Goal: Task Accomplishment & Management: Complete application form

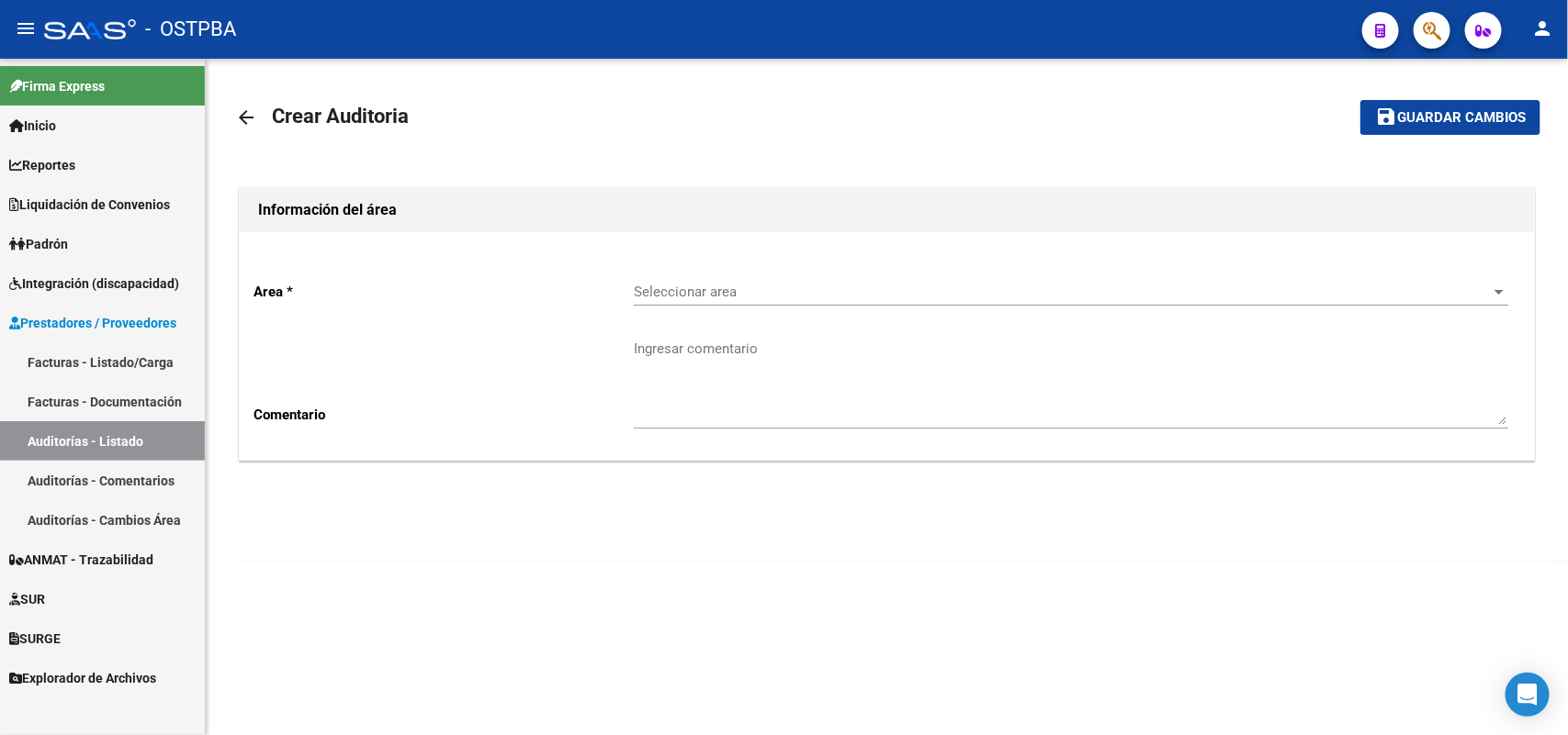
click at [129, 359] on link "Facturas - Listado/Carga" at bounding box center [102, 362] width 205 height 39
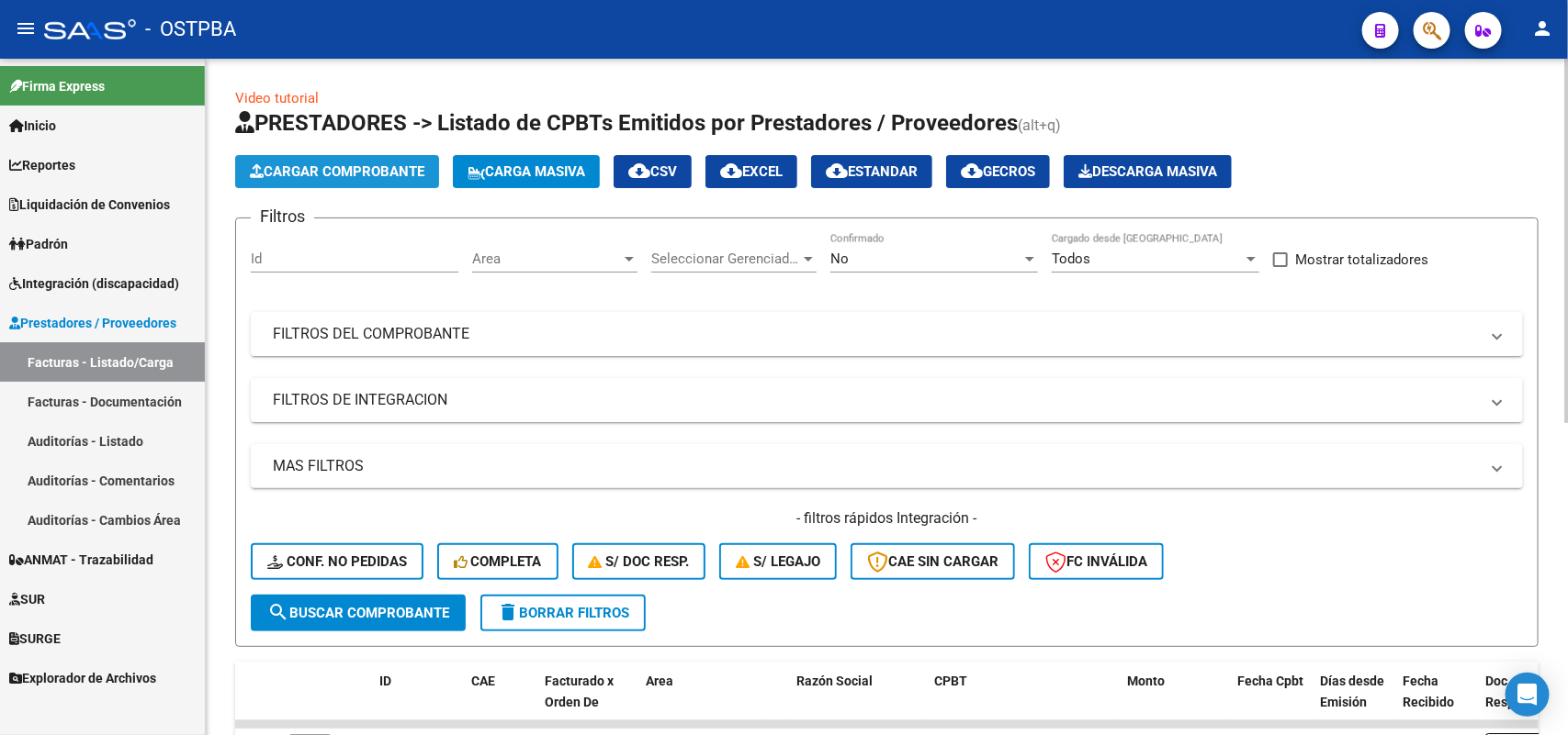
click at [382, 164] on span "Cargar Comprobante" at bounding box center [336, 171] width 174 height 16
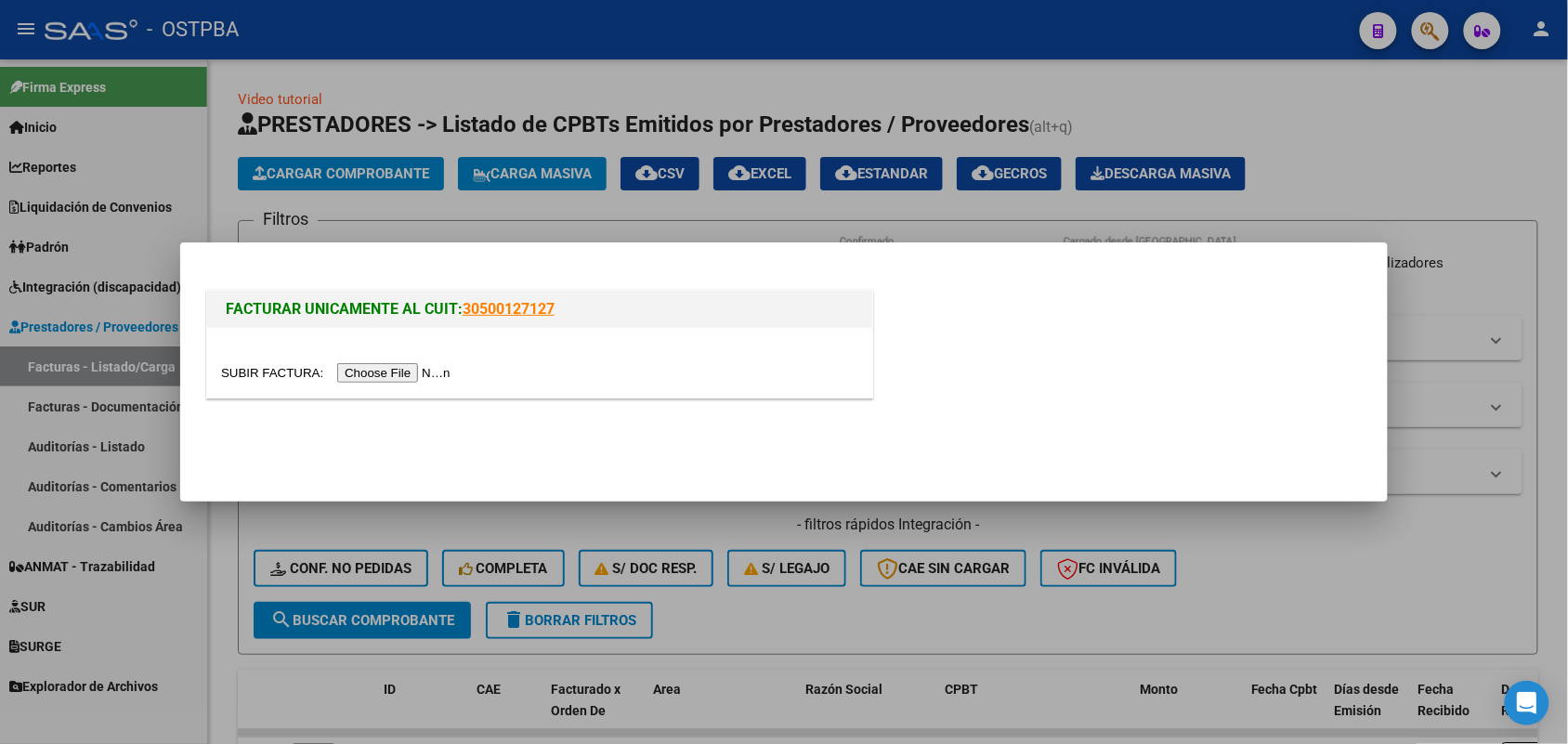
click at [428, 376] on input "file" at bounding box center [338, 373] width 235 height 19
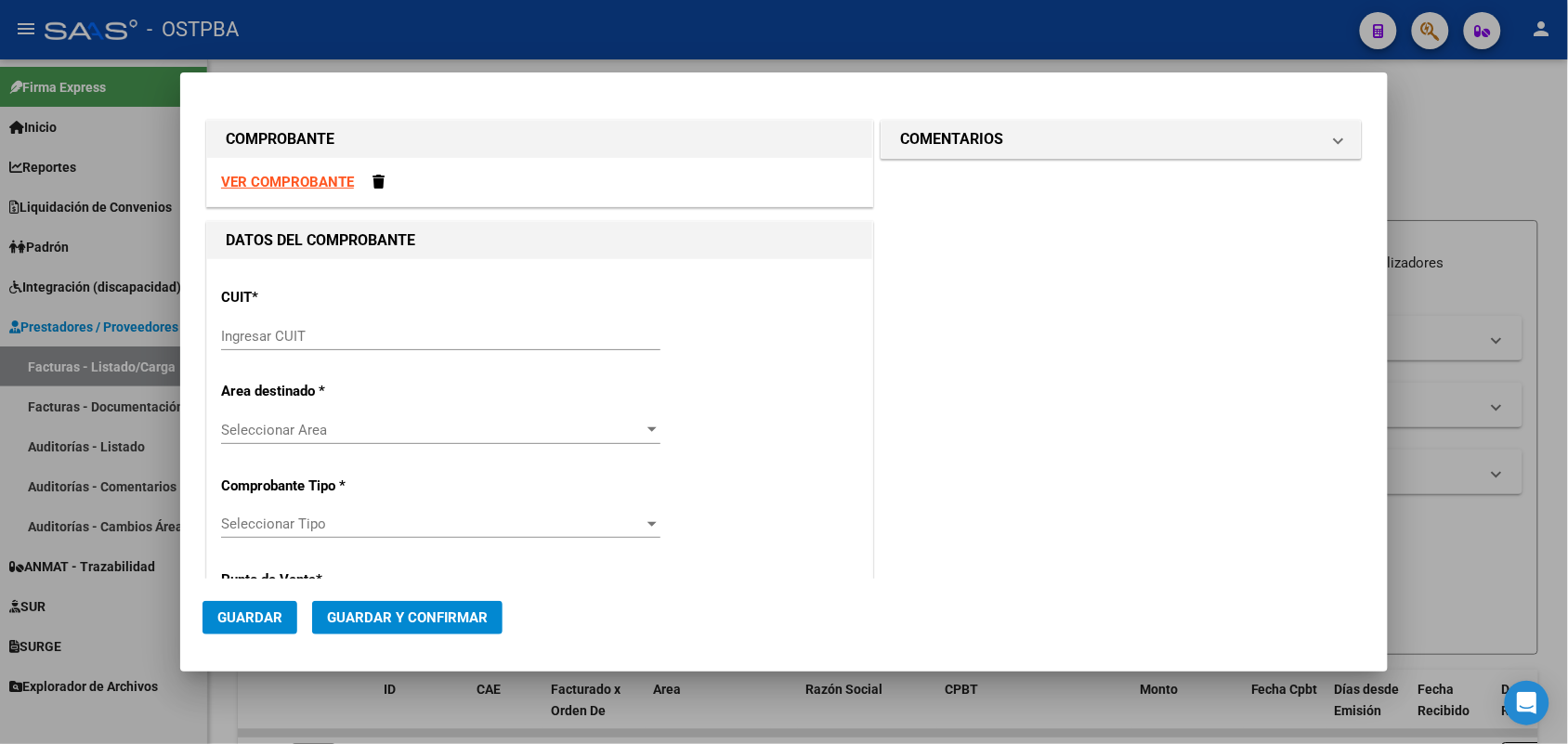
drag, startPoint x: 281, startPoint y: 345, endPoint x: 313, endPoint y: 335, distance: 33.5
click at [299, 339] on input "Ingresar CUIT" at bounding box center [440, 335] width 439 height 16
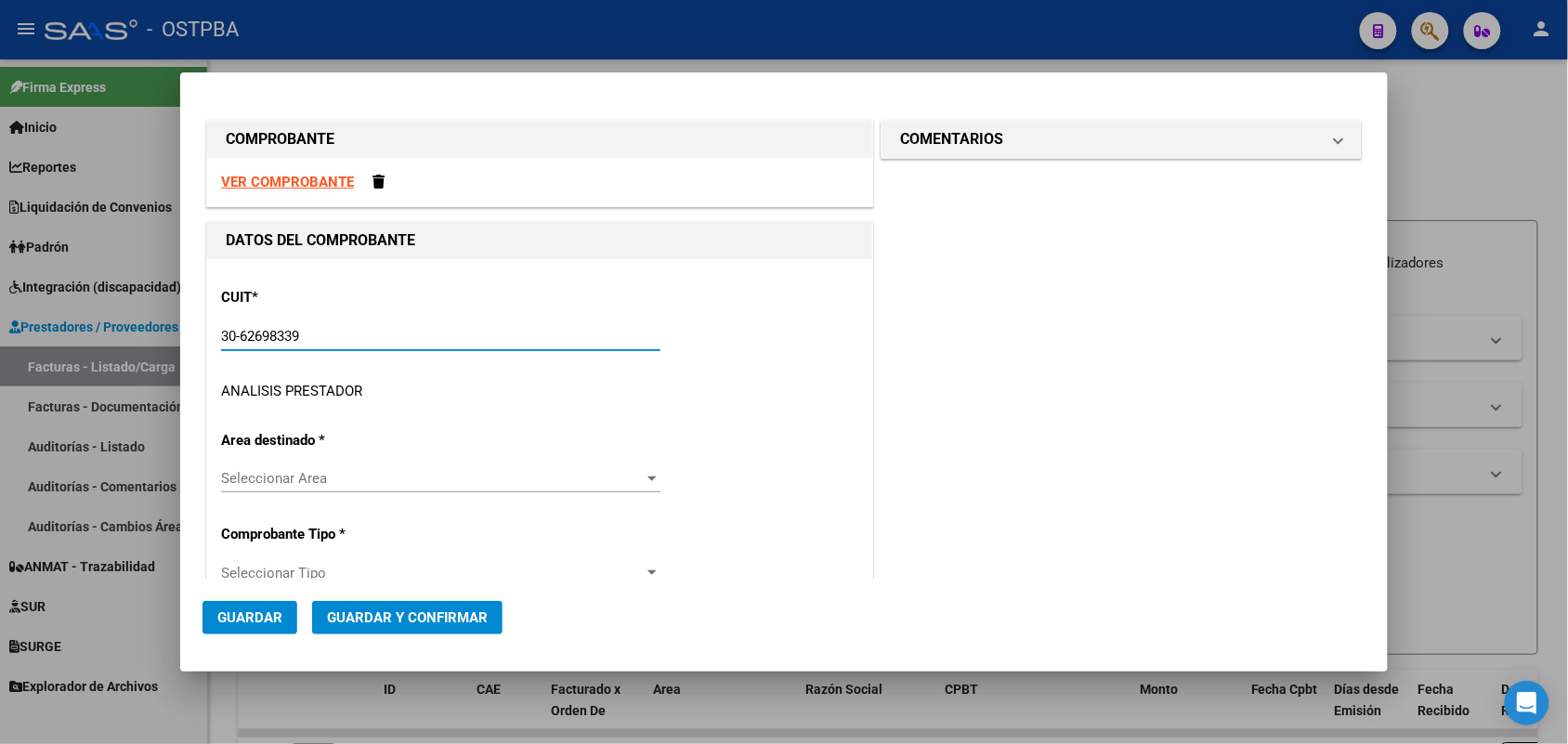
type input "30-62698339-8"
type input "114"
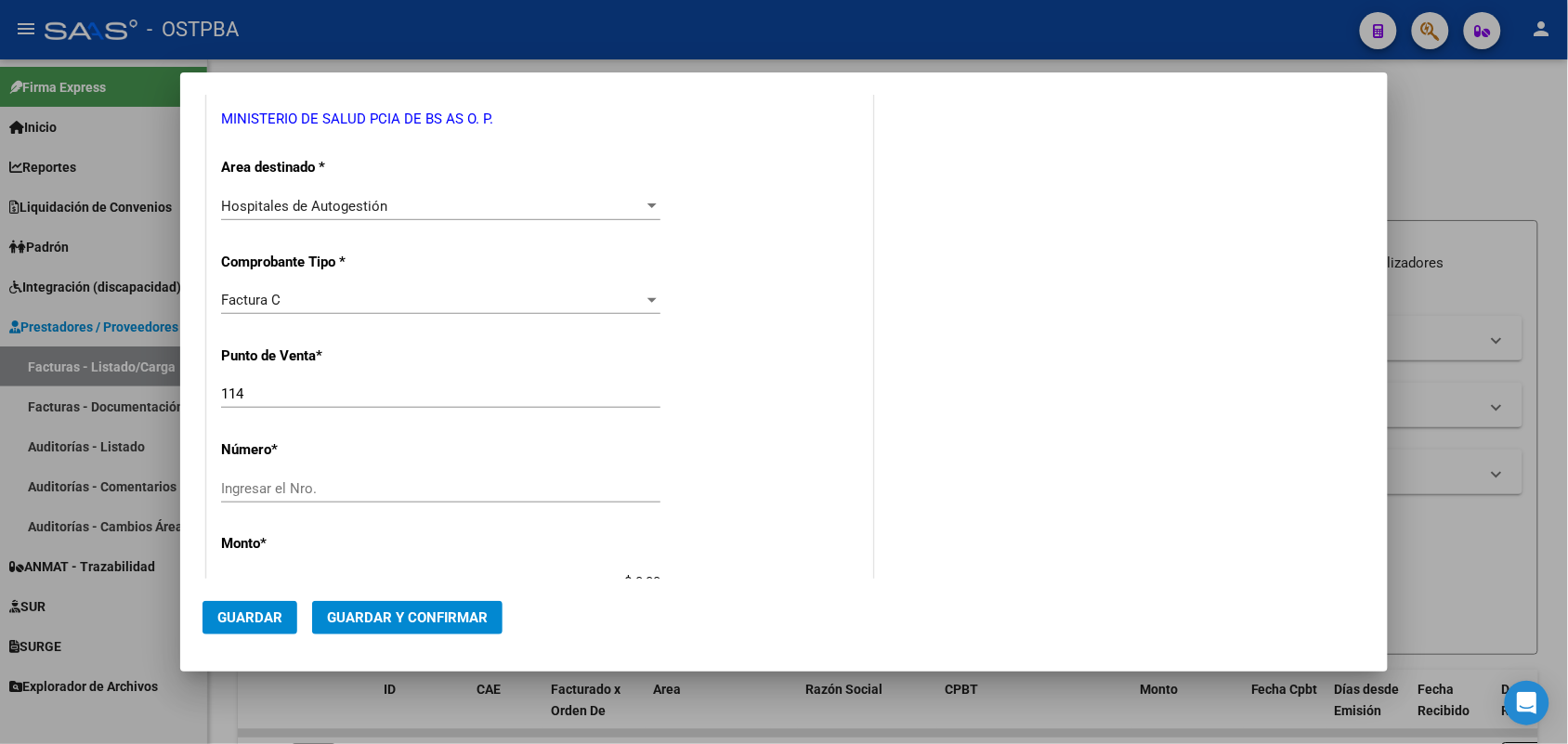
scroll to position [348, 0]
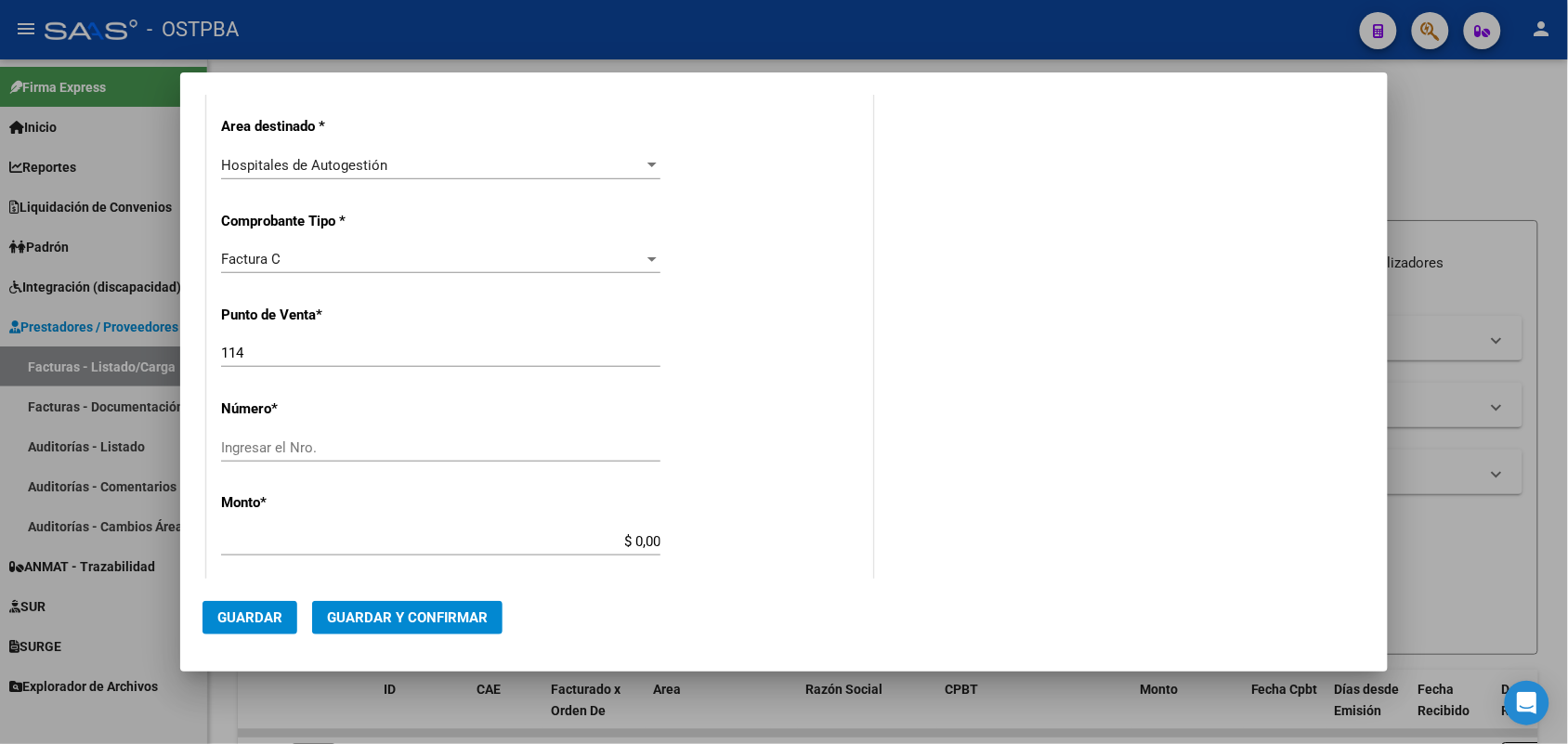
type input "30-62698339-8"
drag, startPoint x: 247, startPoint y: 353, endPoint x: 120, endPoint y: 360, distance: 127.2
click at [120, 360] on div "COMPROBANTE VER COMPROBANTE DATOS DEL COMPROBANTE CUIT * 30-62698339-8 Ingresar…" at bounding box center [784, 372] width 1568 height 744
type input "114"
click at [235, 443] on input "Ingresar el Nro." at bounding box center [440, 447] width 439 height 16
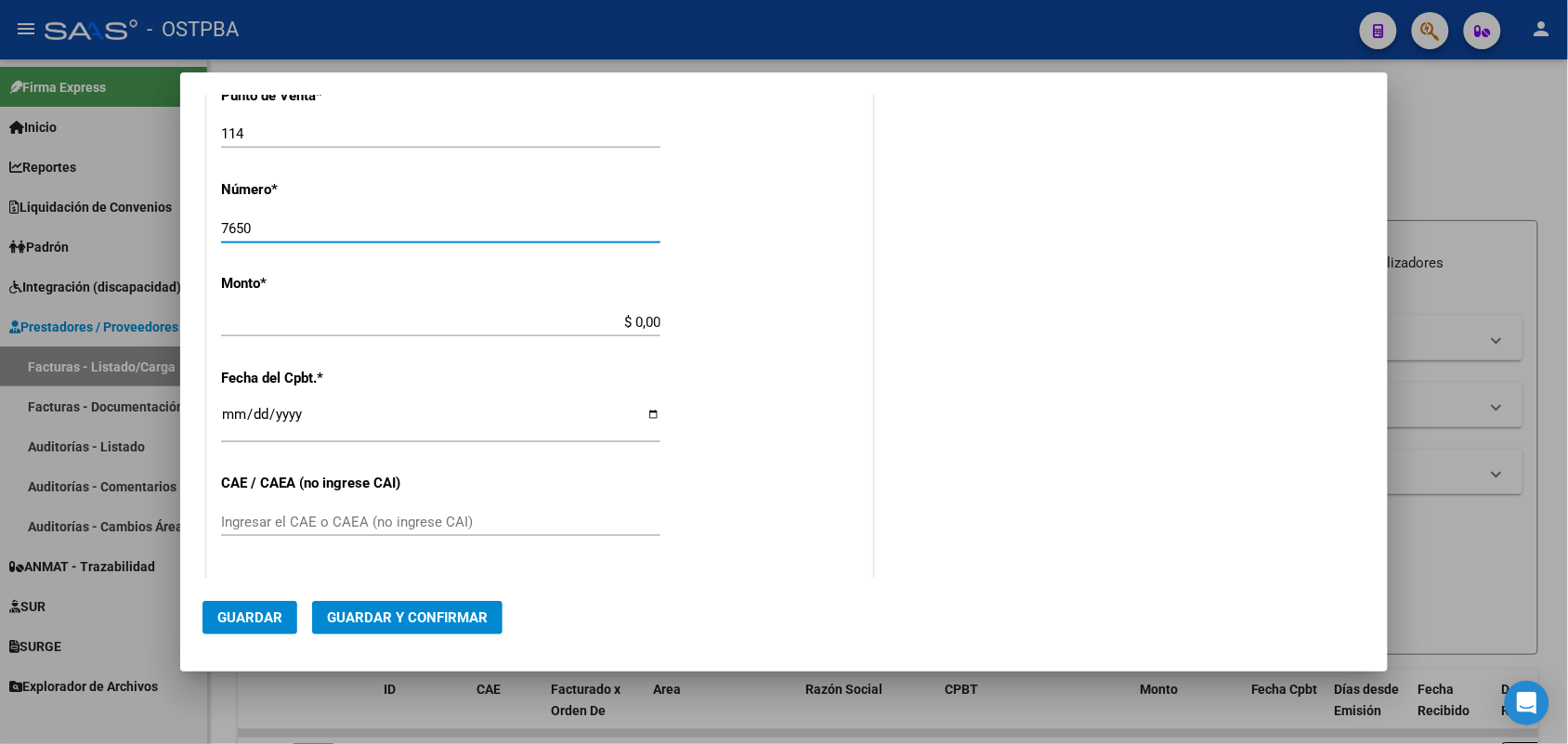
scroll to position [580, 0]
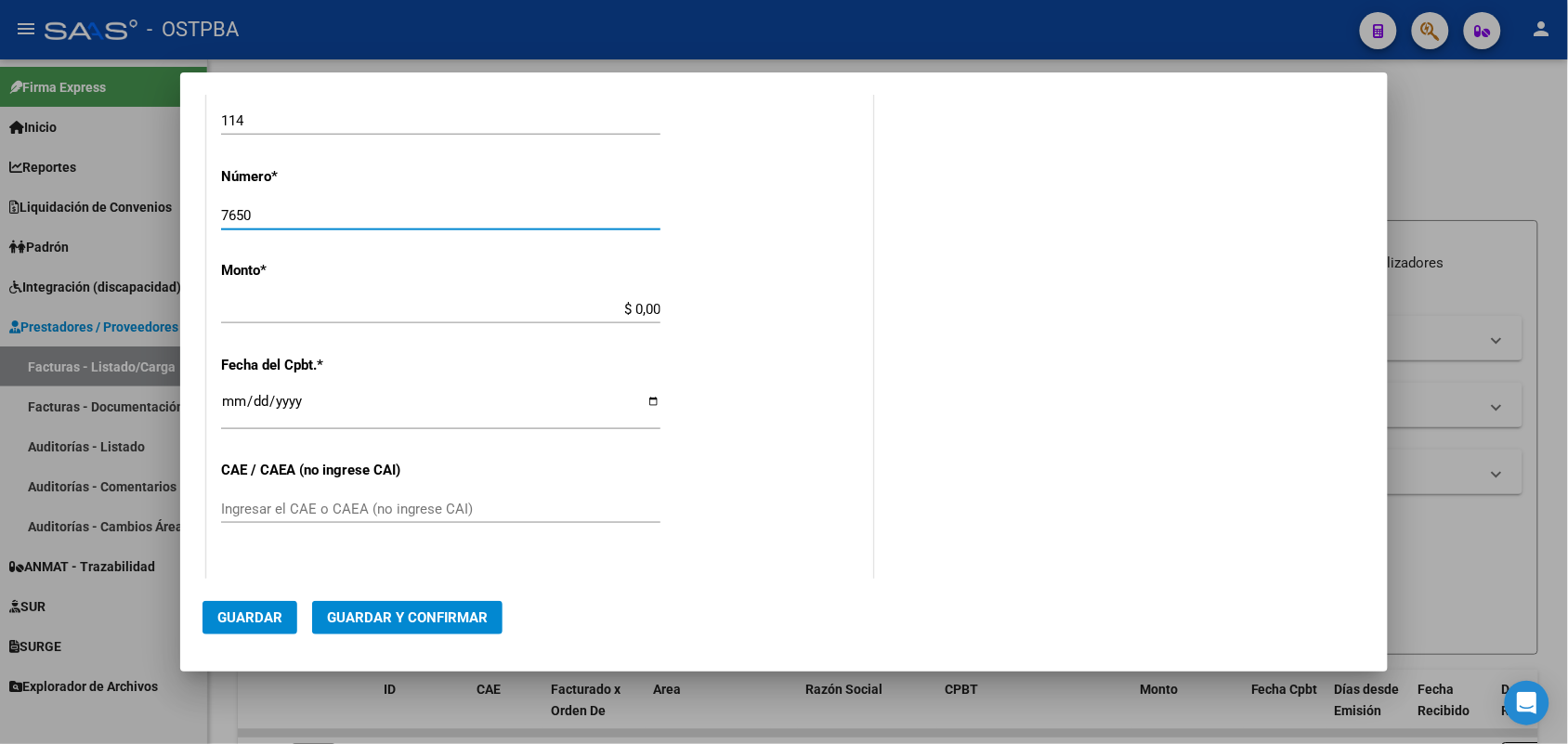
type input "7650"
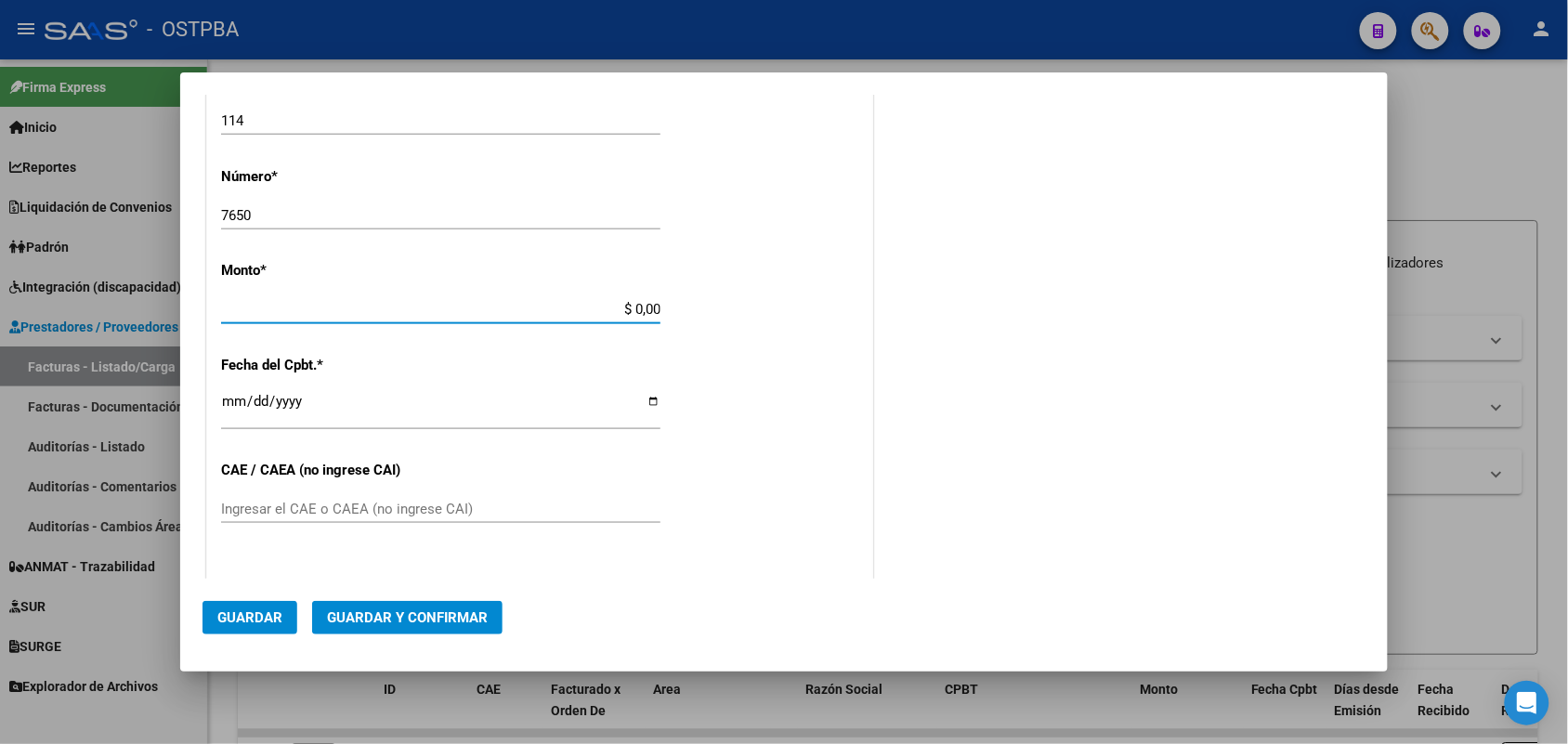
drag, startPoint x: 610, startPoint y: 307, endPoint x: 738, endPoint y: 306, distance: 128.0
click at [738, 306] on div "CUIT * 30-62698339-8 Ingresar CUIT ANALISIS PRESTADOR MINISTERIO DE SALUD PCIA …" at bounding box center [540, 336] width 665 height 1317
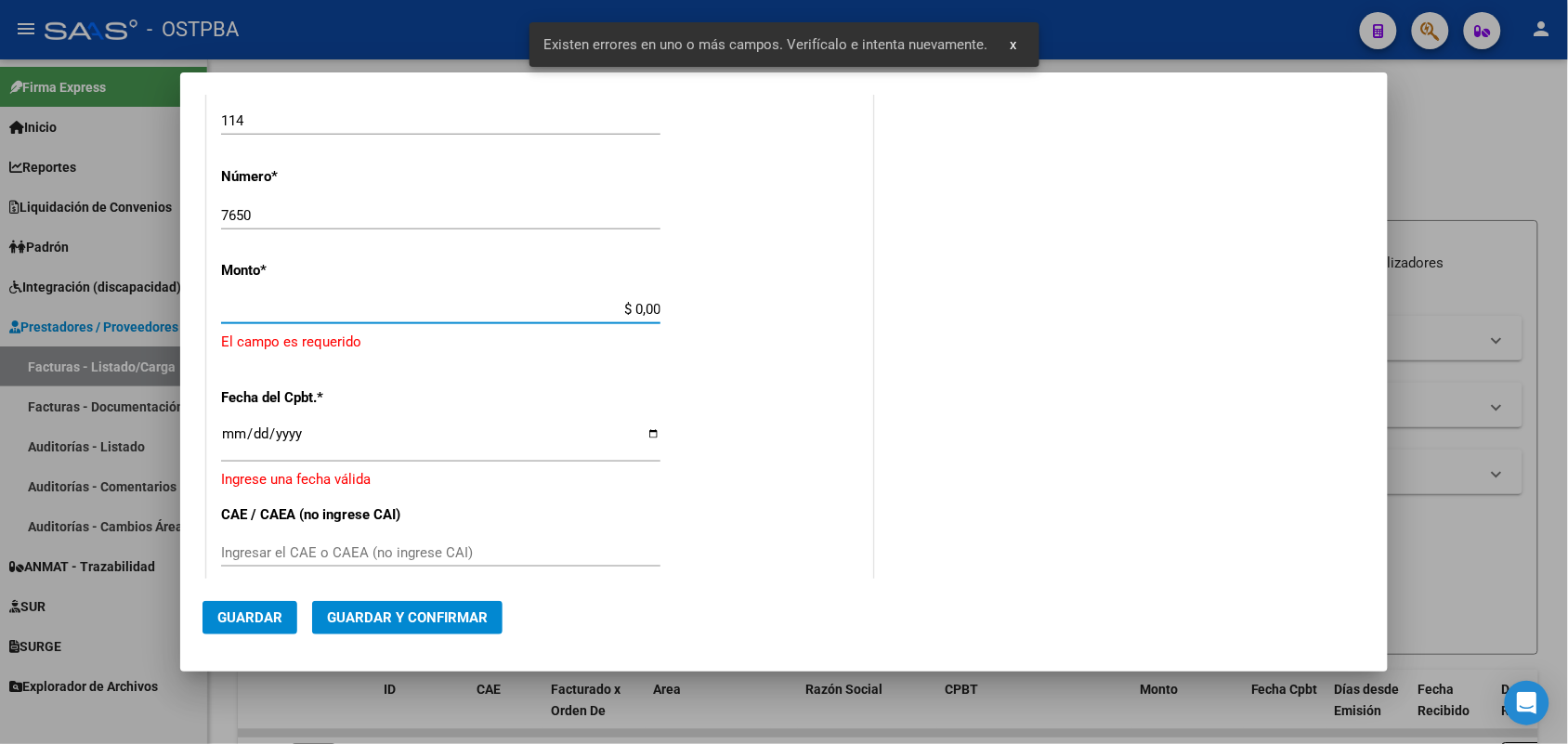
scroll to position [545, 0]
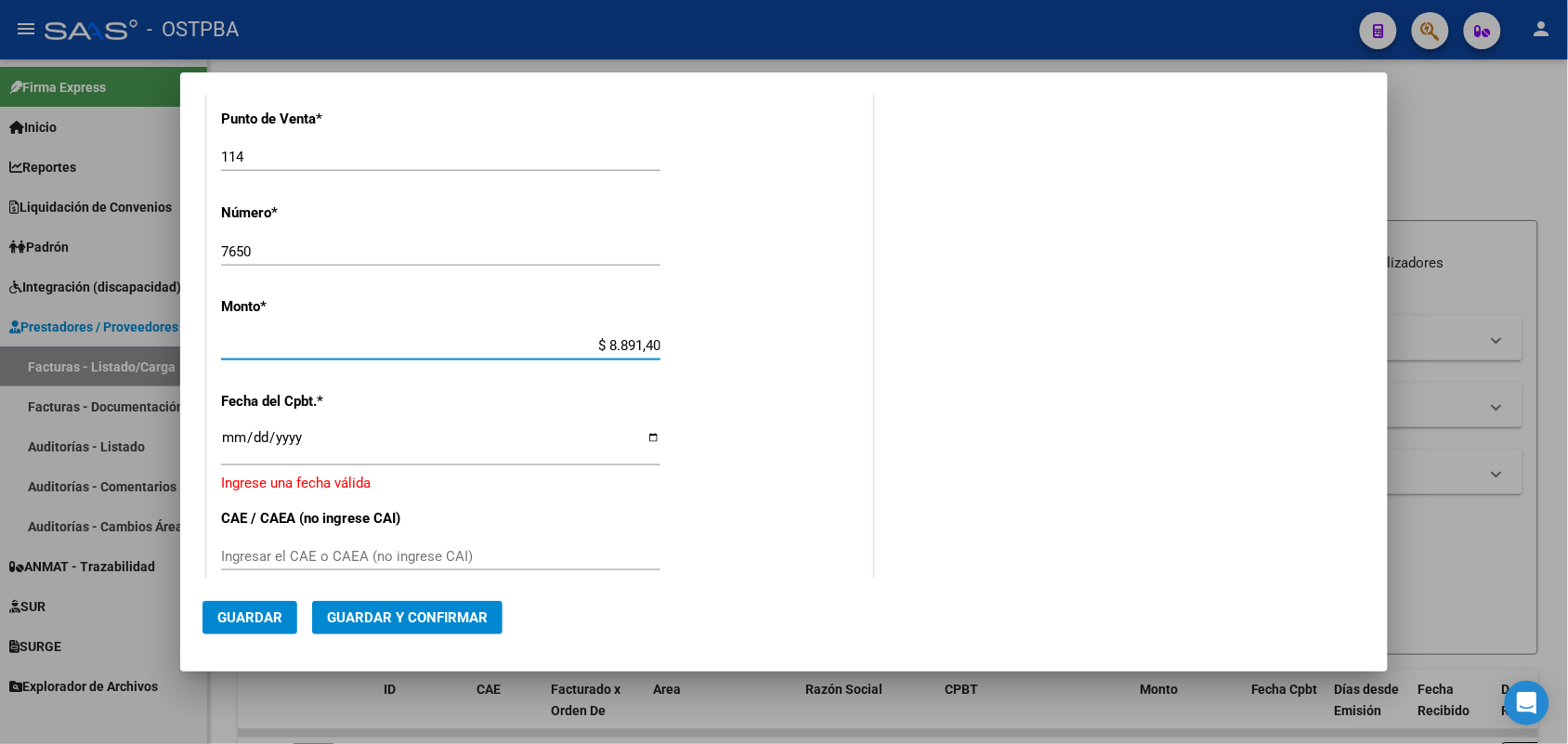
type input "$ 88.914,00"
click at [238, 446] on input "Ingresar la fecha" at bounding box center [440, 444] width 439 height 30
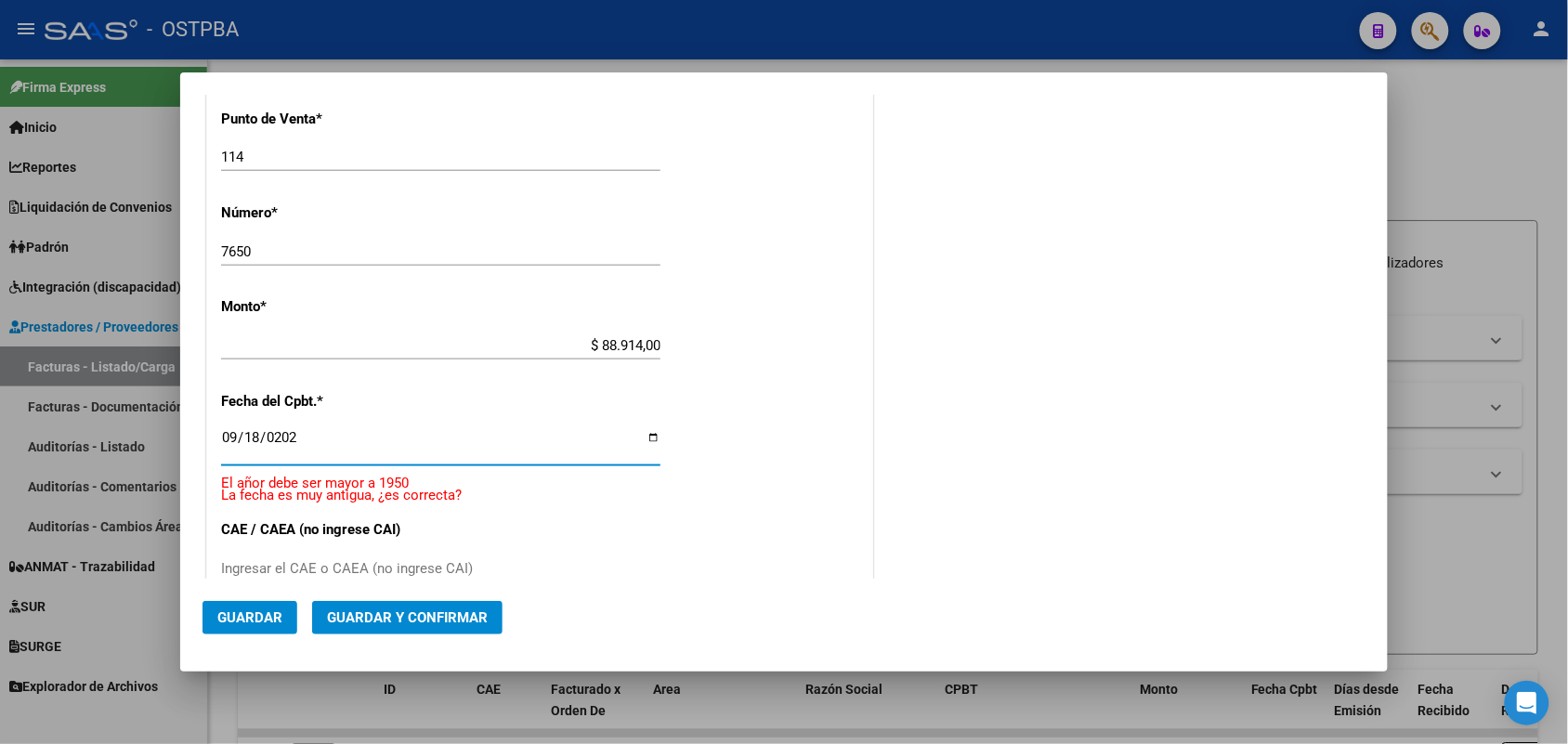
type input "[DATE]"
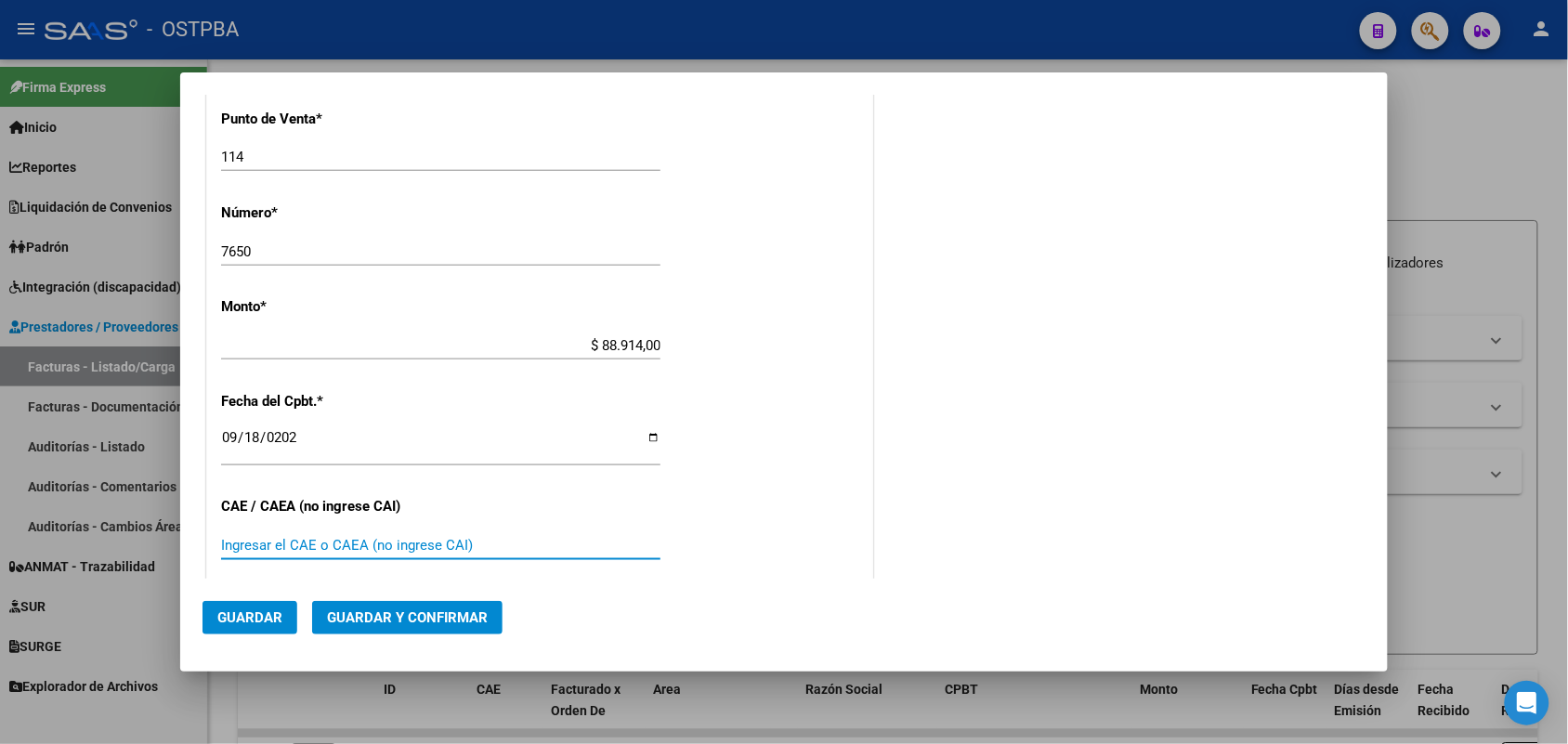
click at [242, 550] on input "Ingresar el CAE o CAEA (no ingrese CAI)" at bounding box center [440, 545] width 439 height 16
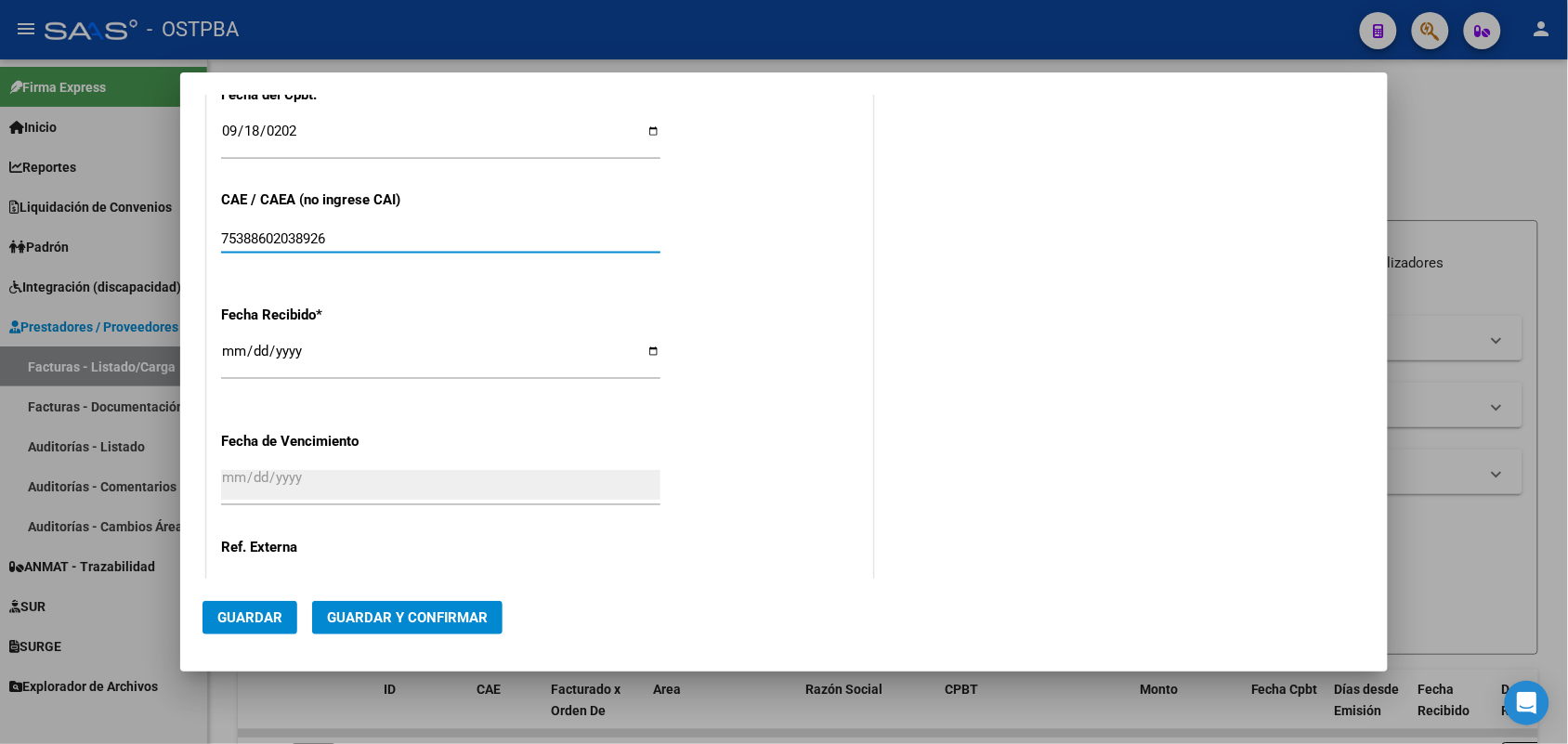
scroll to position [892, 0]
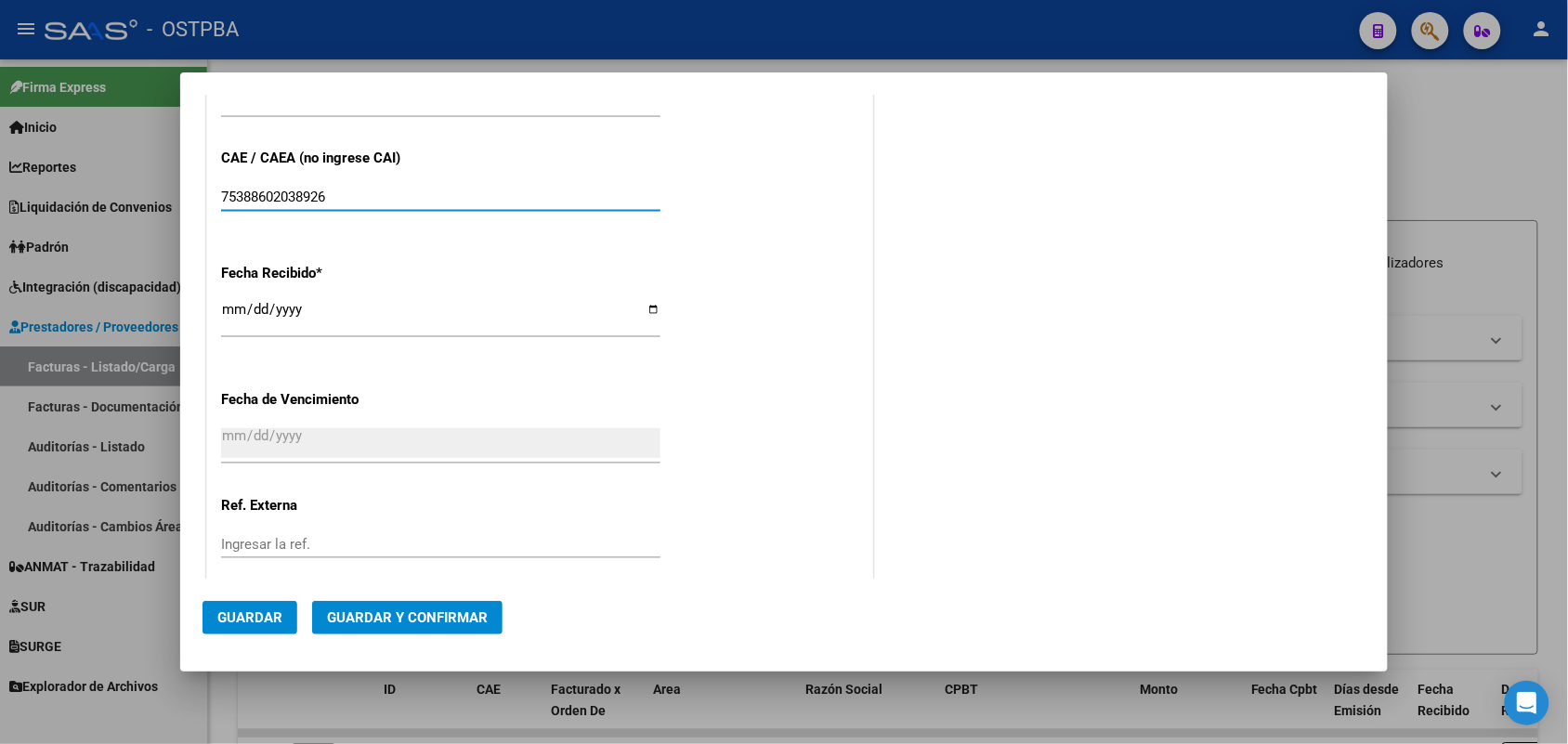
type input "75388602038926"
click at [234, 313] on input "[DATE]" at bounding box center [440, 316] width 439 height 30
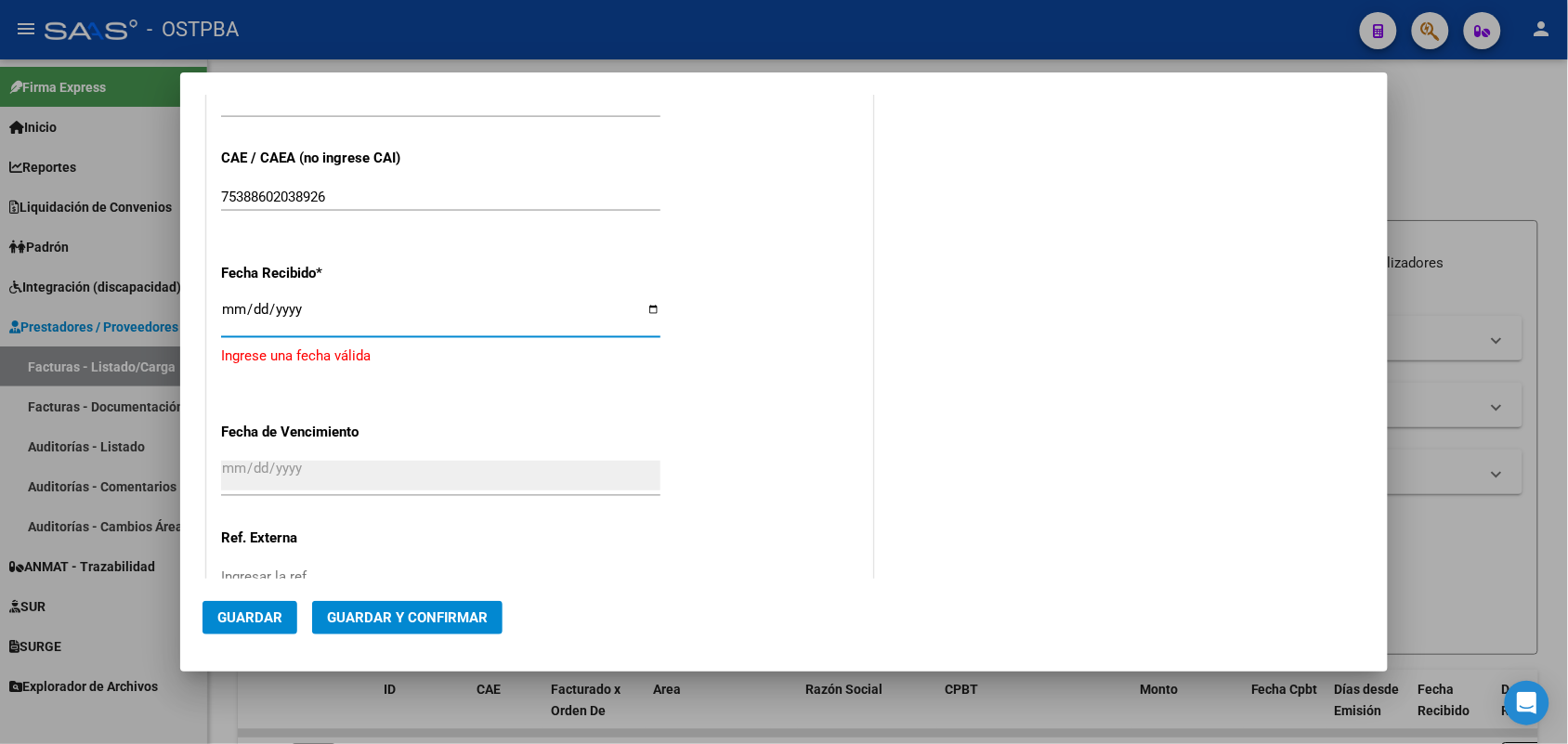
type input "[DATE]"
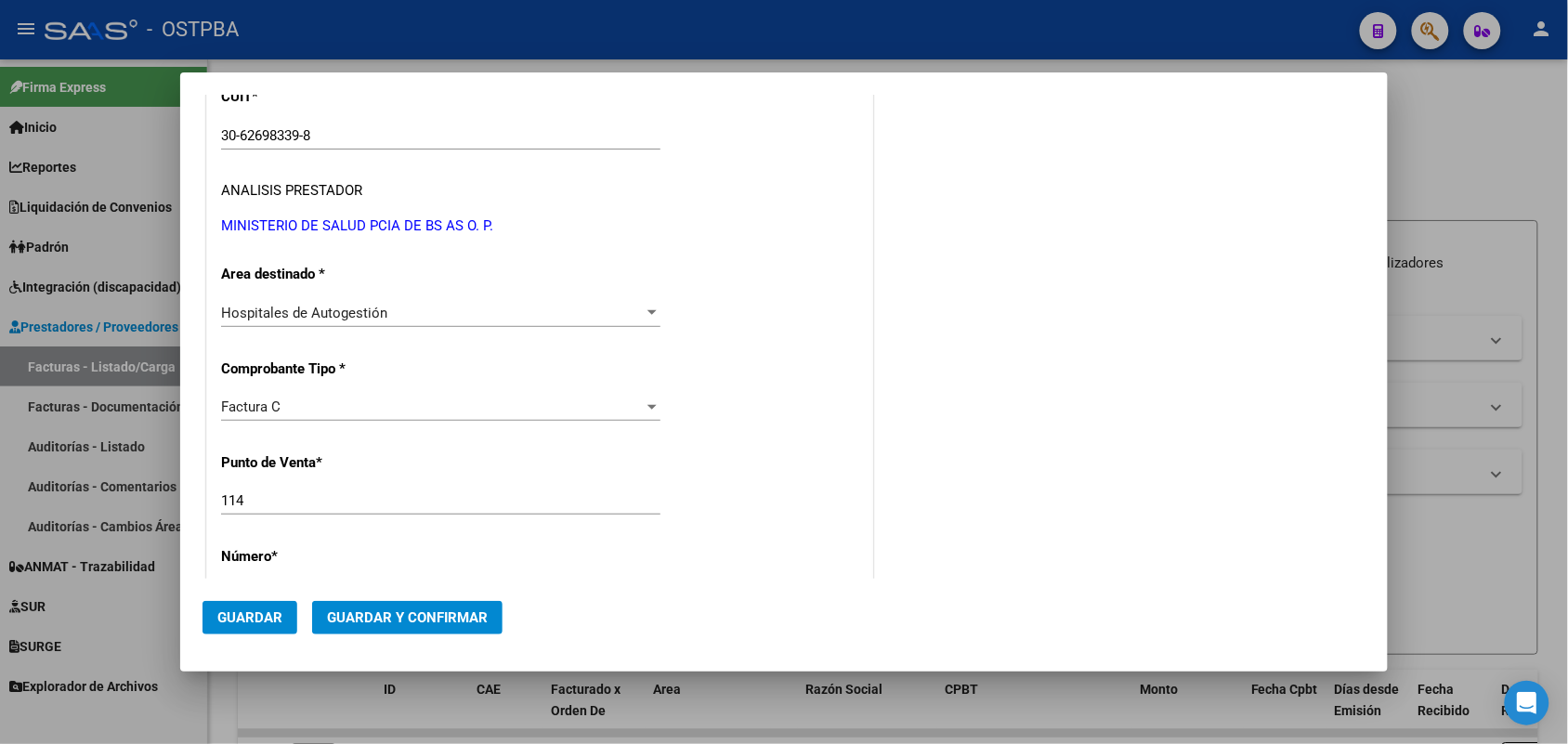
scroll to position [0, 0]
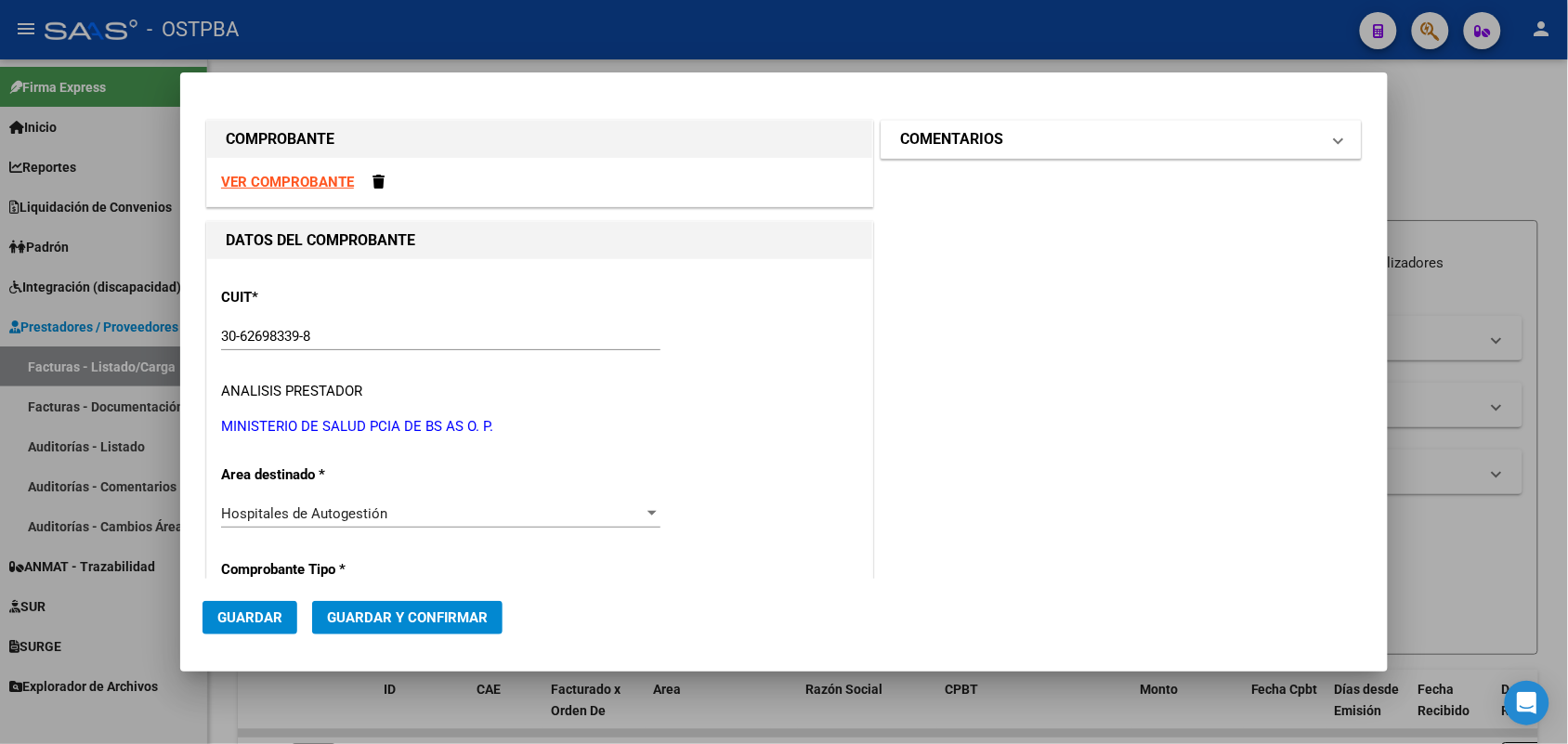
click at [1335, 137] on span at bounding box center [1339, 139] width 8 height 22
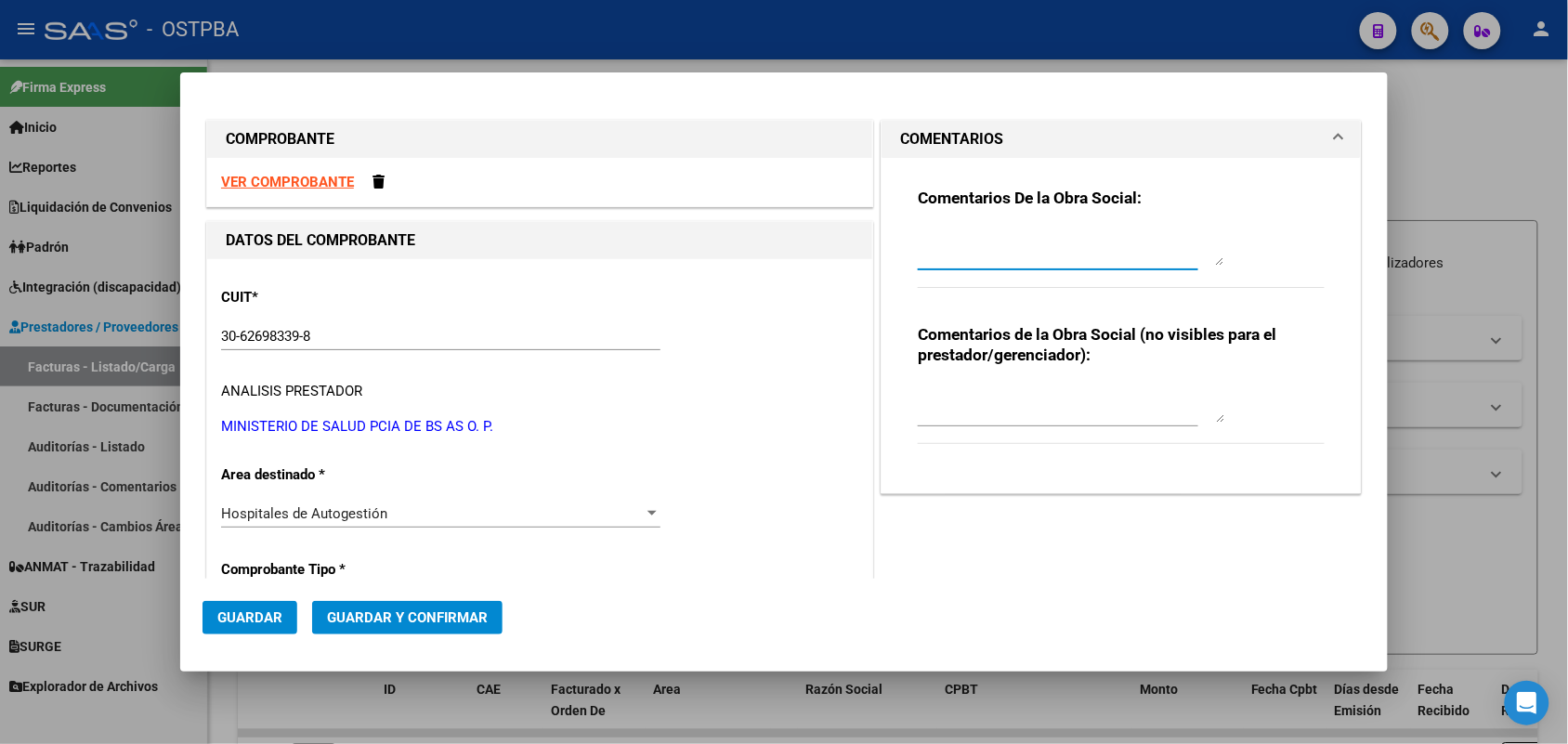
click at [929, 257] on textarea at bounding box center [1071, 247] width 306 height 38
type textarea "HR 127257"
click at [279, 609] on span "Guardar" at bounding box center [250, 617] width 65 height 16
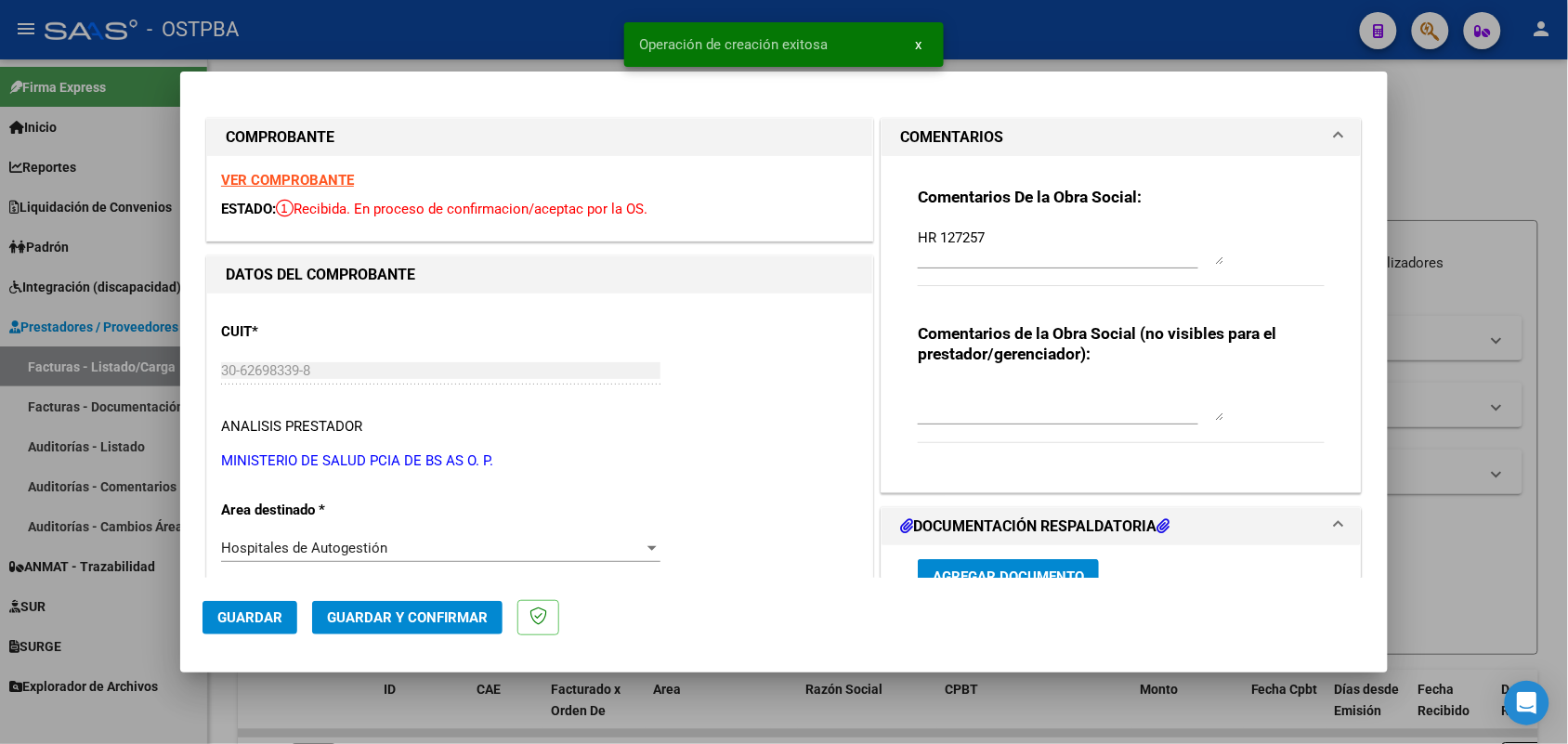
type input "[DATE]"
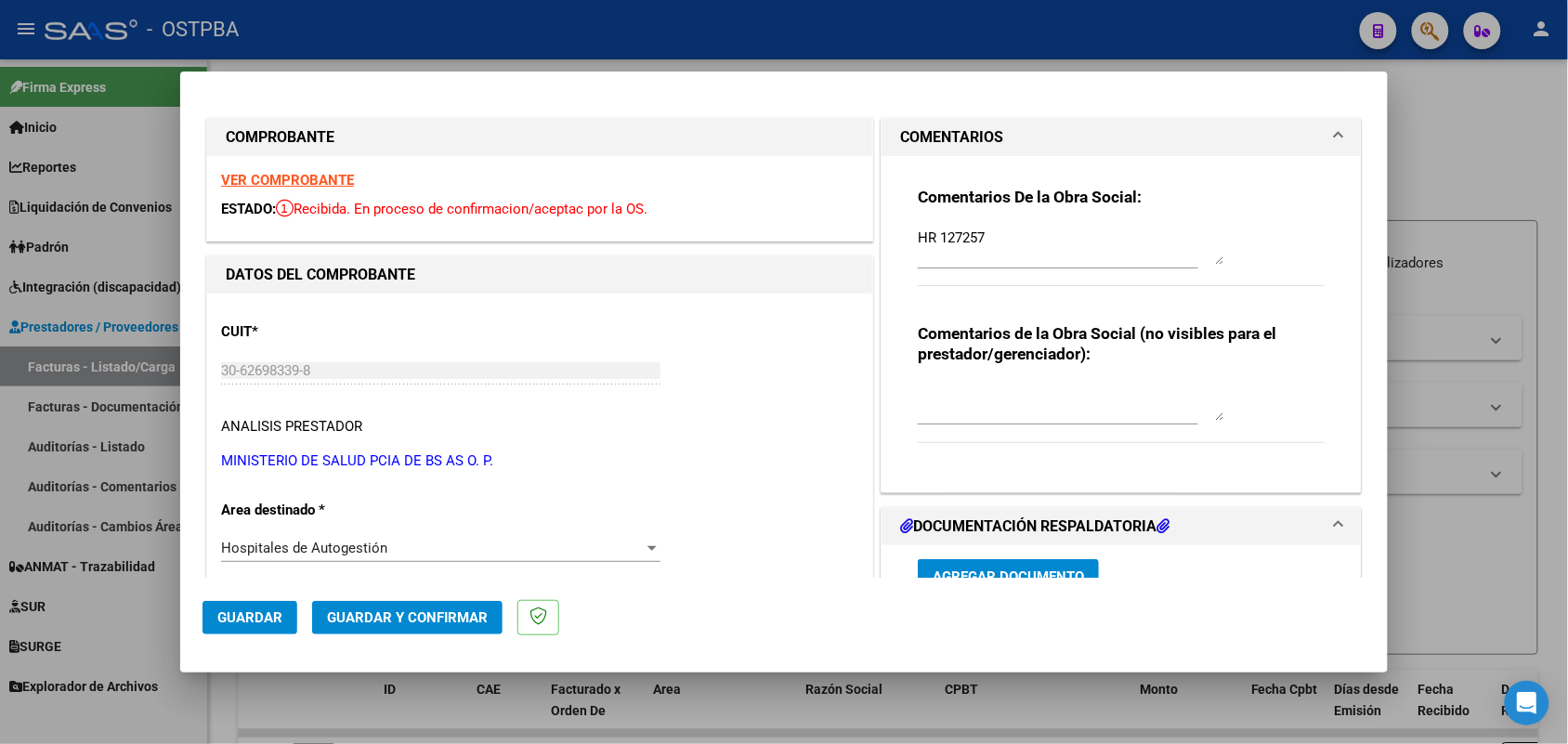
click at [257, 614] on span "Guardar" at bounding box center [250, 617] width 65 height 16
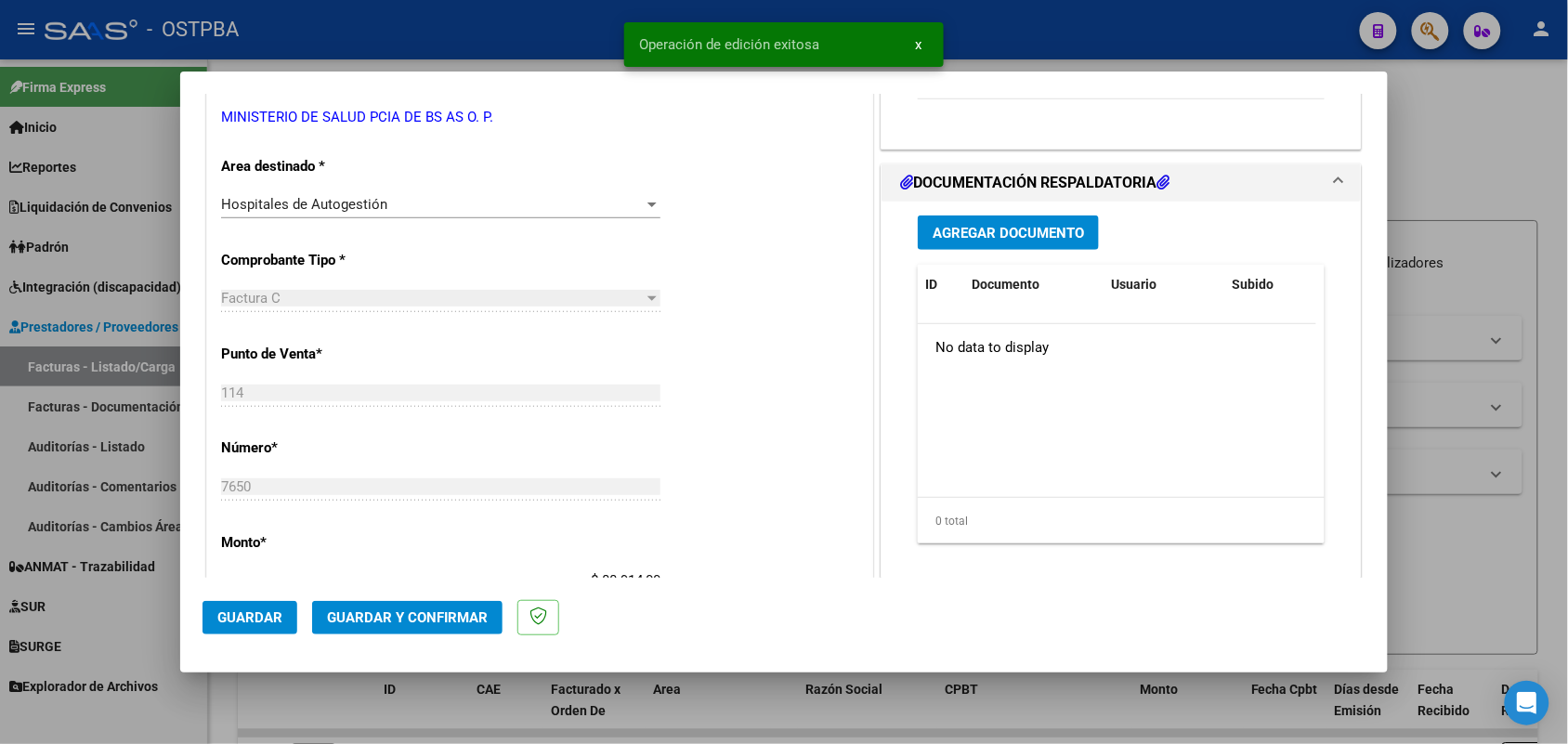
scroll to position [348, 0]
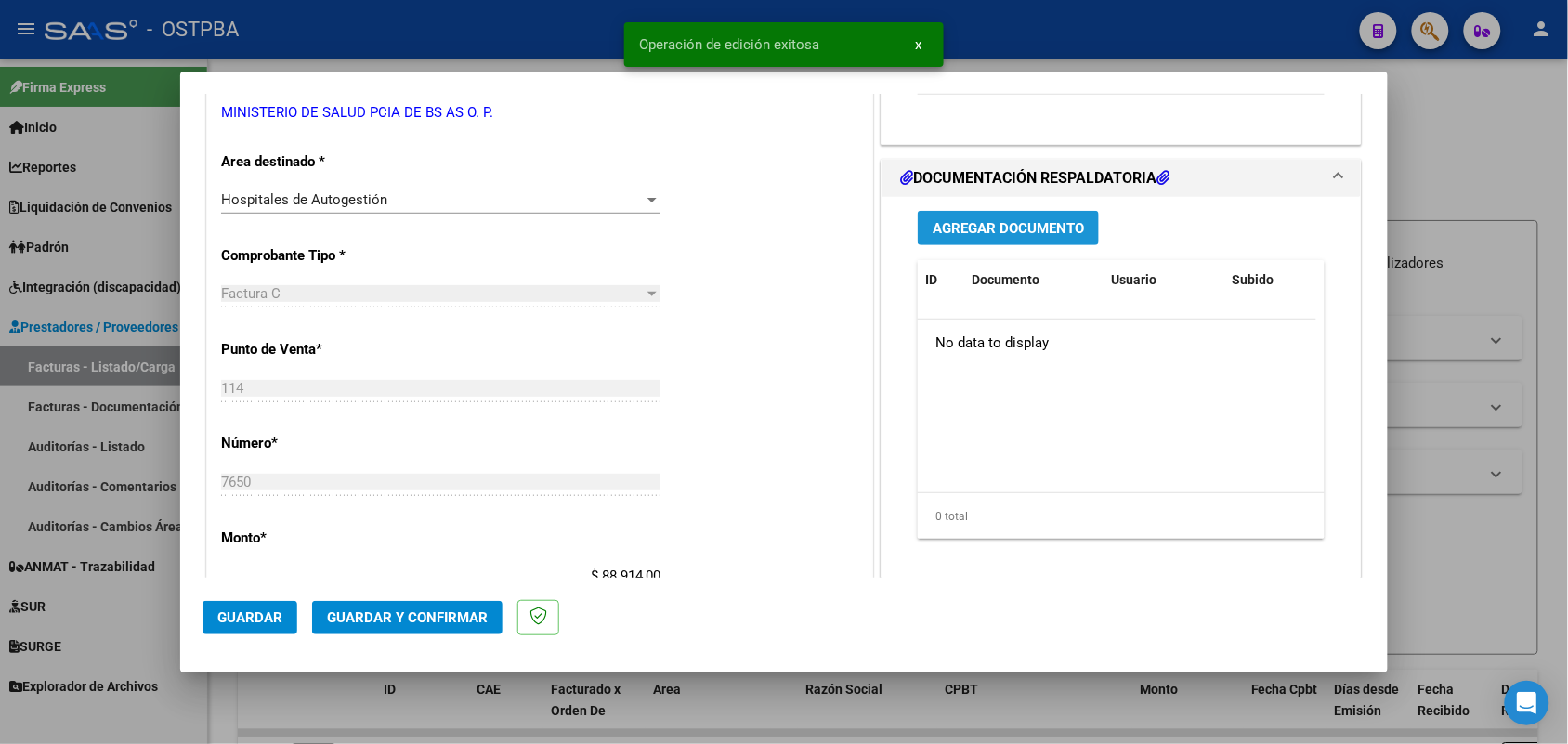
click at [1011, 232] on span "Agregar Documento" at bounding box center [1008, 227] width 151 height 16
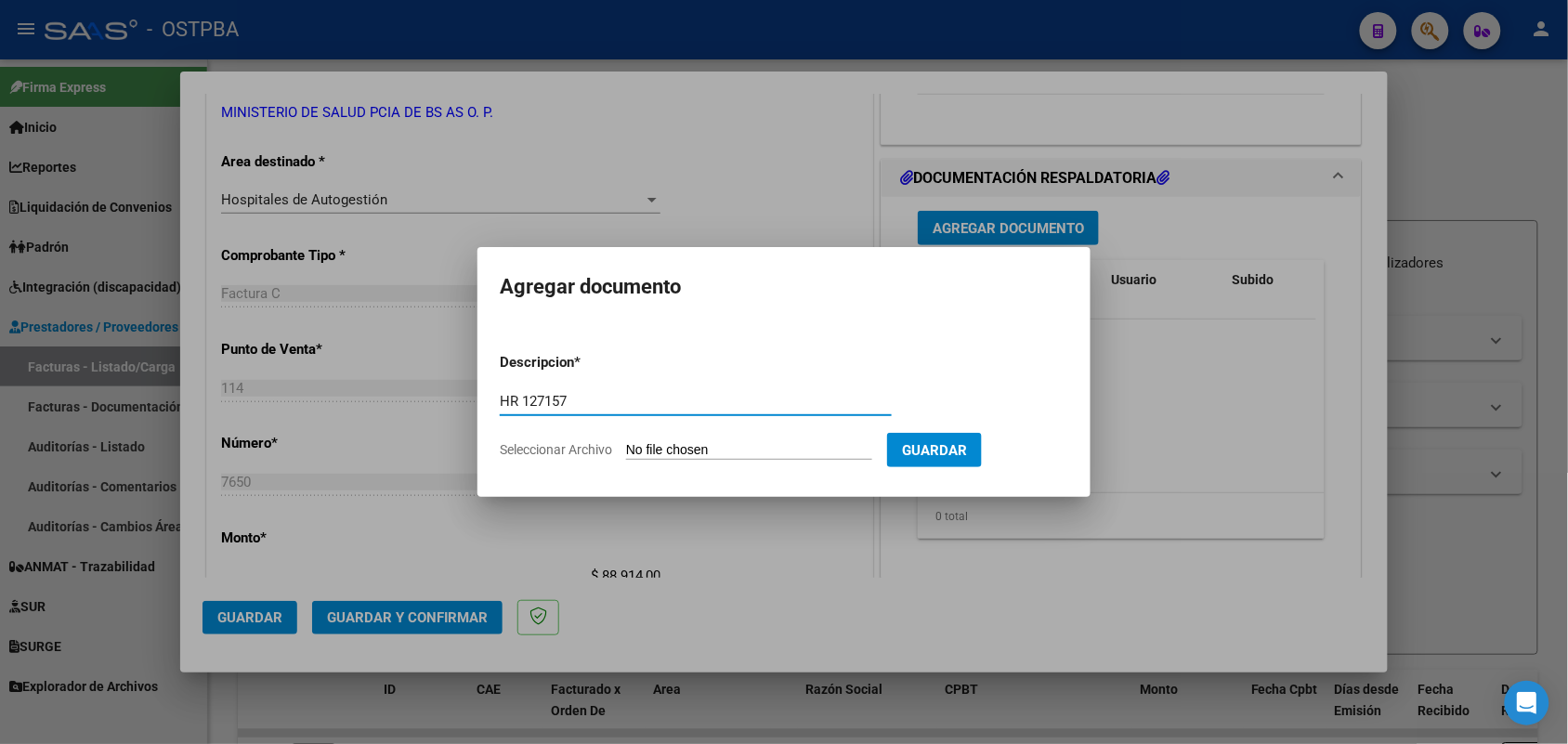
type input "HR 127157"
click at [633, 455] on input "Seleccionar Archivo" at bounding box center [749, 451] width 246 height 17
type input "C:\fakepath\HR 127157.pdf"
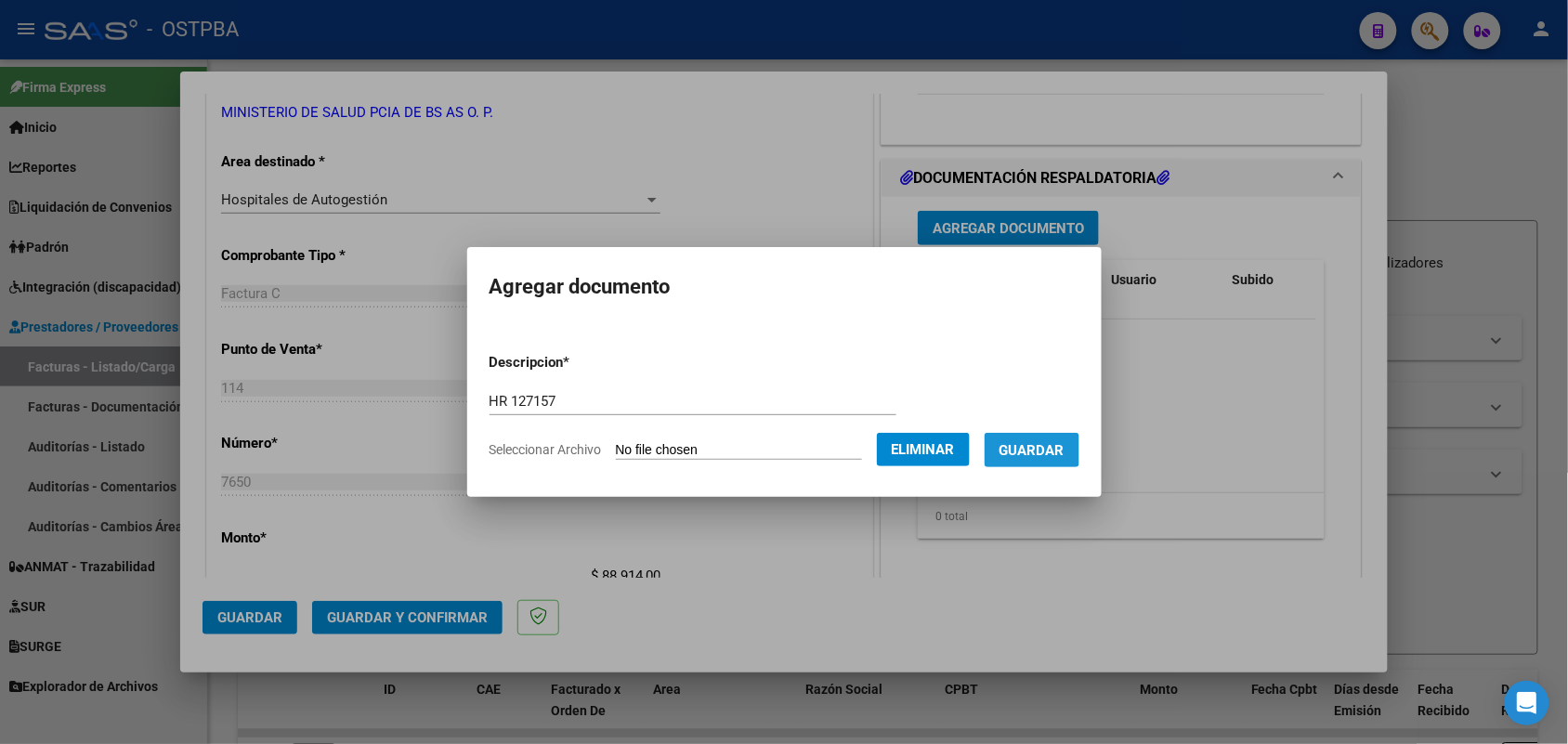
click at [1051, 451] on span "Guardar" at bounding box center [1031, 450] width 65 height 16
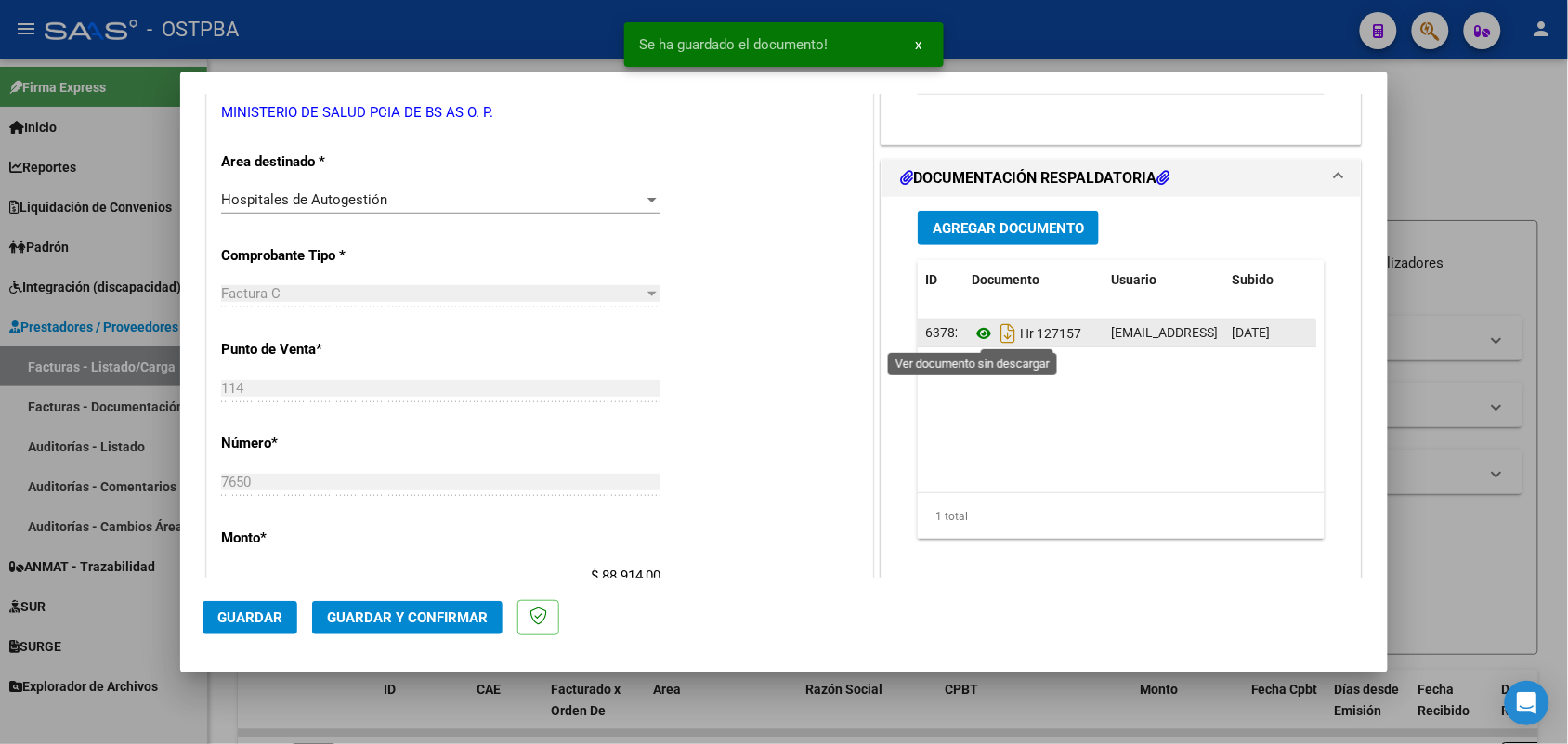
click at [973, 328] on icon at bounding box center [983, 332] width 24 height 22
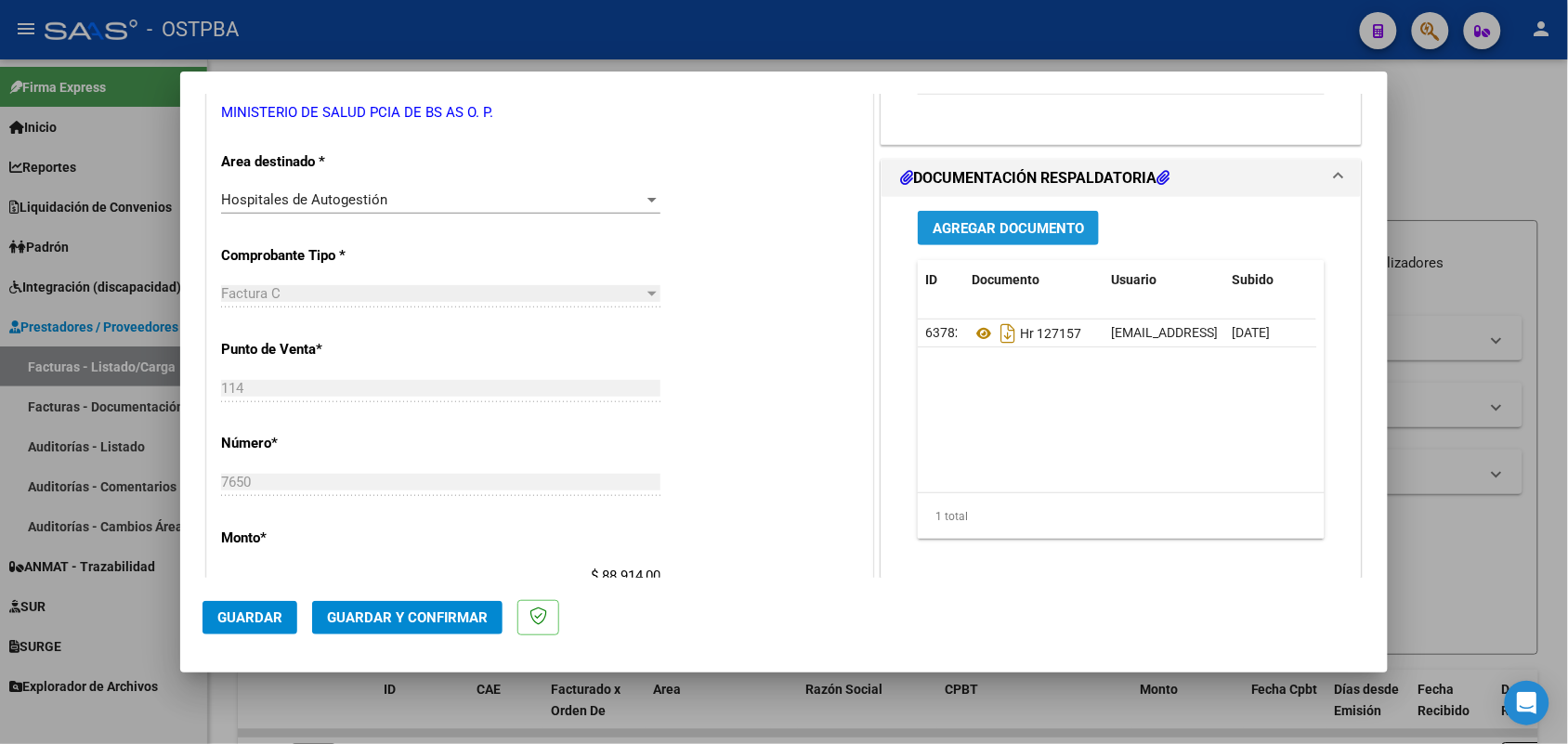
click at [1004, 232] on span "Agregar Documento" at bounding box center [1008, 227] width 151 height 16
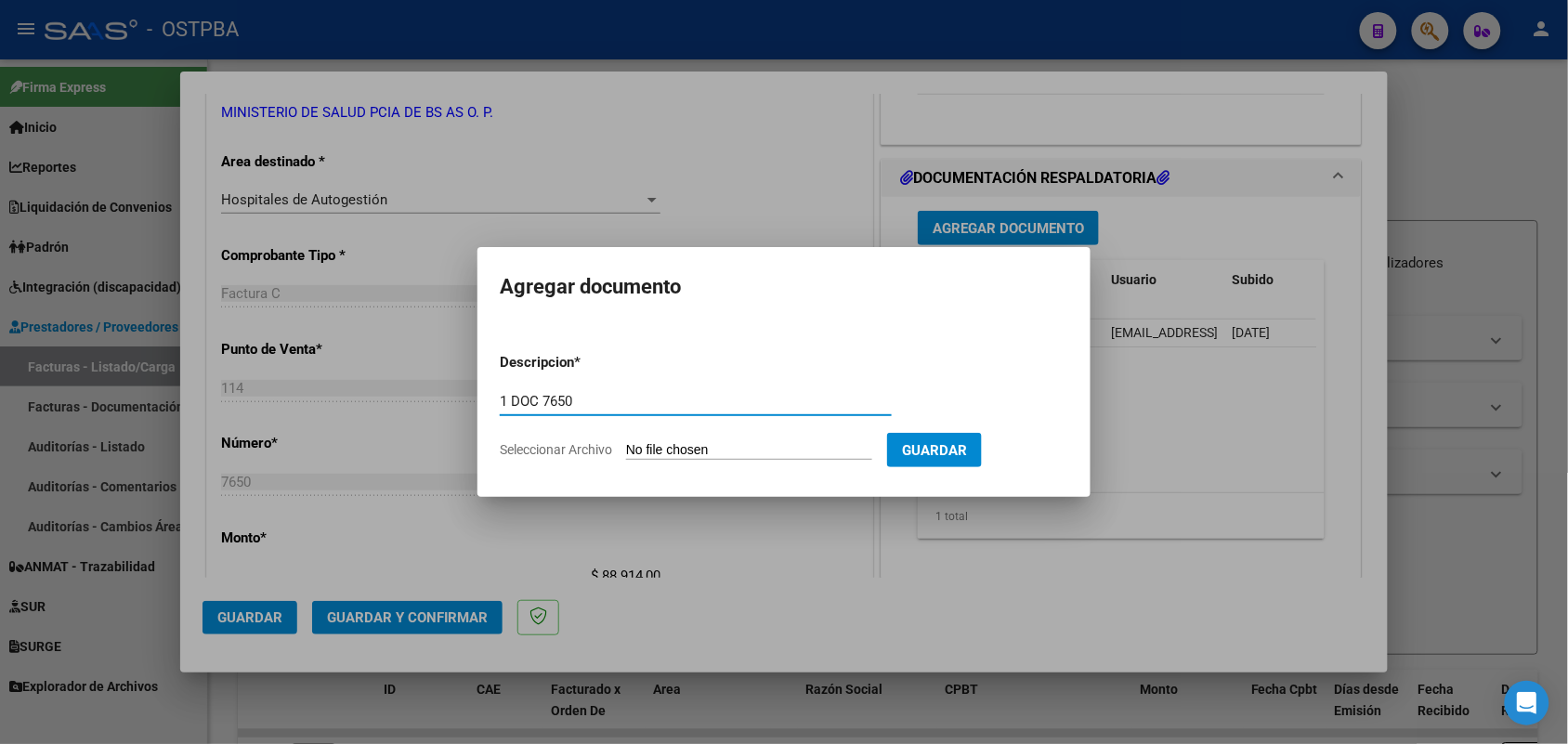
type input "1 DOC 7650"
click at [643, 452] on input "Seleccionar Archivo" at bounding box center [749, 451] width 246 height 17
type input "C:\fakepath\1 DOC 7650.pdf"
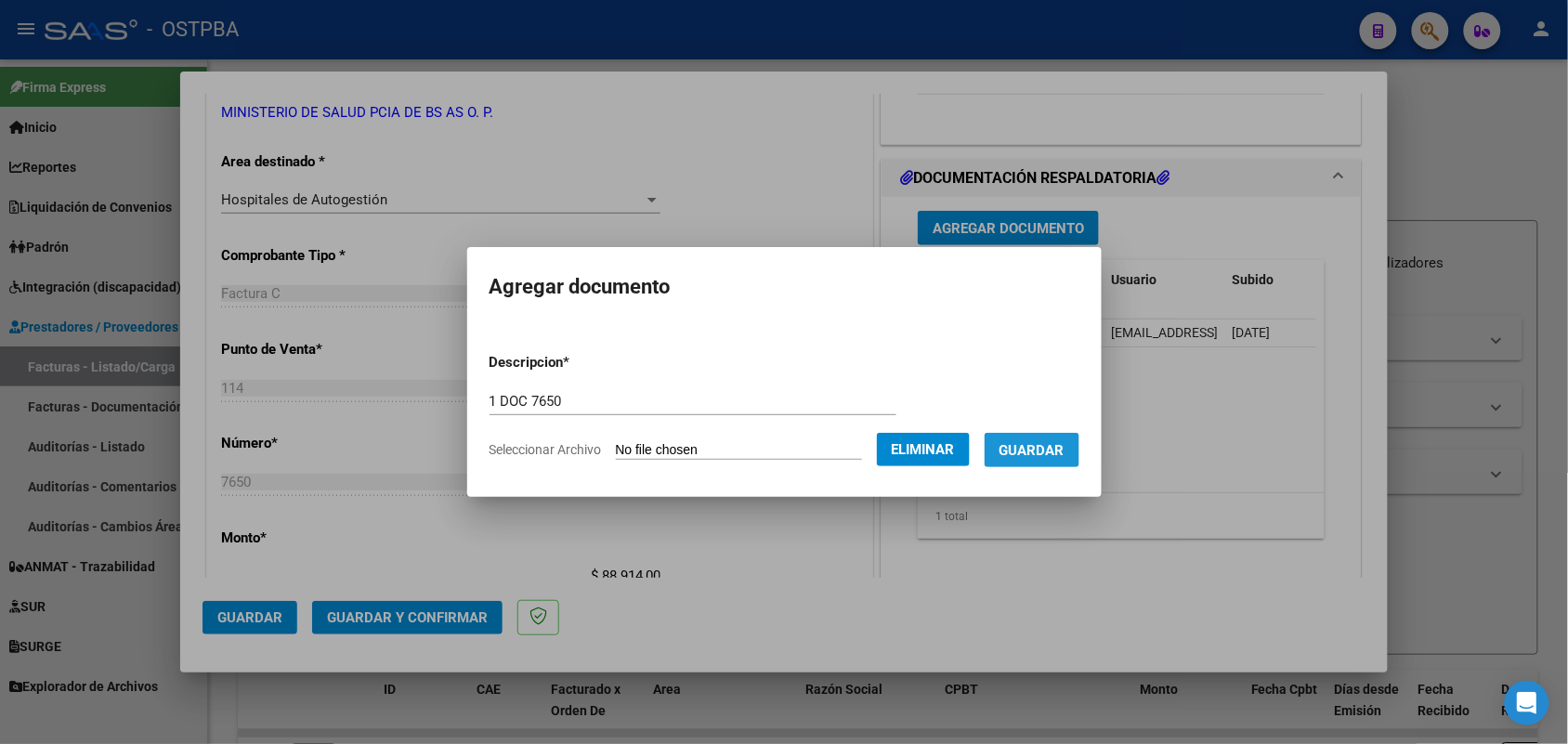
click at [1054, 452] on span "Guardar" at bounding box center [1031, 450] width 65 height 16
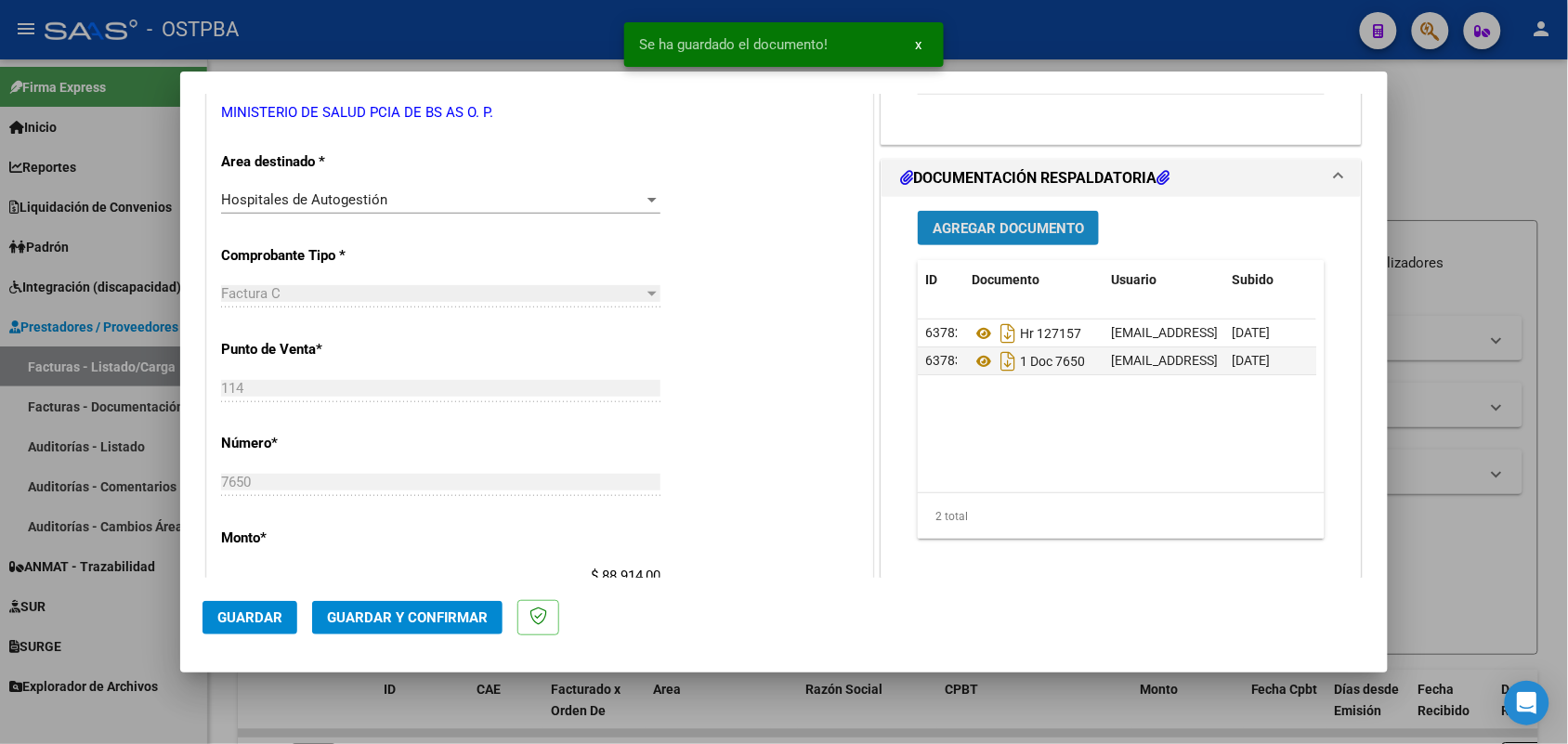
click at [994, 239] on button "Agregar Documento" at bounding box center [1008, 228] width 181 height 35
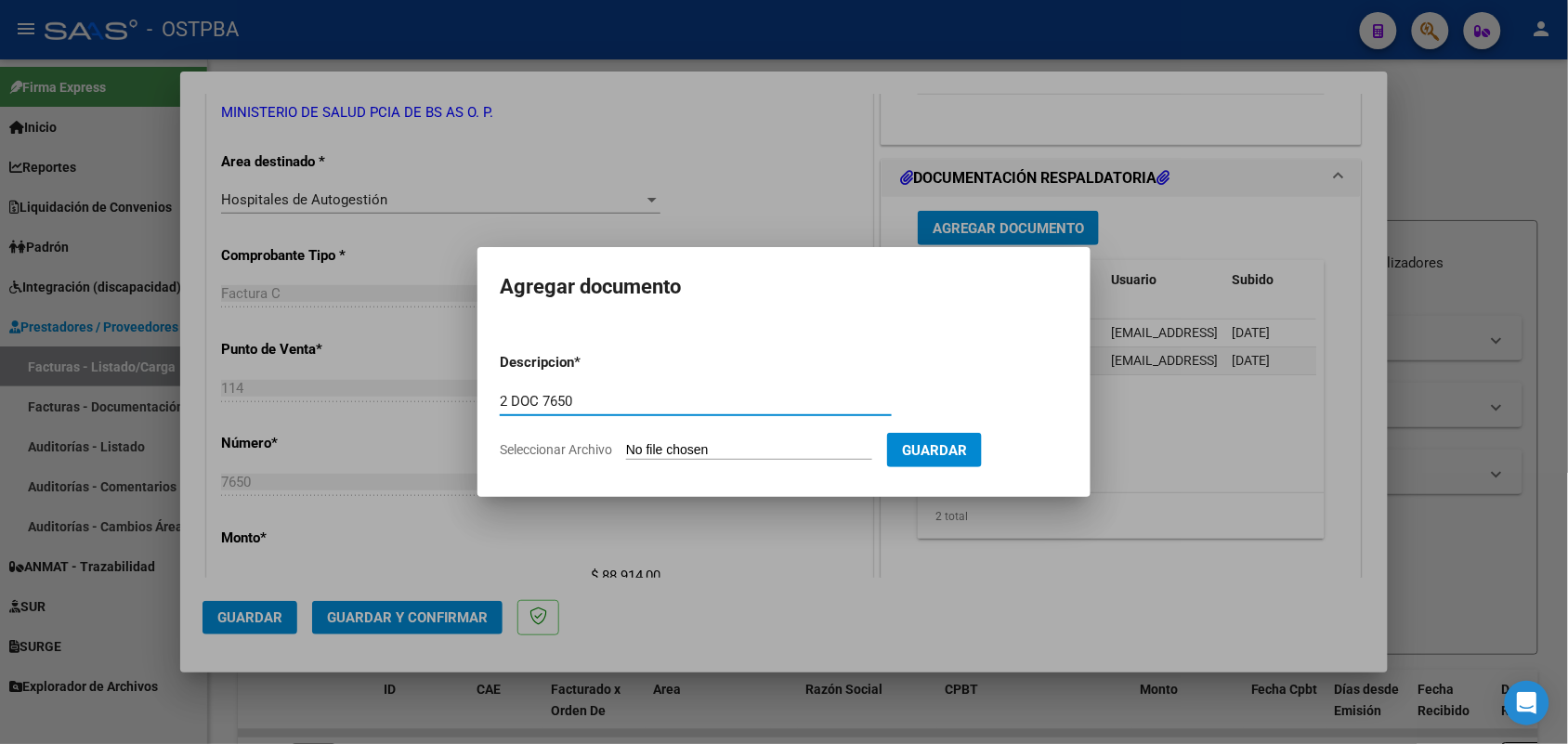
type input "2 DOC 7650"
click at [653, 452] on input "Seleccionar Archivo" at bounding box center [749, 451] width 246 height 17
type input "C:\fakepath\2 DOC 7650.pdf"
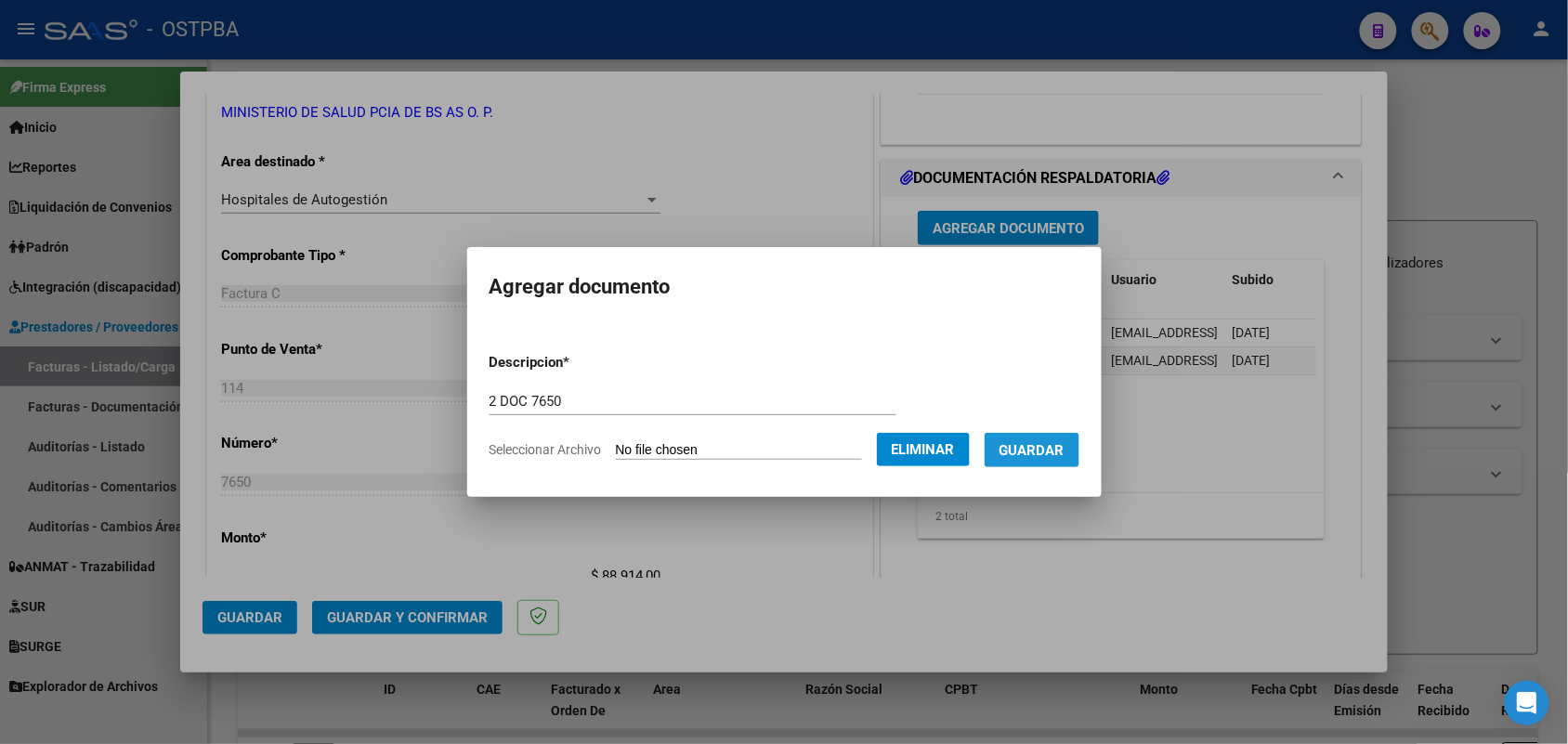
click at [1055, 444] on span "Guardar" at bounding box center [1031, 450] width 65 height 16
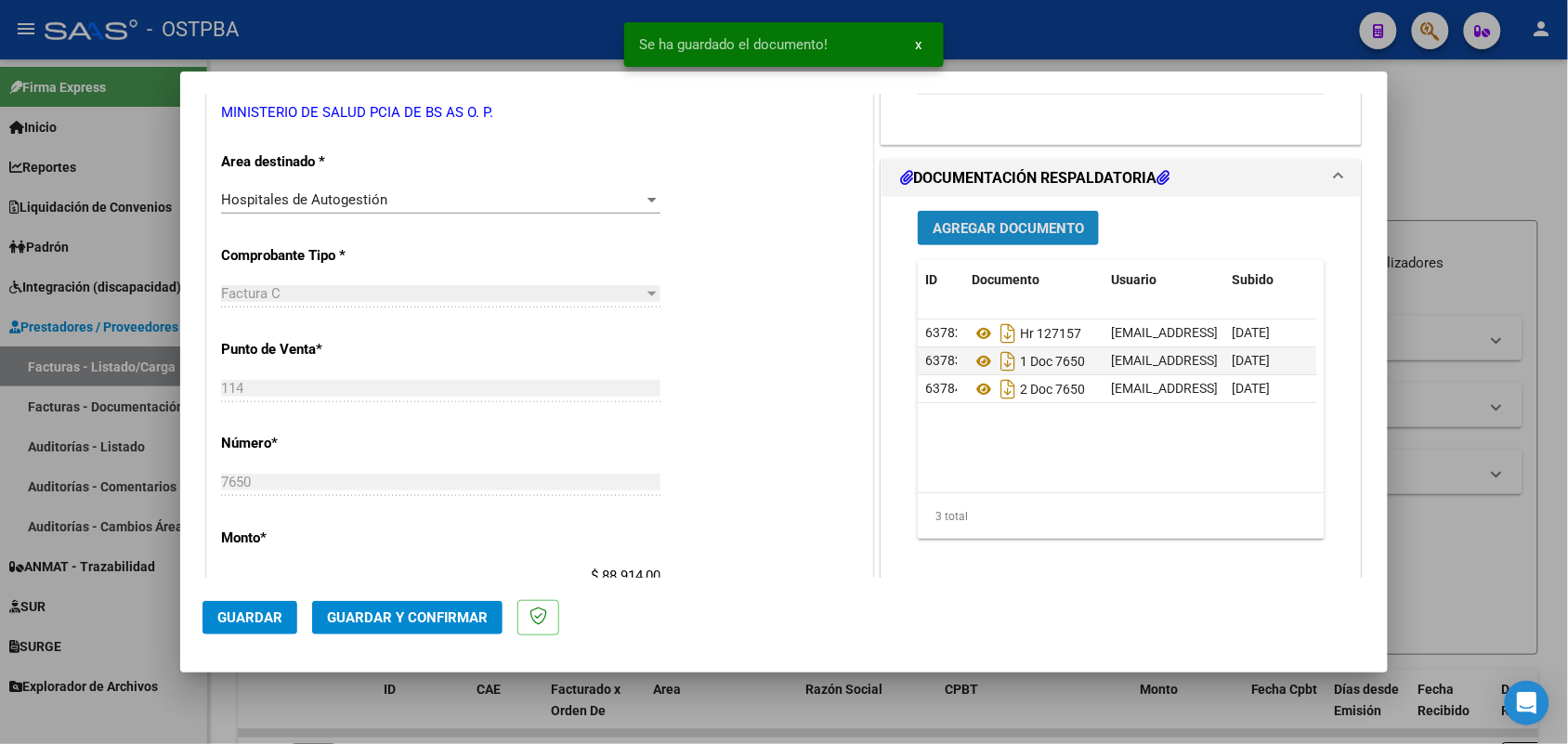
click at [1024, 230] on span "Agregar Documento" at bounding box center [1008, 227] width 151 height 16
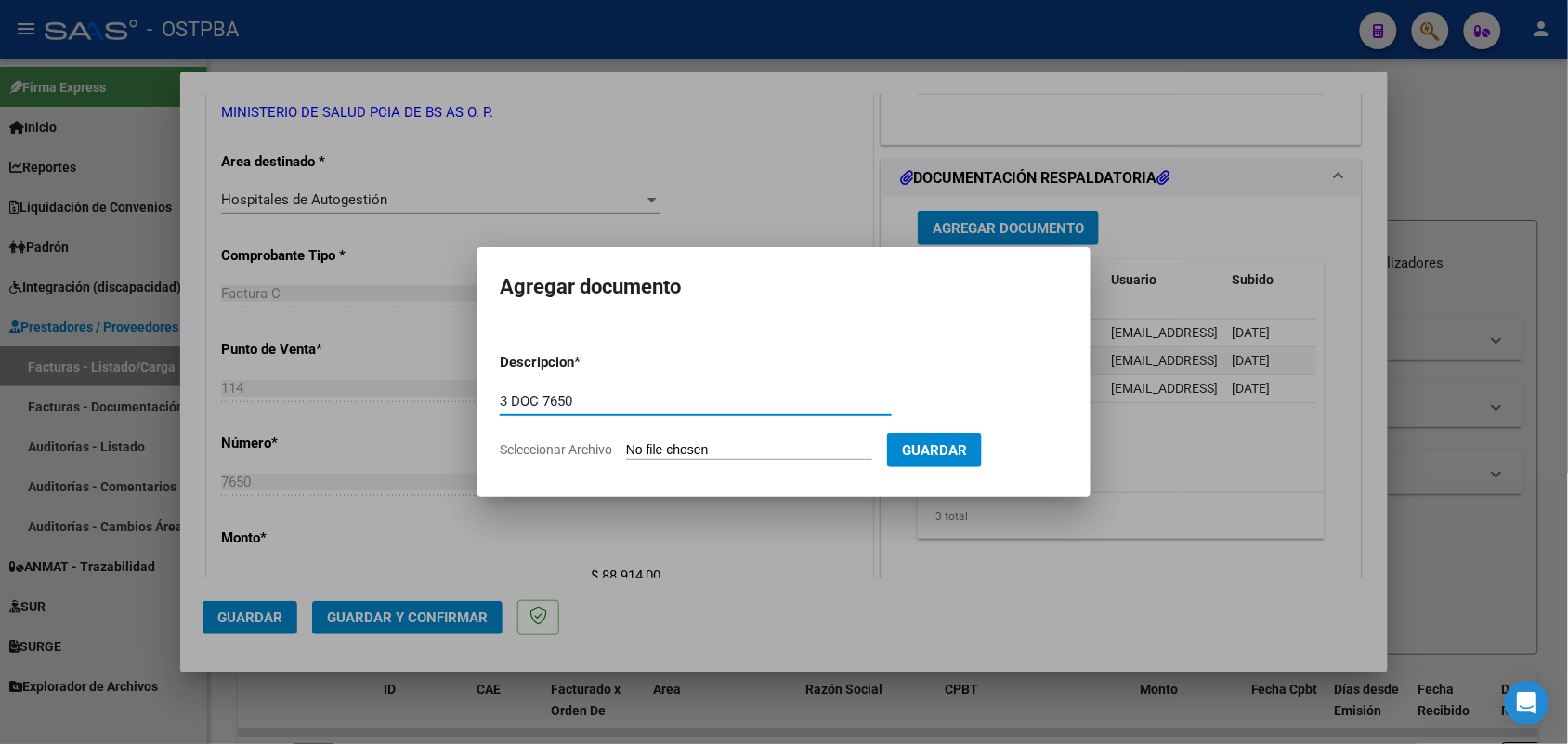
type input "3 DOC 7650"
click at [657, 453] on input "Seleccionar Archivo" at bounding box center [749, 451] width 246 height 17
type input "C:\fakepath\3 DOC 7650.pdf"
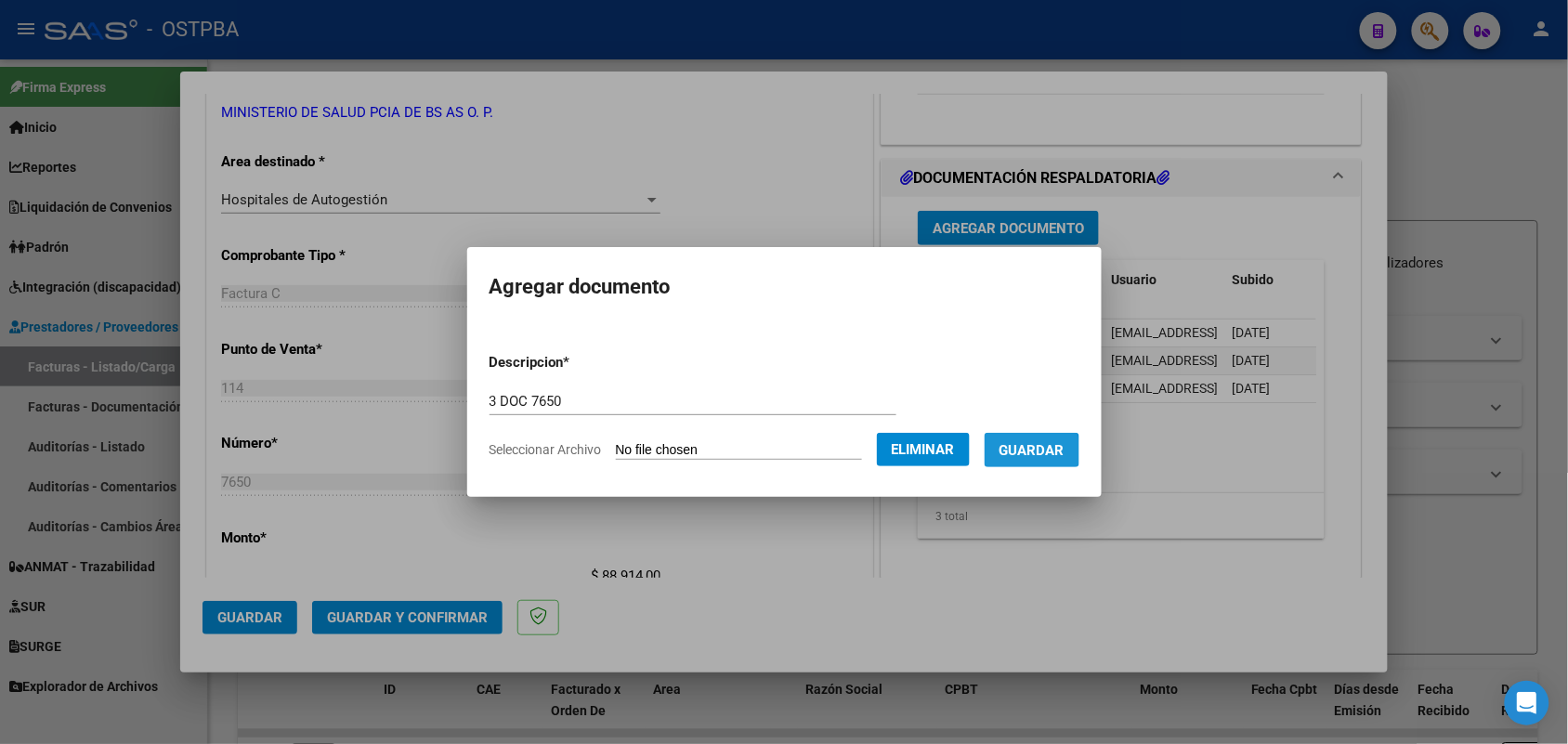
click at [1029, 452] on span "Guardar" at bounding box center [1031, 450] width 65 height 16
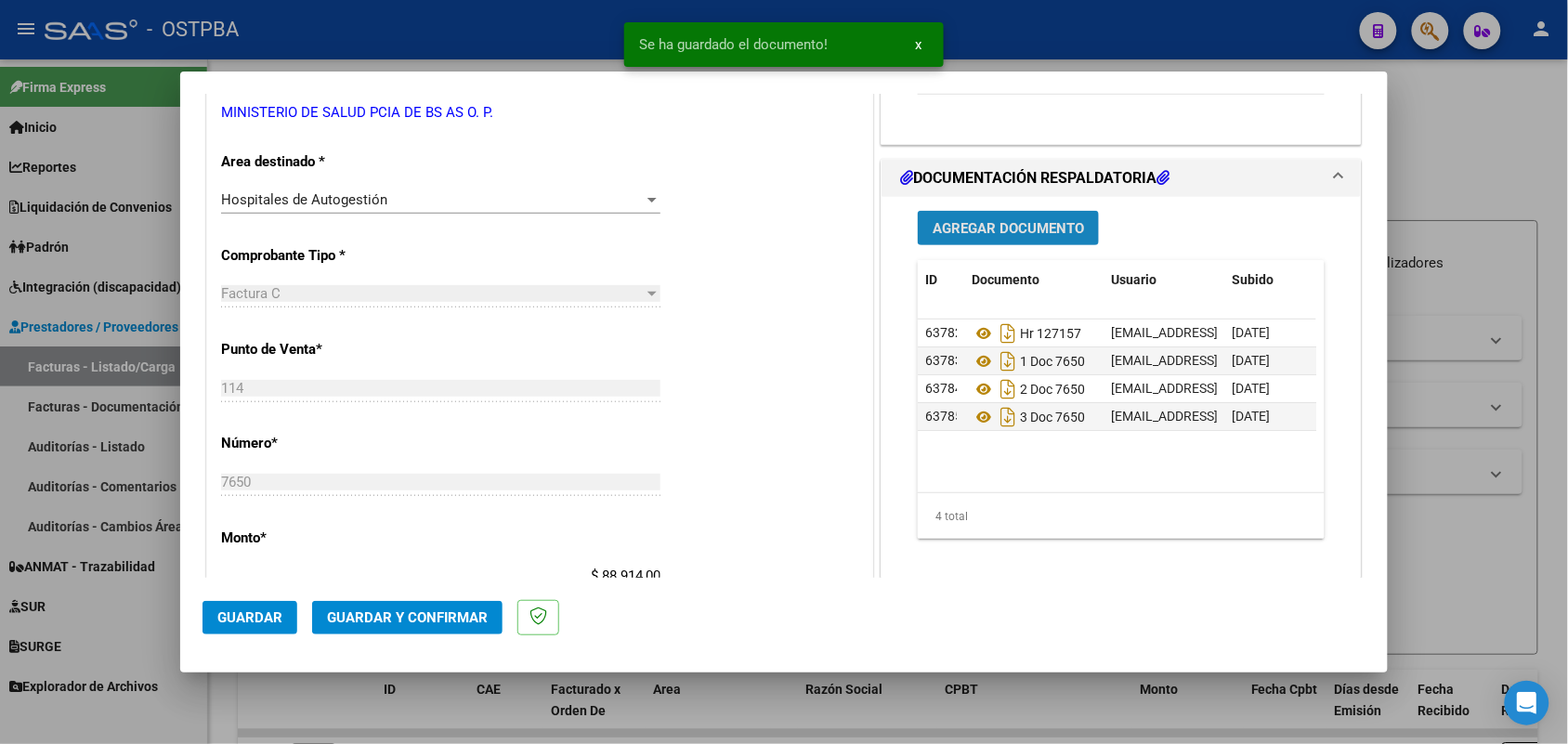
click at [1026, 230] on span "Agregar Documento" at bounding box center [1008, 227] width 151 height 16
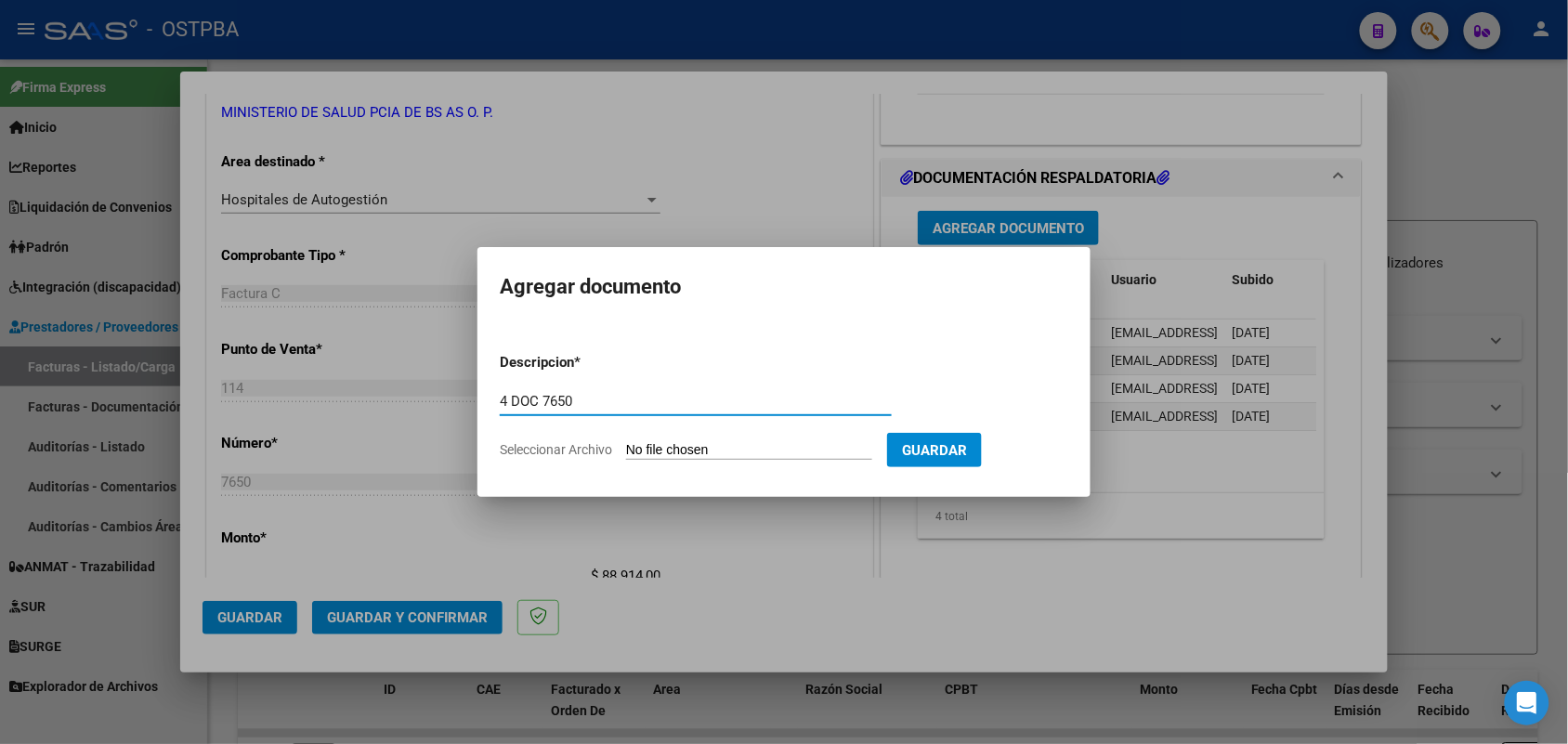
type input "4 DOC 7650"
click at [661, 443] on input "Seleccionar Archivo" at bounding box center [749, 451] width 246 height 17
type input "C:\fakepath\4 DOC 7650.pdf"
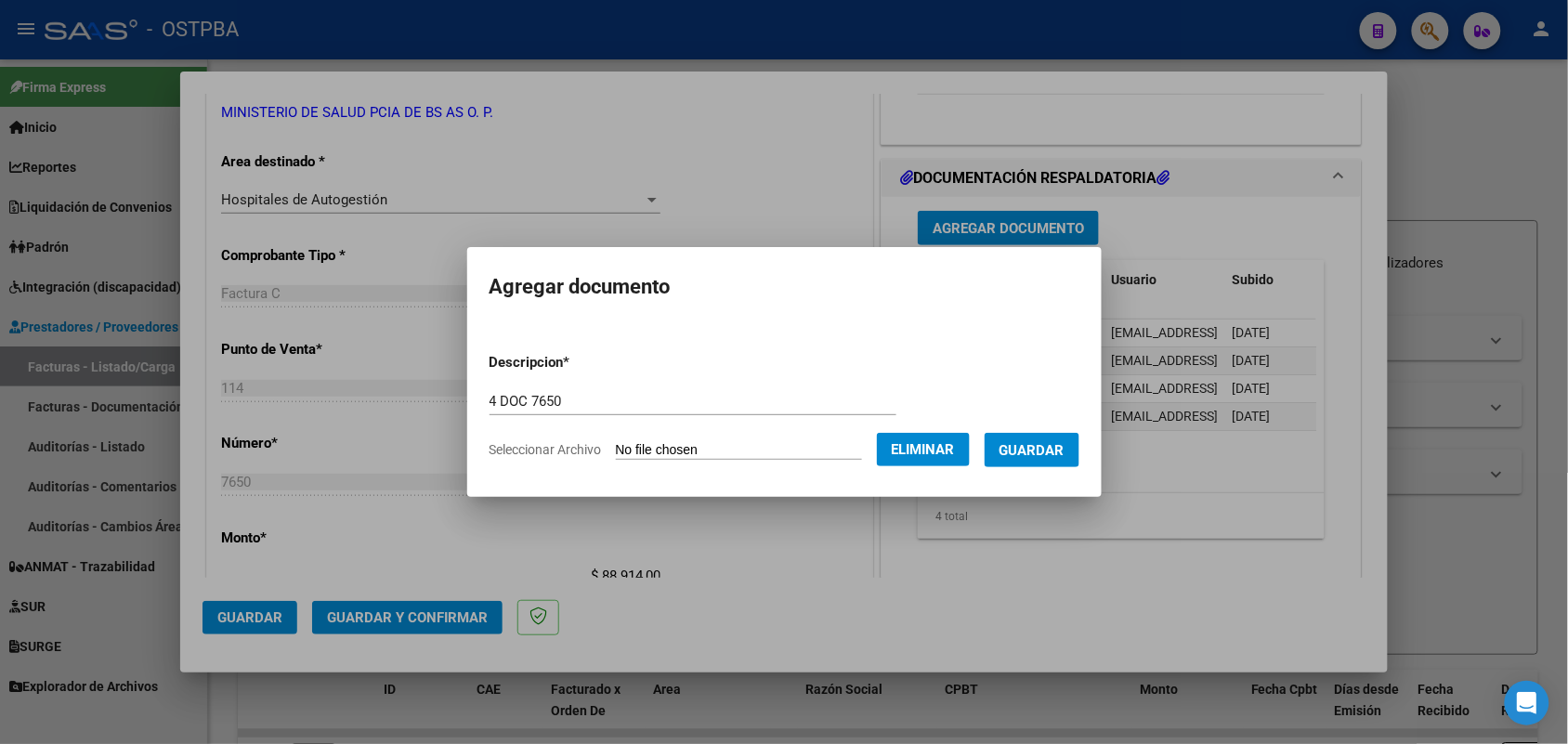
click at [1044, 452] on span "Guardar" at bounding box center [1031, 450] width 65 height 16
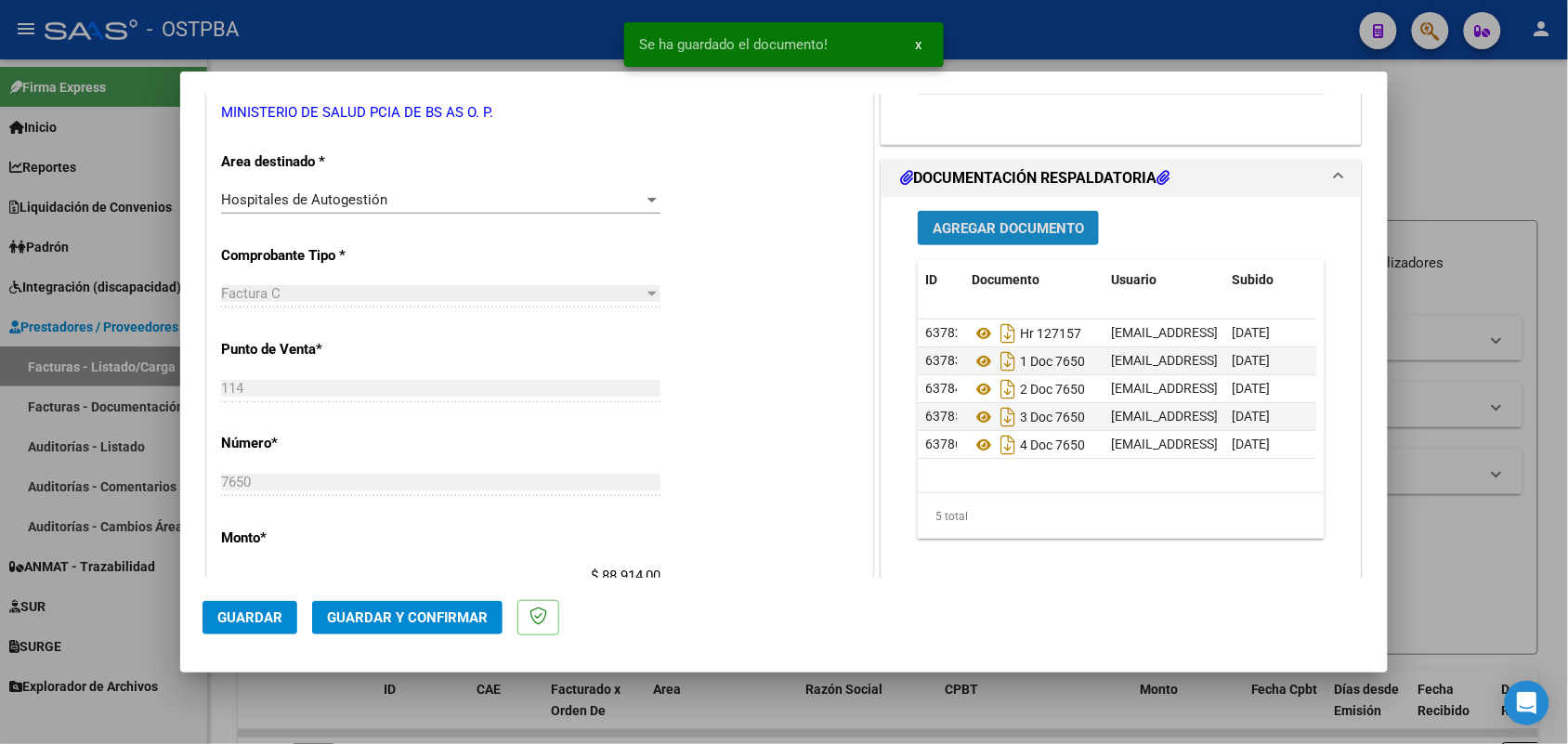
click at [1034, 219] on button "Agregar Documento" at bounding box center [1008, 228] width 181 height 35
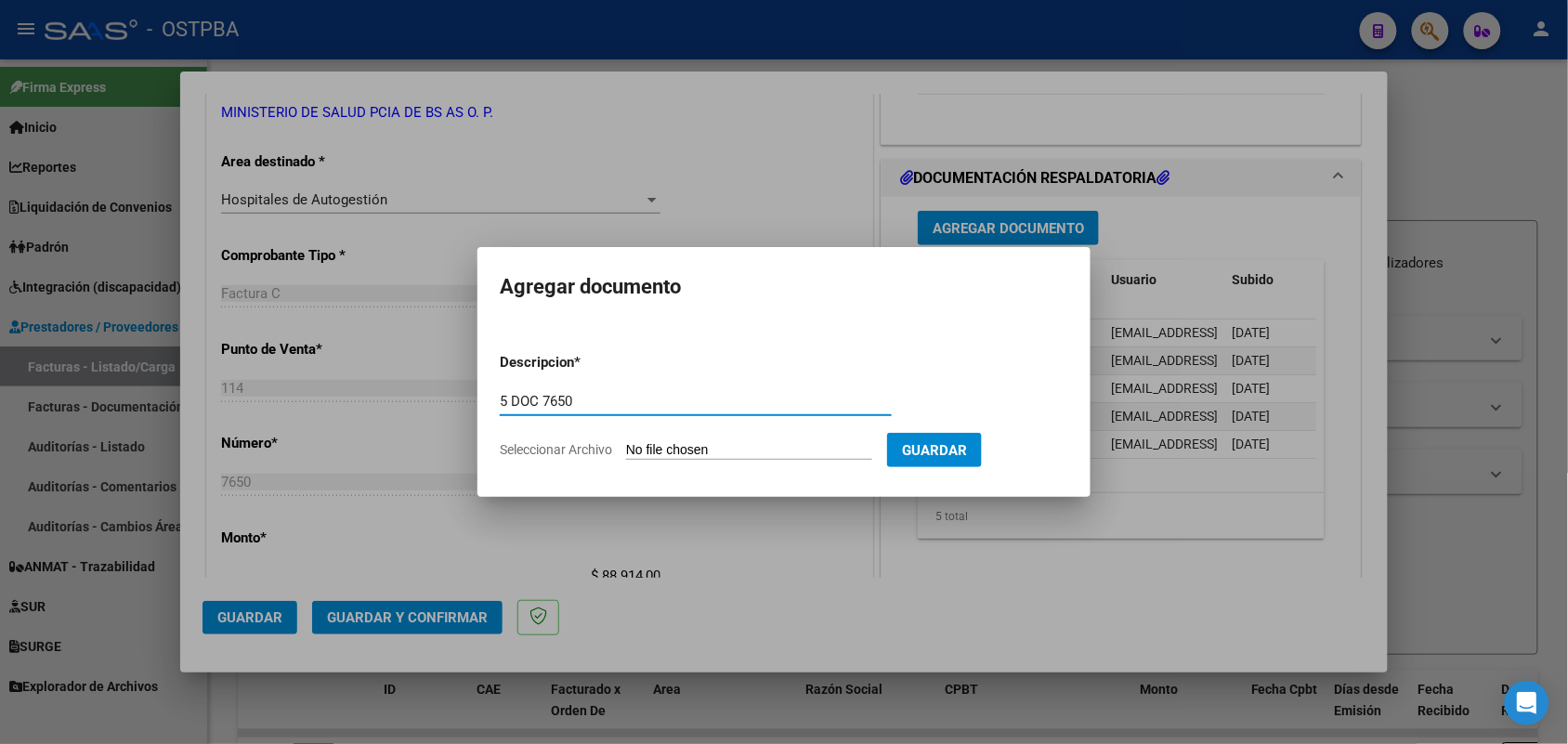
type input "5 DOC 7650"
click at [651, 447] on input "Seleccionar Archivo" at bounding box center [749, 451] width 246 height 17
type input "C:\fakepath\5 DOC 7650.pdf"
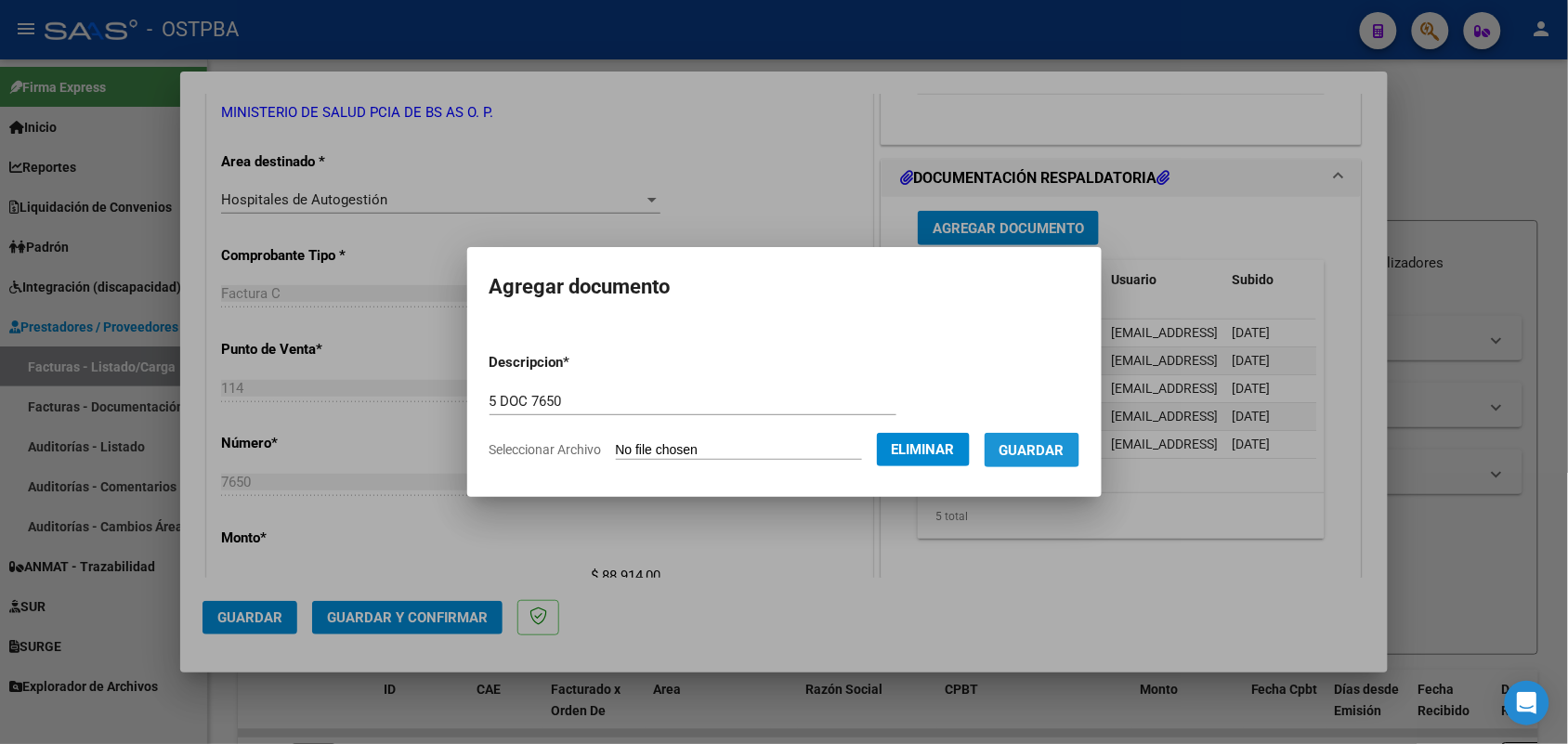
click at [1065, 442] on span "Guardar" at bounding box center [1031, 450] width 65 height 16
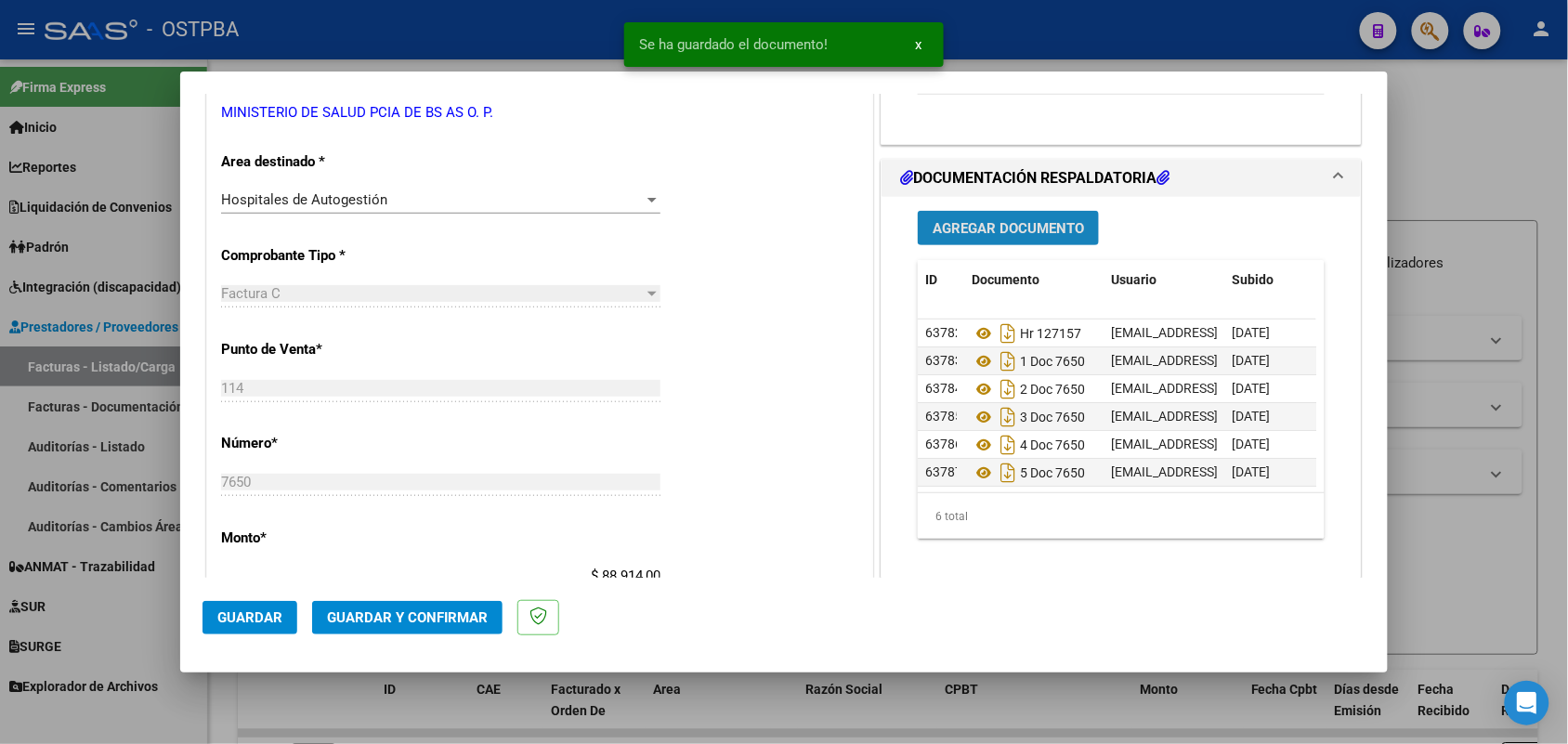
click at [1044, 229] on span "Agregar Documento" at bounding box center [1008, 227] width 151 height 16
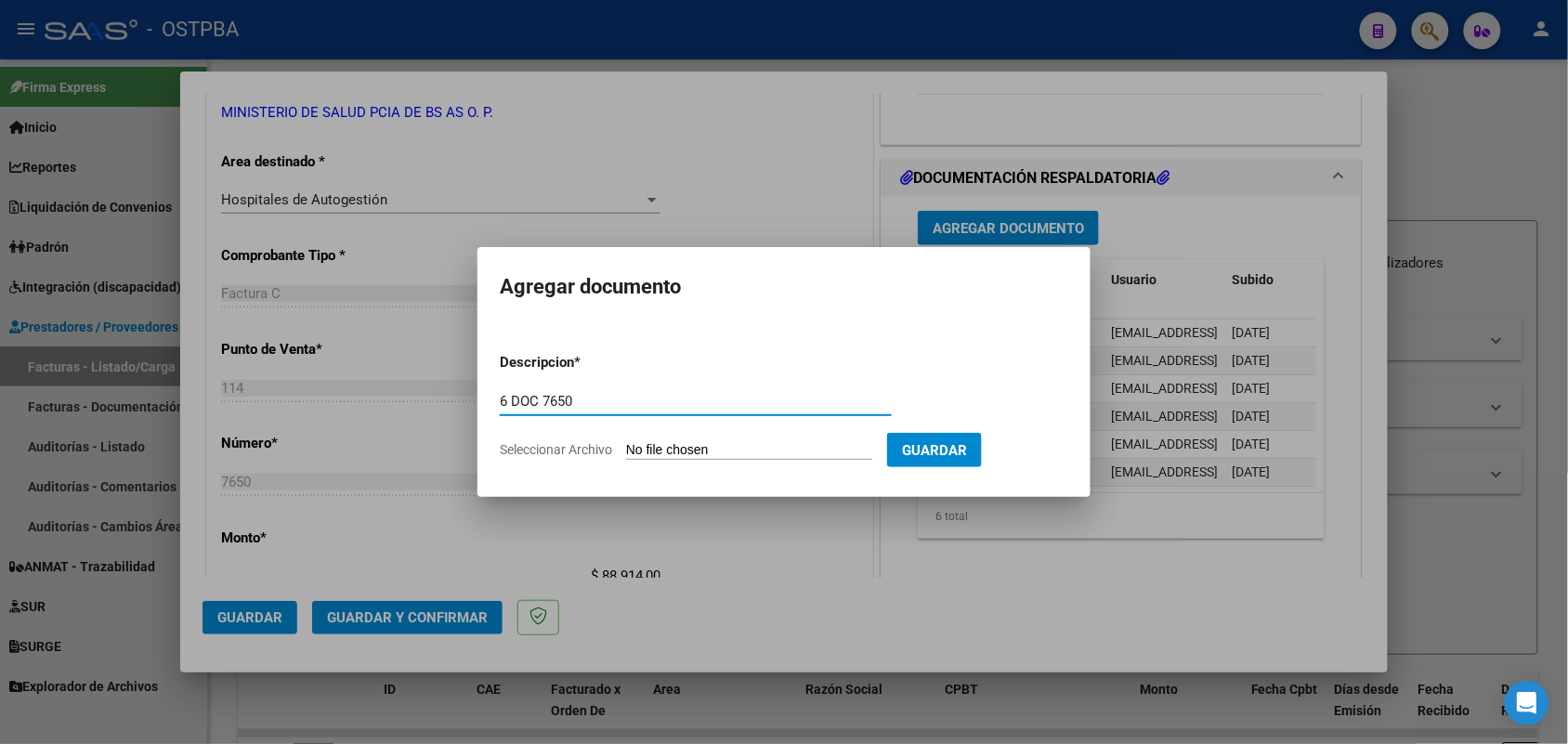
type input "6 DOC 7650"
click at [632, 449] on input "Seleccionar Archivo" at bounding box center [749, 451] width 246 height 17
type input "C:\fakepath\6 DOC 7650.pdf"
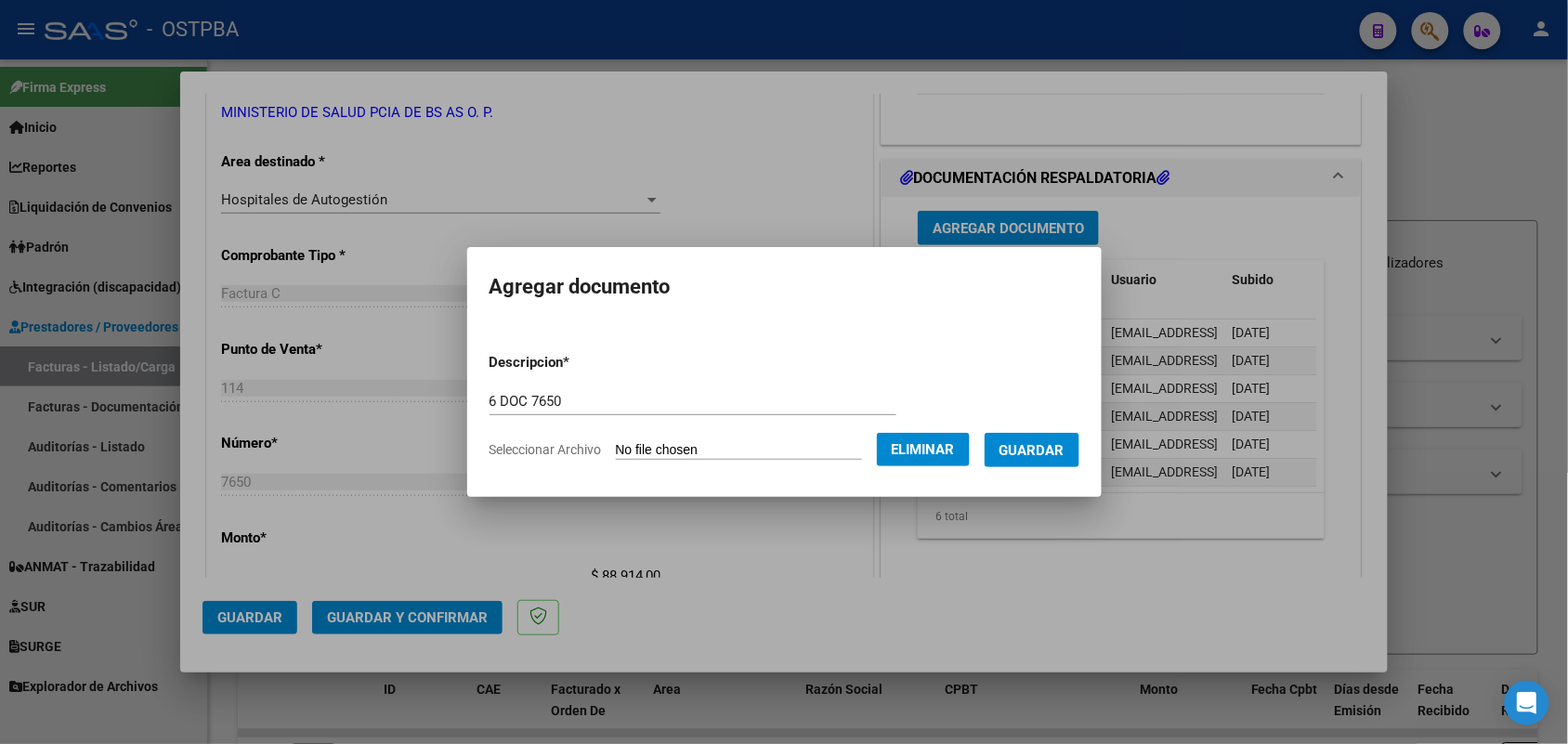
click at [1036, 449] on span "Guardar" at bounding box center [1031, 450] width 65 height 16
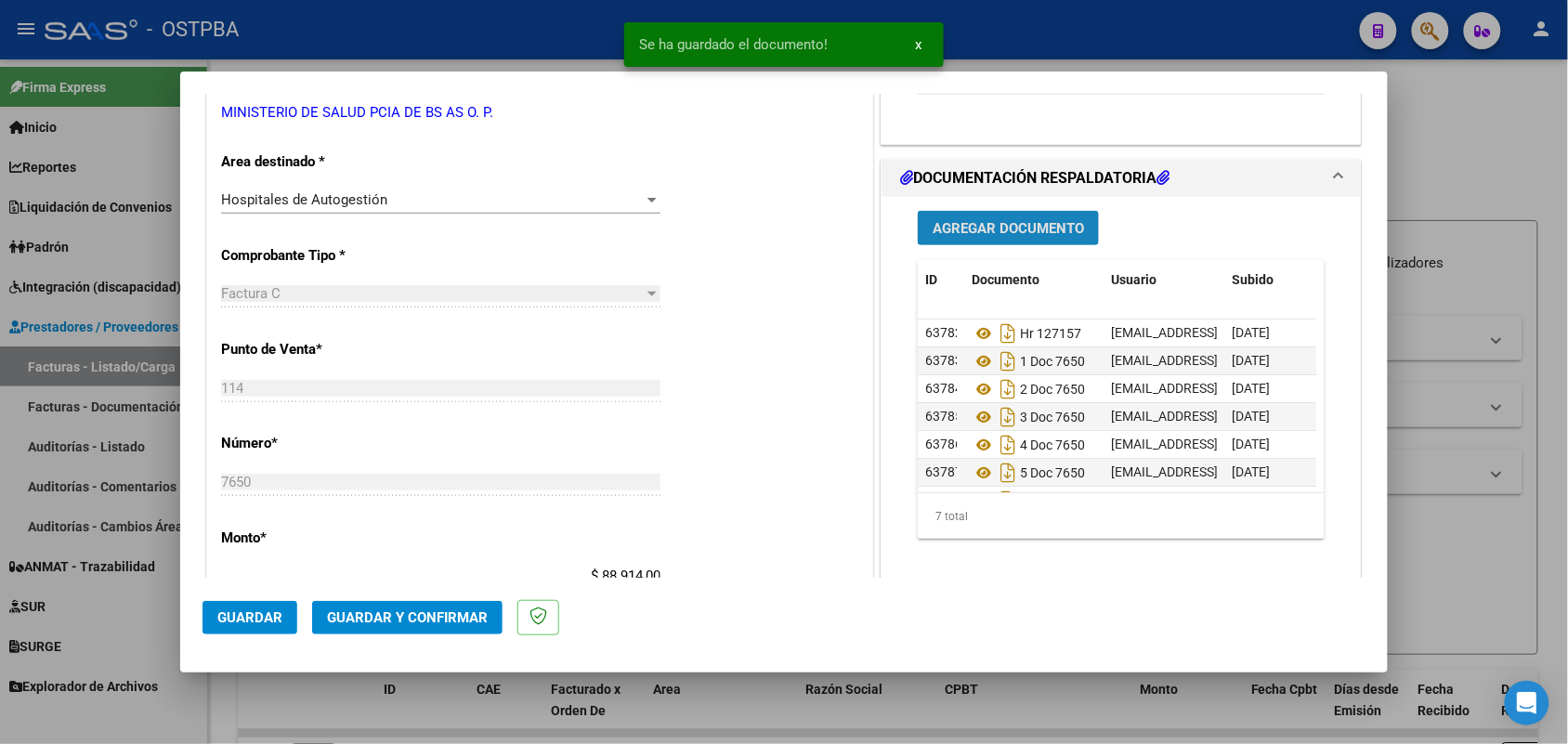
click at [1024, 224] on span "Agregar Documento" at bounding box center [1008, 227] width 151 height 16
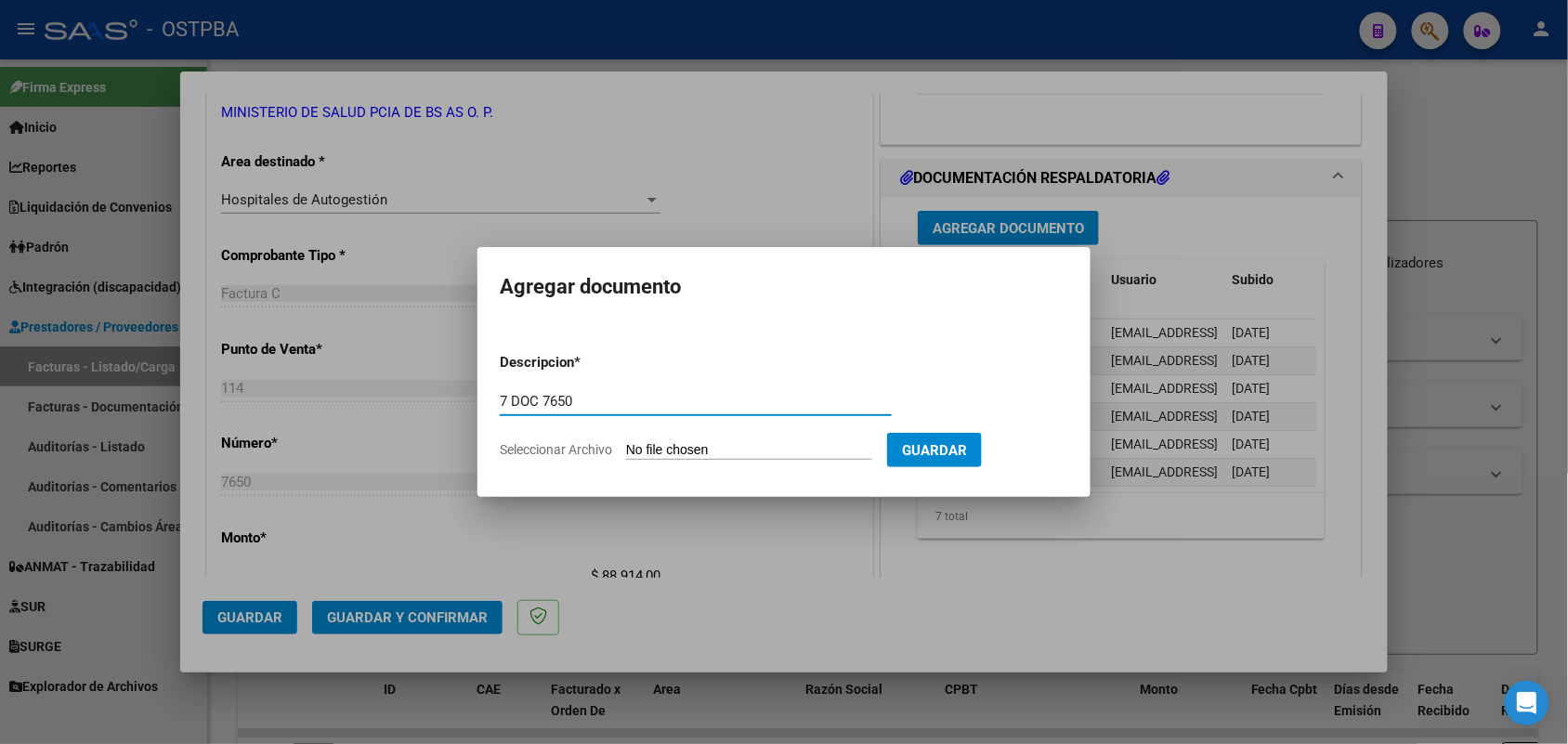
type input "7 DOC 7650"
click at [664, 447] on input "Seleccionar Archivo" at bounding box center [749, 451] width 246 height 17
type input "C:\fakepath\7 DOC 7650.pdf"
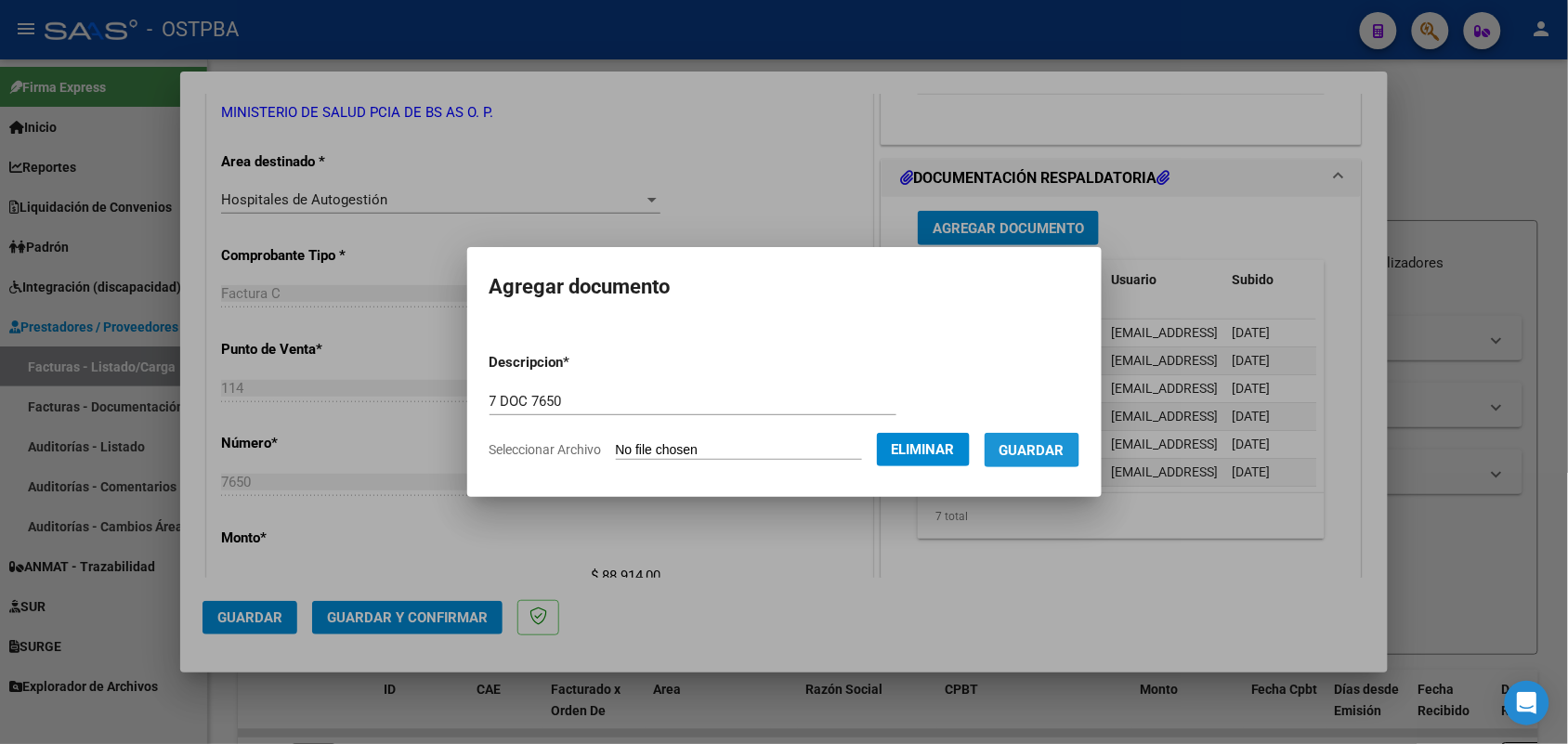
click at [1034, 442] on span "Guardar" at bounding box center [1031, 450] width 65 height 16
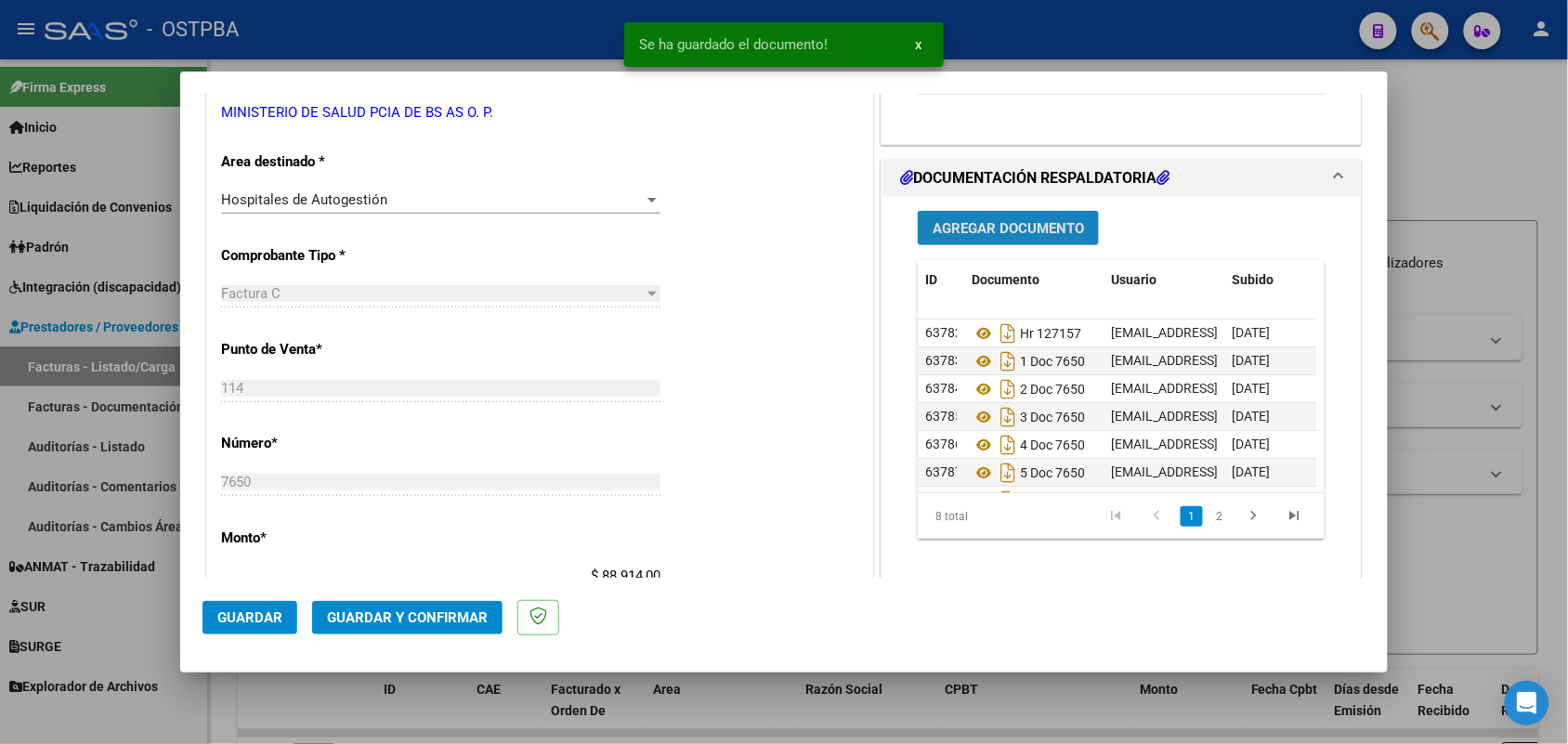
click at [1019, 233] on span "Agregar Documento" at bounding box center [1008, 227] width 151 height 16
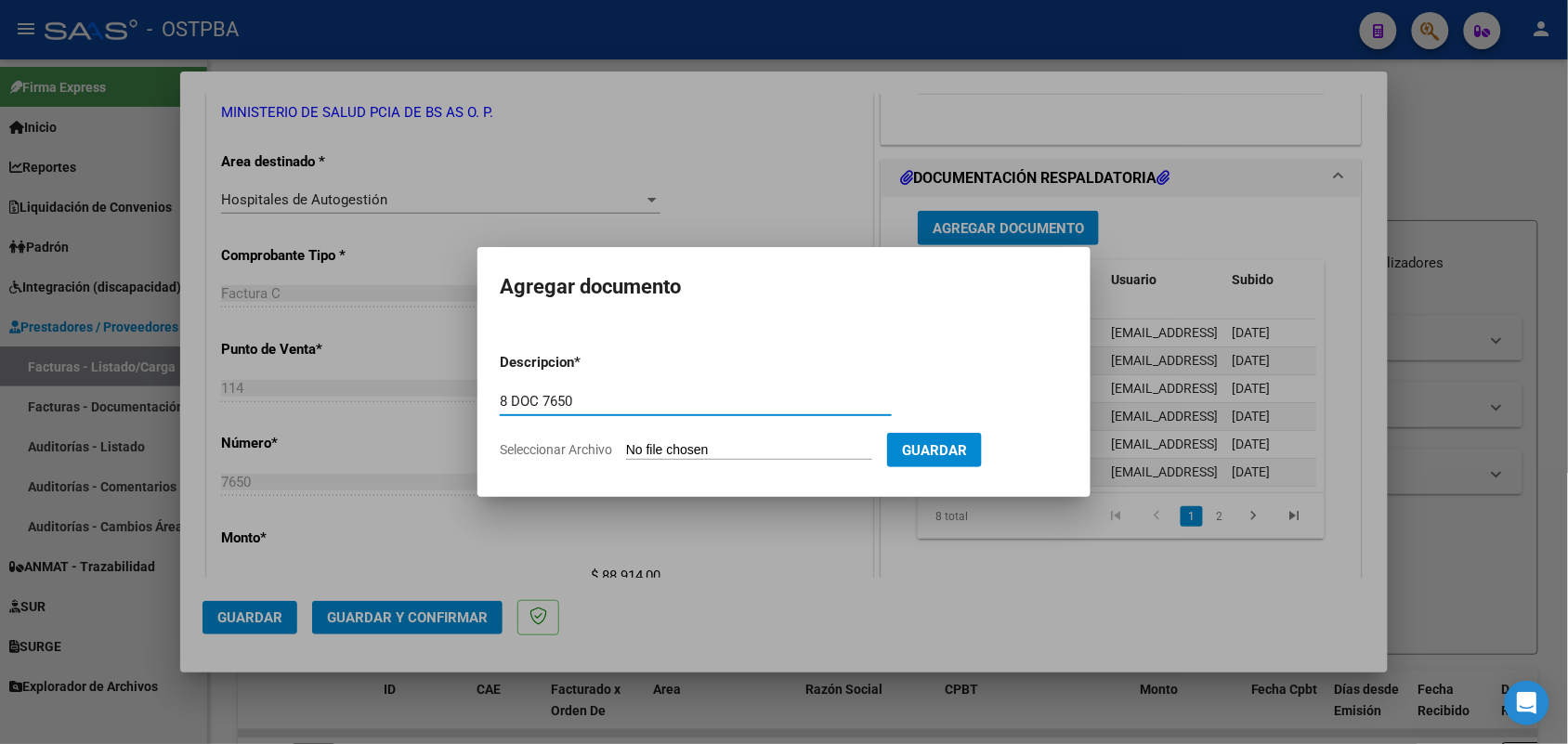
type input "8 DOC 7650"
click at [653, 456] on input "Seleccionar Archivo" at bounding box center [749, 451] width 246 height 17
type input "C:\fakepath\8 DOC 7650.pdf"
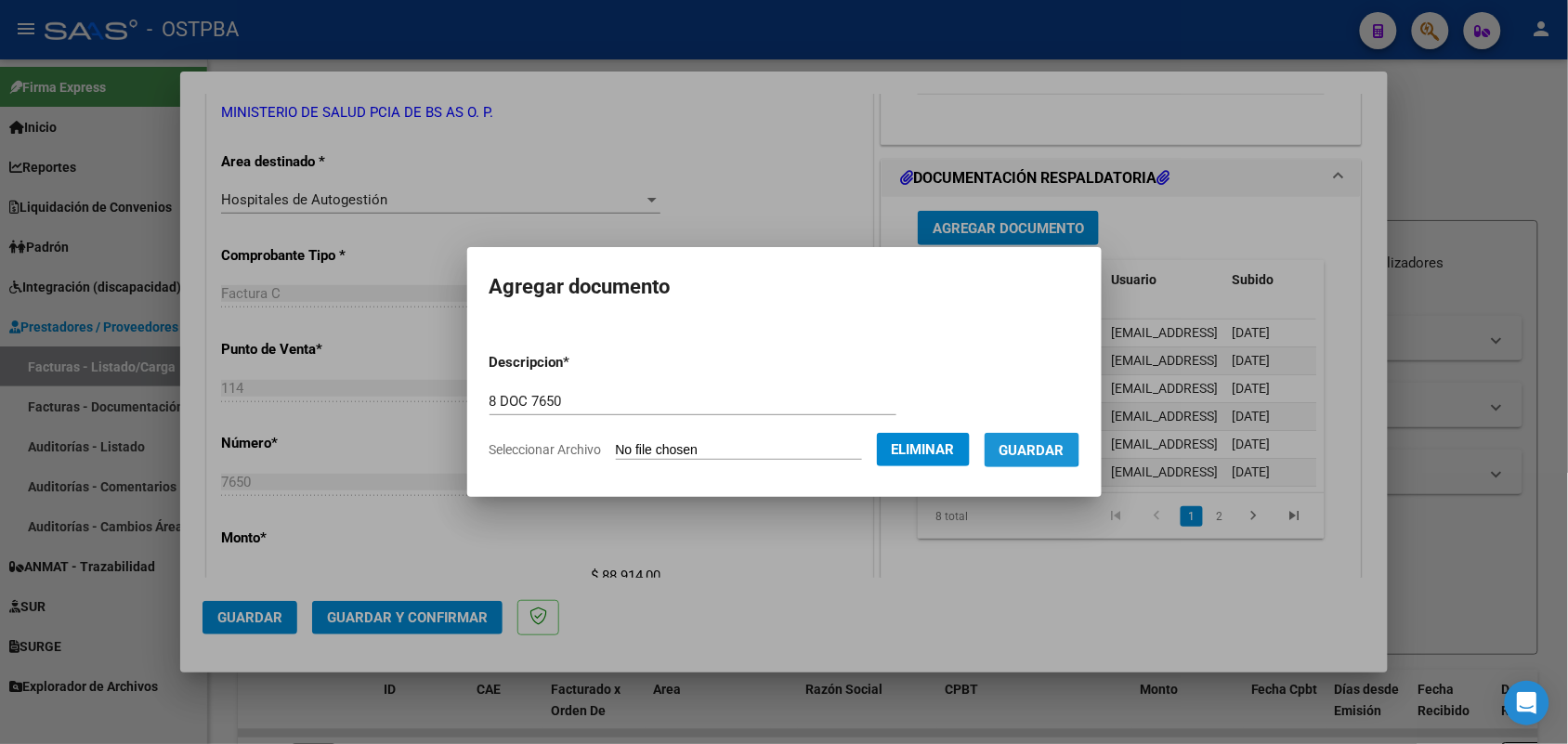
click at [1023, 446] on span "Guardar" at bounding box center [1031, 450] width 65 height 16
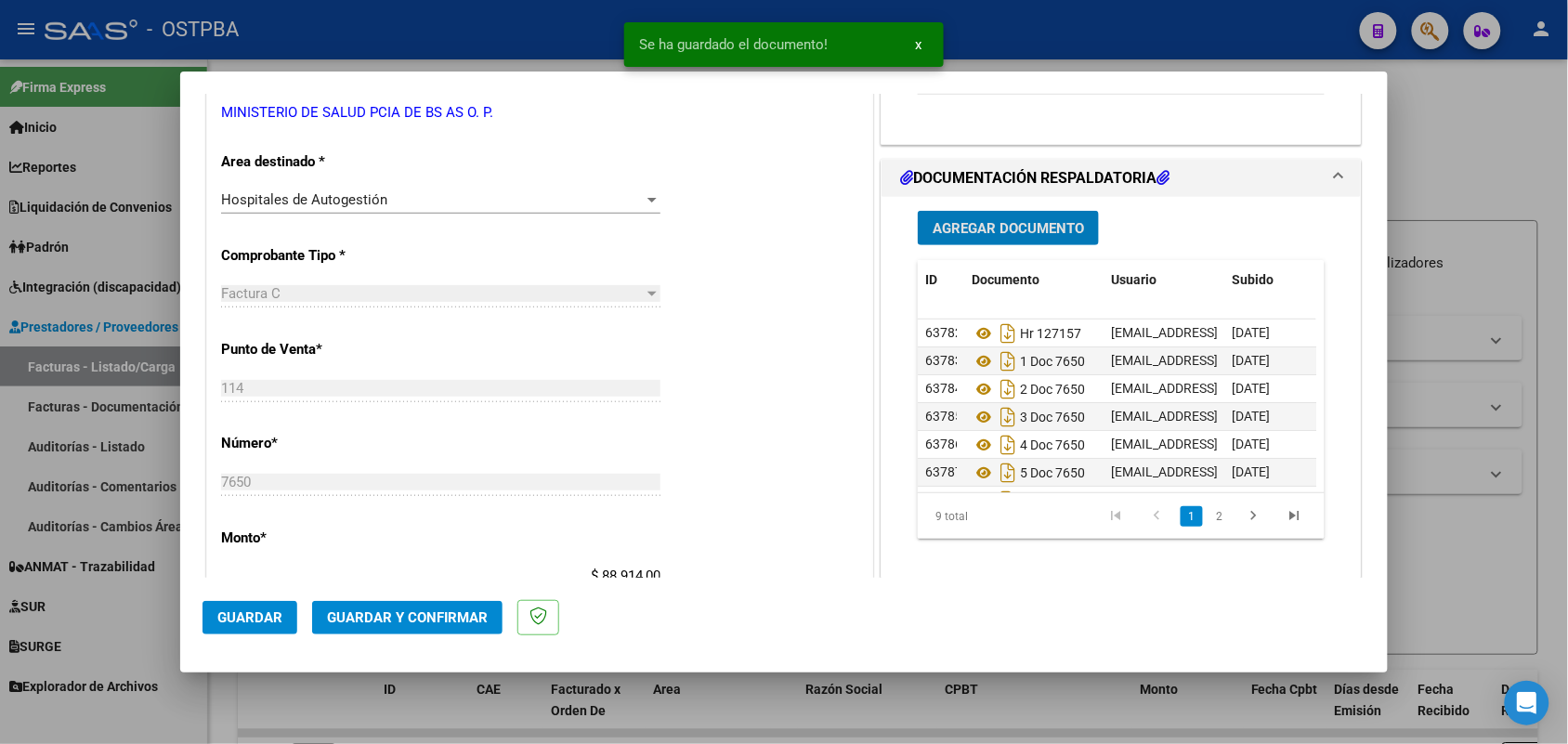
click at [1023, 225] on span "Agregar Documento" at bounding box center [1008, 227] width 151 height 16
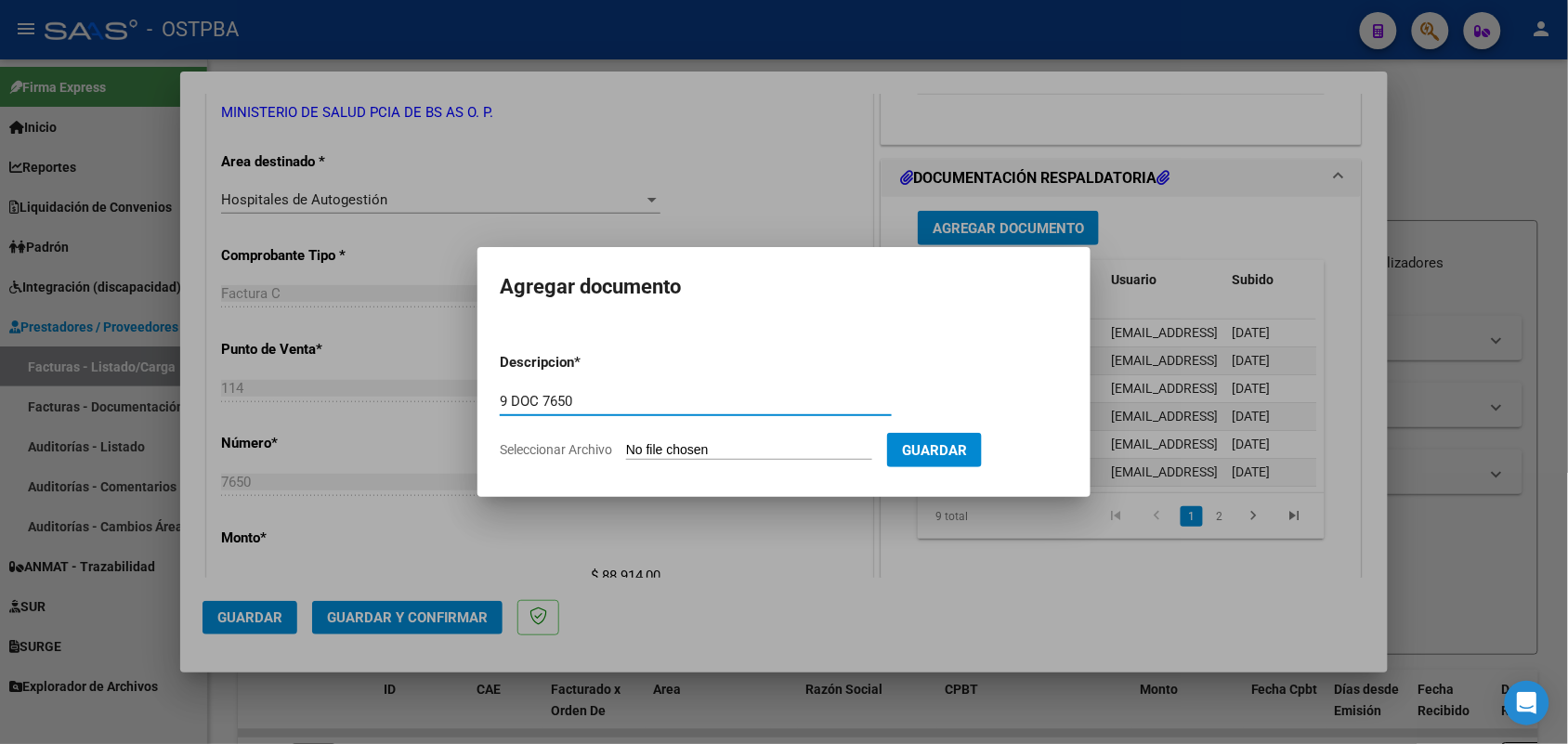
type input "9 DOC 7650"
click at [647, 451] on input "Seleccionar Archivo" at bounding box center [749, 451] width 246 height 17
type input "C:\fakepath\9 DOC 7650.pdf"
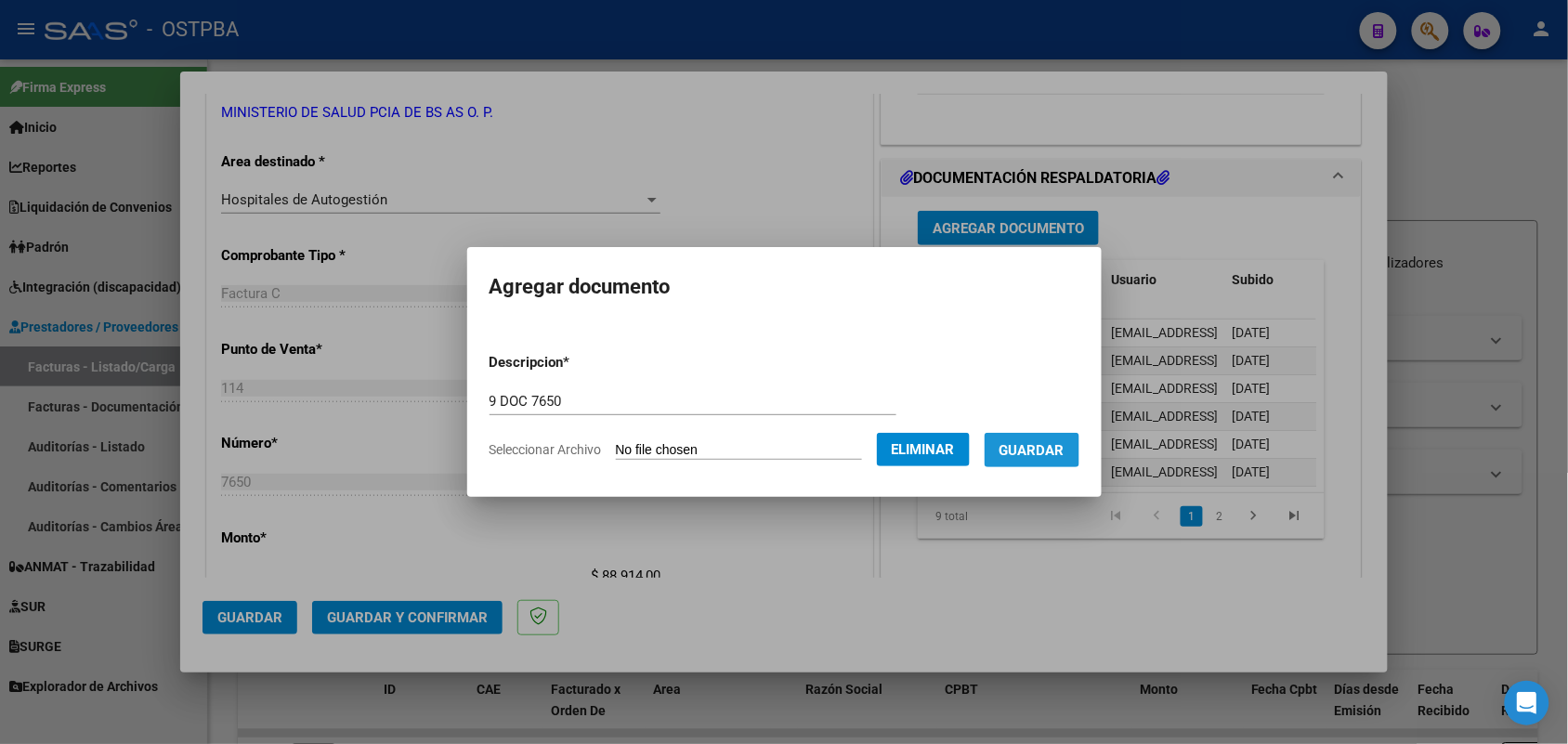
click at [1056, 442] on span "Guardar" at bounding box center [1031, 450] width 65 height 16
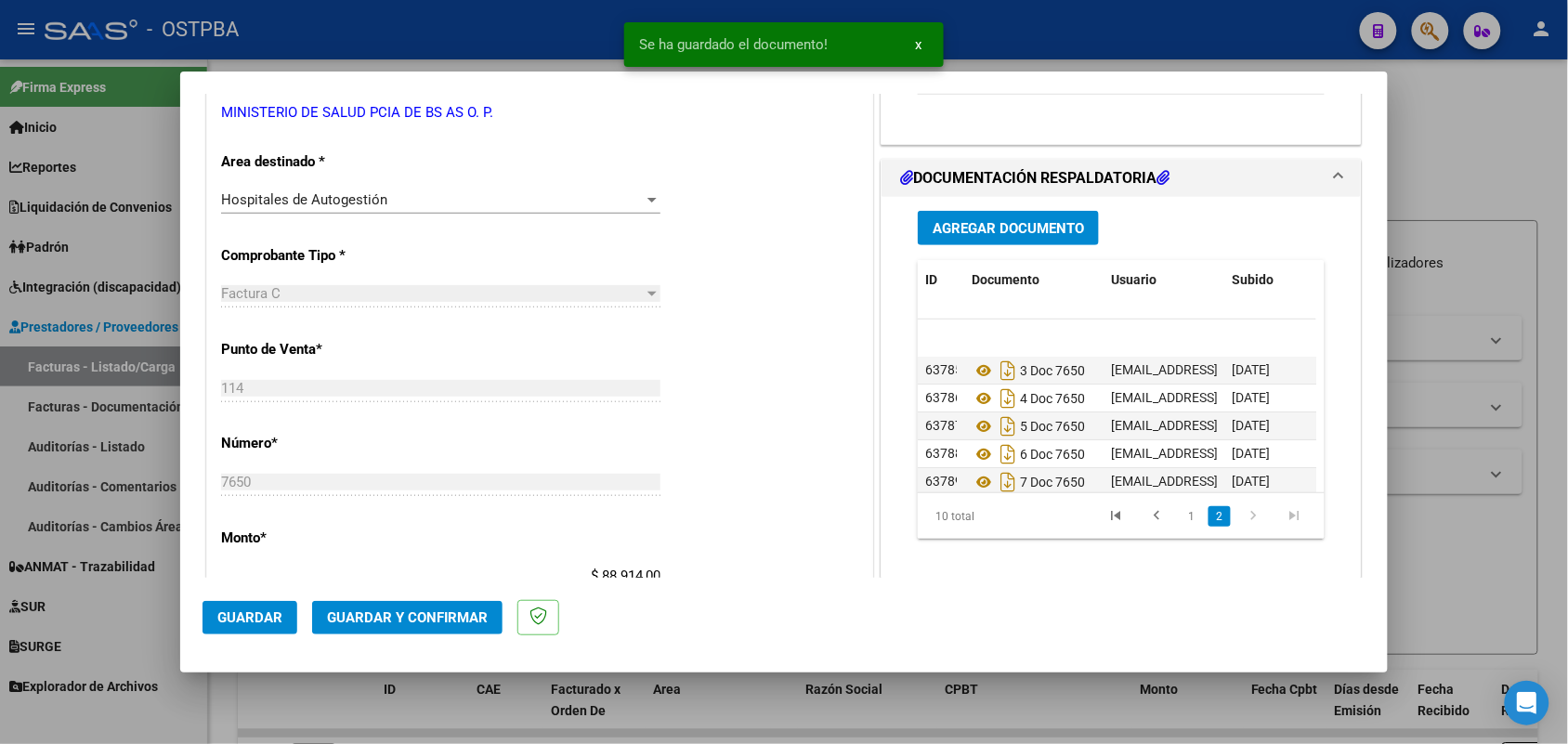
scroll to position [130, 0]
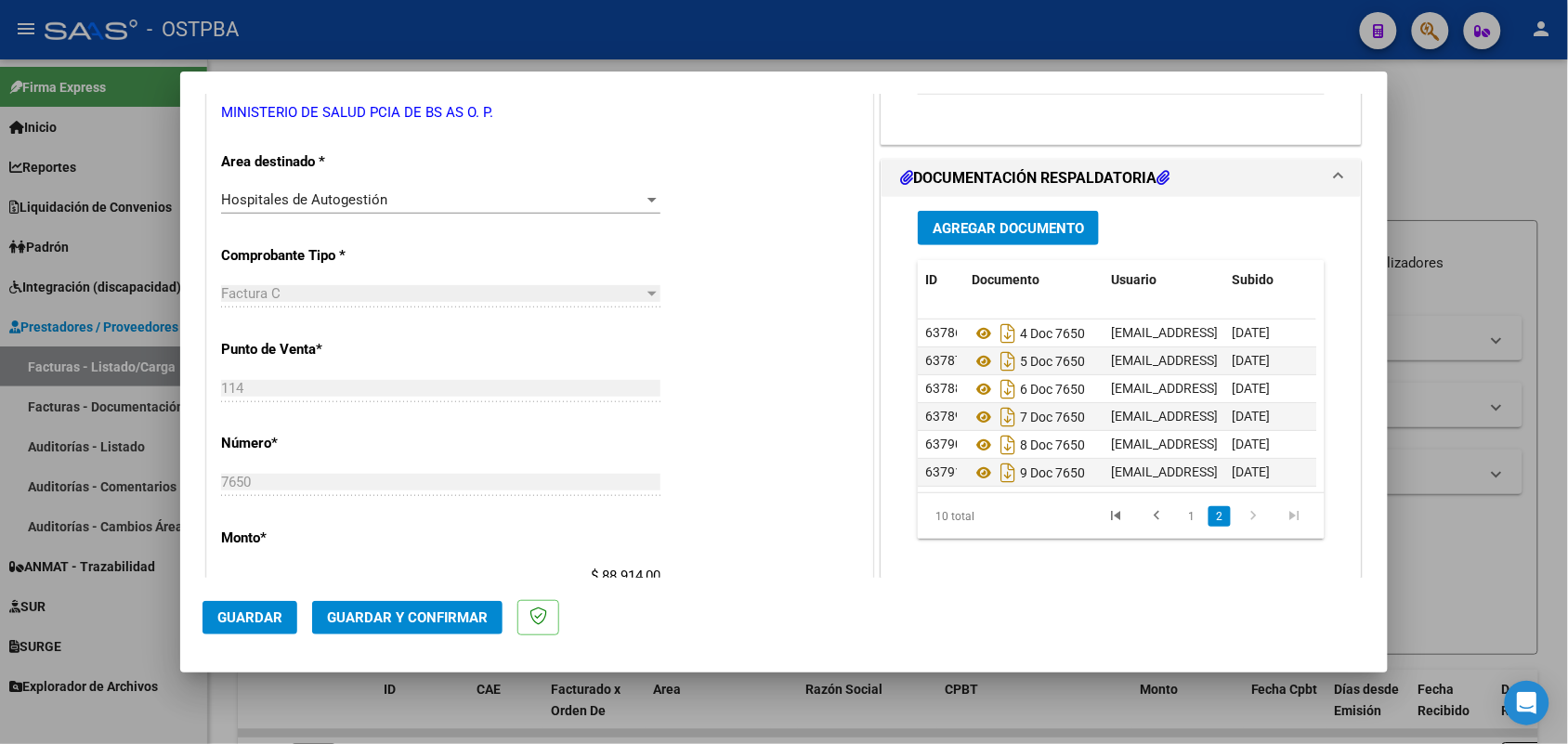
click at [1004, 225] on span "Agregar Documento" at bounding box center [1008, 227] width 151 height 16
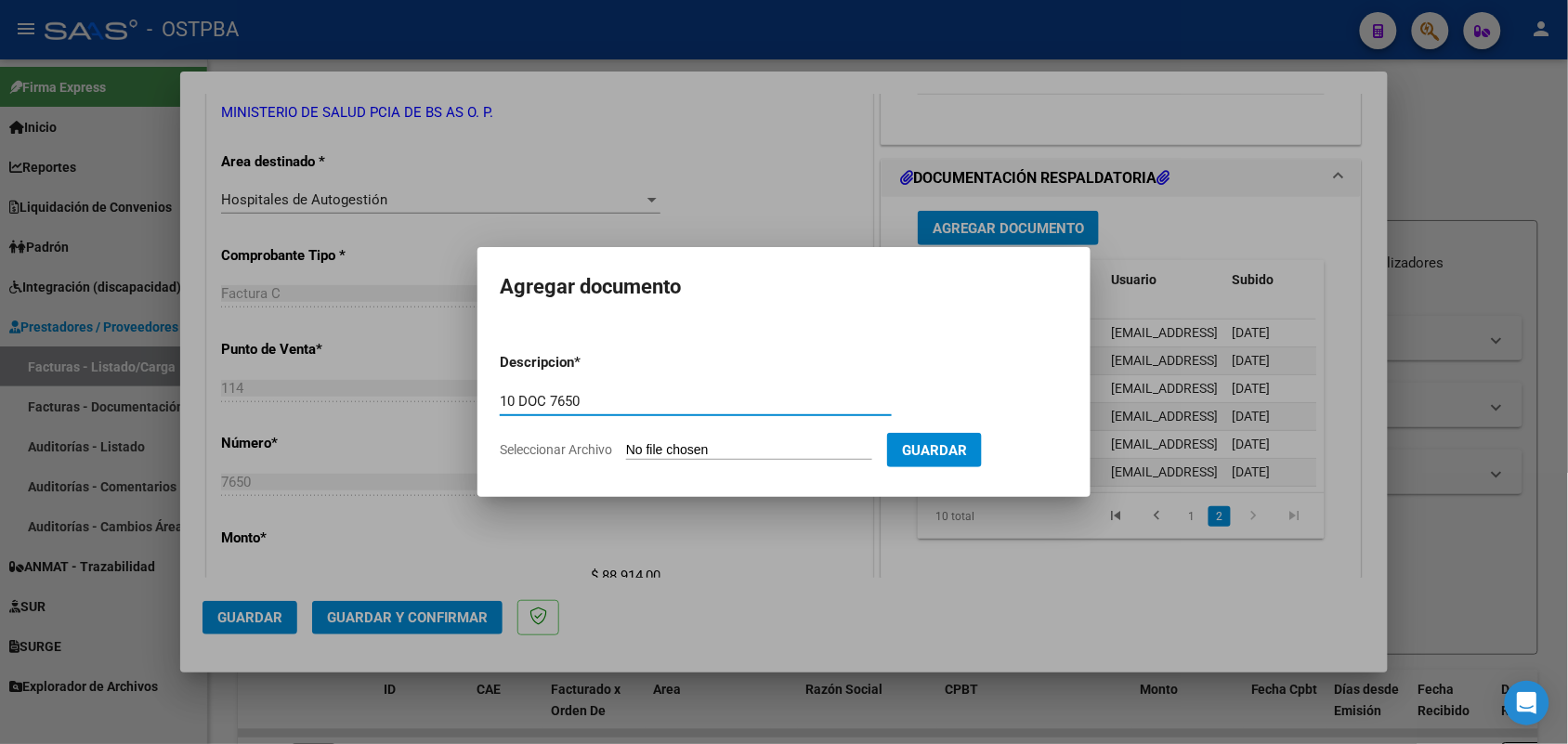
type input "10 DOC 7650"
click at [644, 448] on input "Seleccionar Archivo" at bounding box center [749, 451] width 246 height 17
type input "C:\fakepath\10 DOC 7650.pdf"
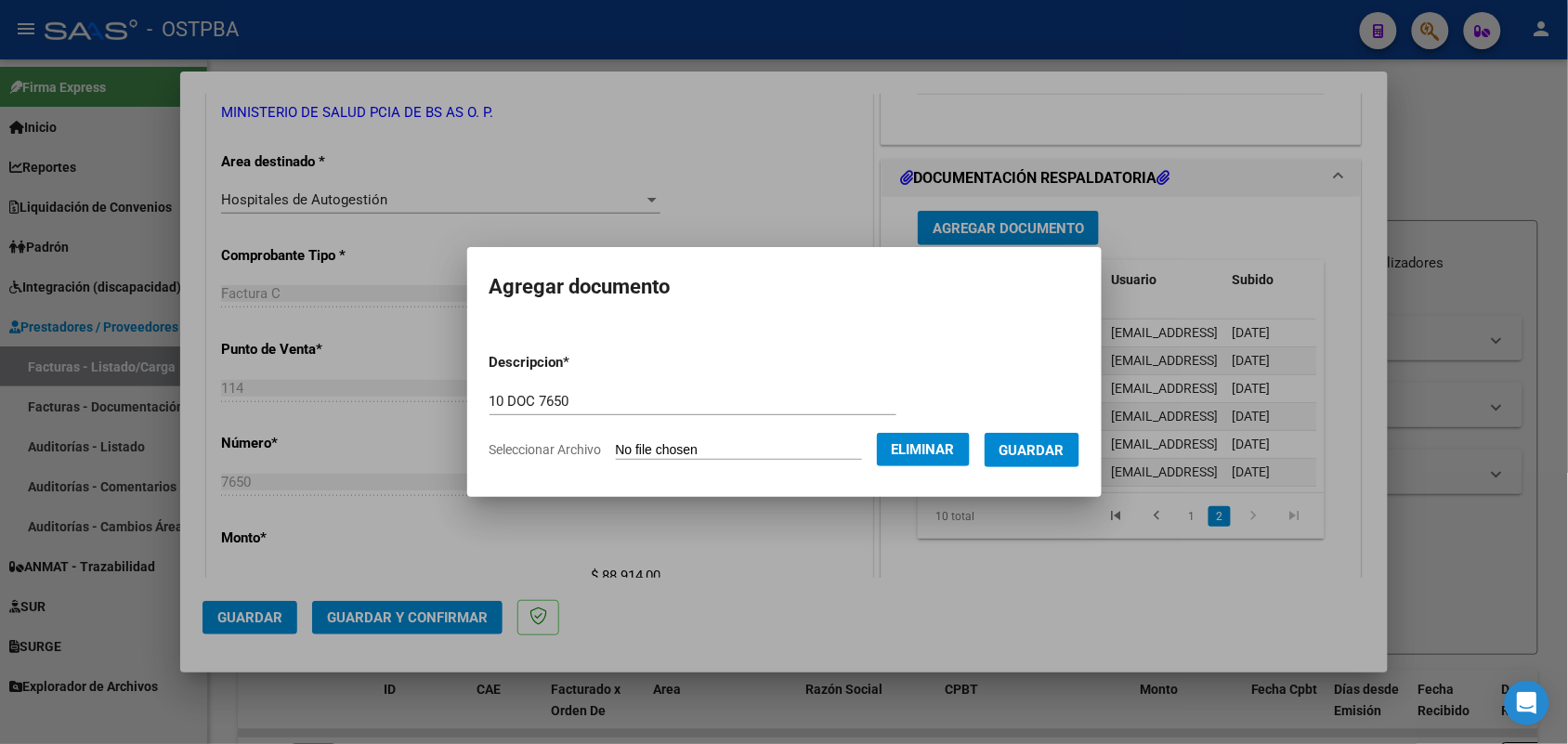
click at [1061, 443] on span "Guardar" at bounding box center [1031, 450] width 65 height 16
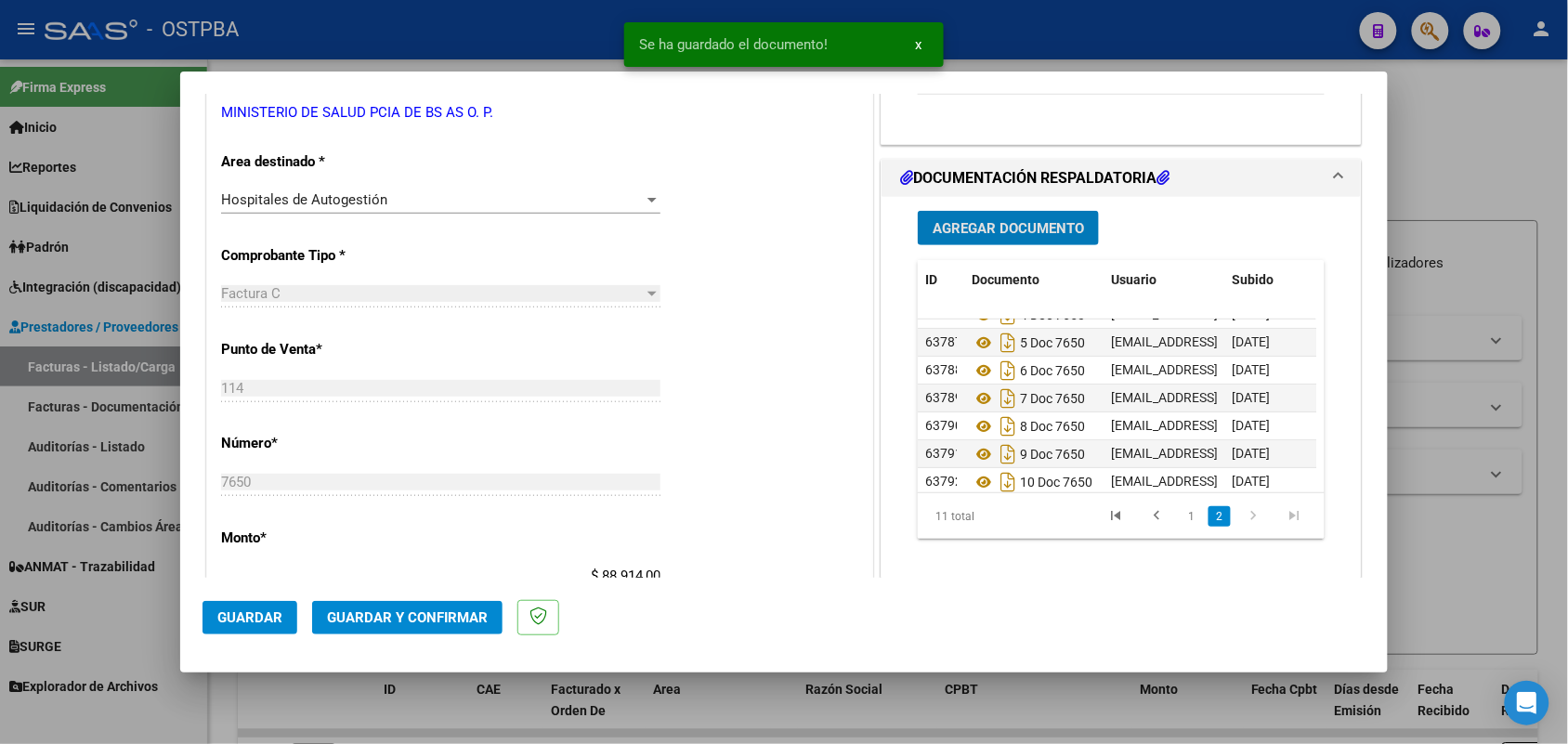
click at [997, 228] on span "Agregar Documento" at bounding box center [1008, 227] width 151 height 16
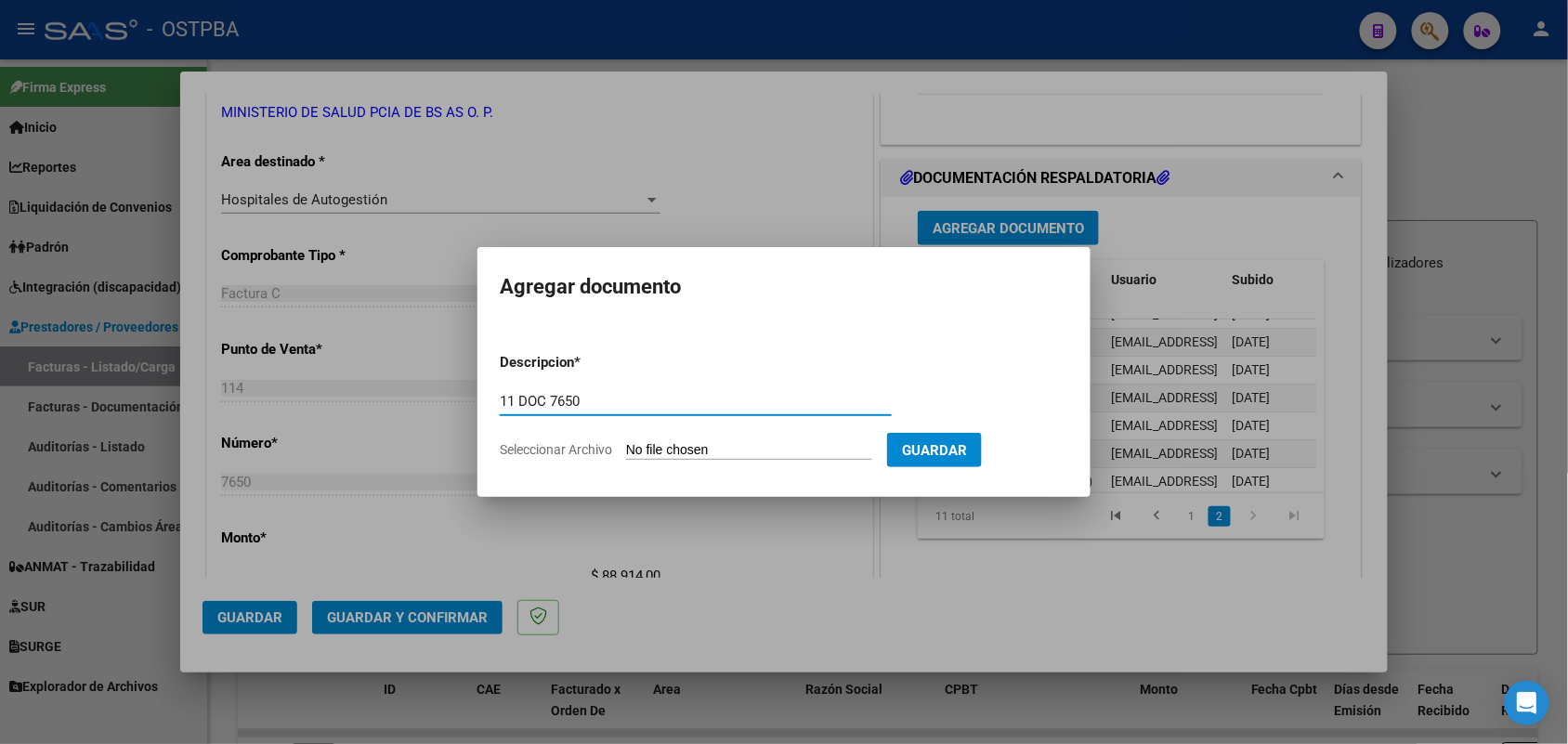
type input "11 DOC 7650"
click at [676, 448] on input "Seleccionar Archivo" at bounding box center [749, 451] width 246 height 17
type input "C:\fakepath\11 DOC 7650.pdf"
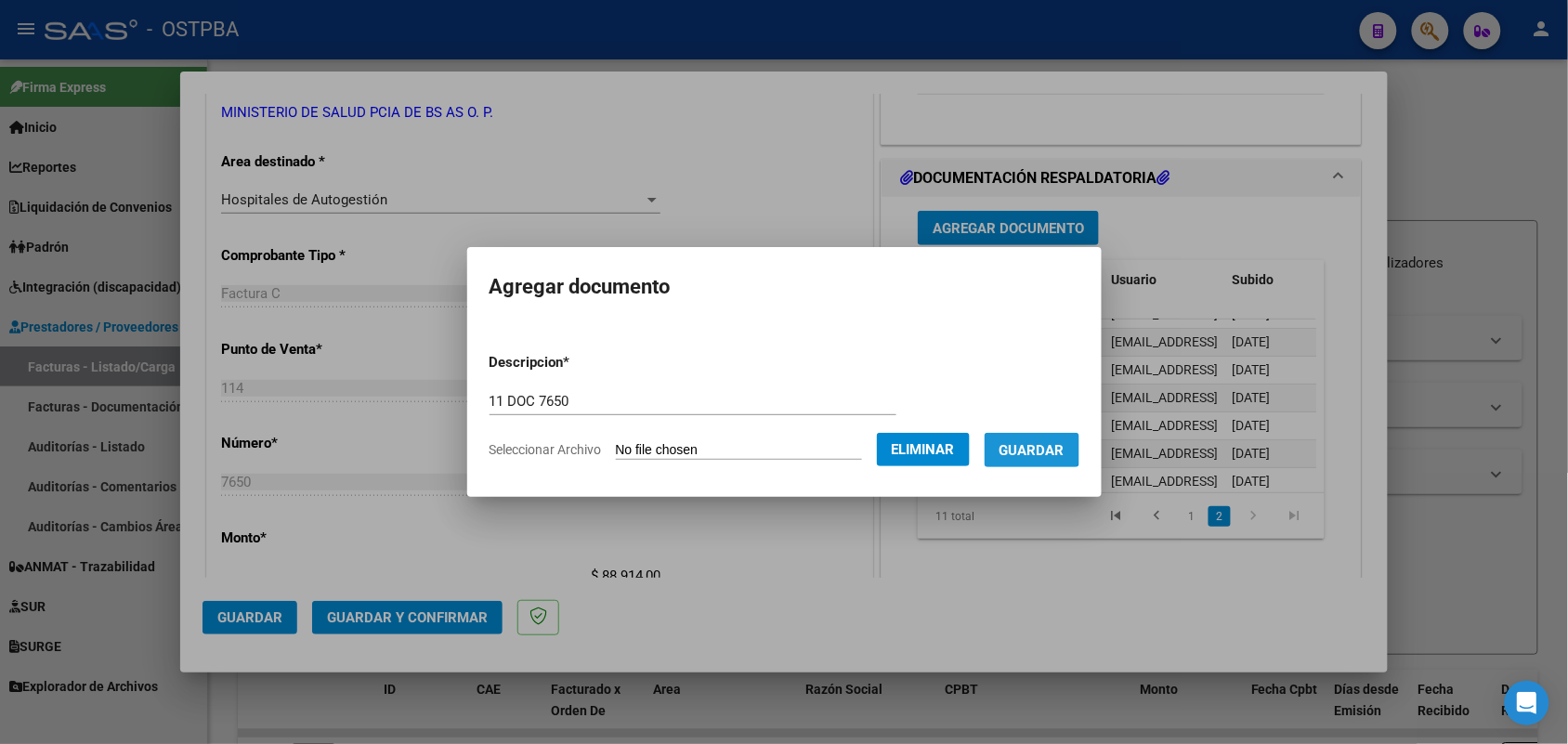
click at [1051, 443] on span "Guardar" at bounding box center [1031, 450] width 65 height 16
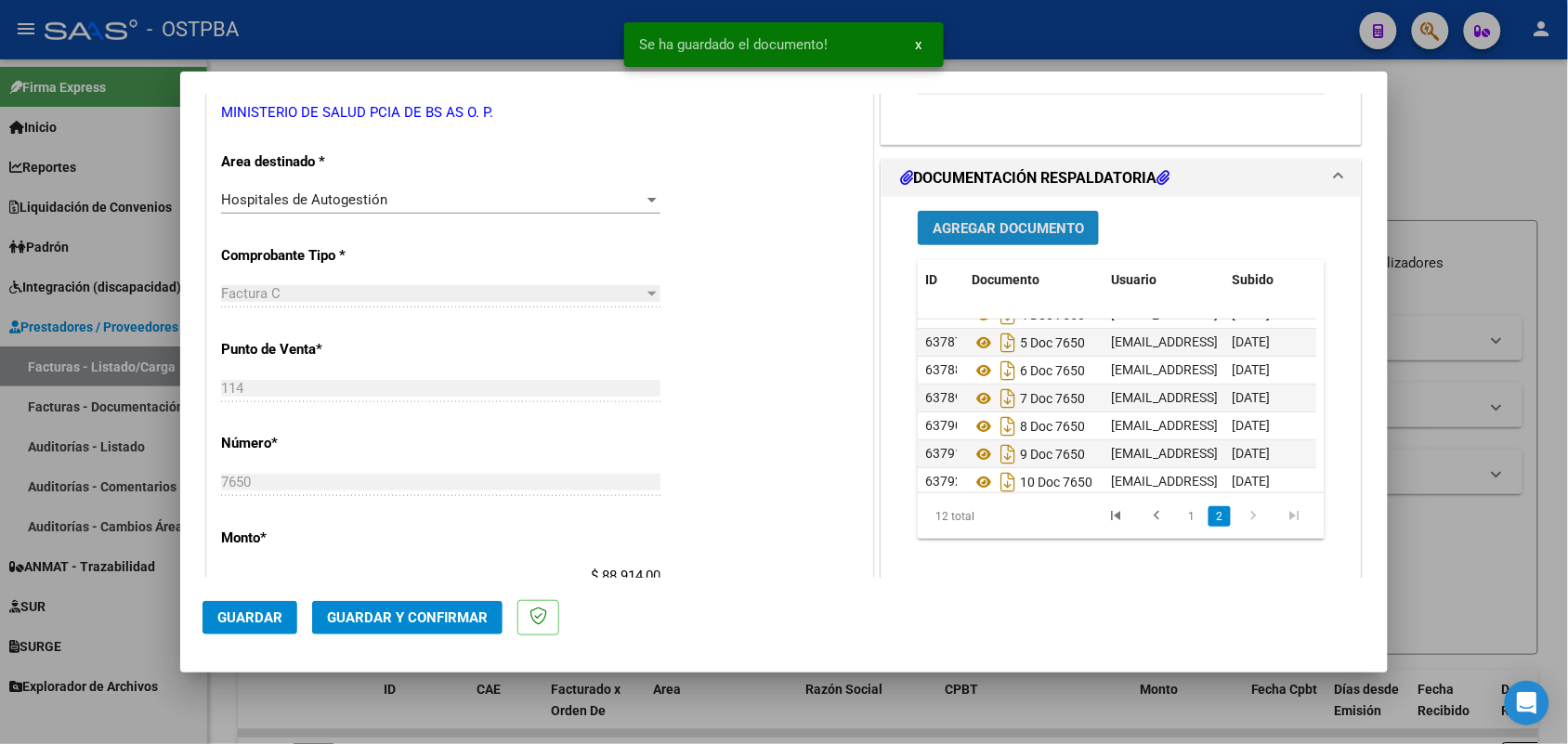
click at [939, 223] on span "Agregar Documento" at bounding box center [1008, 227] width 151 height 16
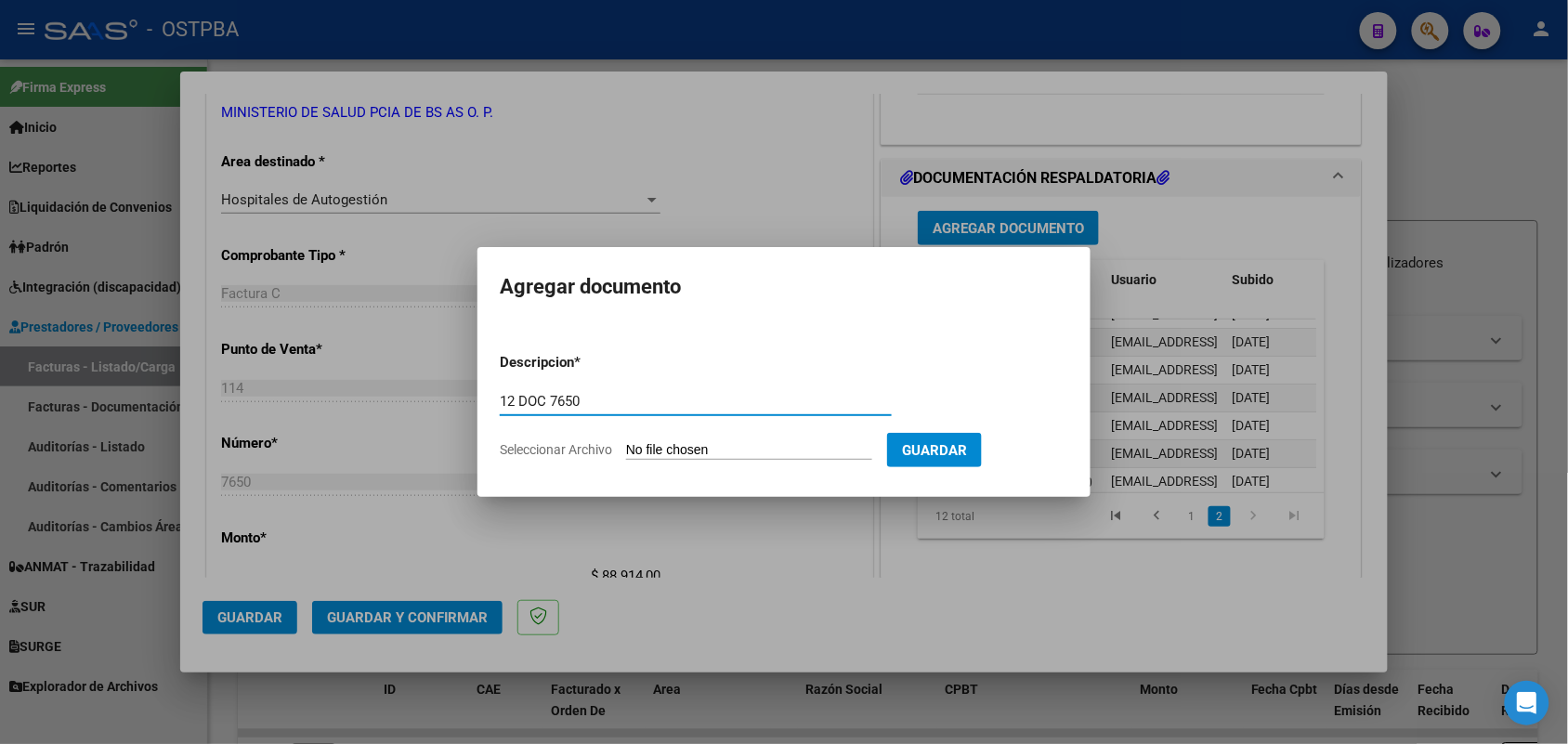
type input "12 DOC 7650"
click at [649, 443] on input "Seleccionar Archivo" at bounding box center [749, 451] width 246 height 17
type input "C:\fakepath\12 DOC 7650.pdf"
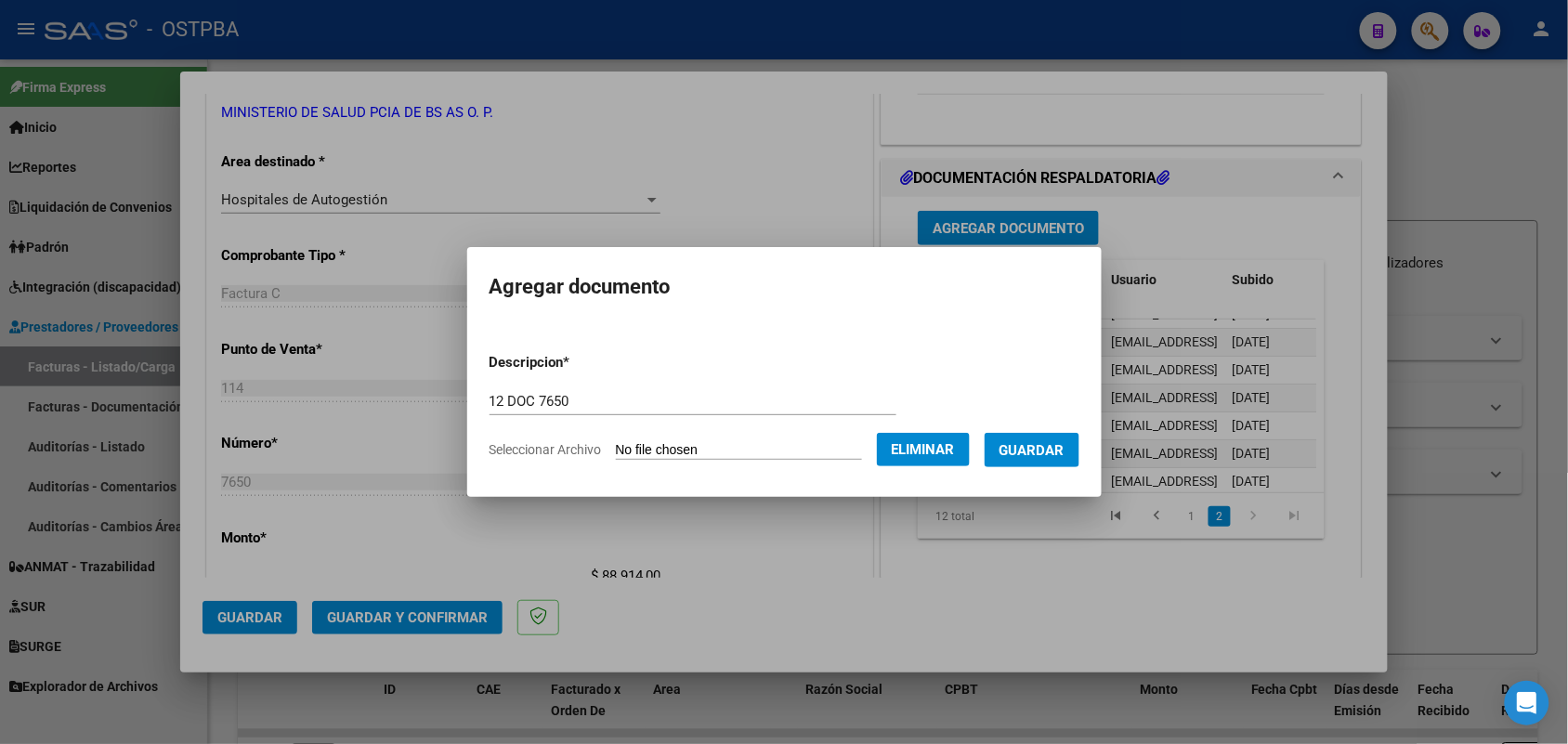
click at [1051, 442] on span "Guardar" at bounding box center [1031, 450] width 65 height 16
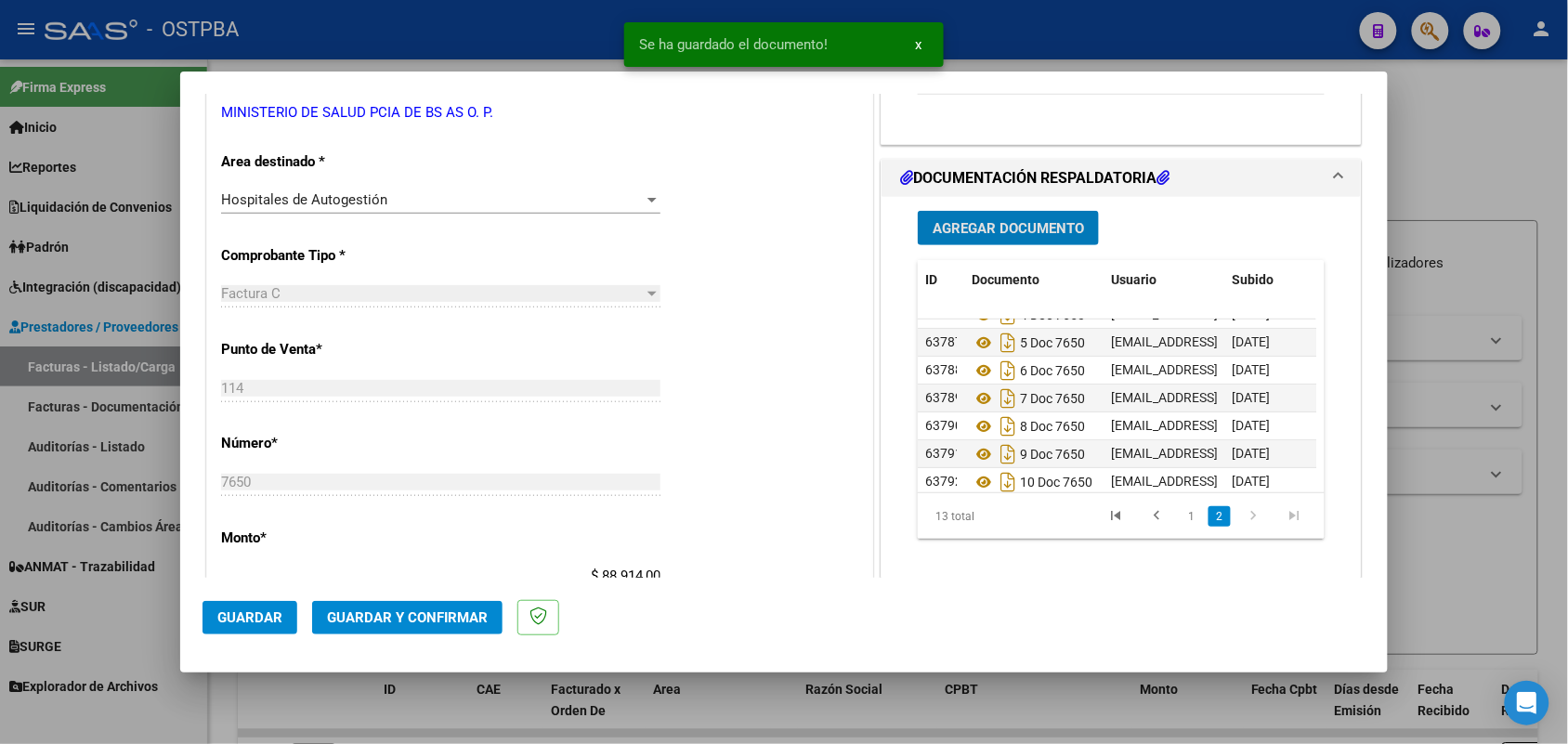
click at [1031, 230] on span "Agregar Documento" at bounding box center [1008, 227] width 151 height 16
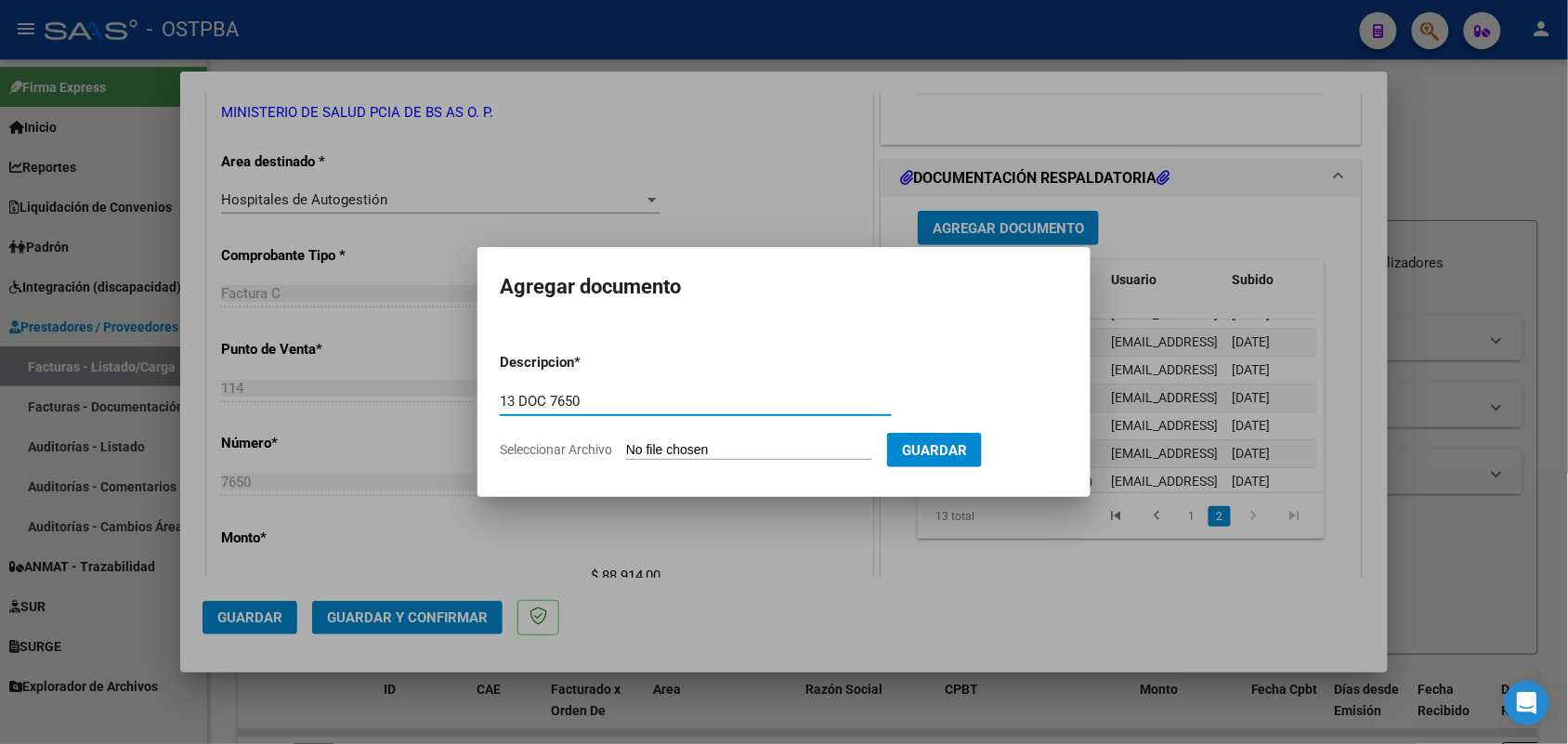
type input "13 DOC 7650"
click at [639, 444] on input "Seleccionar Archivo" at bounding box center [749, 451] width 246 height 17
type input "C:\fakepath\13 DOC 7650.pdf"
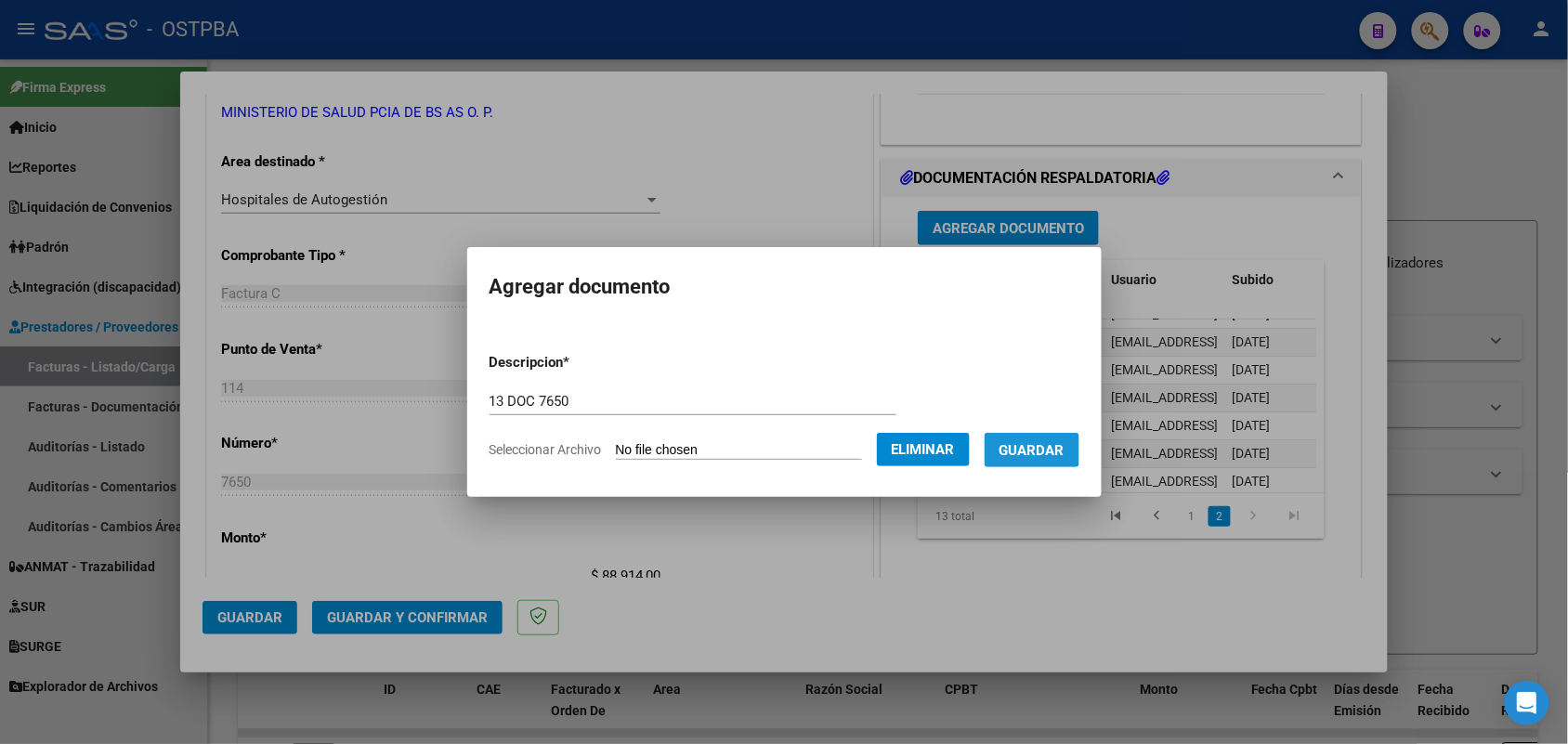
click at [1050, 444] on span "Guardar" at bounding box center [1031, 450] width 65 height 16
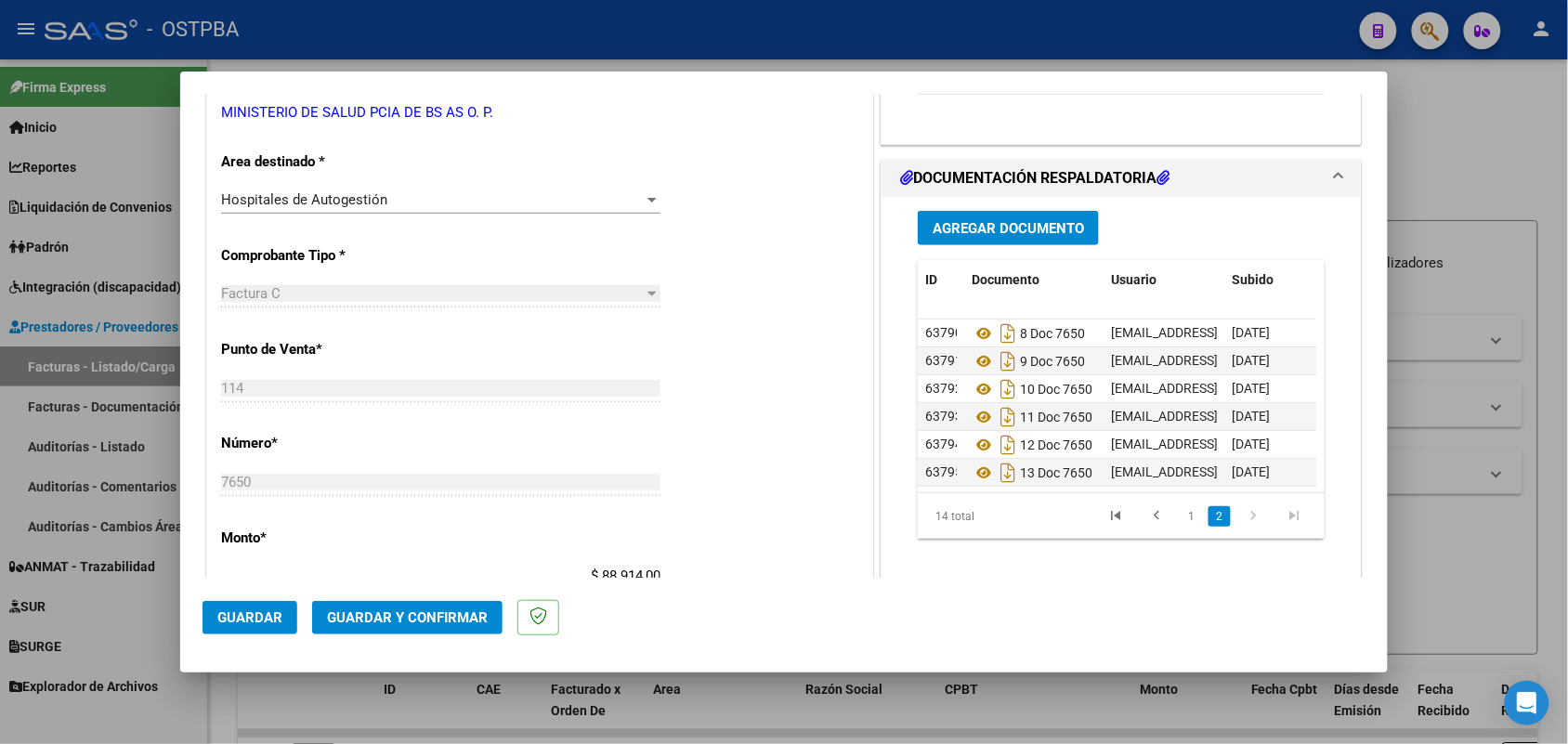
scroll to position [242, 0]
click at [1006, 229] on span "Agregar Documento" at bounding box center [1008, 227] width 151 height 16
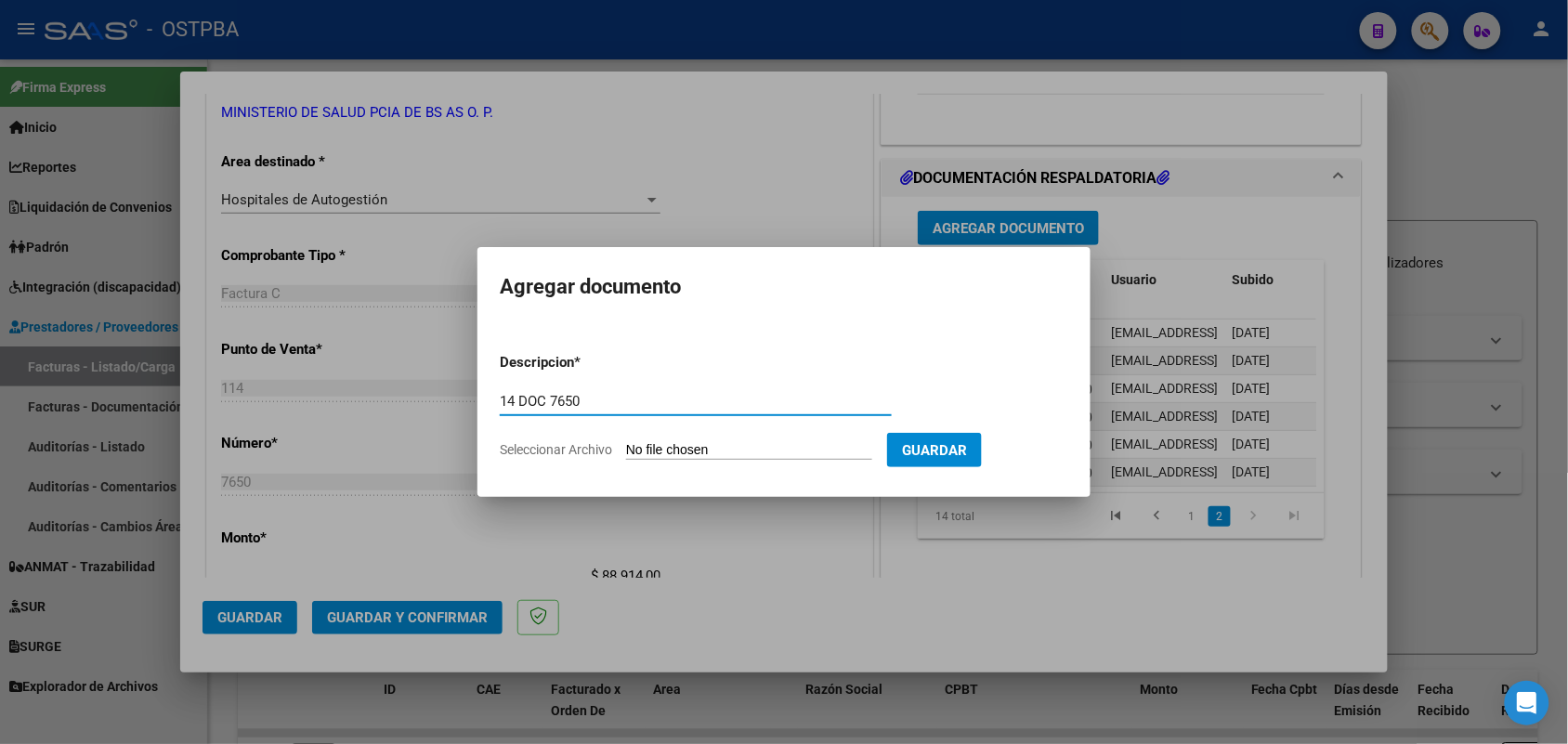
type input "14 DOC 7650"
click at [632, 447] on input "Seleccionar Archivo" at bounding box center [749, 451] width 246 height 17
type input "C:\fakepath\14 DOC 7650.pdf"
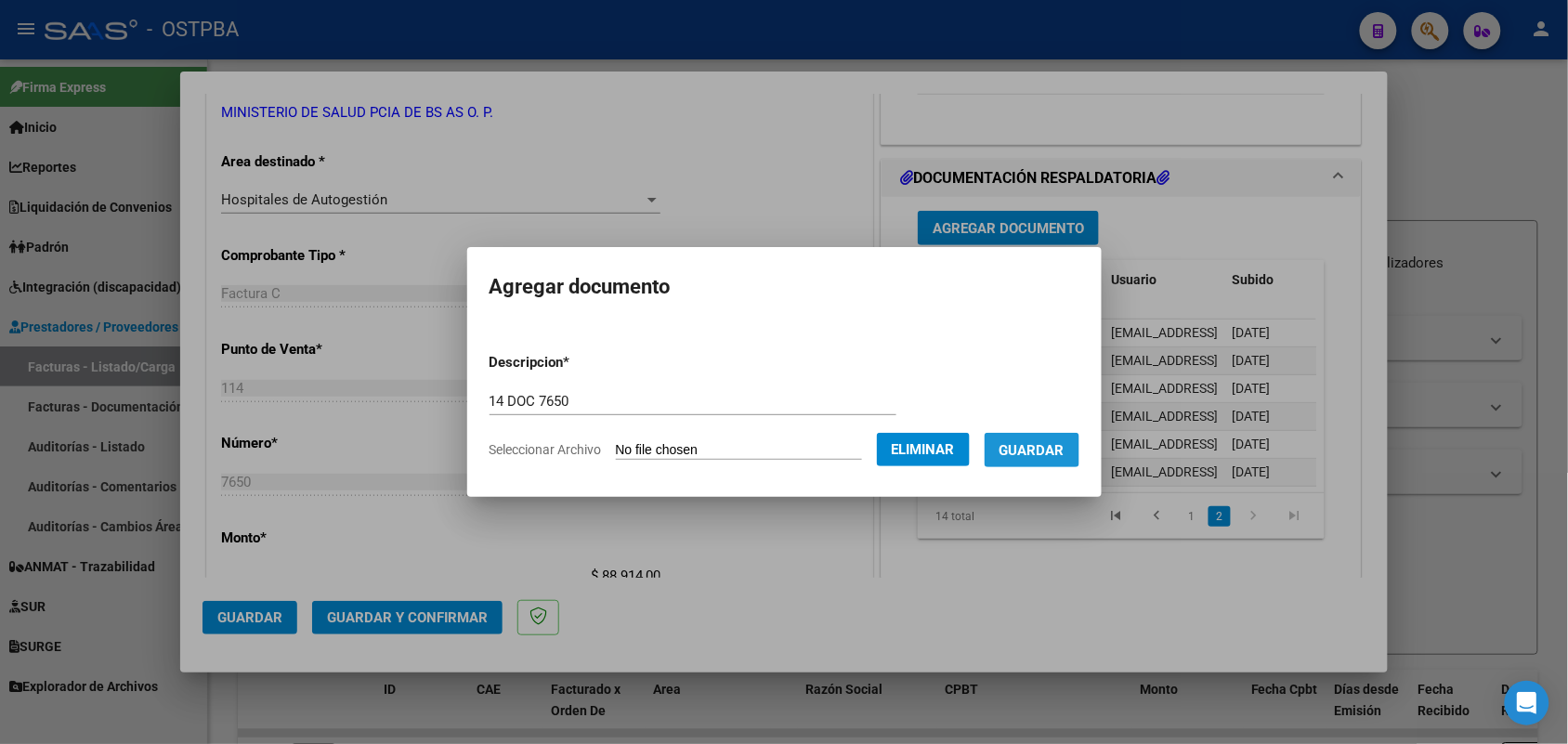
click at [1065, 451] on span "Guardar" at bounding box center [1031, 450] width 65 height 16
click at [1046, 225] on div at bounding box center [784, 372] width 1568 height 744
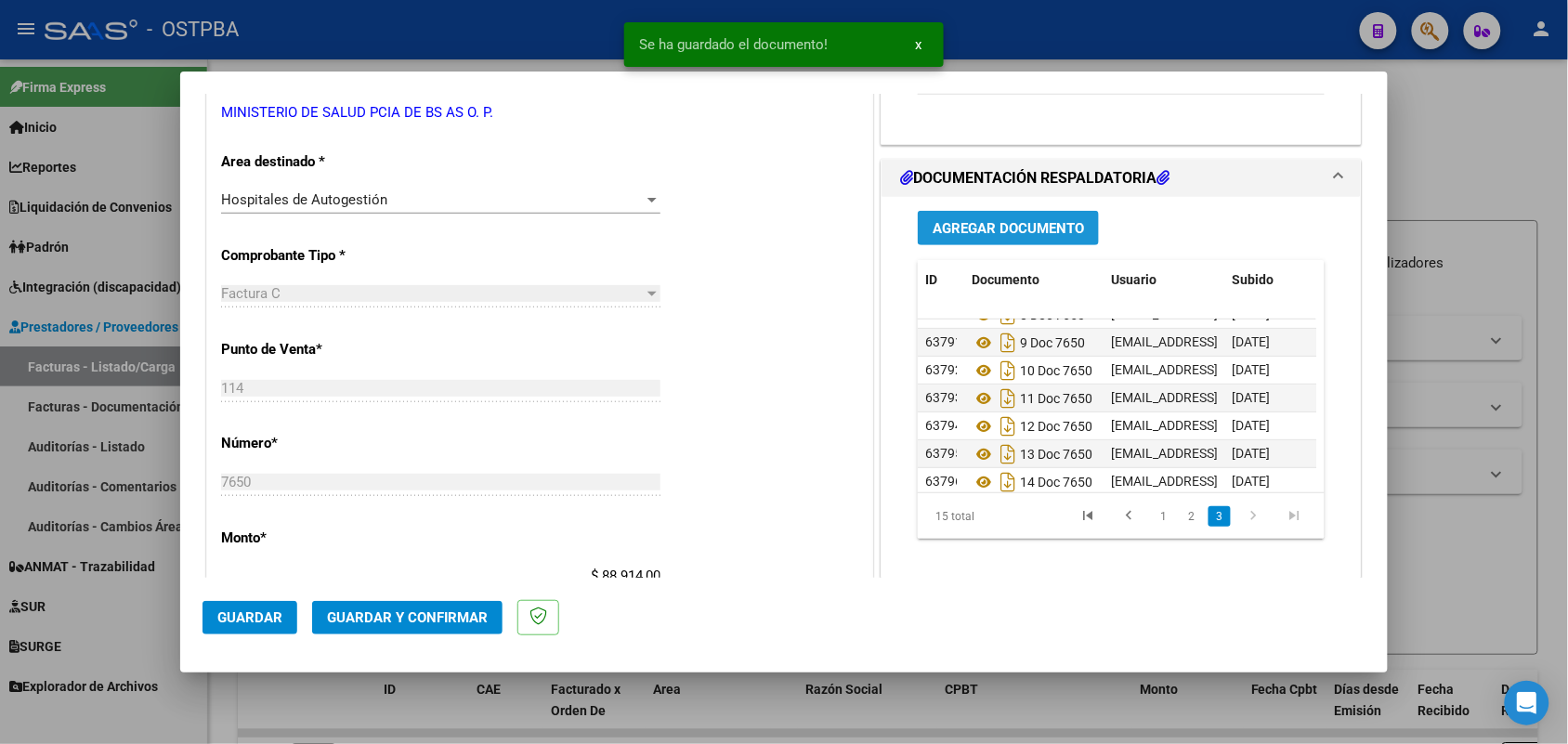
click at [970, 223] on span "Agregar Documento" at bounding box center [1008, 227] width 151 height 16
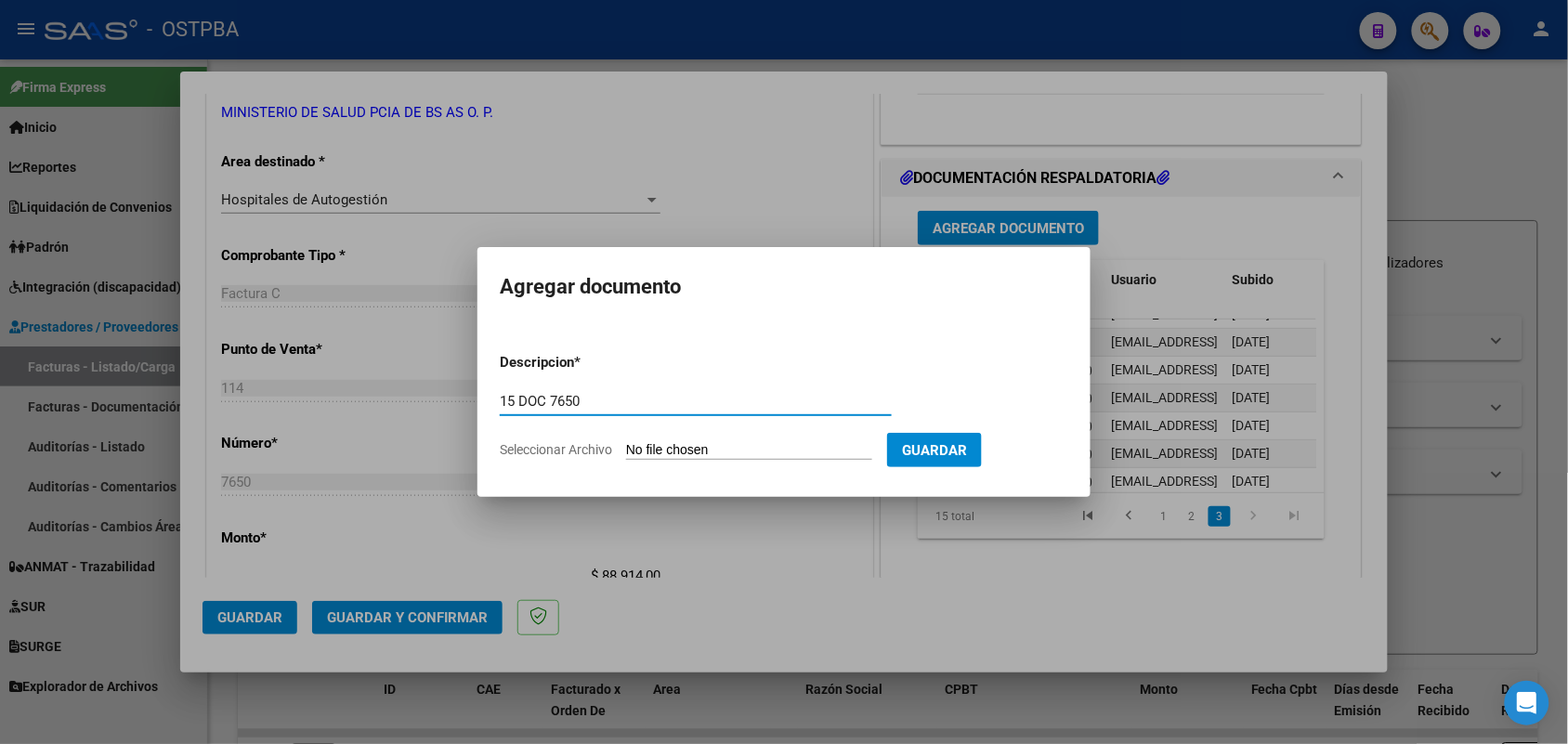
type input "15 DOC 7650"
click at [651, 446] on input "Seleccionar Archivo" at bounding box center [749, 451] width 246 height 17
type input "C:\fakepath\15 DOC 7650.pdf"
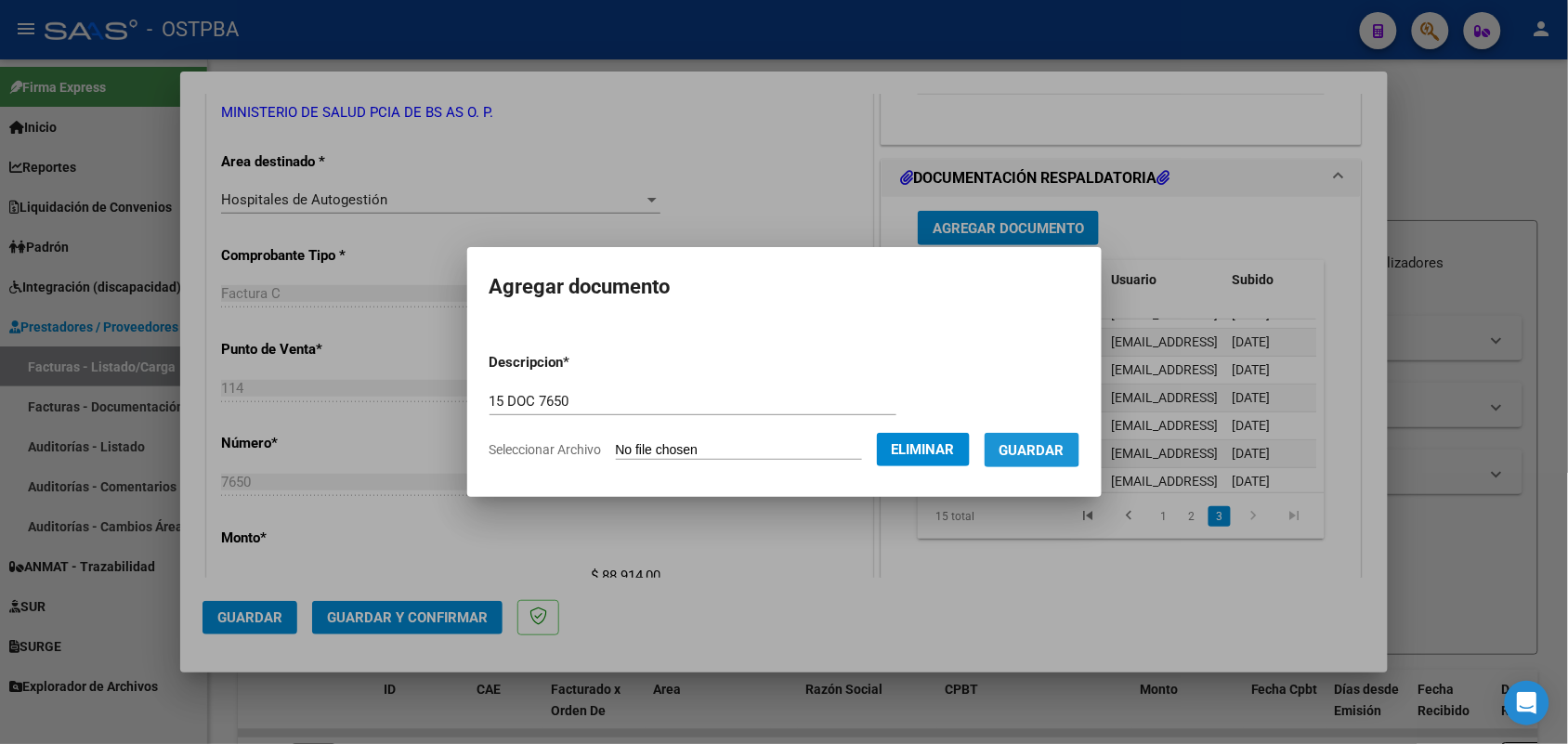
click at [1045, 442] on span "Guardar" at bounding box center [1031, 450] width 65 height 16
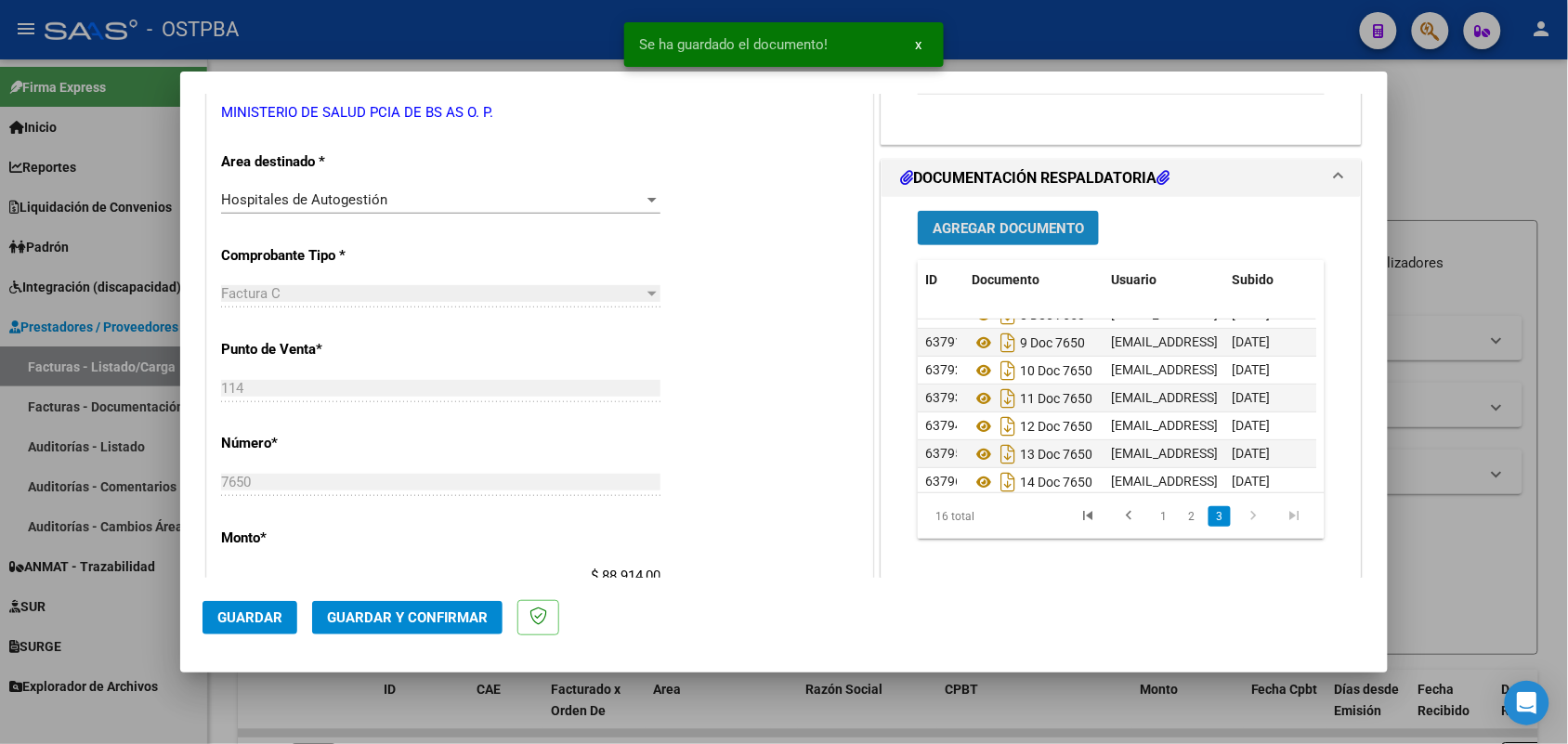
click at [1023, 226] on span "Agregar Documento" at bounding box center [1008, 227] width 151 height 16
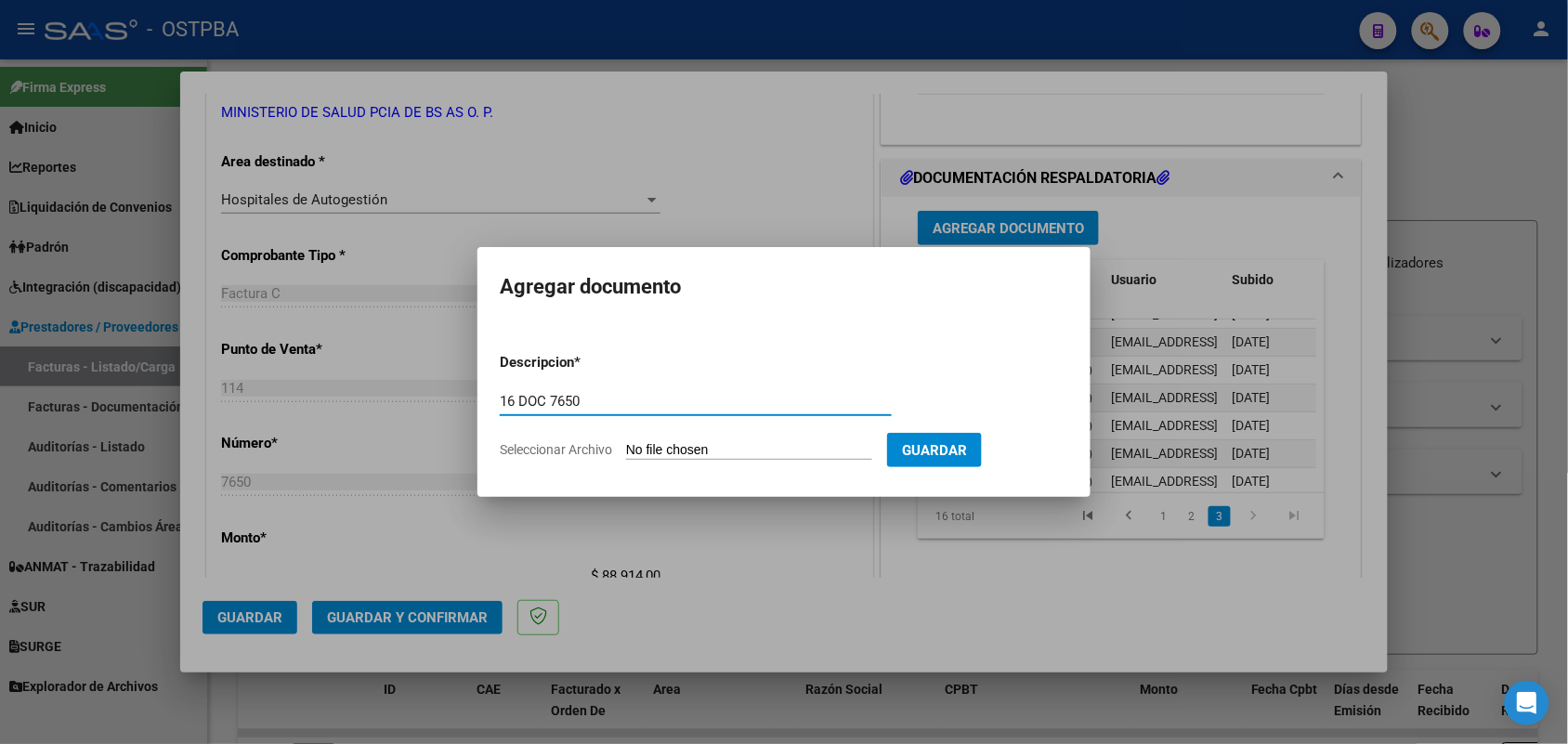
type input "16 DOC 7650"
click at [638, 449] on input "Seleccionar Archivo" at bounding box center [749, 451] width 246 height 17
click at [690, 571] on div at bounding box center [784, 372] width 1568 height 744
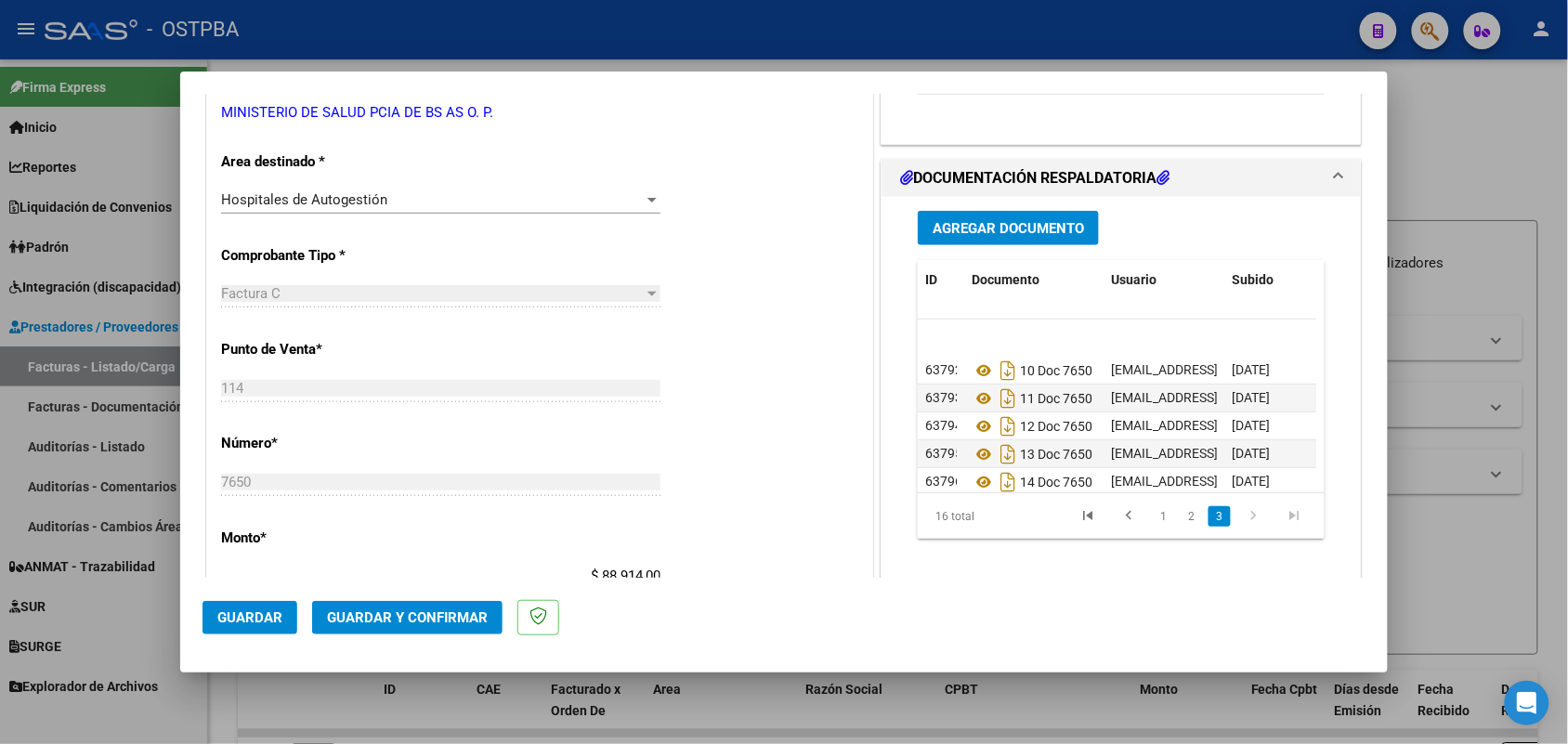
scroll to position [297, 0]
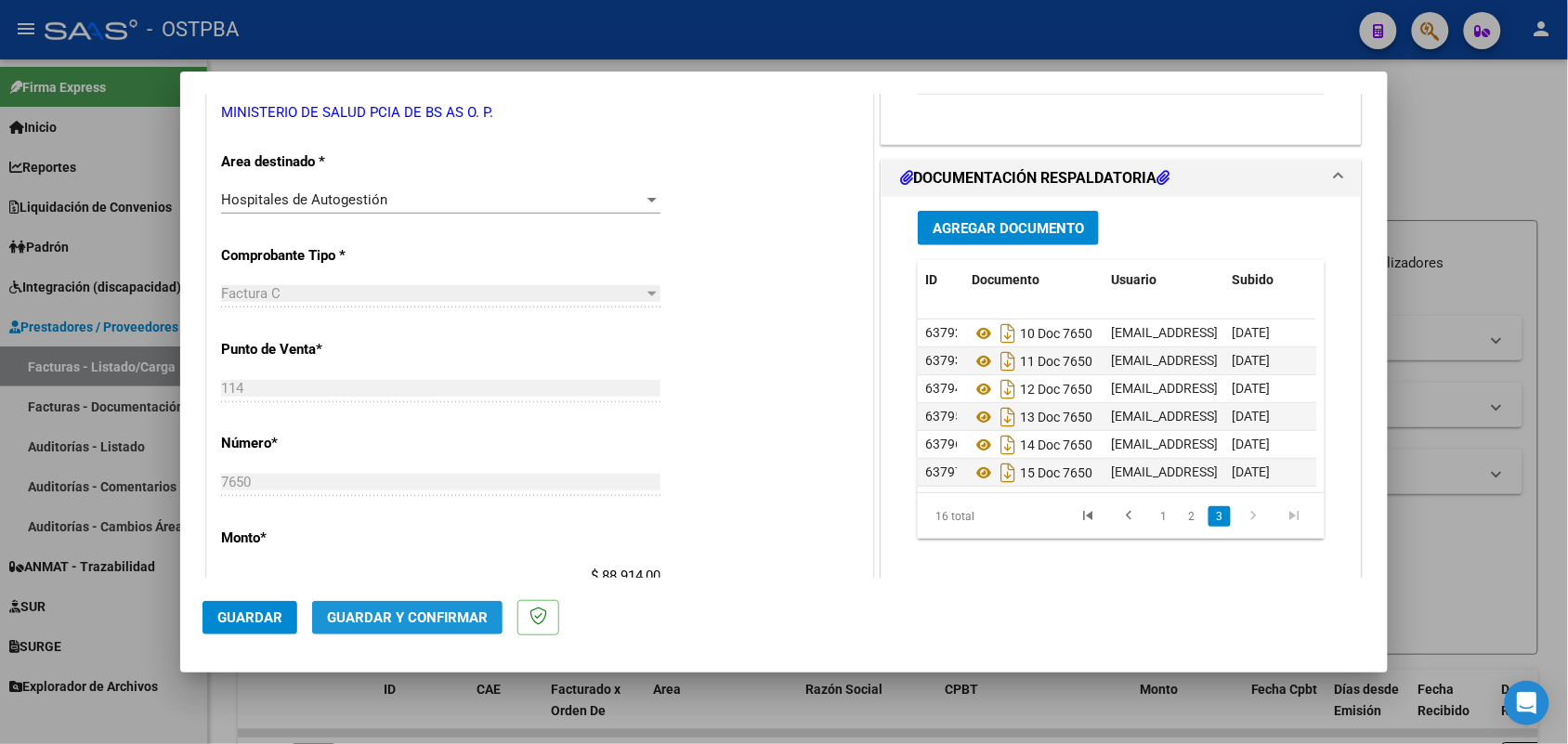
click at [382, 615] on span "Guardar y Confirmar" at bounding box center [407, 617] width 161 height 16
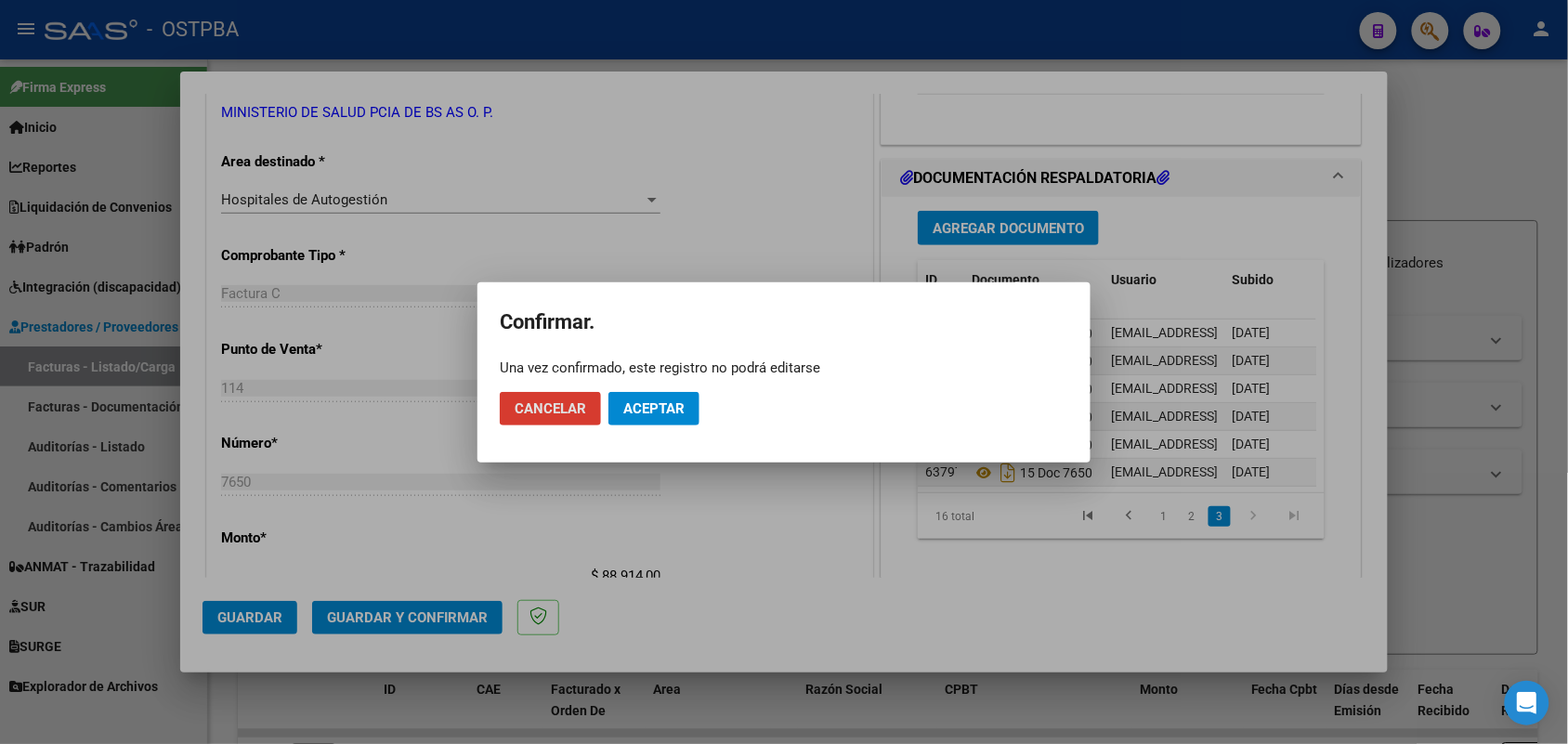
click at [623, 405] on button "Aceptar" at bounding box center [653, 409] width 91 height 34
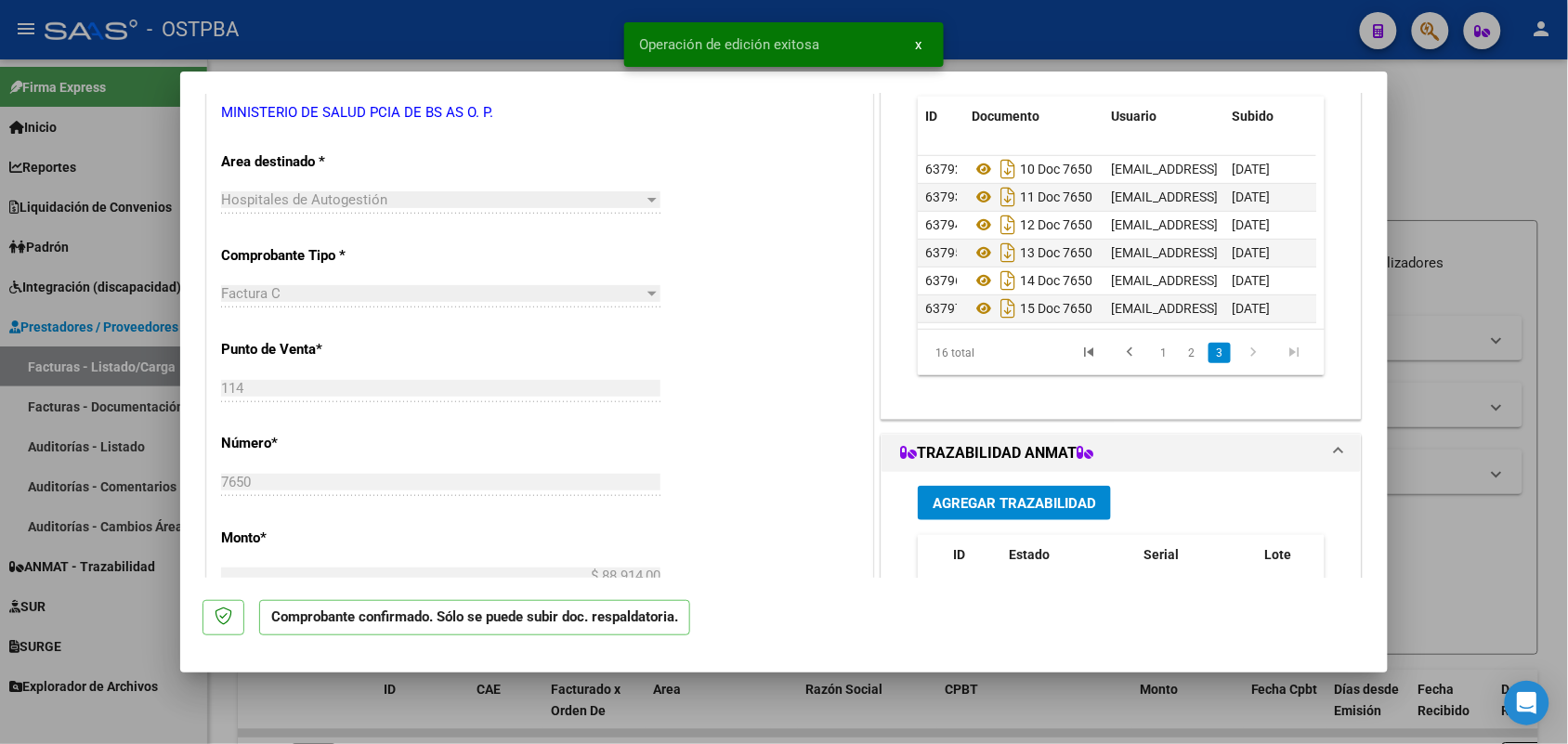
click at [131, 439] on div at bounding box center [784, 372] width 1568 height 744
type input "$ 0,00"
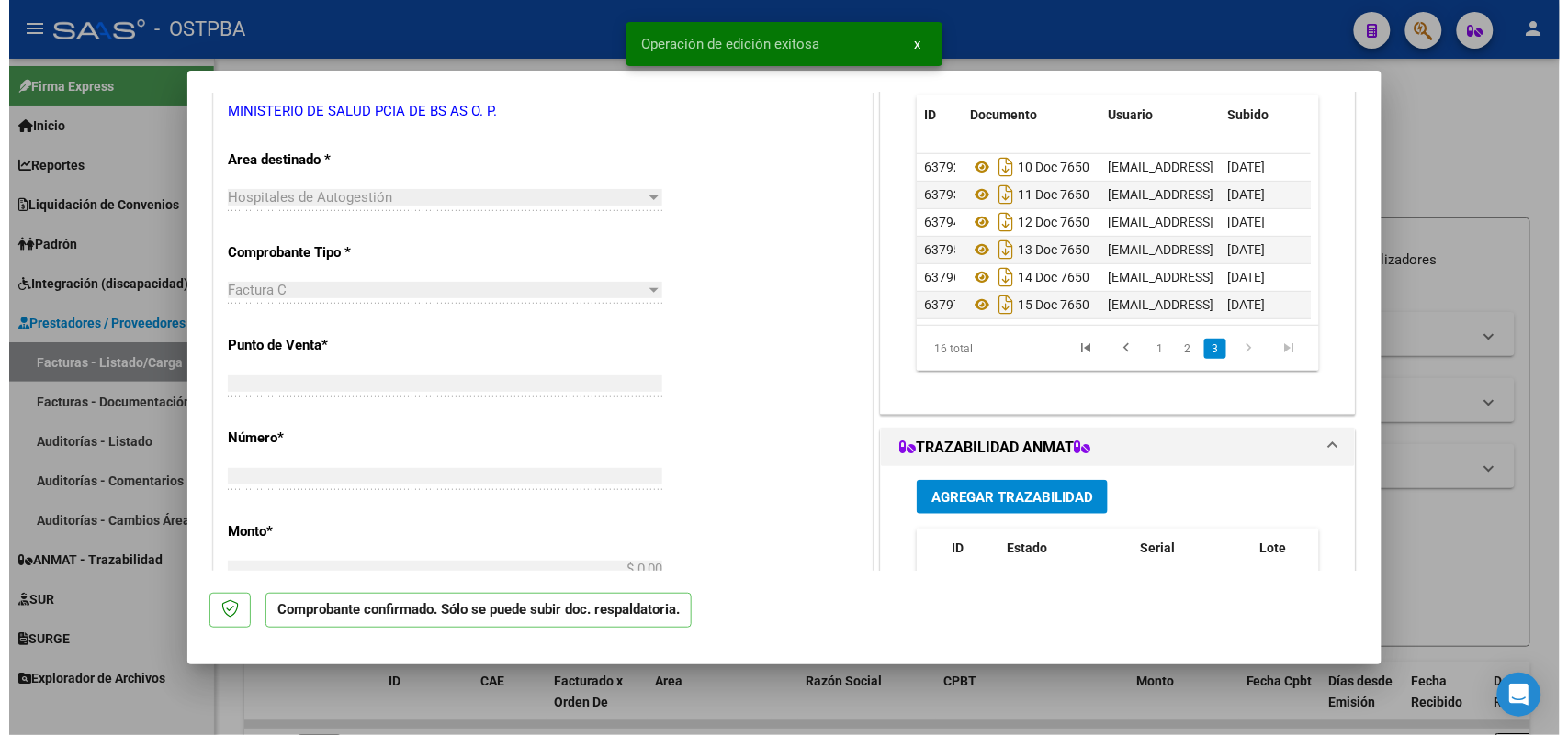
scroll to position [0, 0]
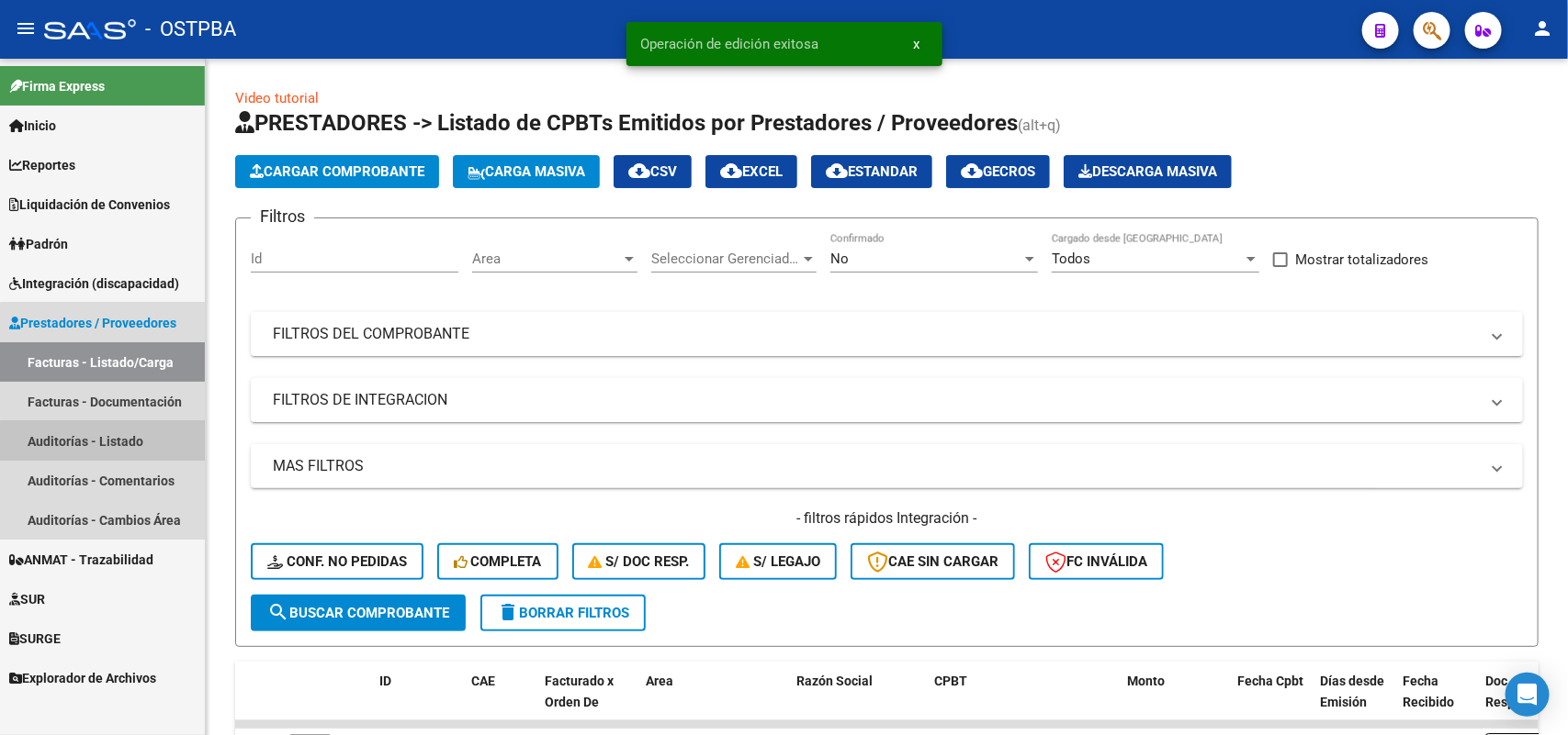
click at [143, 443] on link "Auditorías - Listado" at bounding box center [102, 440] width 205 height 39
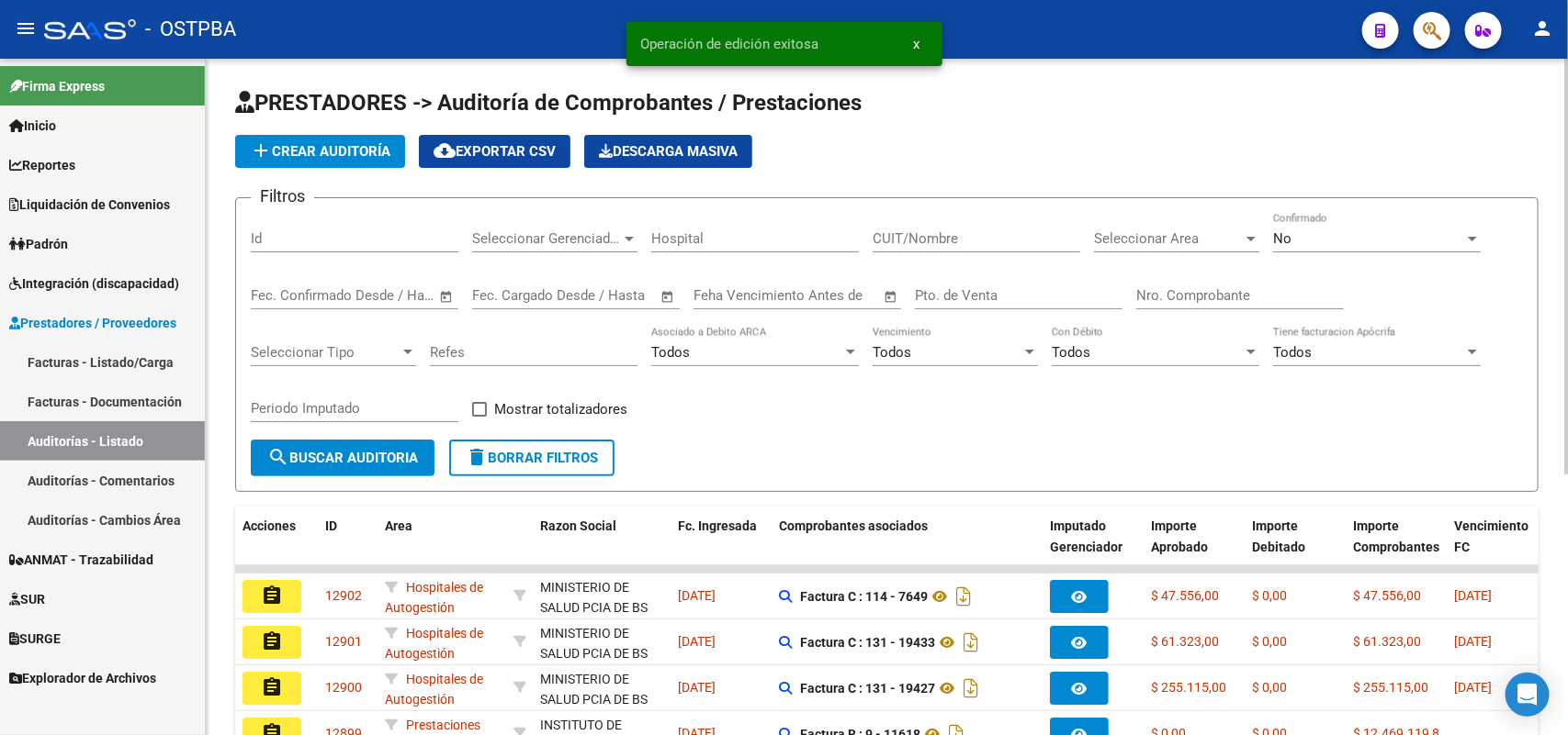
click at [391, 153] on span "add Crear Auditoría" at bounding box center [319, 150] width 140 height 16
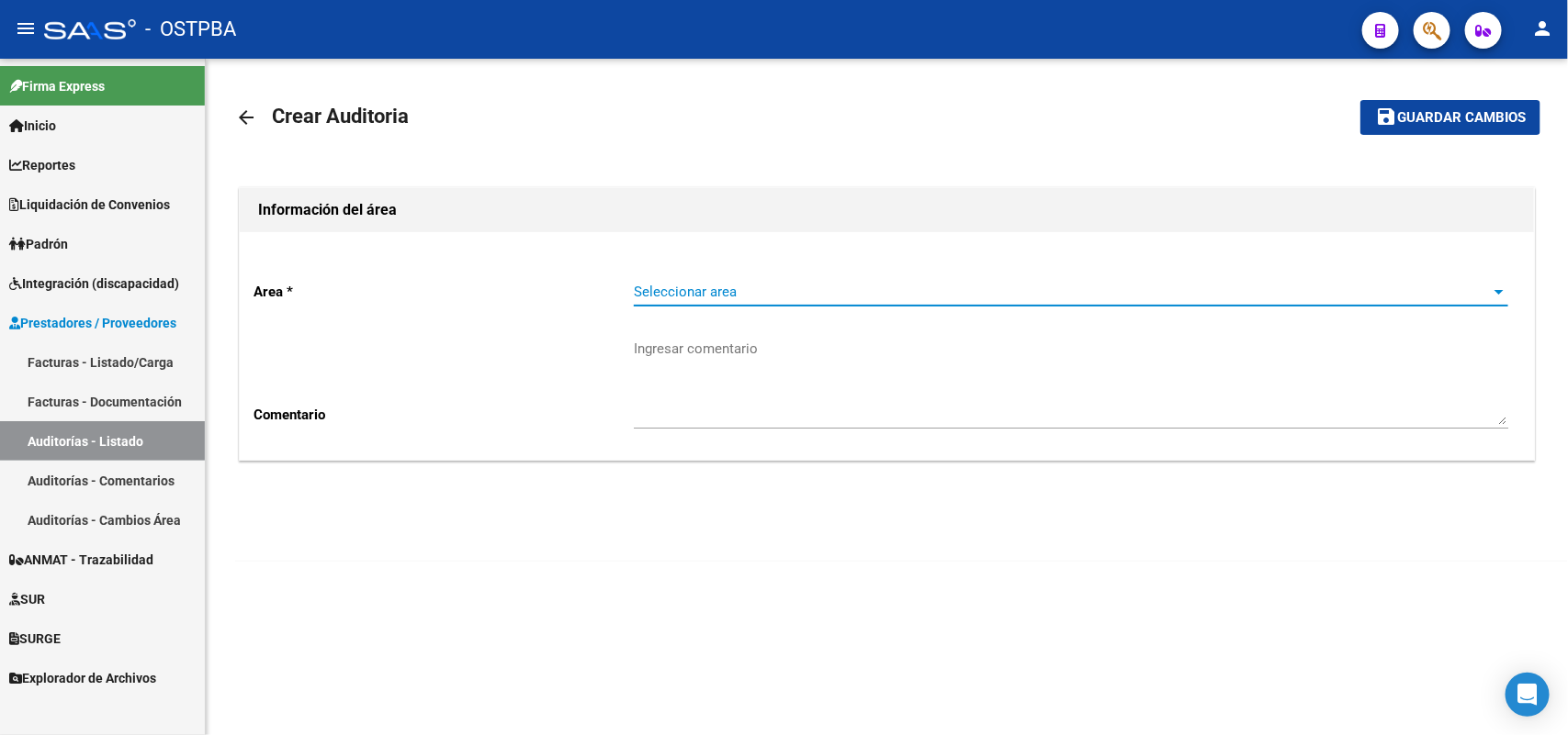
click at [782, 295] on span "Seleccionar area" at bounding box center [1062, 291] width 857 height 16
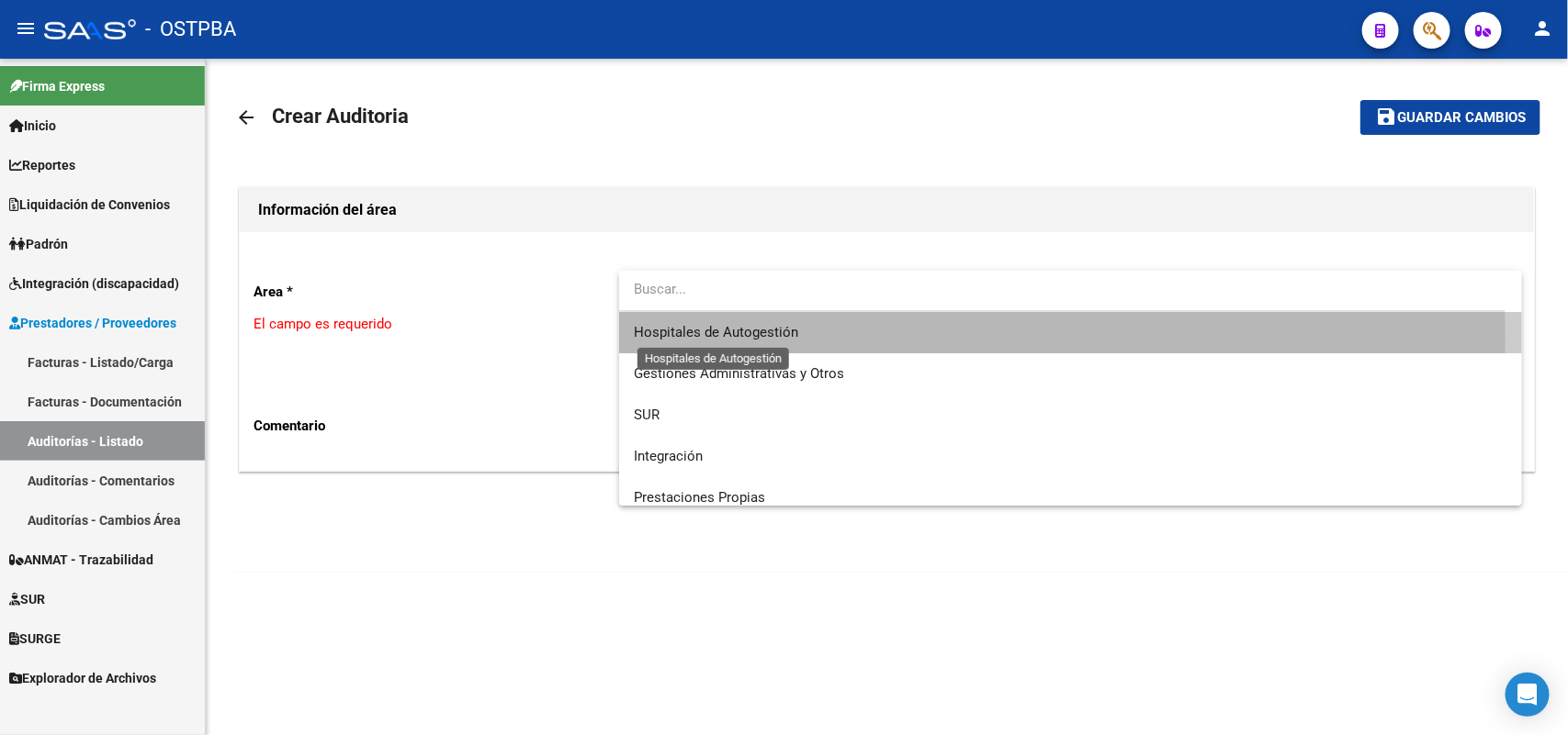
click at [750, 337] on span "Hospitales de Autogestión" at bounding box center [715, 331] width 165 height 16
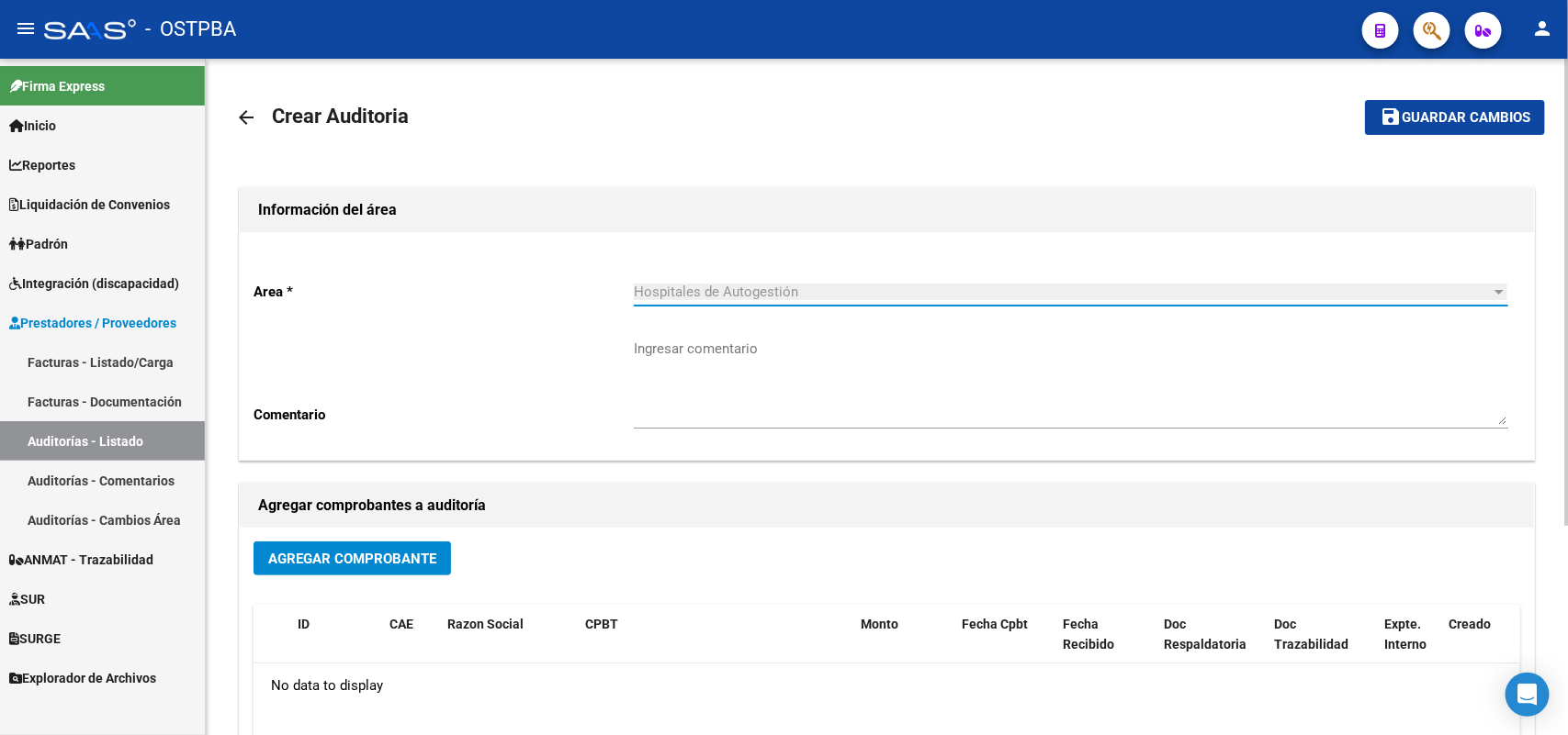
scroll to position [303, 0]
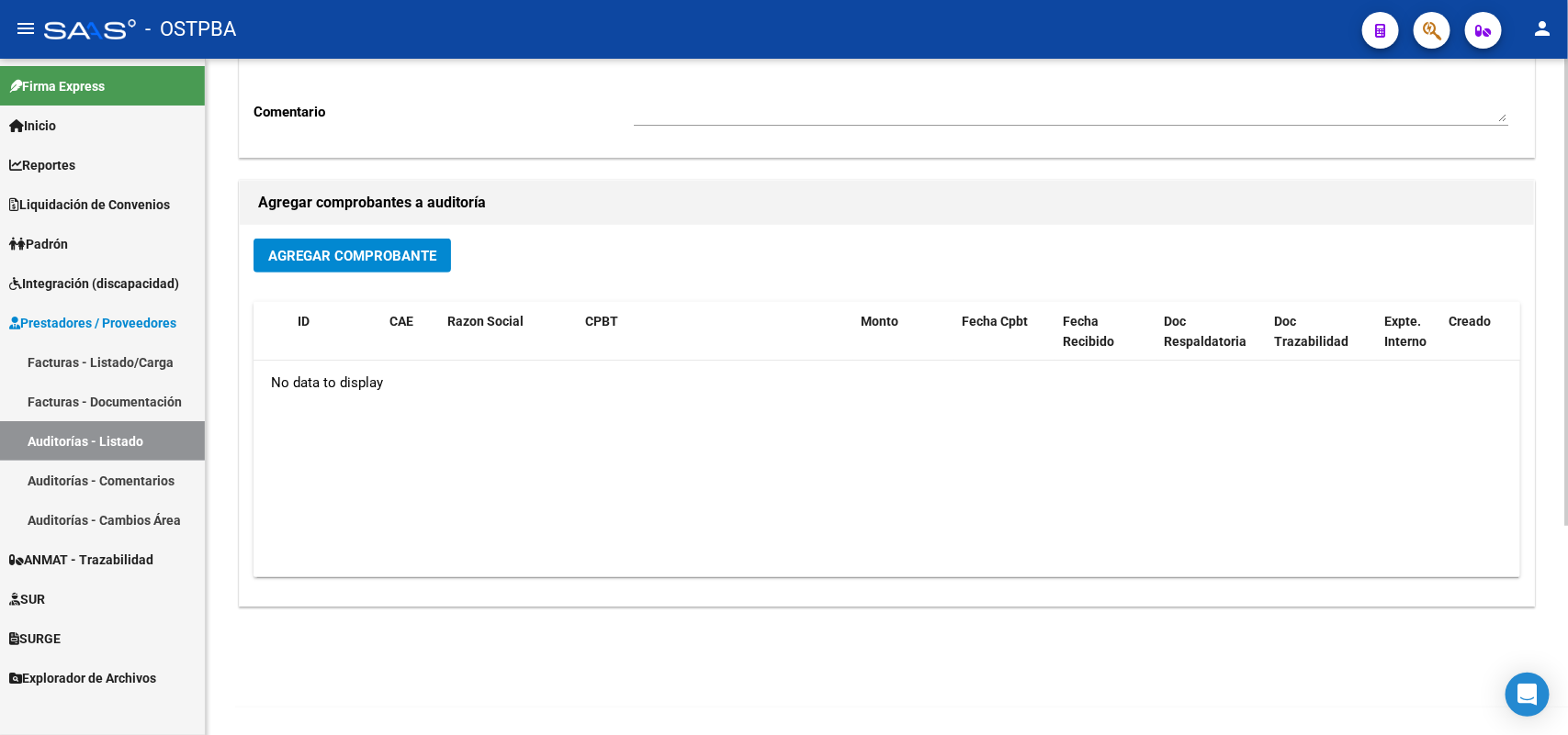
click at [383, 254] on span "Agregar Comprobante" at bounding box center [352, 255] width 168 height 16
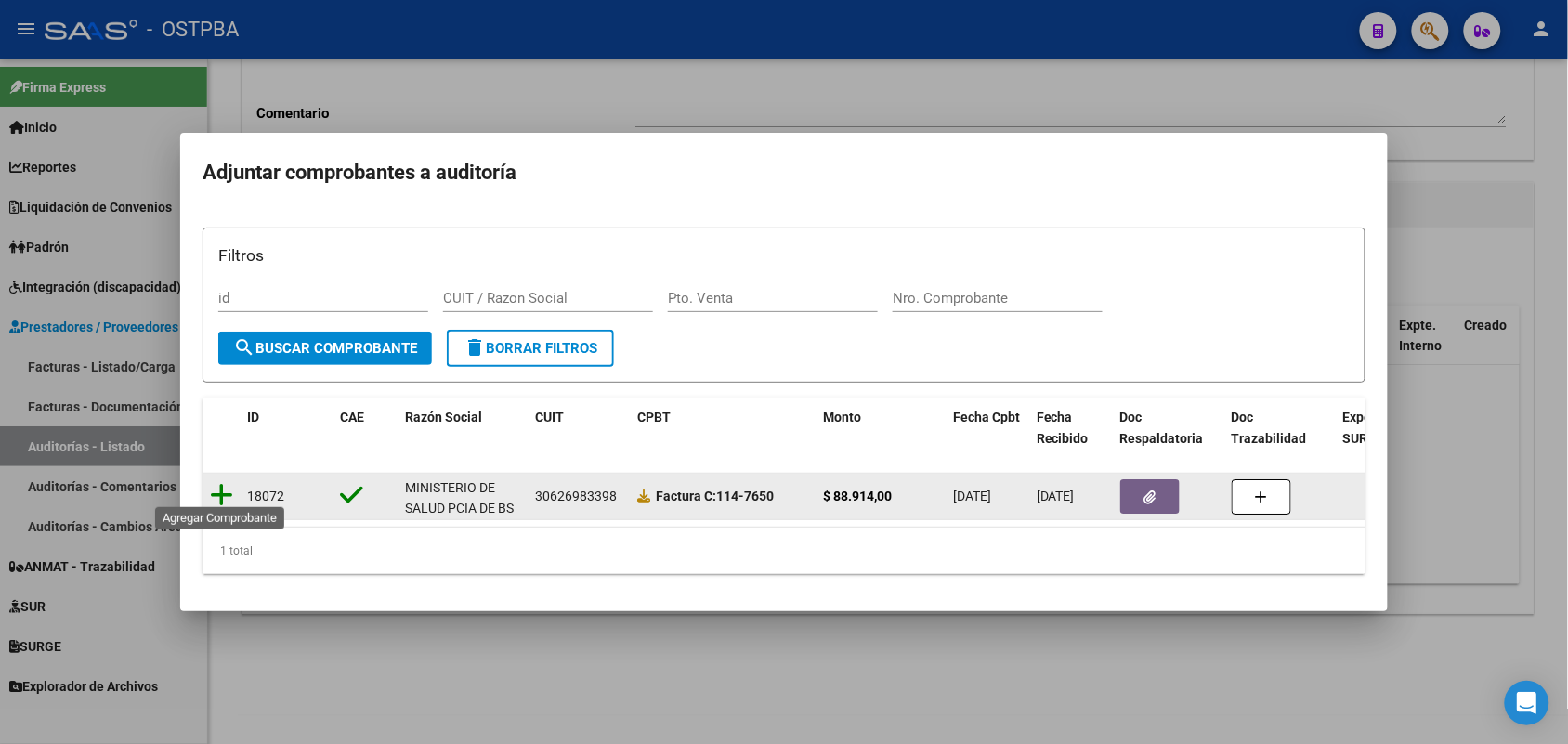
click at [220, 482] on icon at bounding box center [222, 494] width 23 height 26
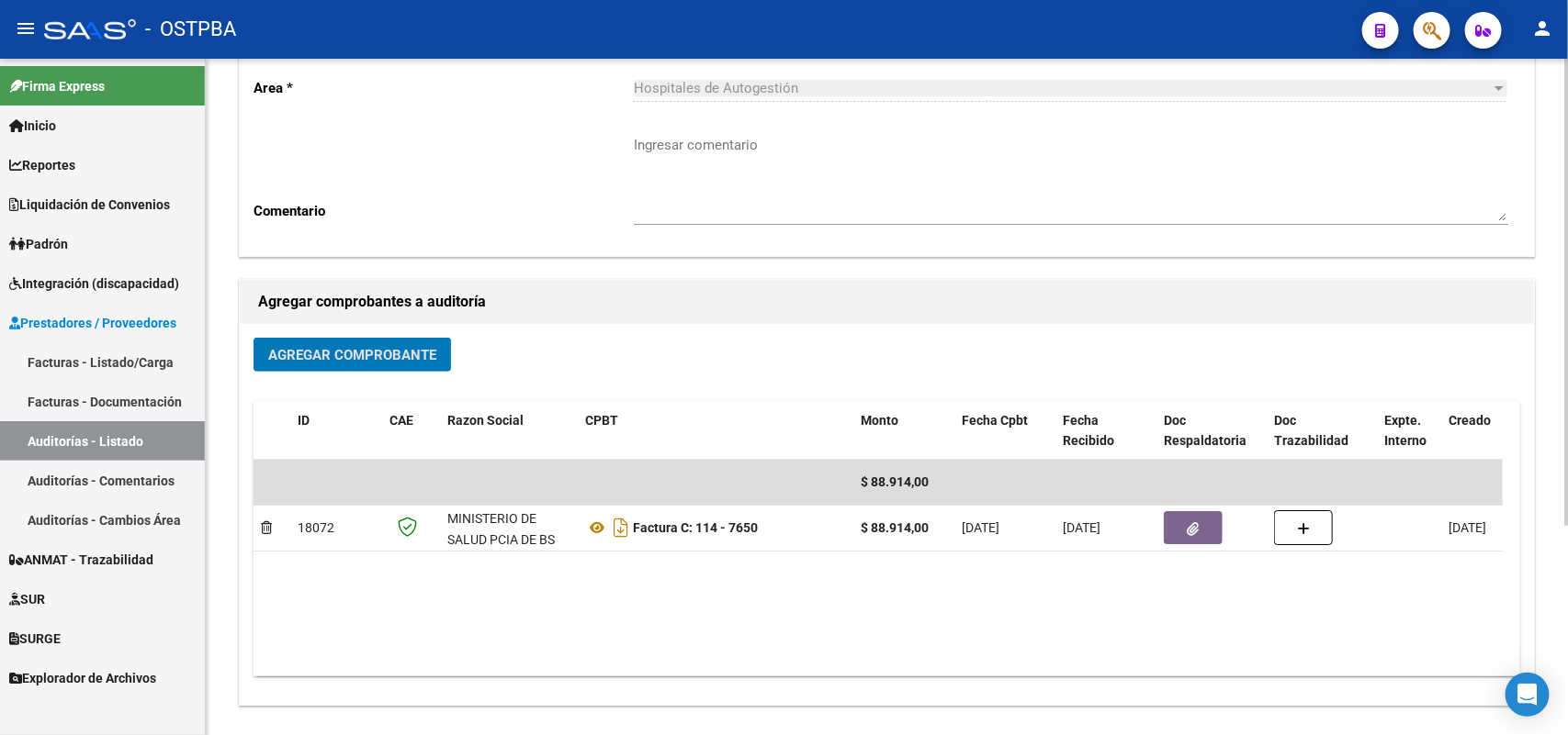
scroll to position [0, 0]
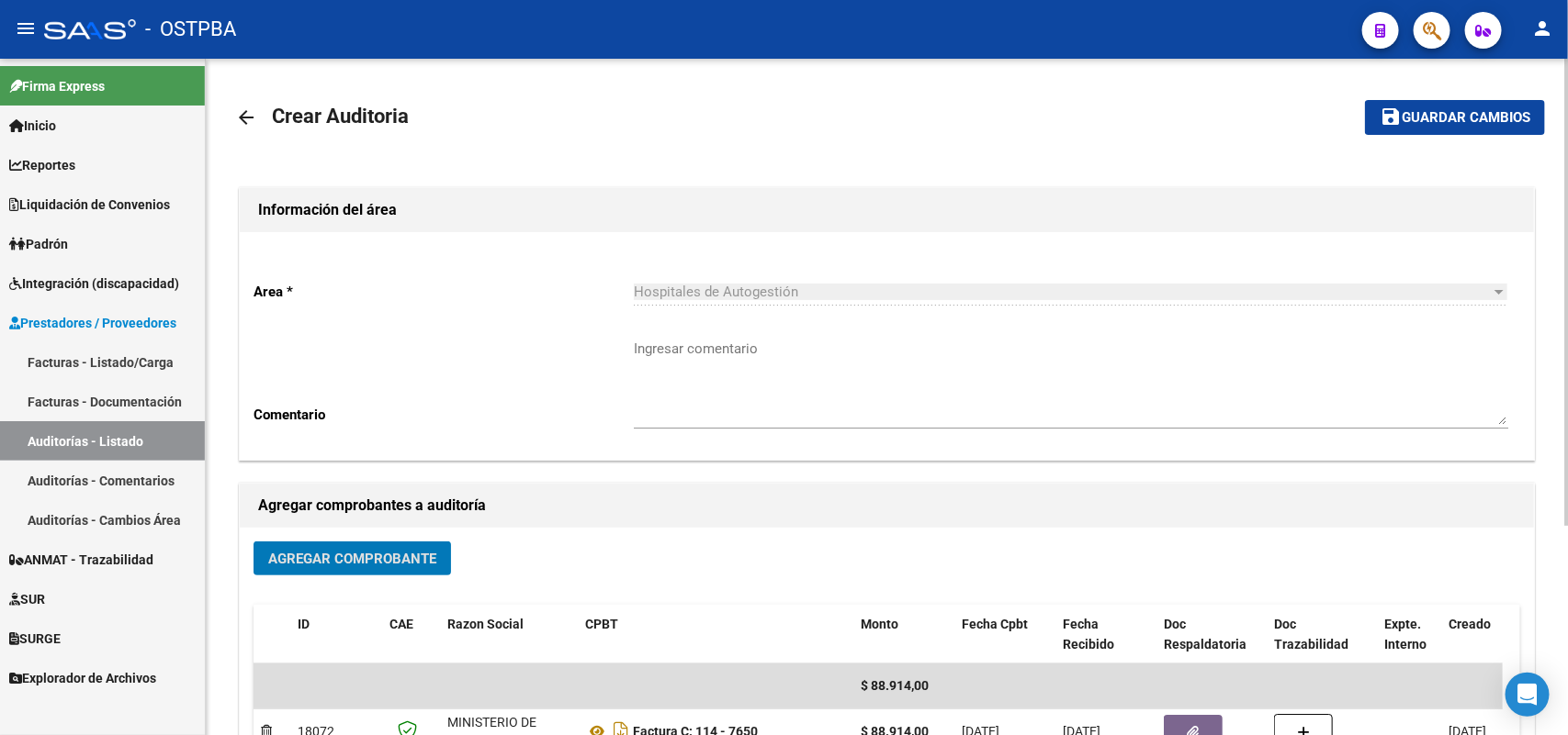
drag, startPoint x: 1425, startPoint y: 199, endPoint x: 1362, endPoint y: 248, distance: 79.8
drag, startPoint x: 1362, startPoint y: 248, endPoint x: 1426, endPoint y: 111, distance: 151.2
click at [1426, 111] on span "Guardar cambios" at bounding box center [1465, 118] width 129 height 16
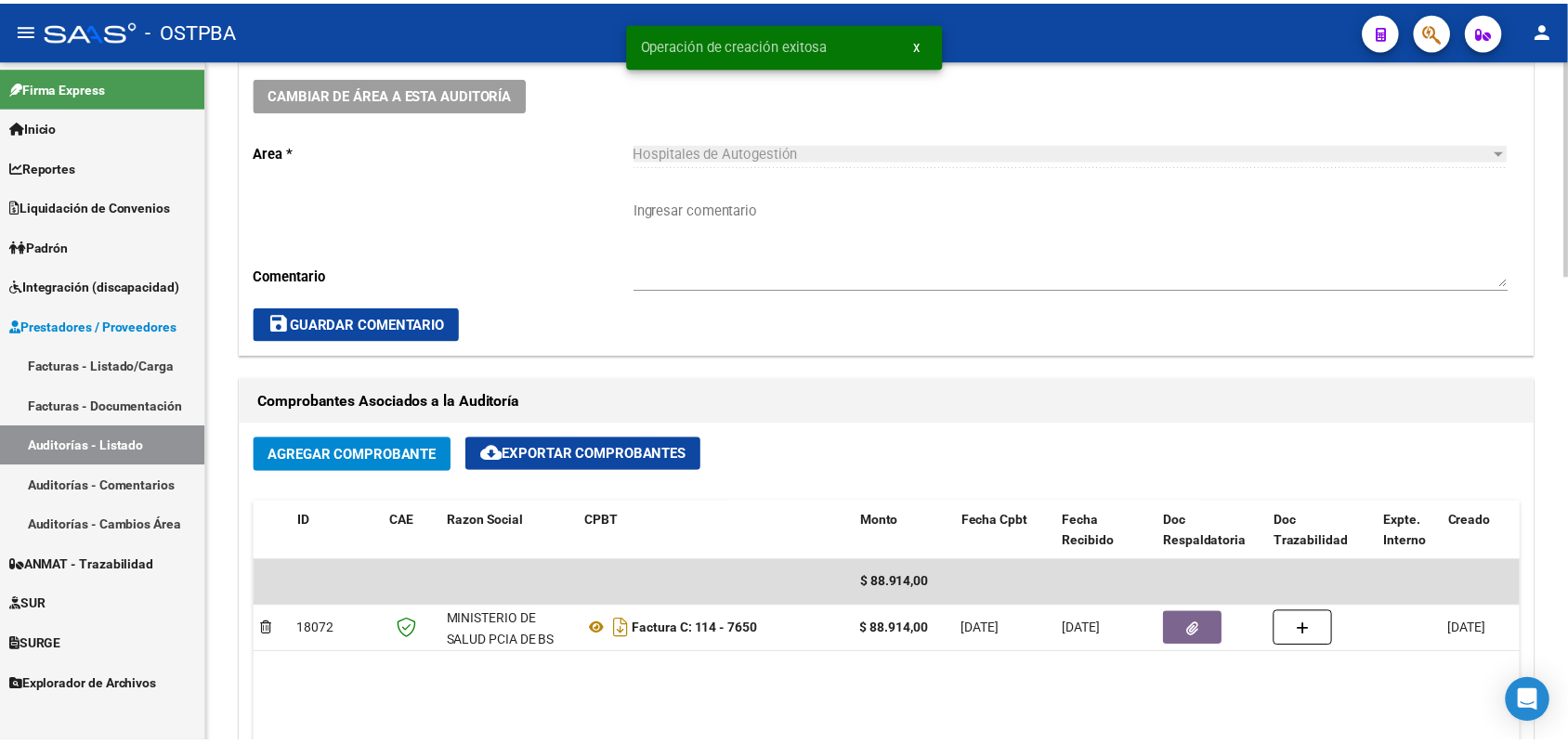
scroll to position [1045, 0]
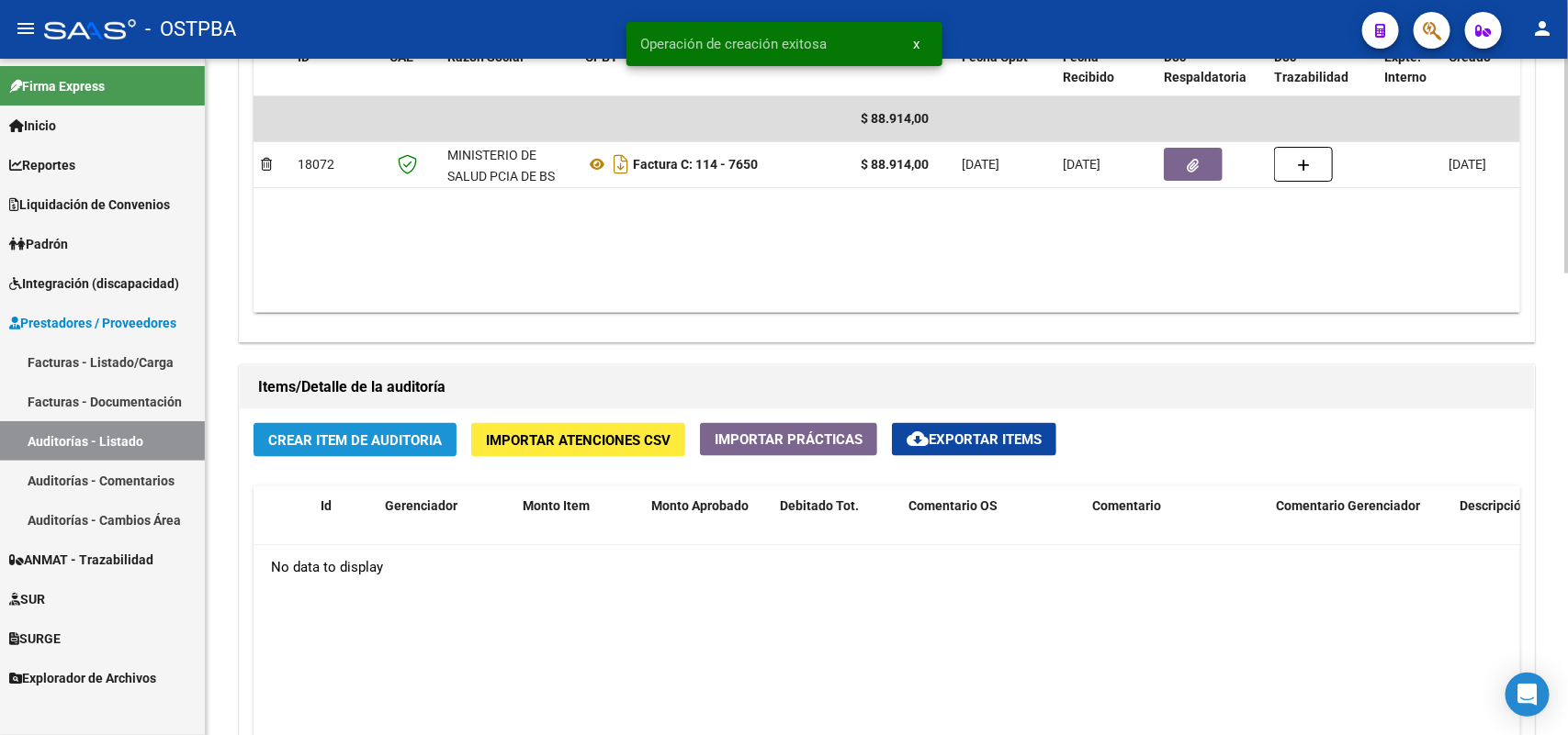
click at [360, 434] on span "Crear Item de Auditoria" at bounding box center [354, 440] width 173 height 16
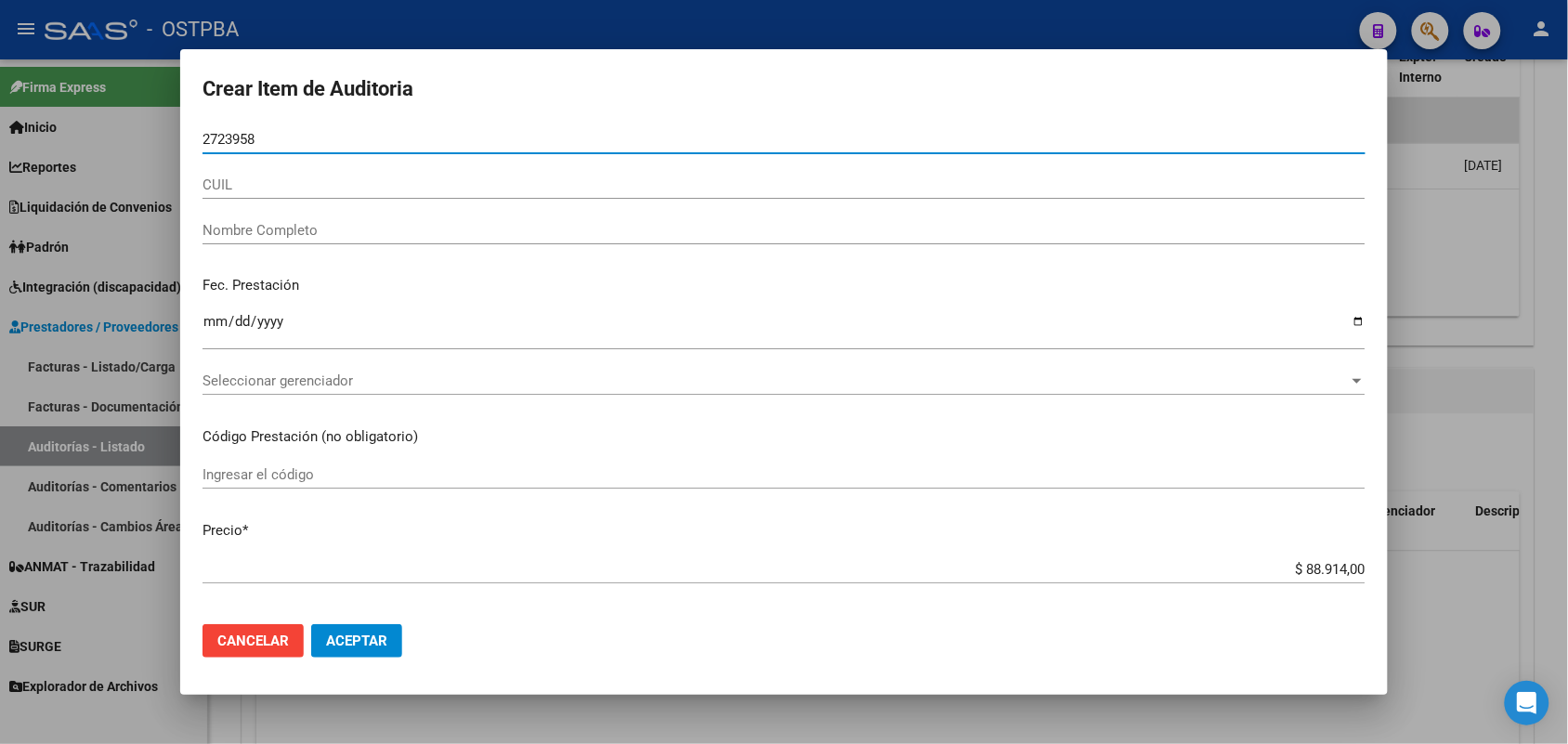
type input "27239584"
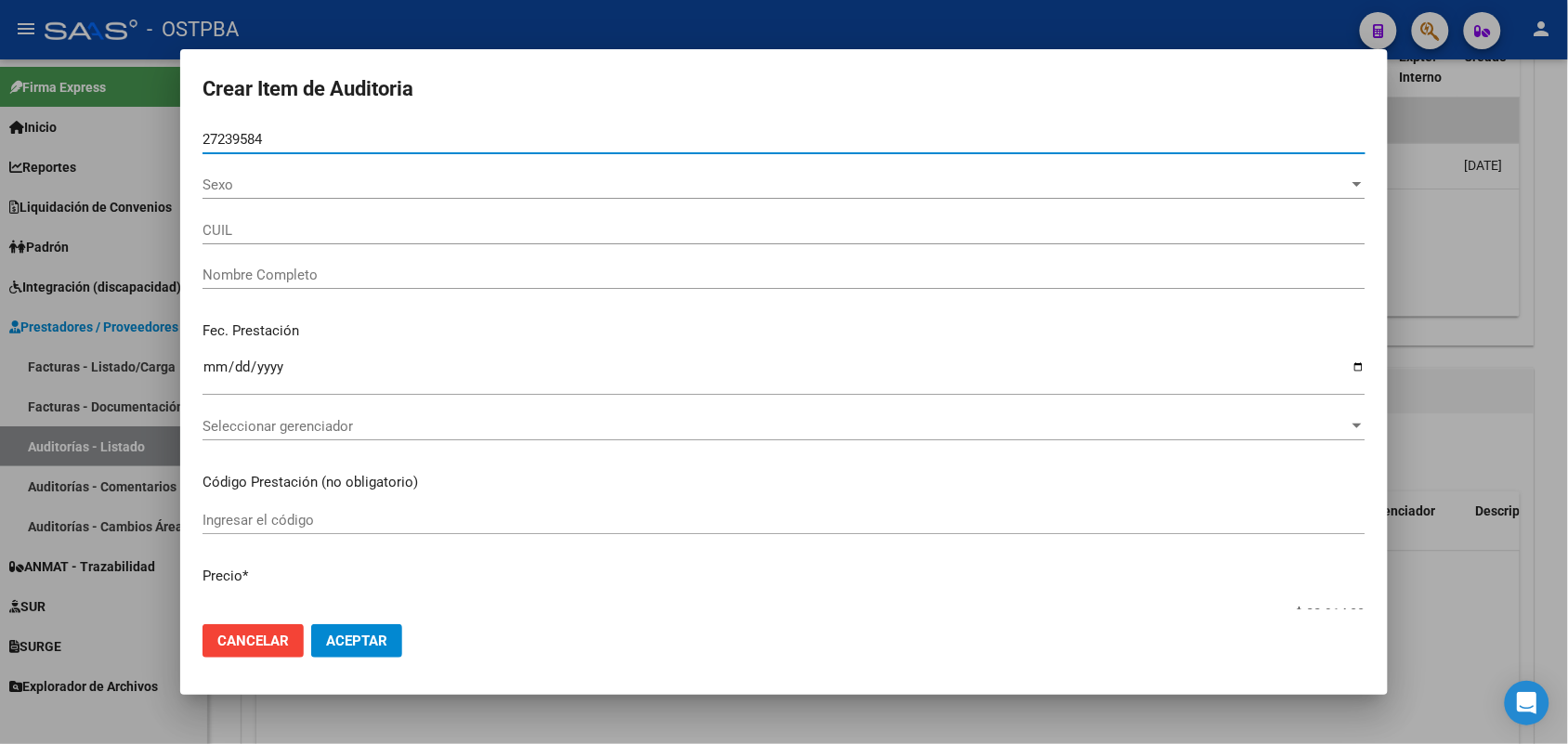
type input "27272395840"
type input "[PERSON_NAME] [PERSON_NAME] -"
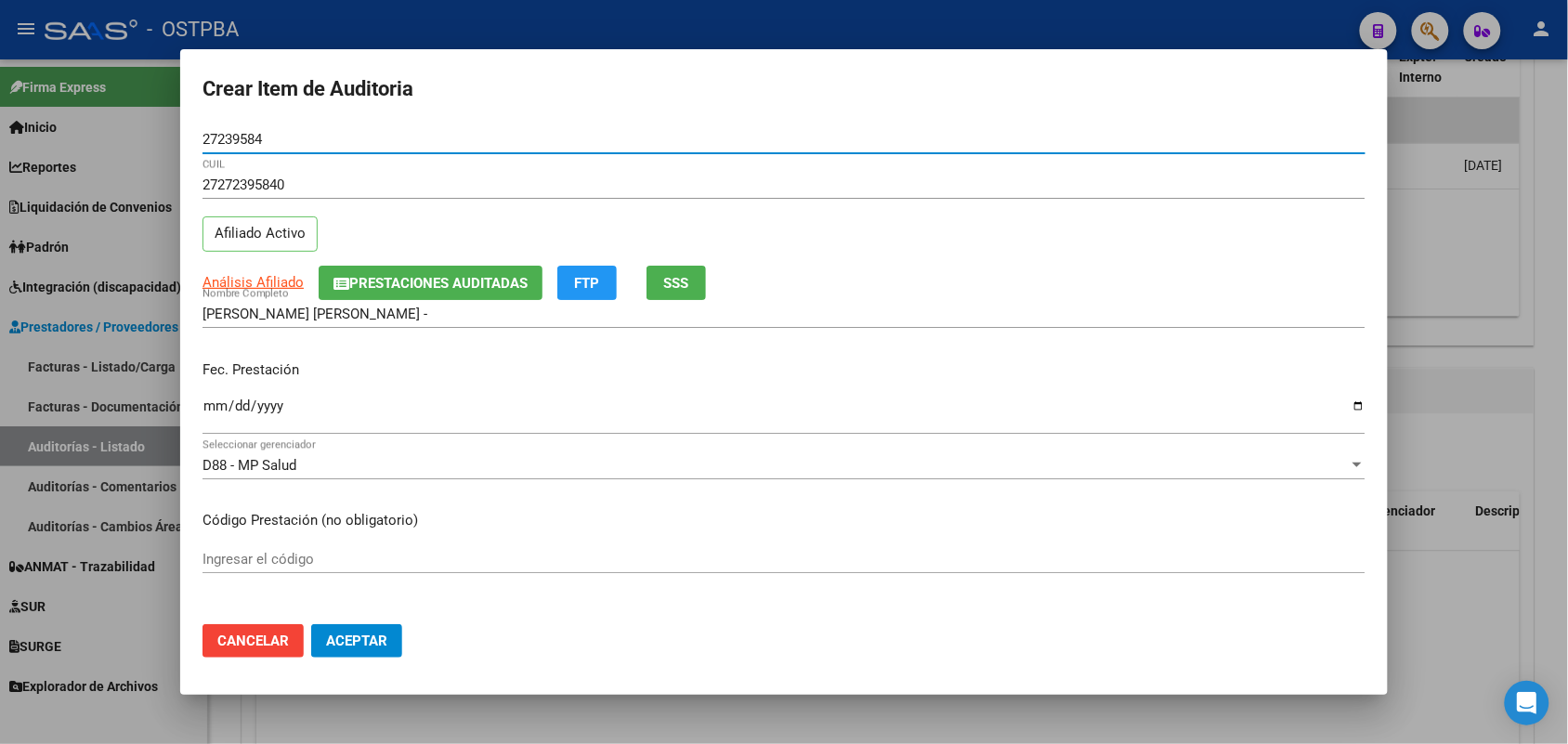
type input "27239584"
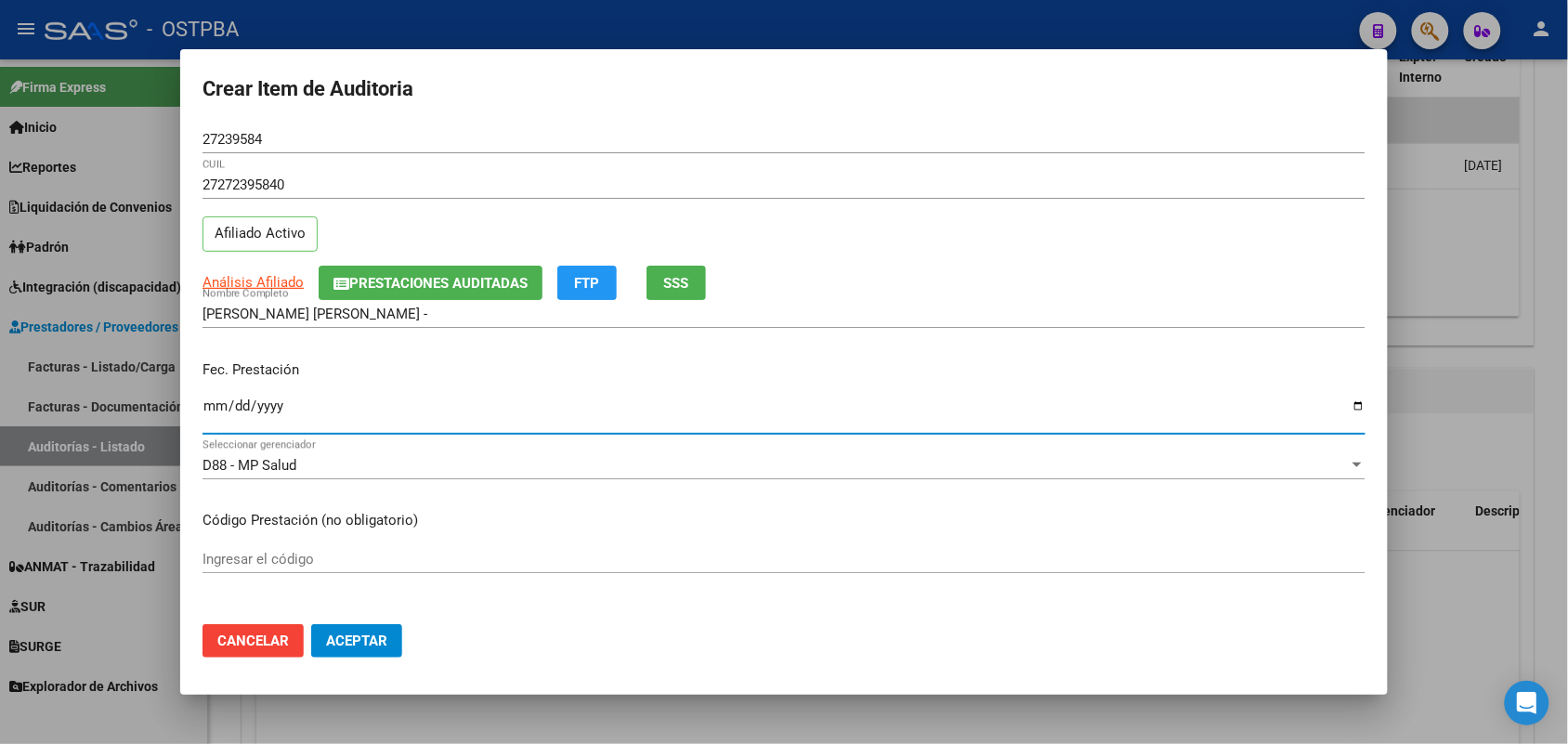
click at [207, 415] on input "Ingresar la fecha" at bounding box center [784, 413] width 1163 height 30
type input "[DATE]"
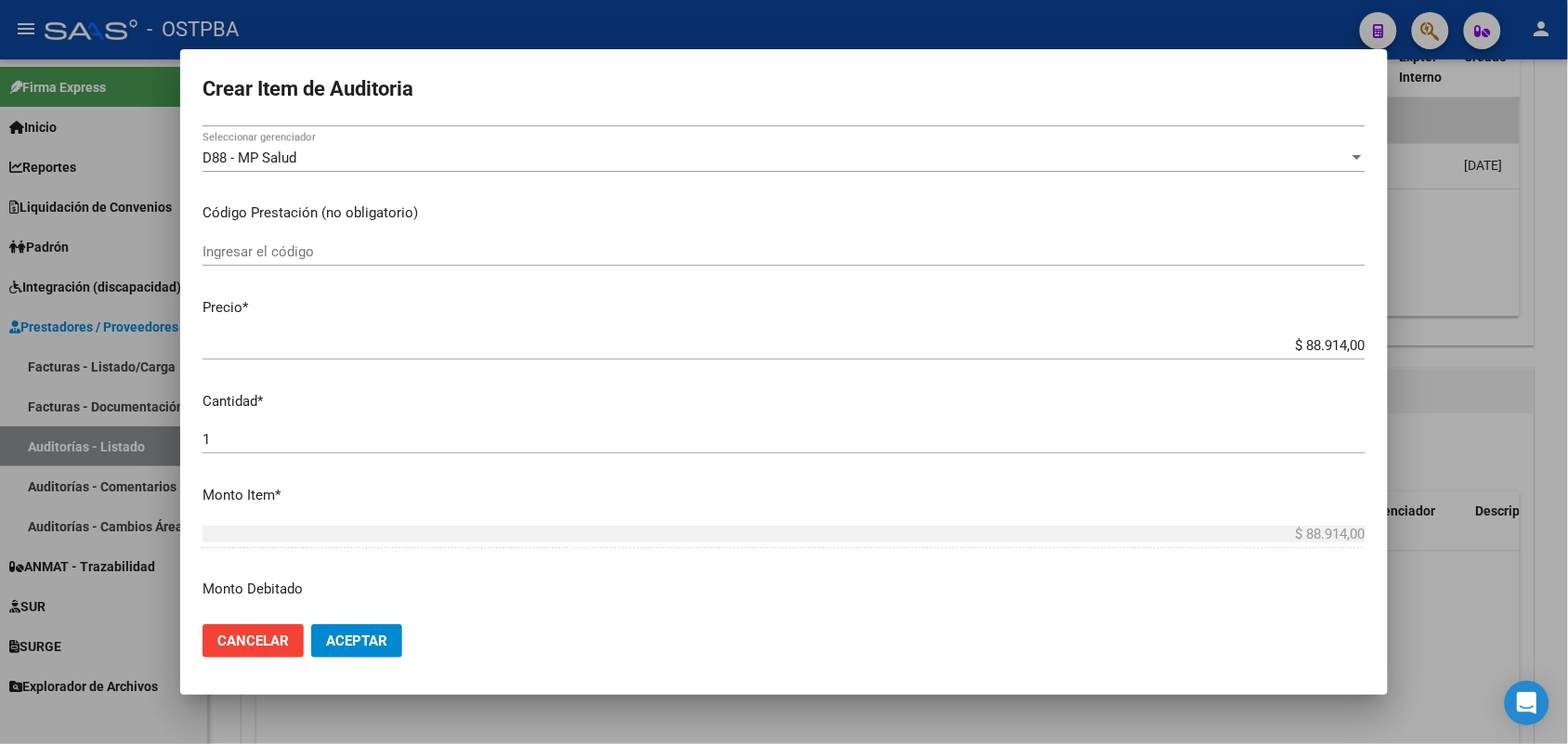
scroll to position [465, 0]
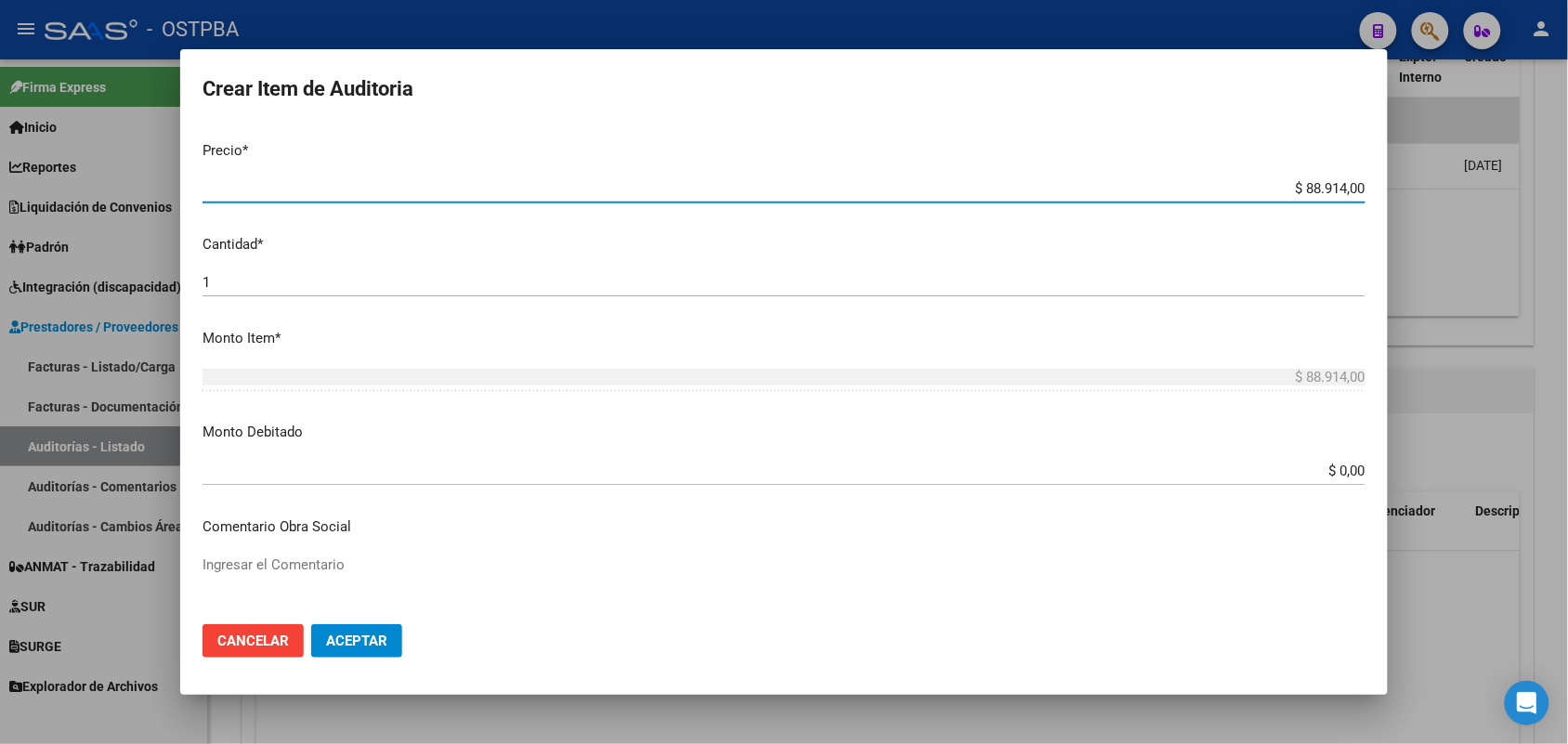
drag, startPoint x: 1263, startPoint y: 186, endPoint x: 1399, endPoint y: 177, distance: 136.3
click at [1399, 177] on div "Crear Item de Auditoria 27239584 Nro Documento 27272395840 CUIL Afiliado Activo…" at bounding box center [784, 372] width 1568 height 744
type input "$ 0,01"
type input "$ 0,10"
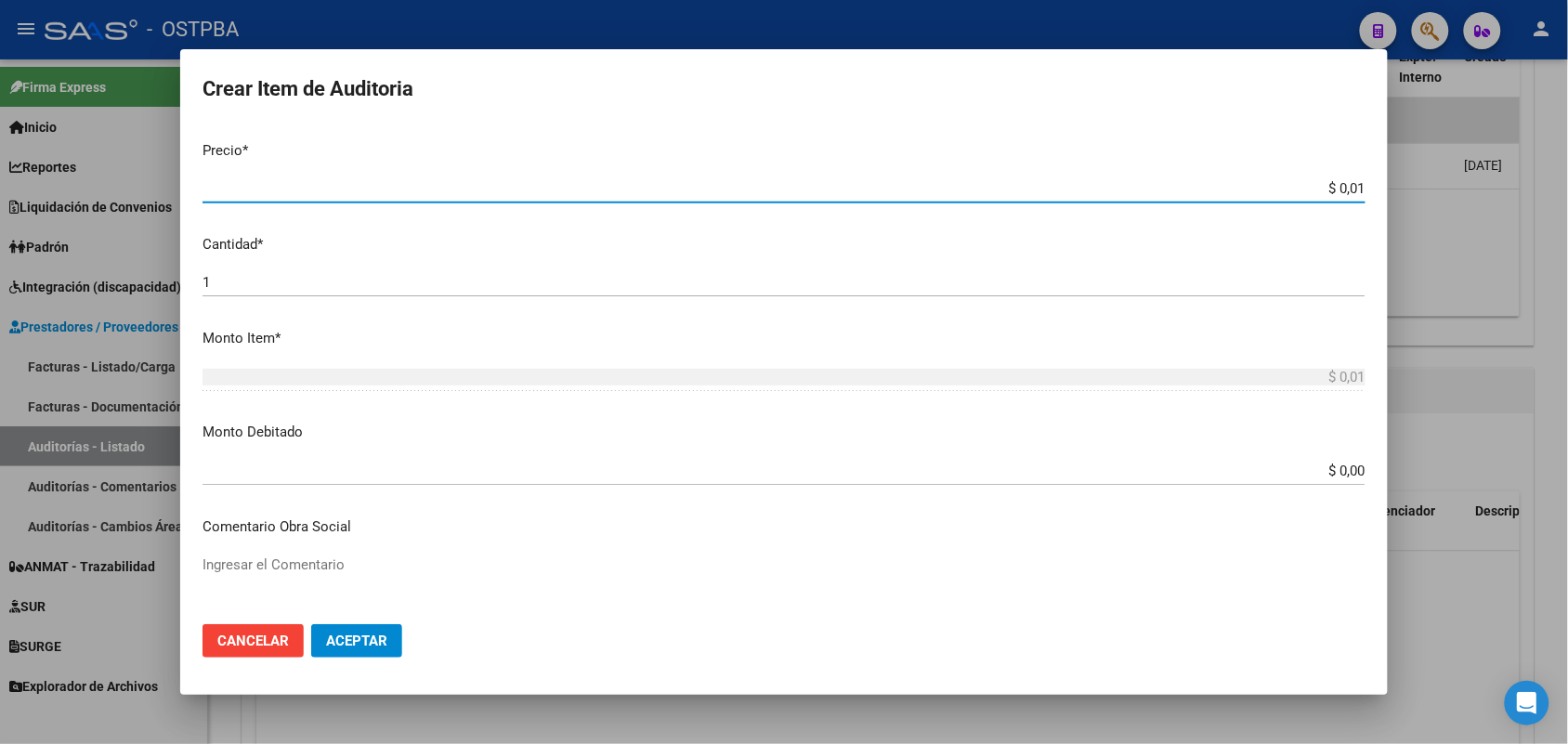
type input "$ 0,10"
type input "$ 1,07"
type input "$ 10,74"
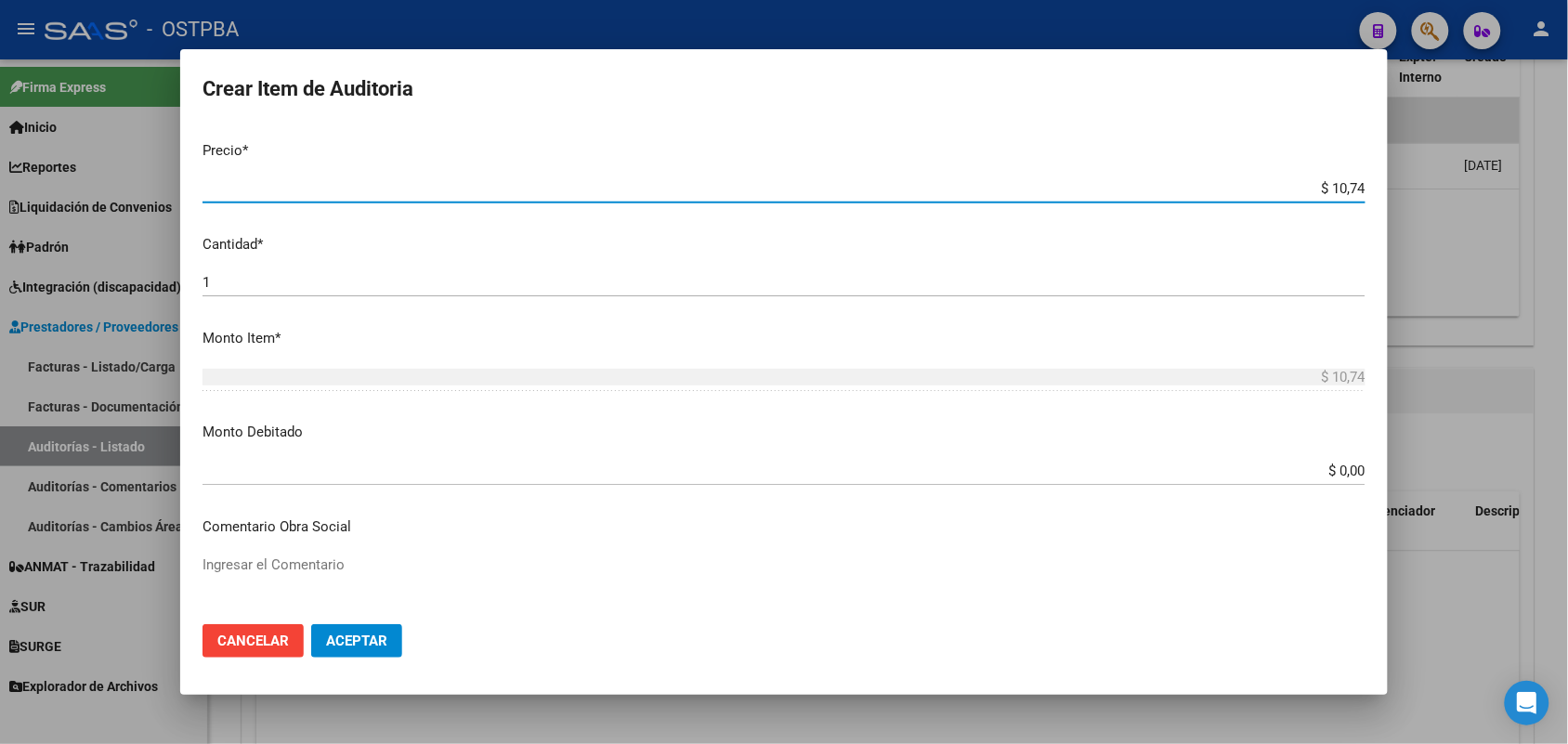
type input "$ 107,40"
type input "$ 1.074,00"
type input "$ 10.740,00"
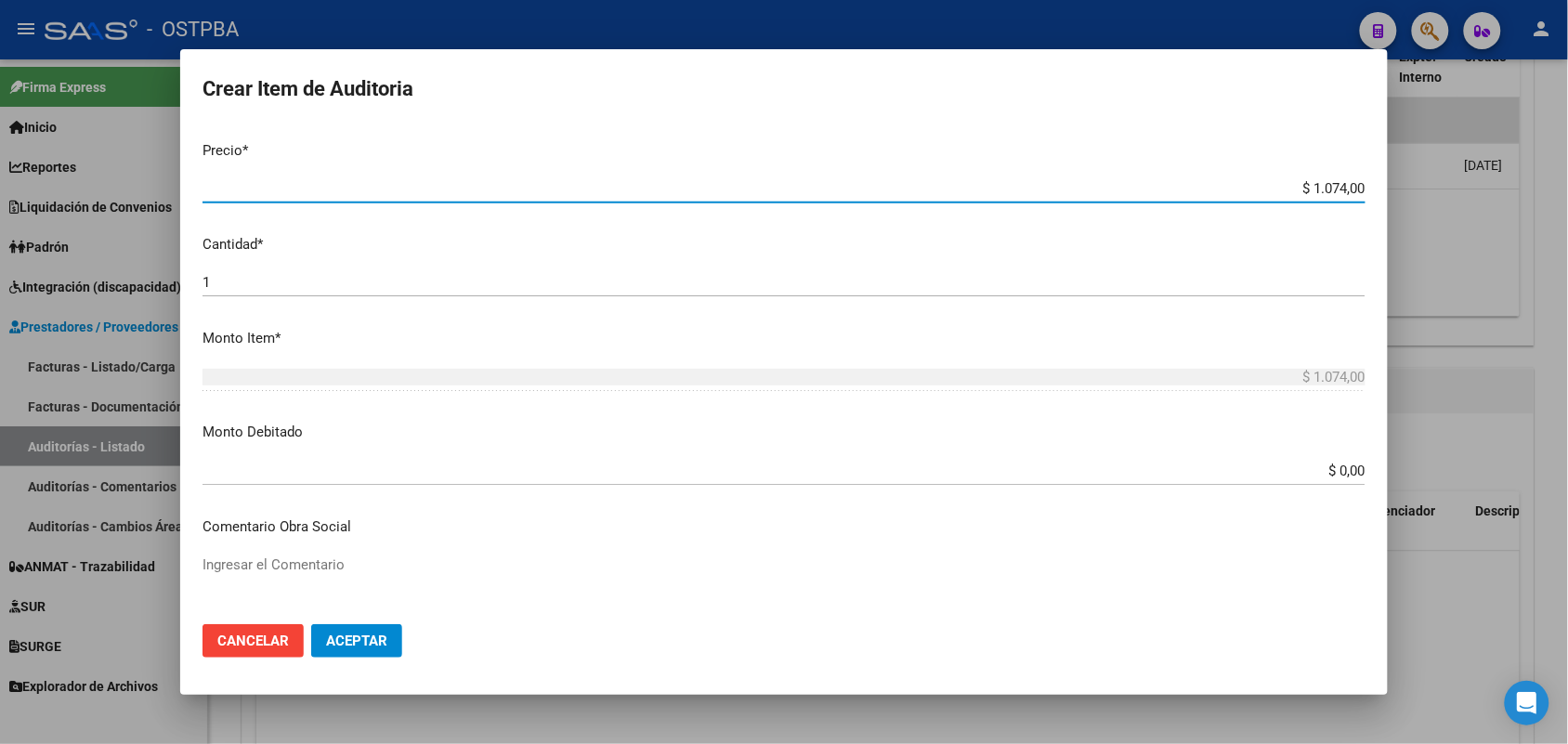
type input "$ 10.740,00"
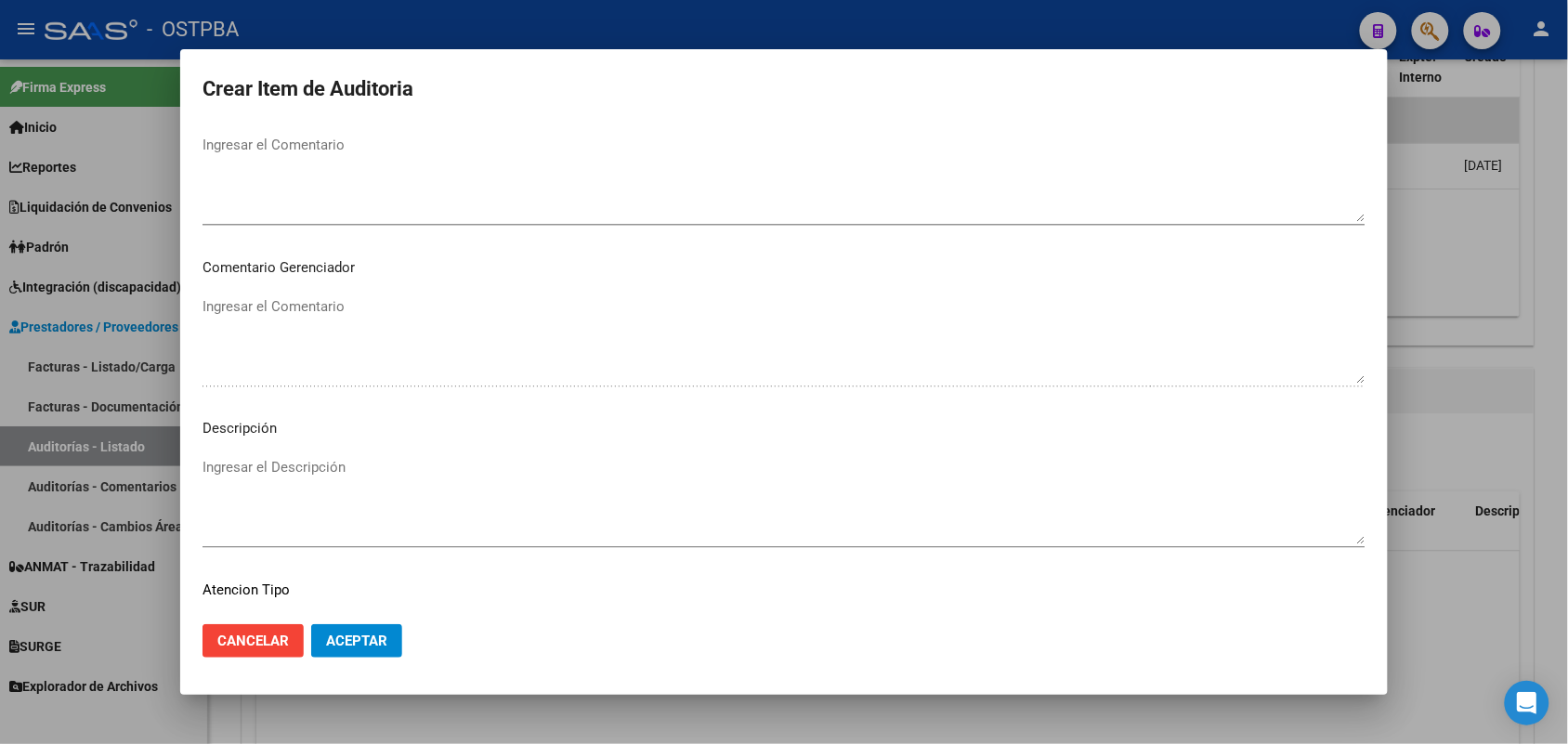
scroll to position [1187, 0]
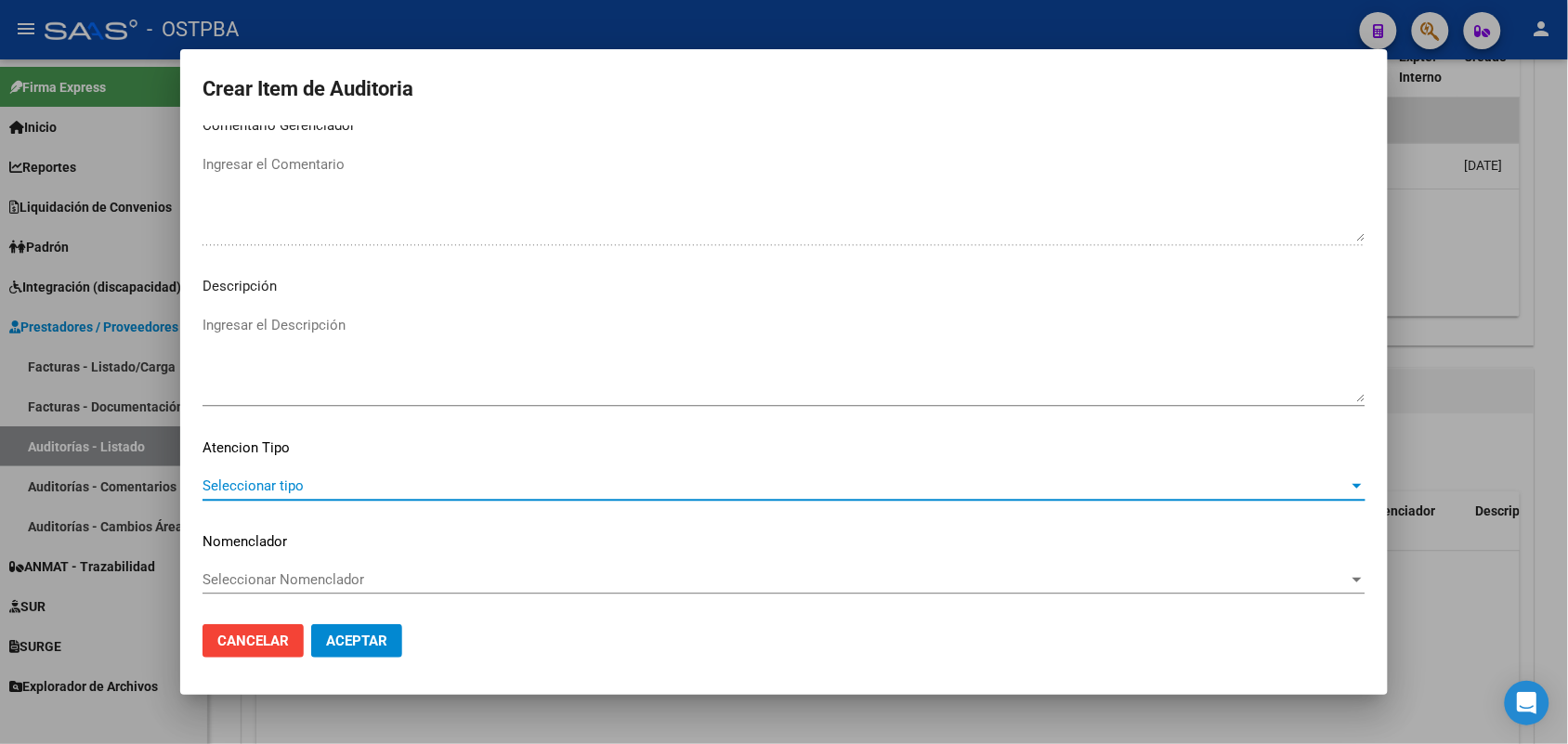
click at [279, 483] on span "Seleccionar tipo" at bounding box center [776, 485] width 1147 height 16
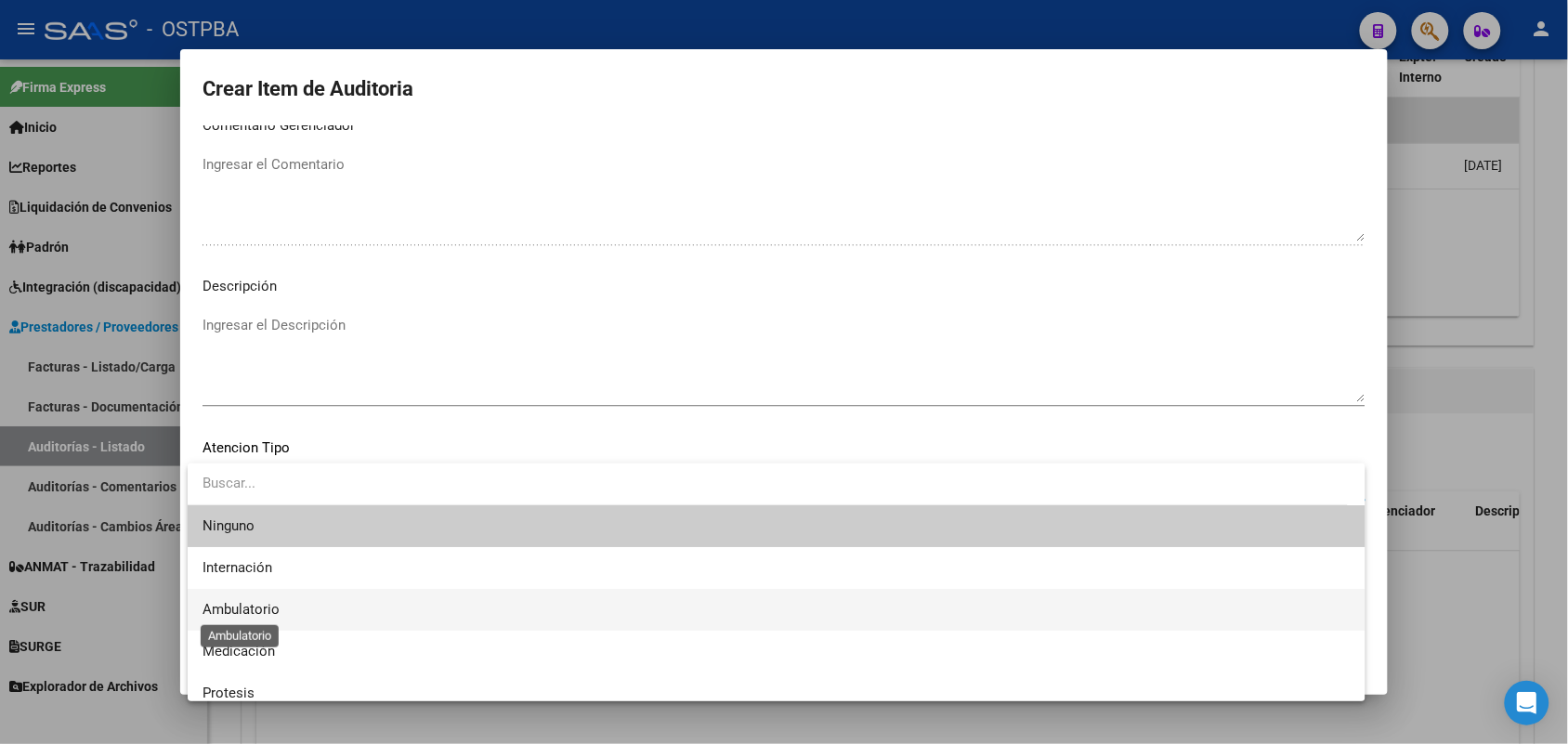
click at [268, 606] on span "Ambulatorio" at bounding box center [241, 609] width 77 height 16
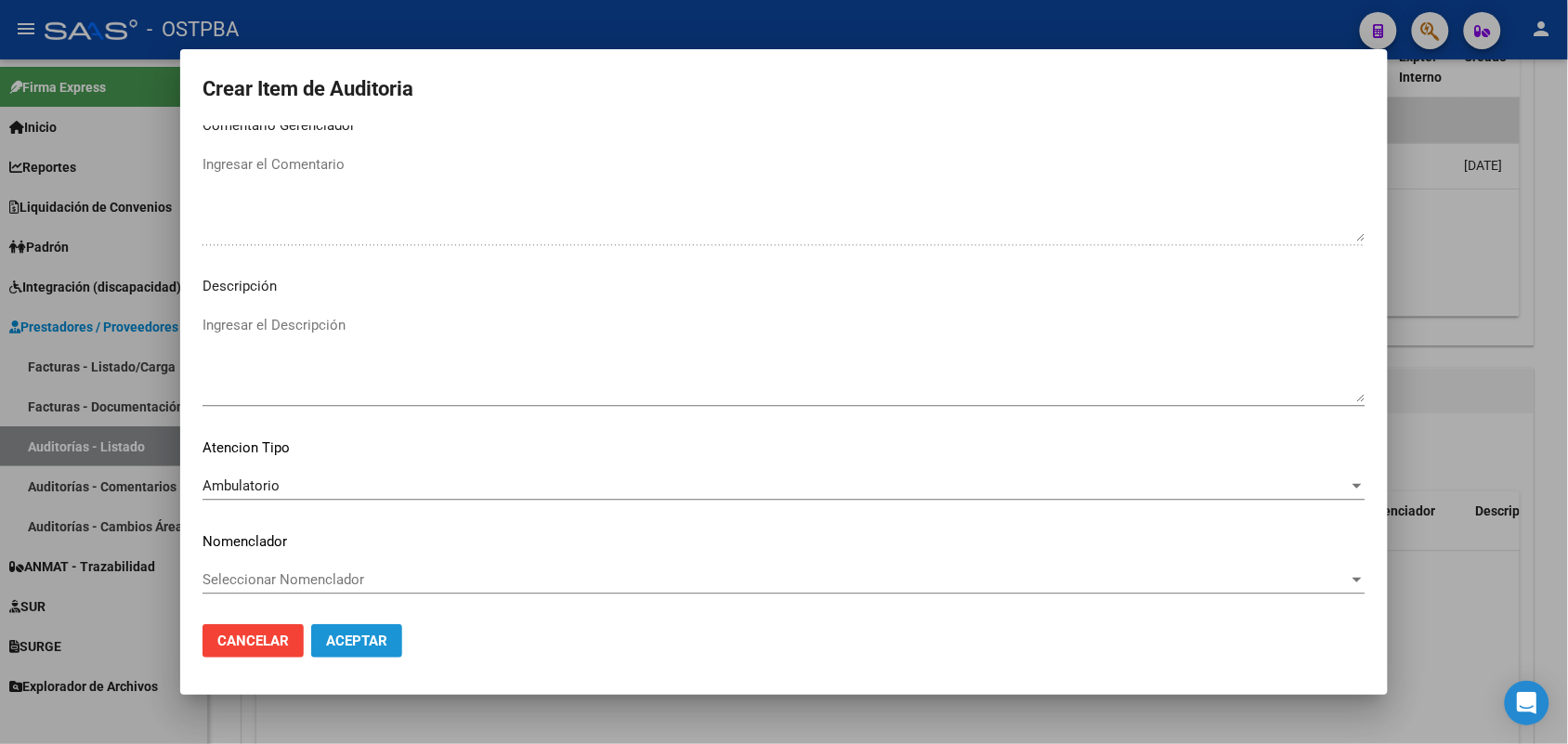
click at [363, 638] on span "Aceptar" at bounding box center [357, 640] width 62 height 16
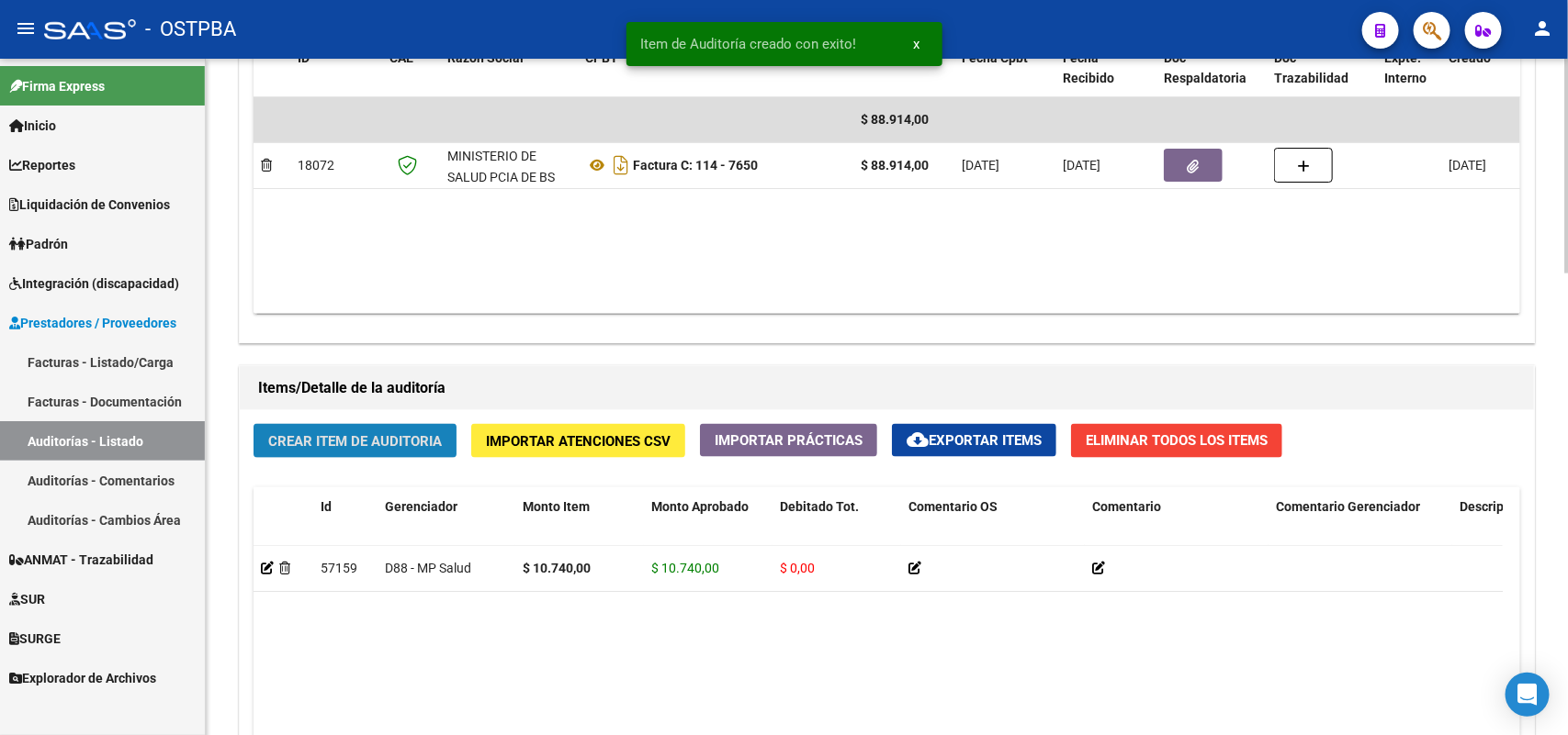
click at [350, 433] on span "Crear Item de Auditoria" at bounding box center [354, 441] width 173 height 16
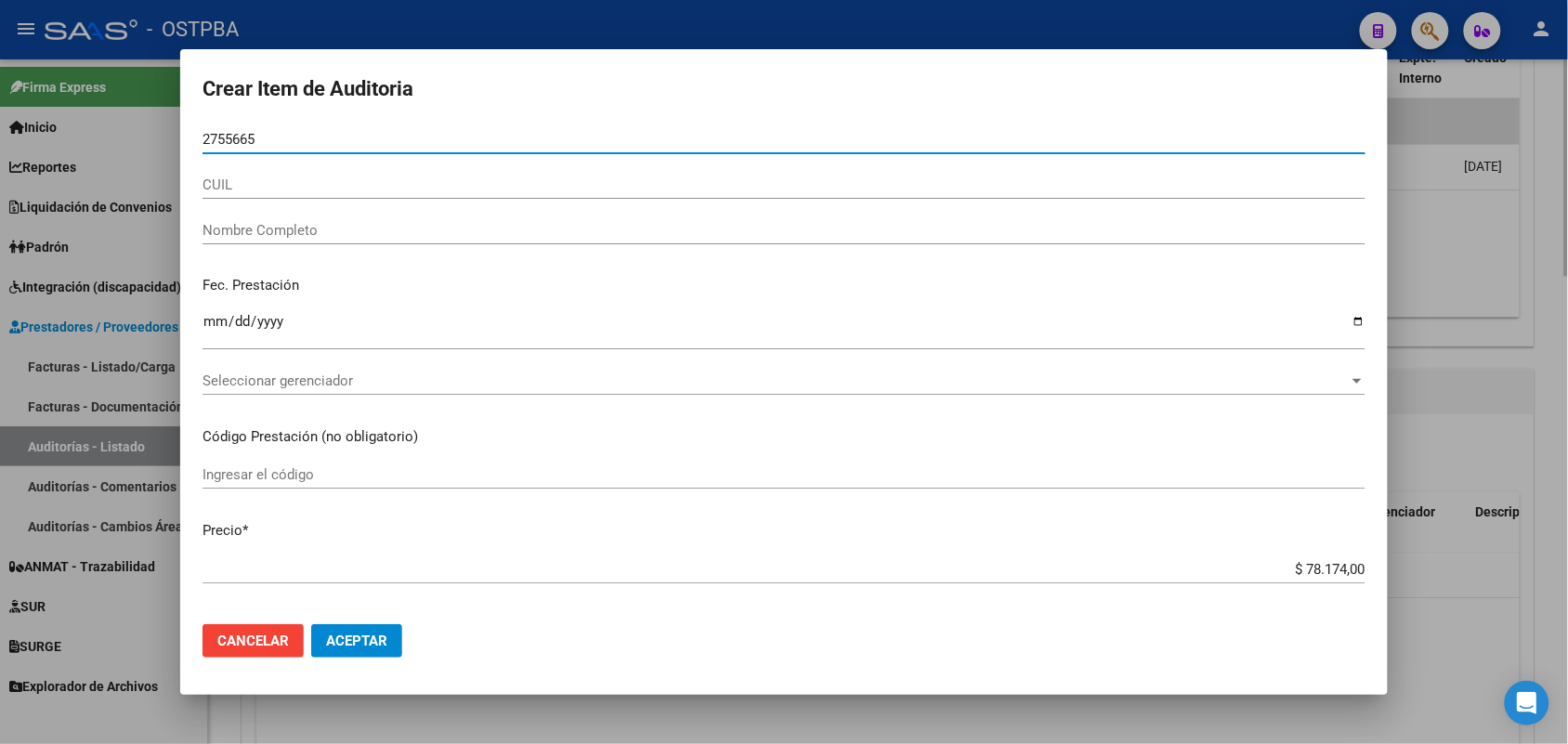
type input "27556653"
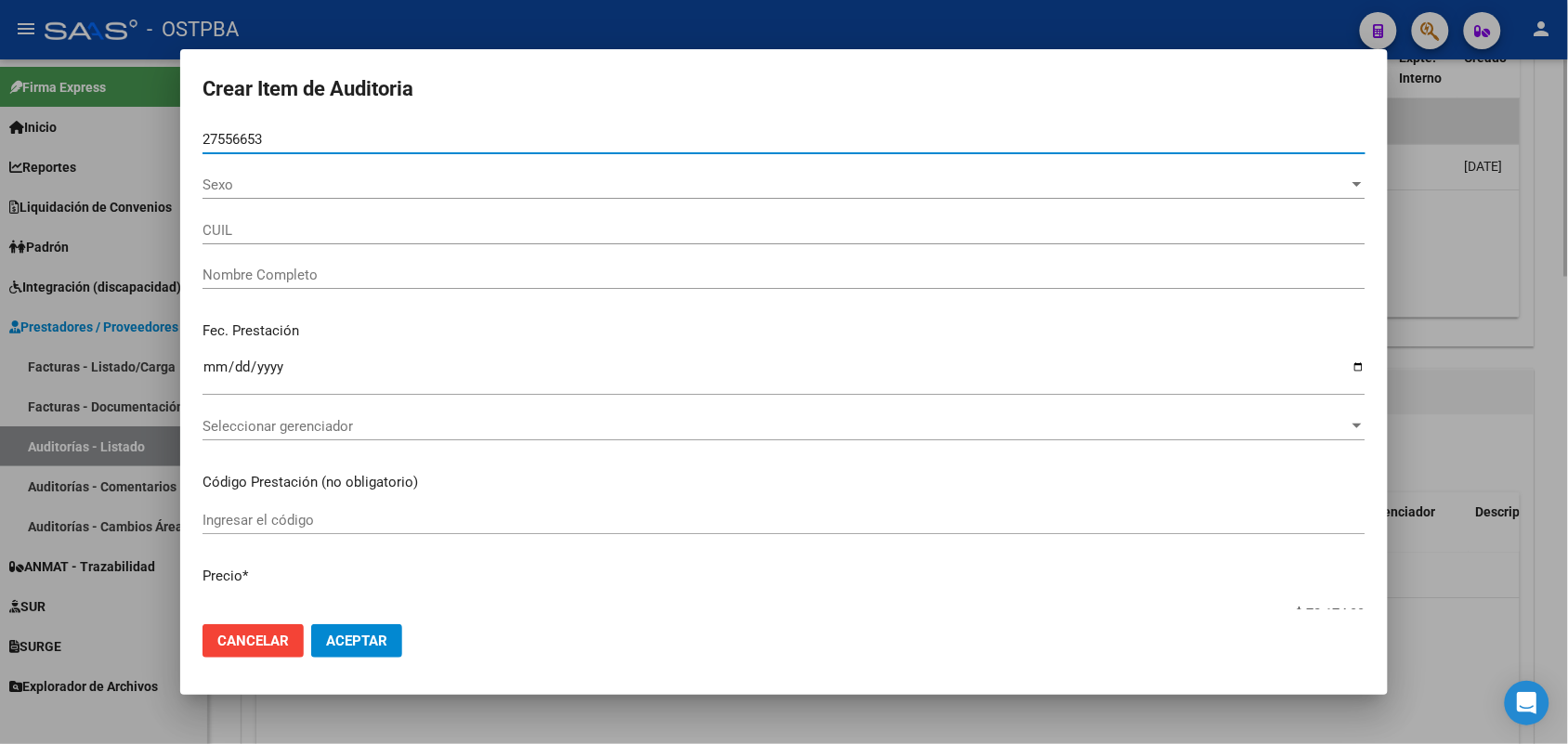
type input "27275566530"
type input "[PERSON_NAME] -"
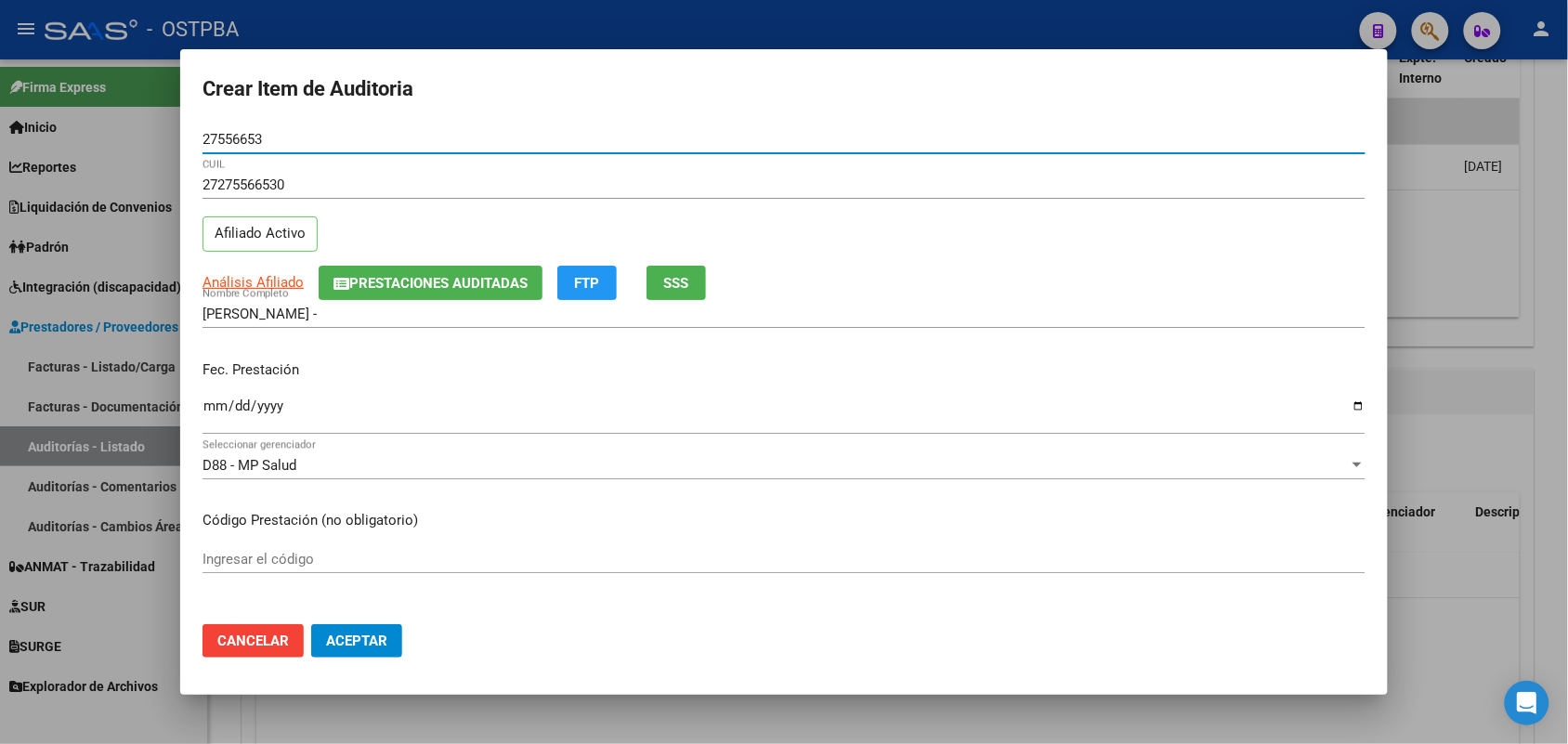
type input "27556653"
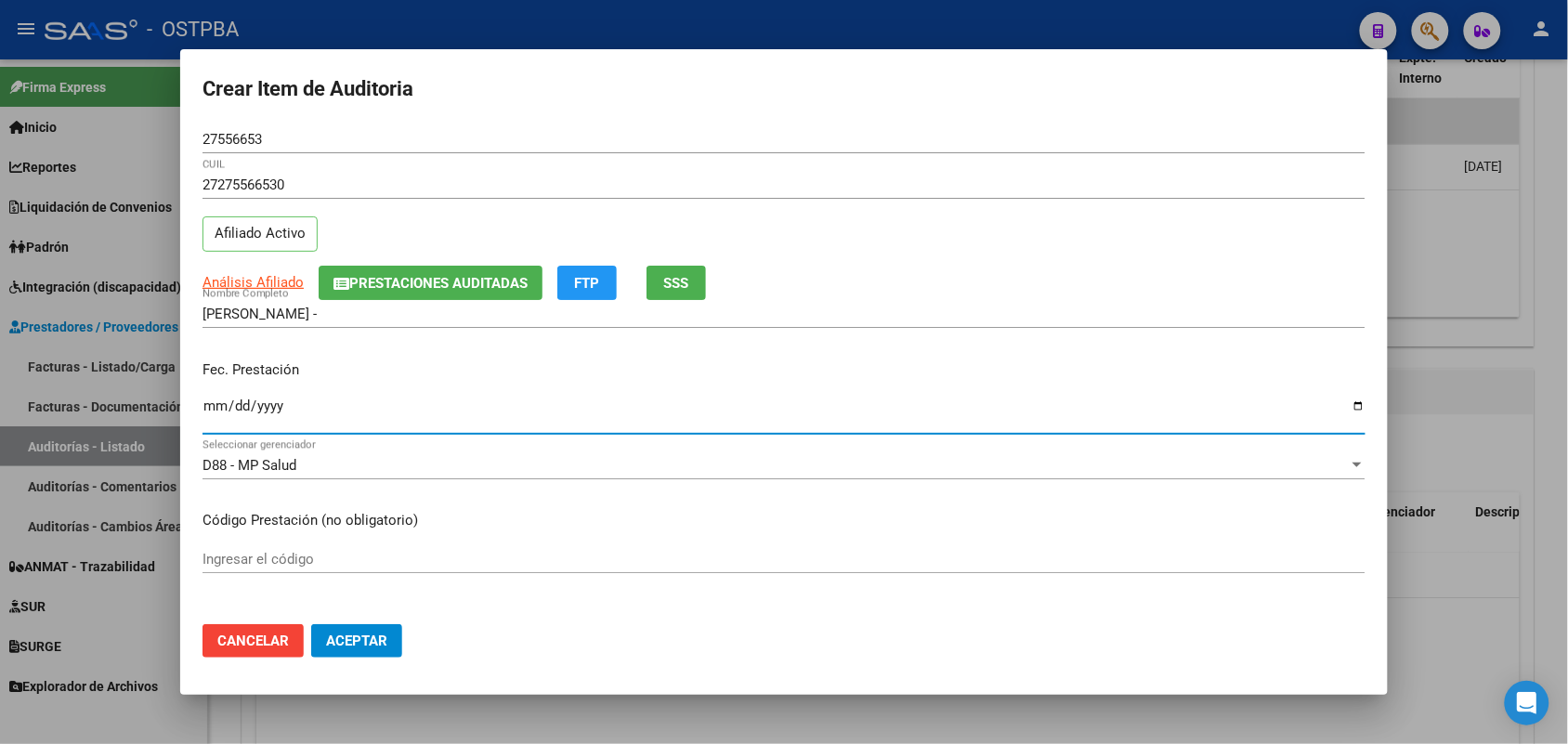
click at [217, 409] on input "Ingresar la fecha" at bounding box center [784, 413] width 1163 height 30
type input "[DATE]"
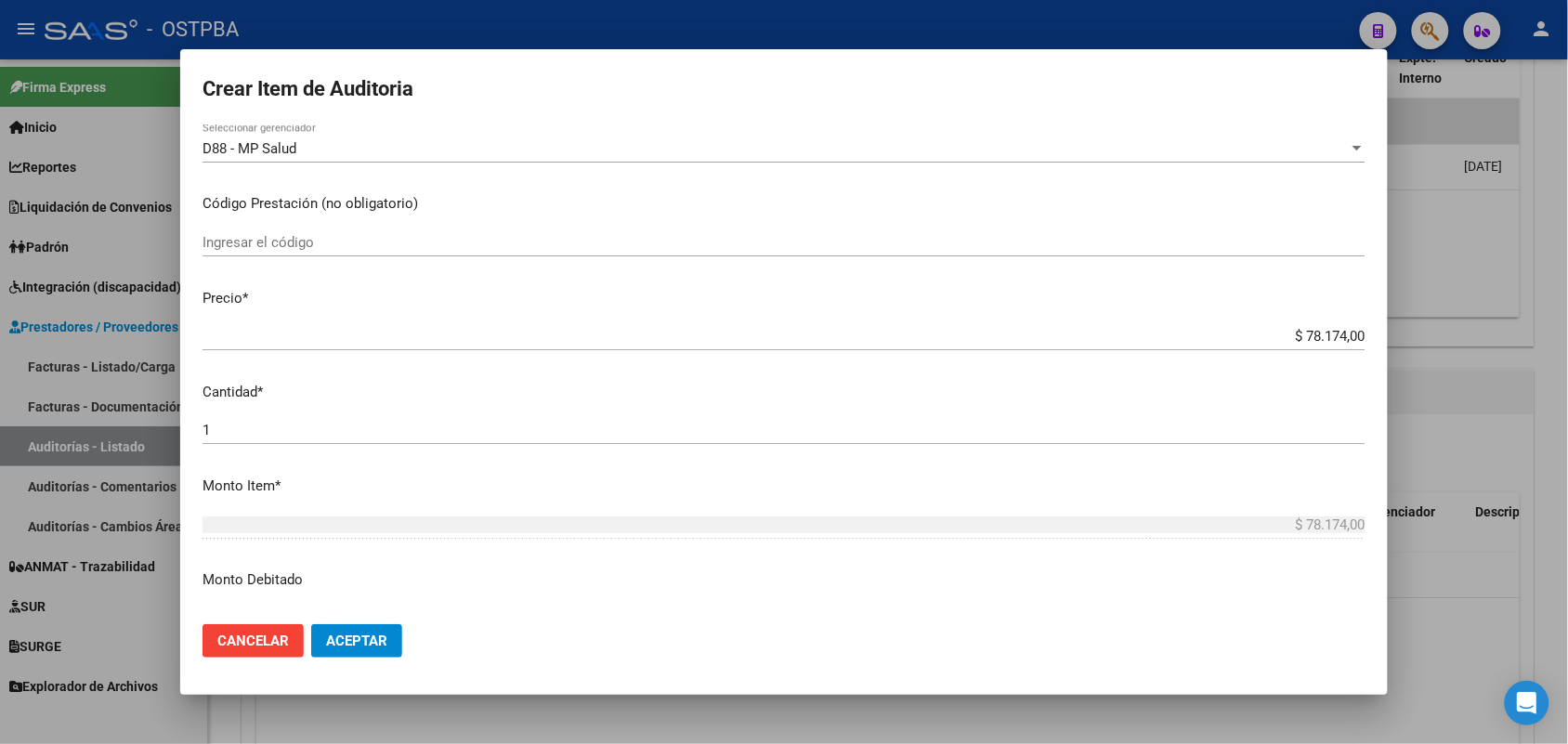
scroll to position [348, 0]
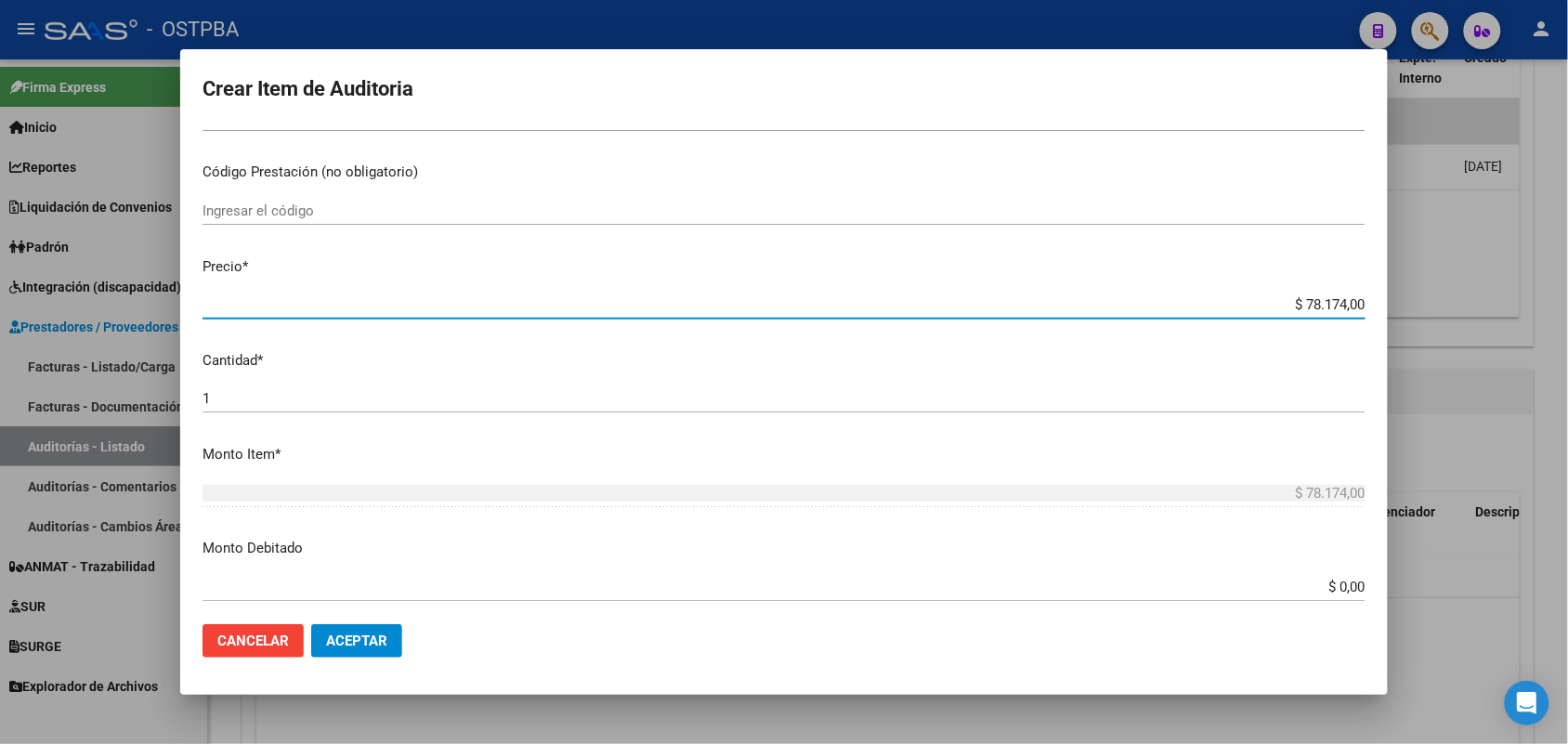
drag, startPoint x: 1260, startPoint y: 311, endPoint x: 1422, endPoint y: 302, distance: 162.2
click at [1422, 302] on div "Crear Item de Auditoria 27556653 Nro Documento 27275566530 CUIL Afiliado Activo…" at bounding box center [784, 372] width 1568 height 744
type input "$ 0,01"
type input "$ 0,11"
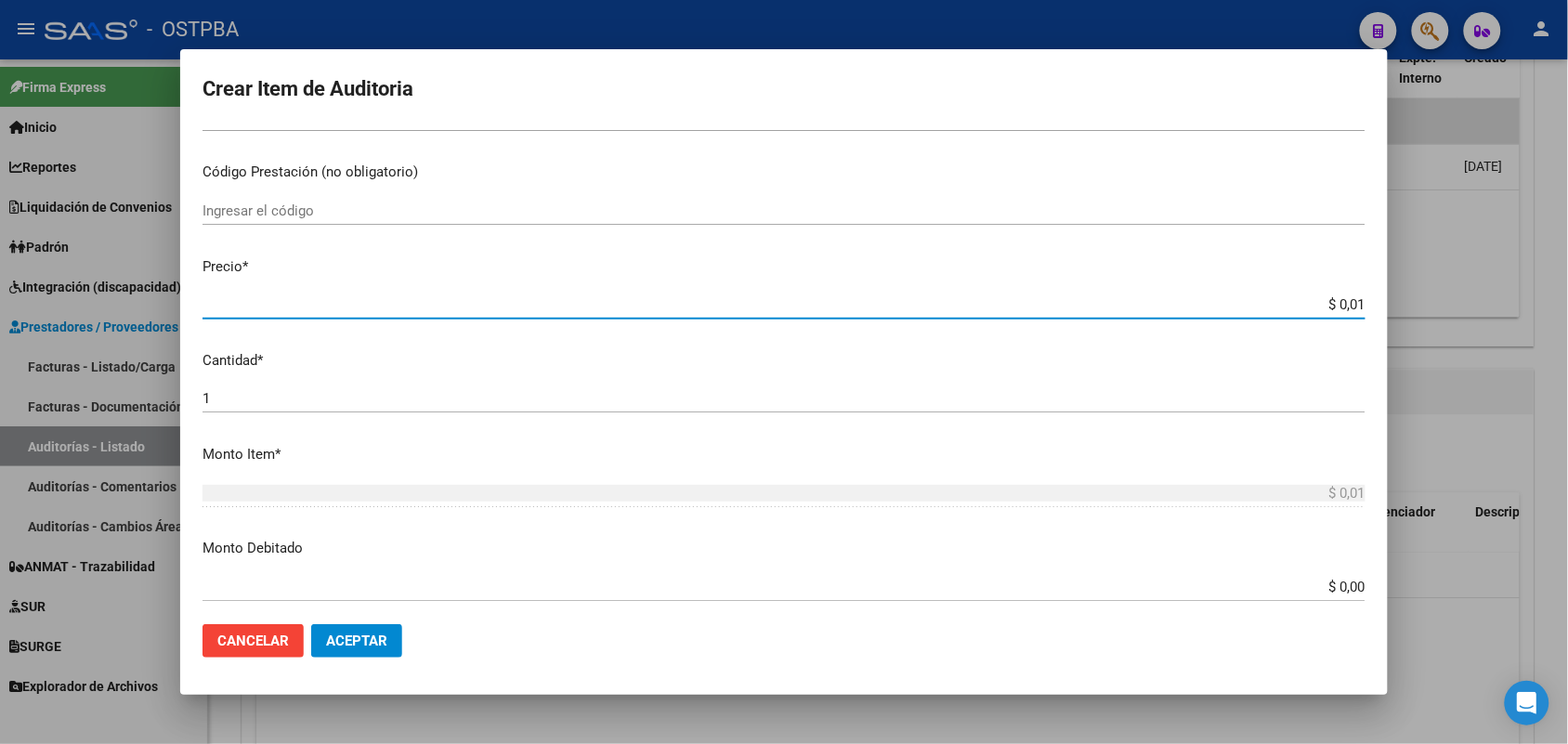
type input "$ 0,11"
type input "$ 1,18"
type input "$ 11,82"
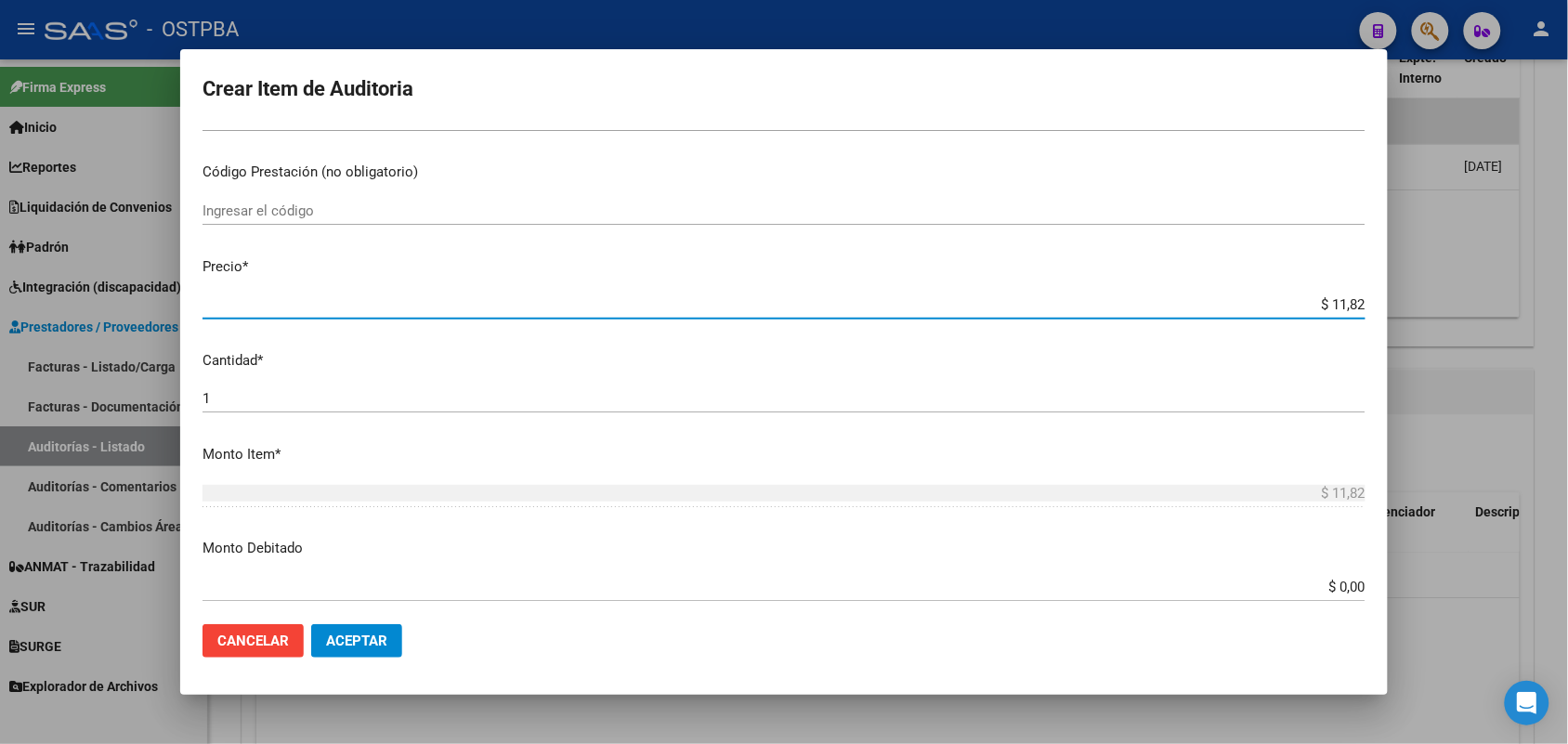
type input "$ 118,28"
type input "$ 1.182,80"
type input "$ 11.828,00"
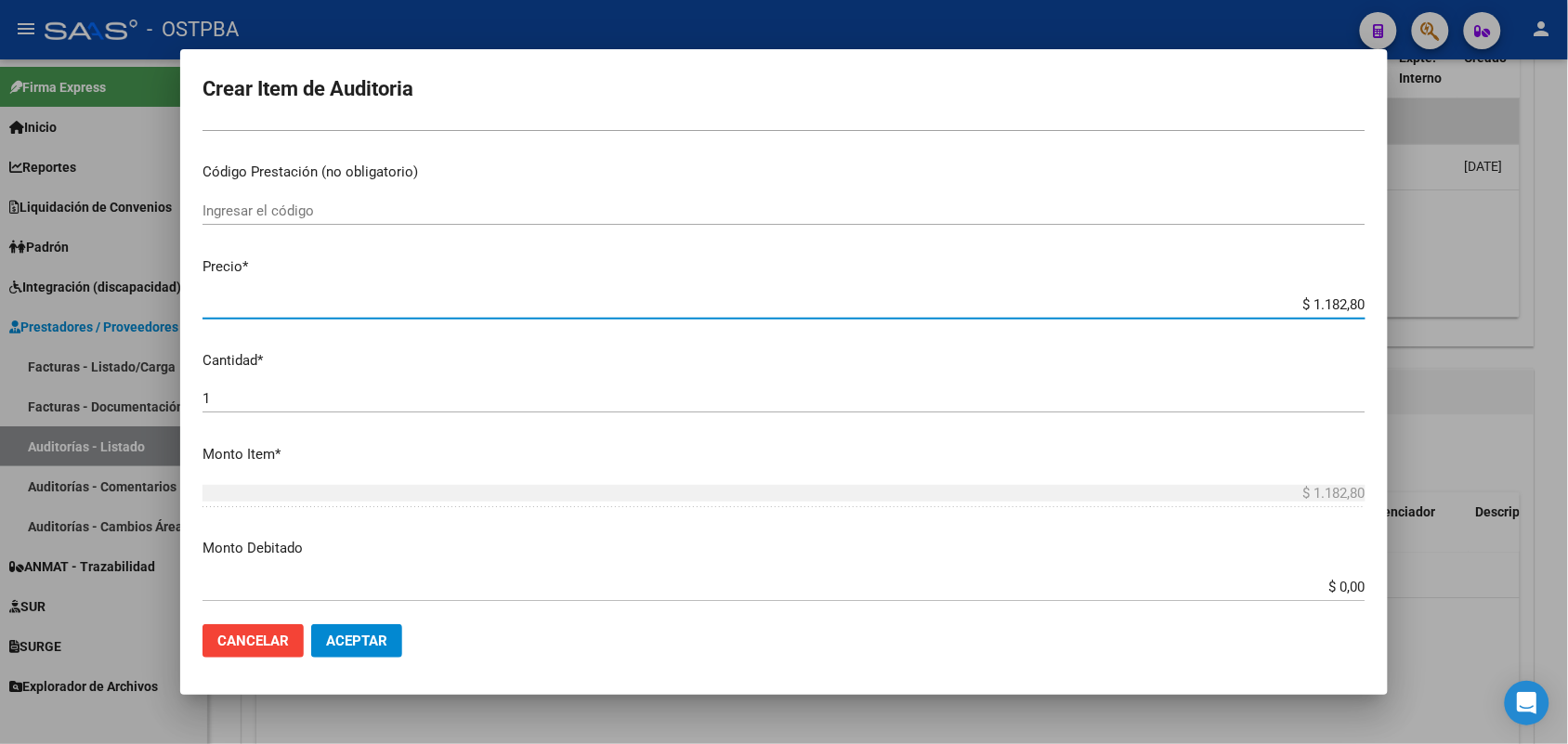
type input "$ 11.828,00"
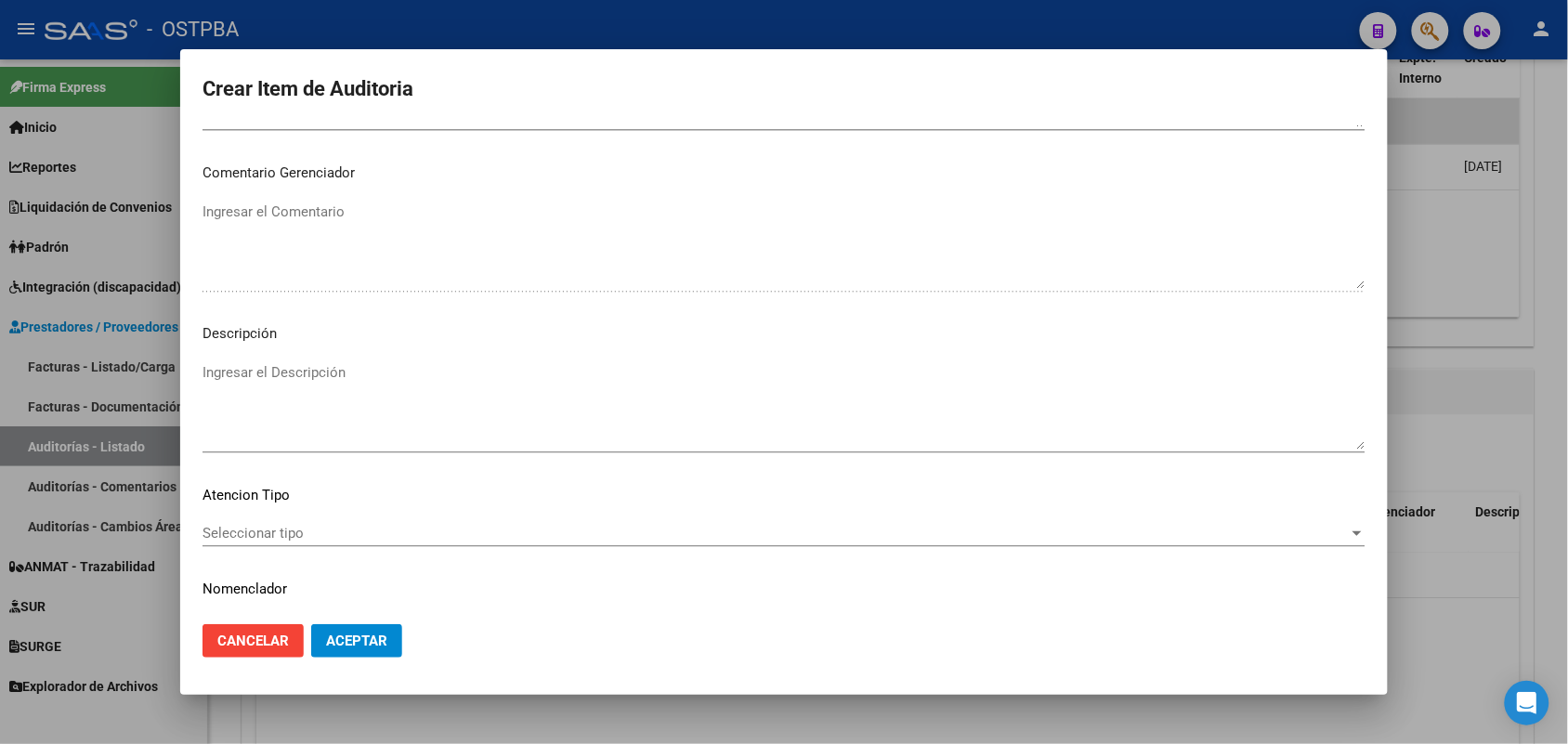
scroll to position [1187, 0]
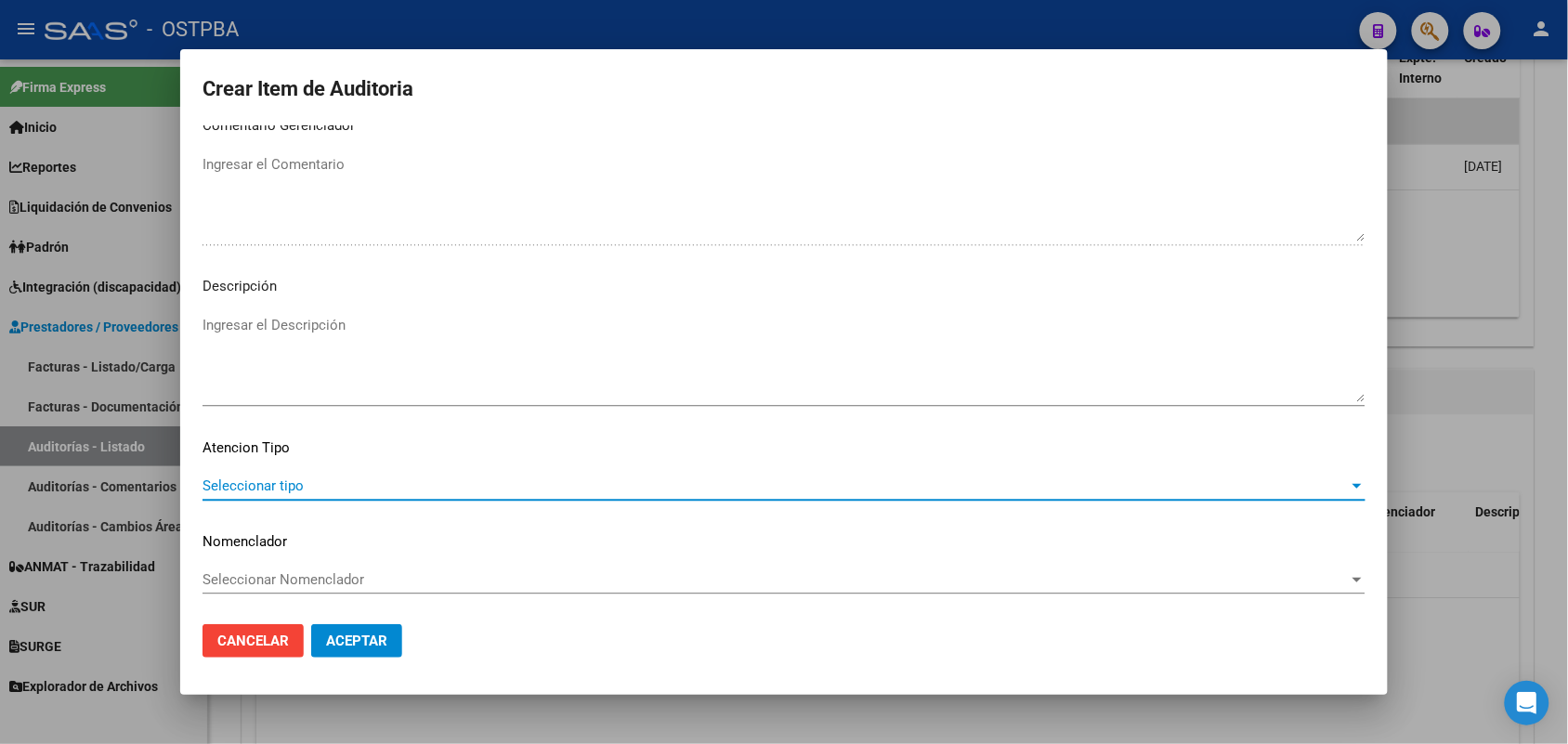
click at [280, 488] on span "Seleccionar tipo" at bounding box center [776, 485] width 1147 height 16
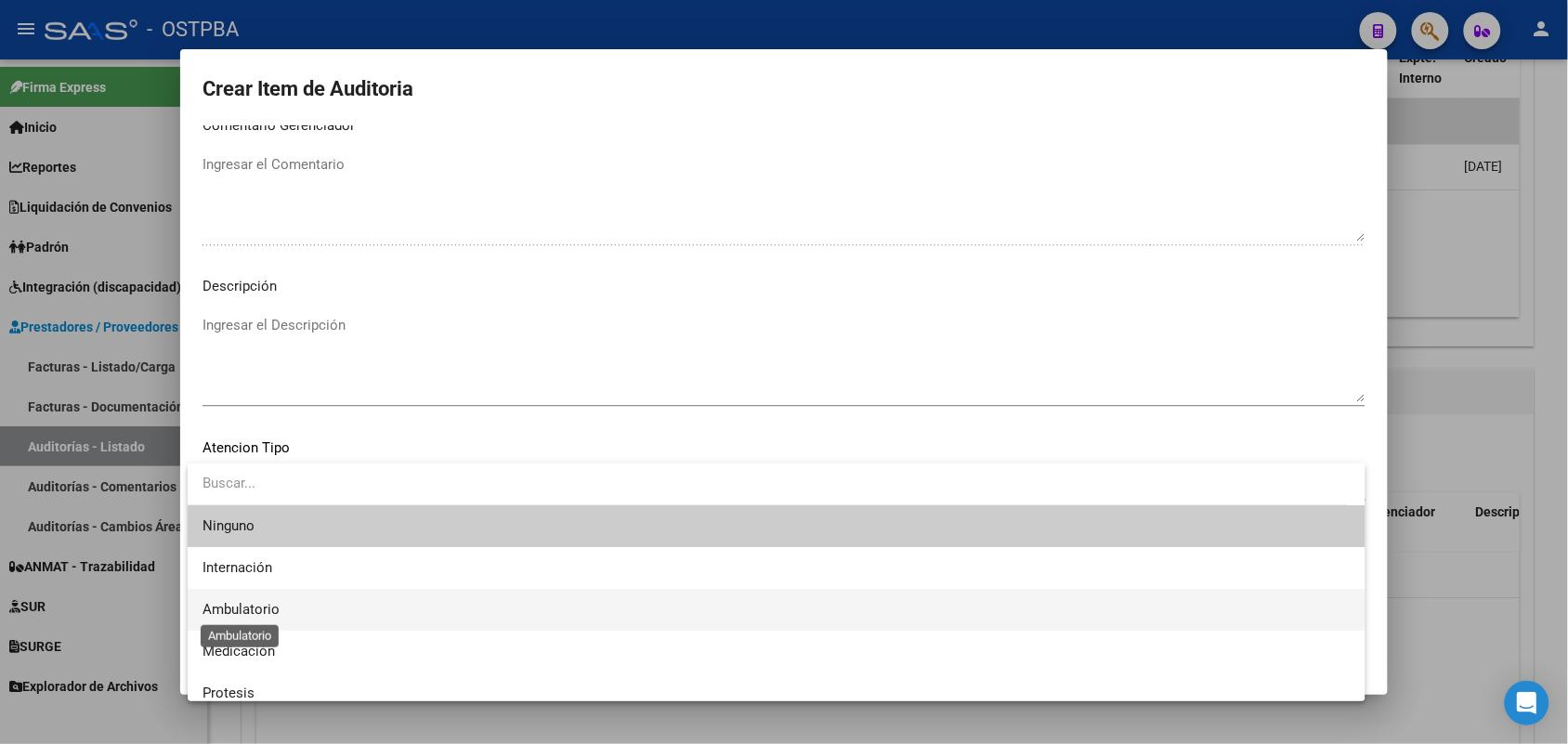
click at [261, 610] on span "Ambulatorio" at bounding box center [241, 609] width 77 height 16
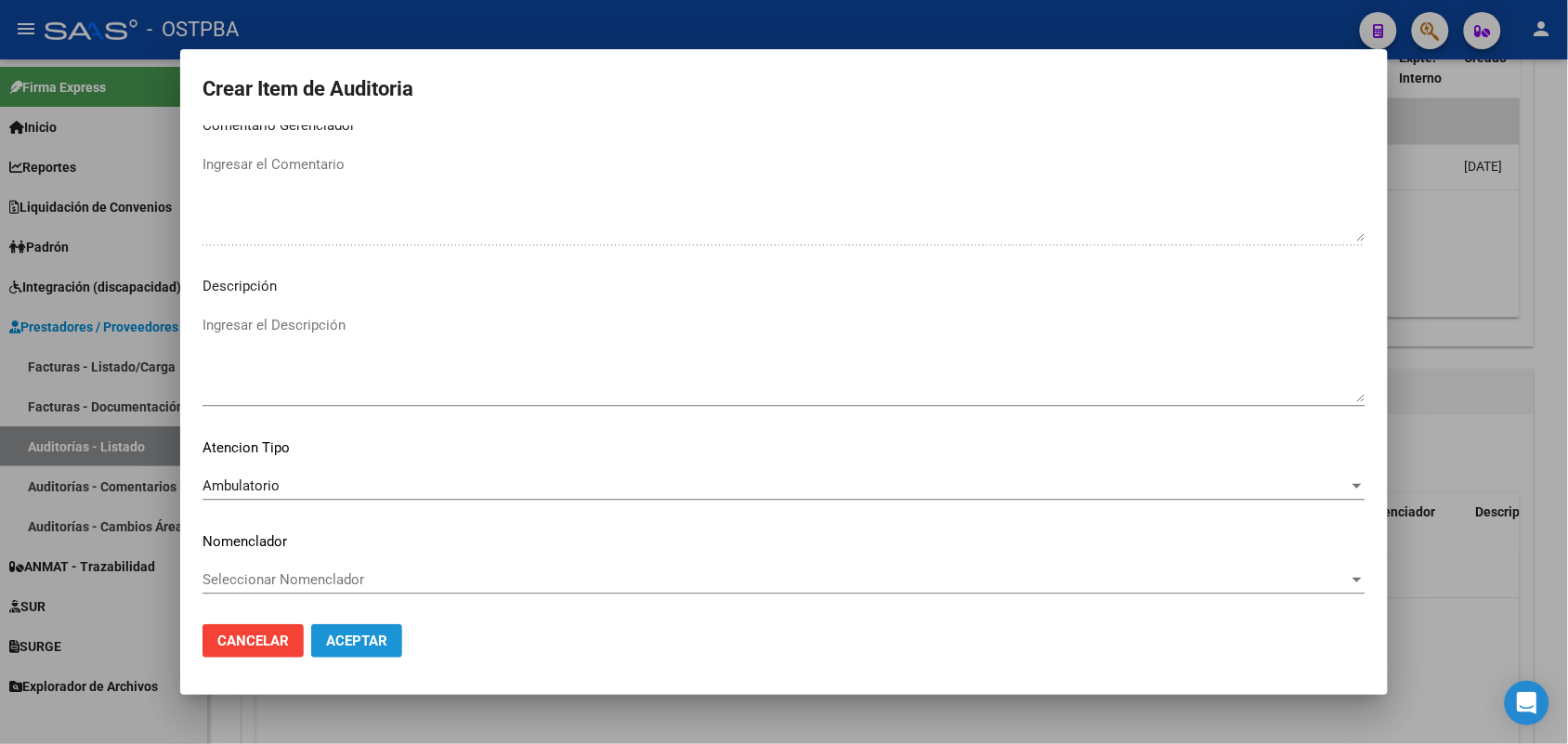
click at [350, 642] on span "Aceptar" at bounding box center [357, 640] width 62 height 16
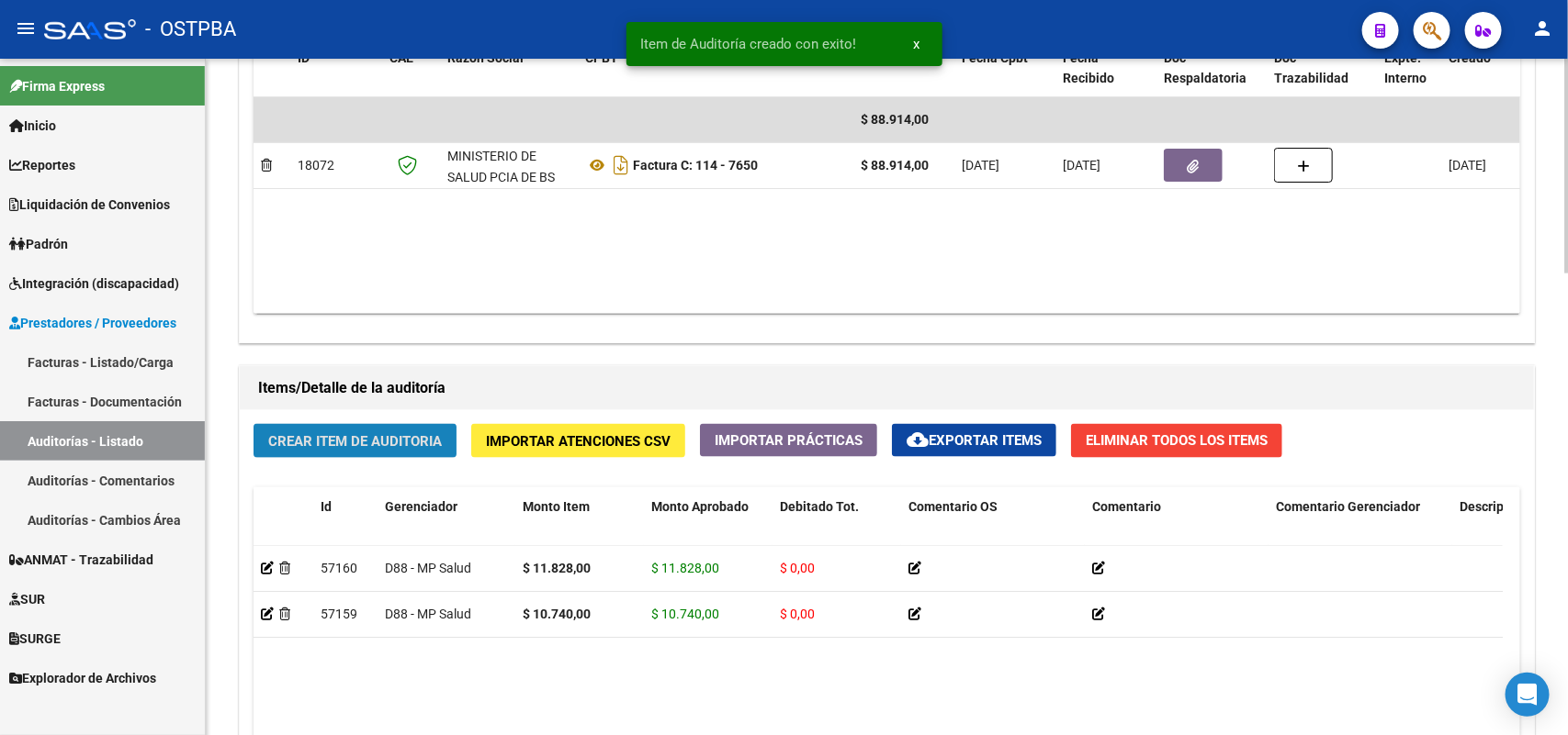
click at [365, 442] on span "Crear Item de Auditoria" at bounding box center [354, 441] width 173 height 16
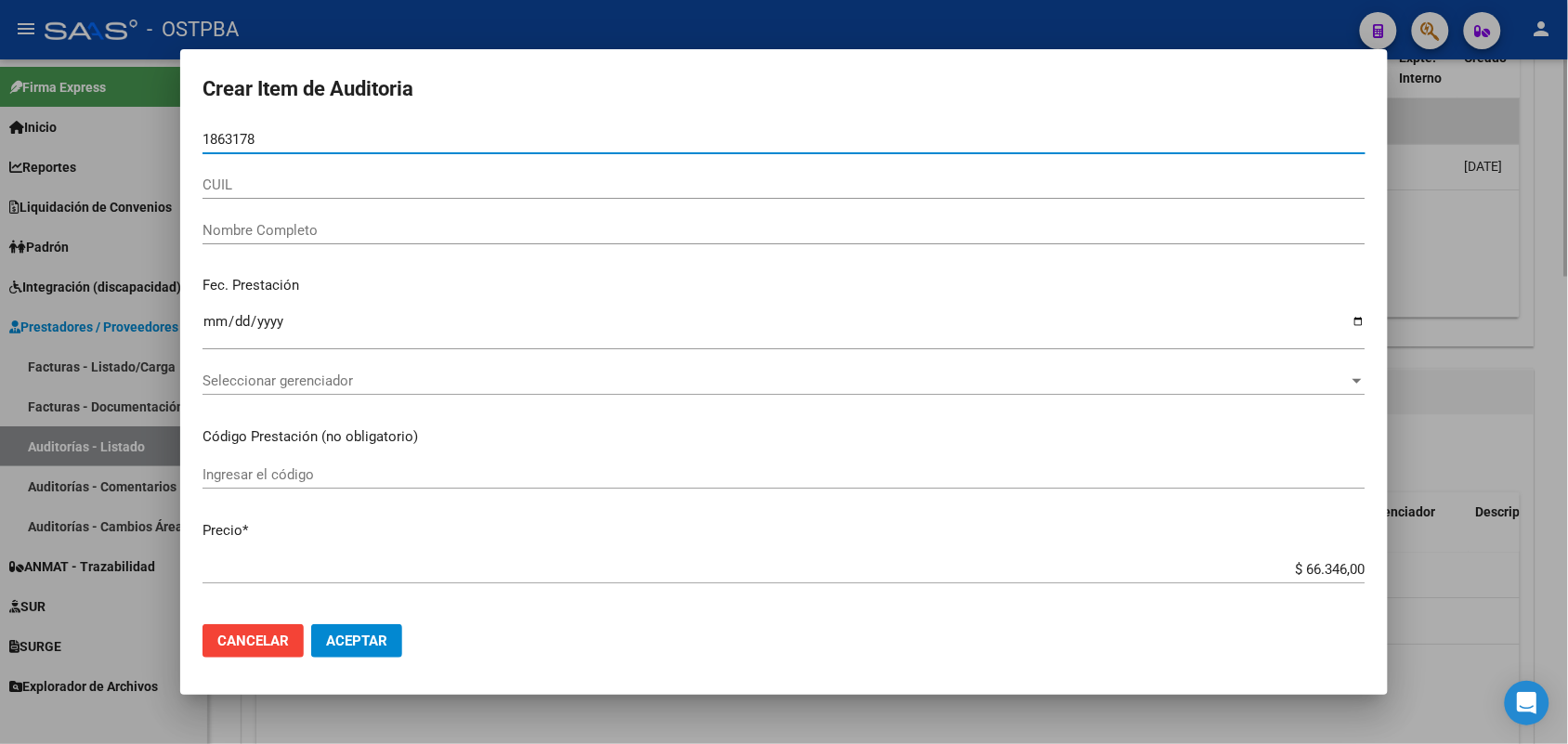
type input "18631789"
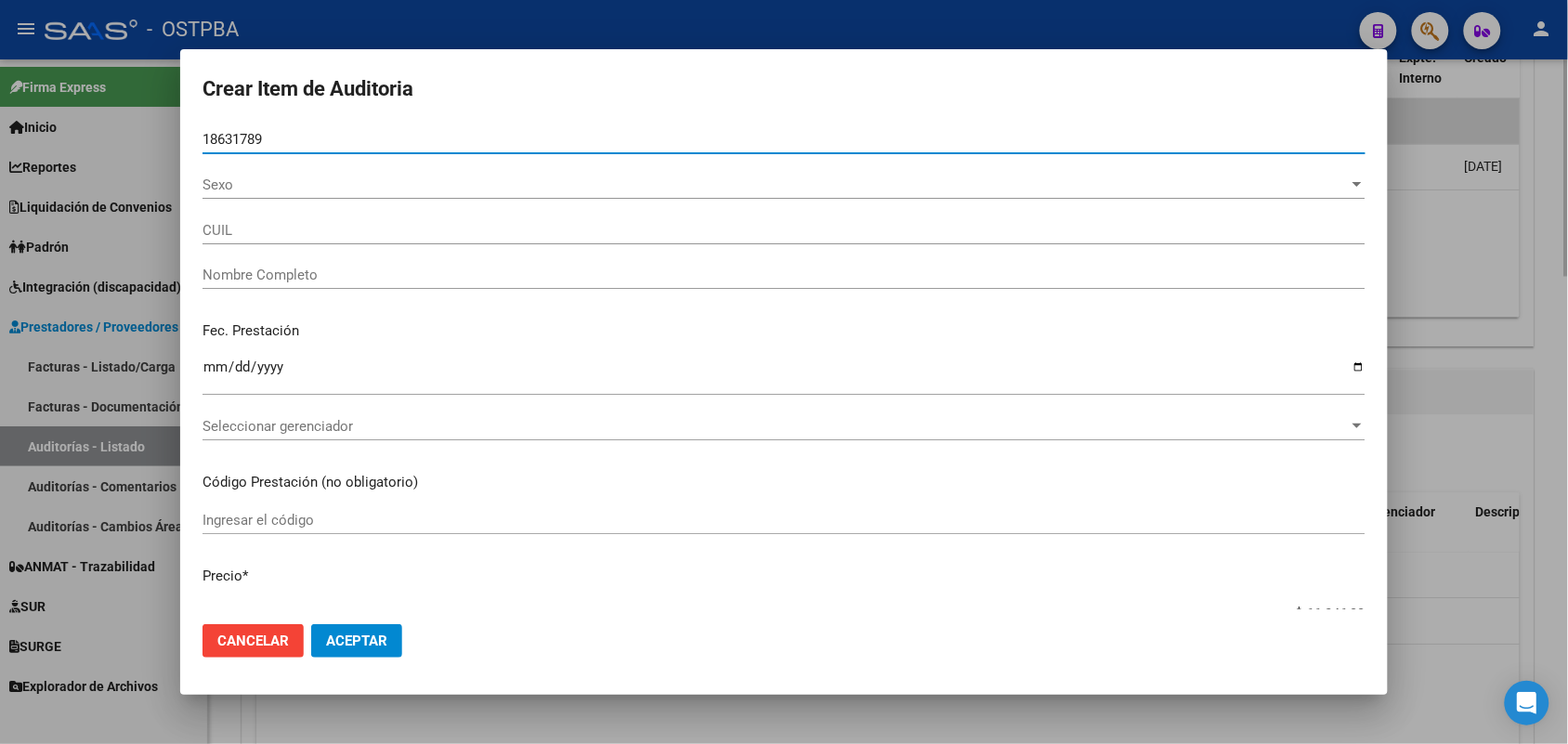
type input "27186317896"
type input "[PERSON_NAME]"
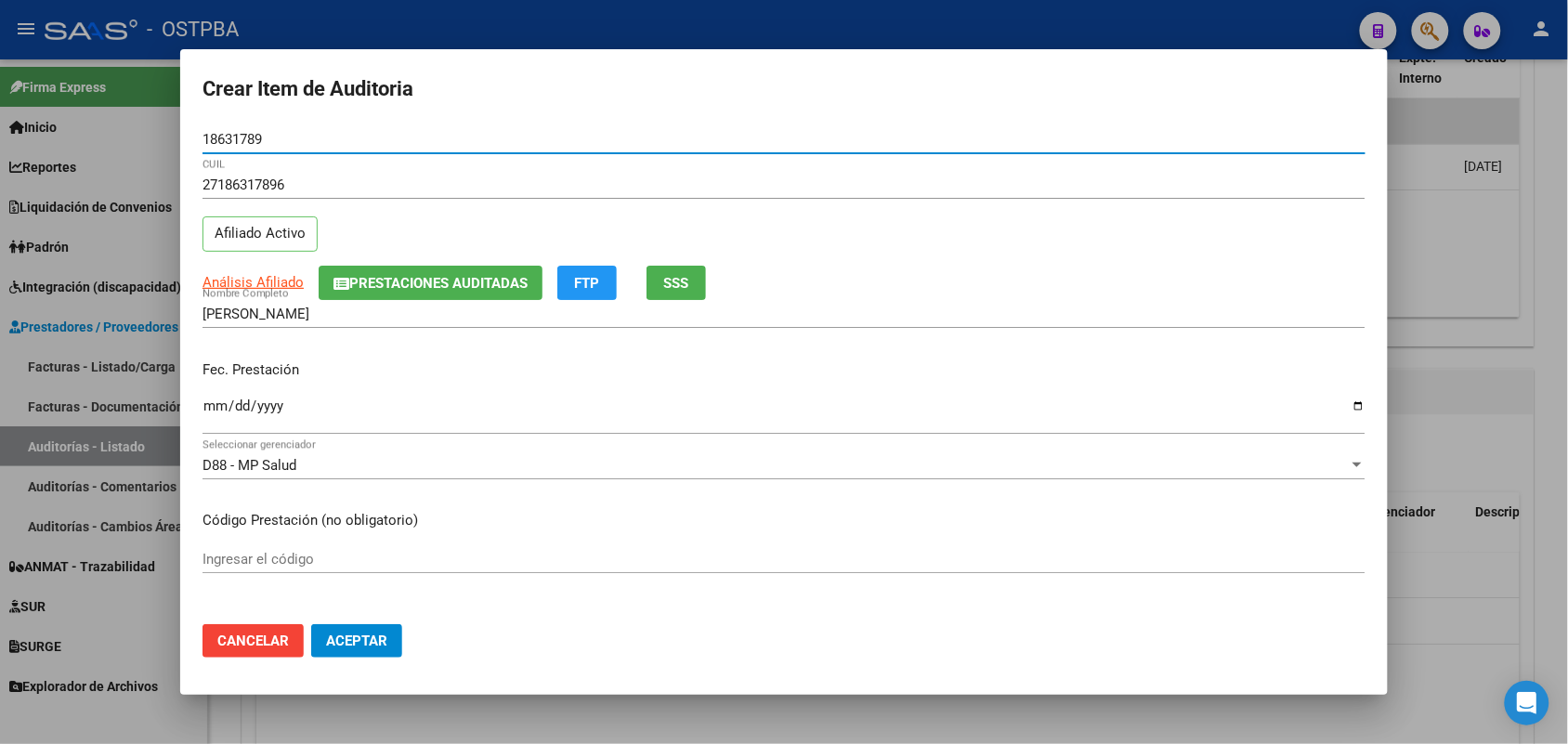
type input "18631789"
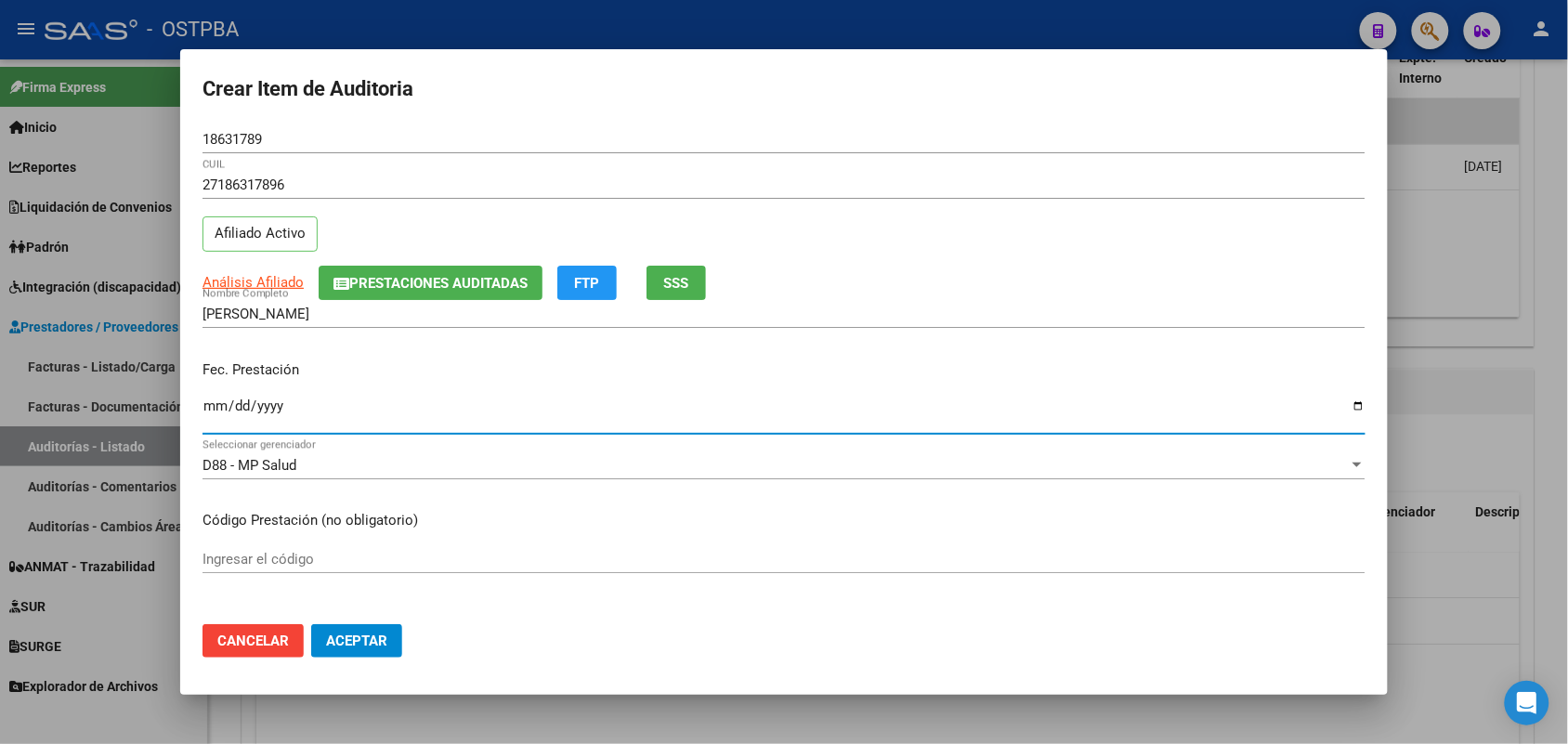
drag, startPoint x: 212, startPoint y: 416, endPoint x: 262, endPoint y: 411, distance: 50.2
click at [215, 416] on input "Ingresar la fecha" at bounding box center [784, 413] width 1163 height 30
type input "[DATE]"
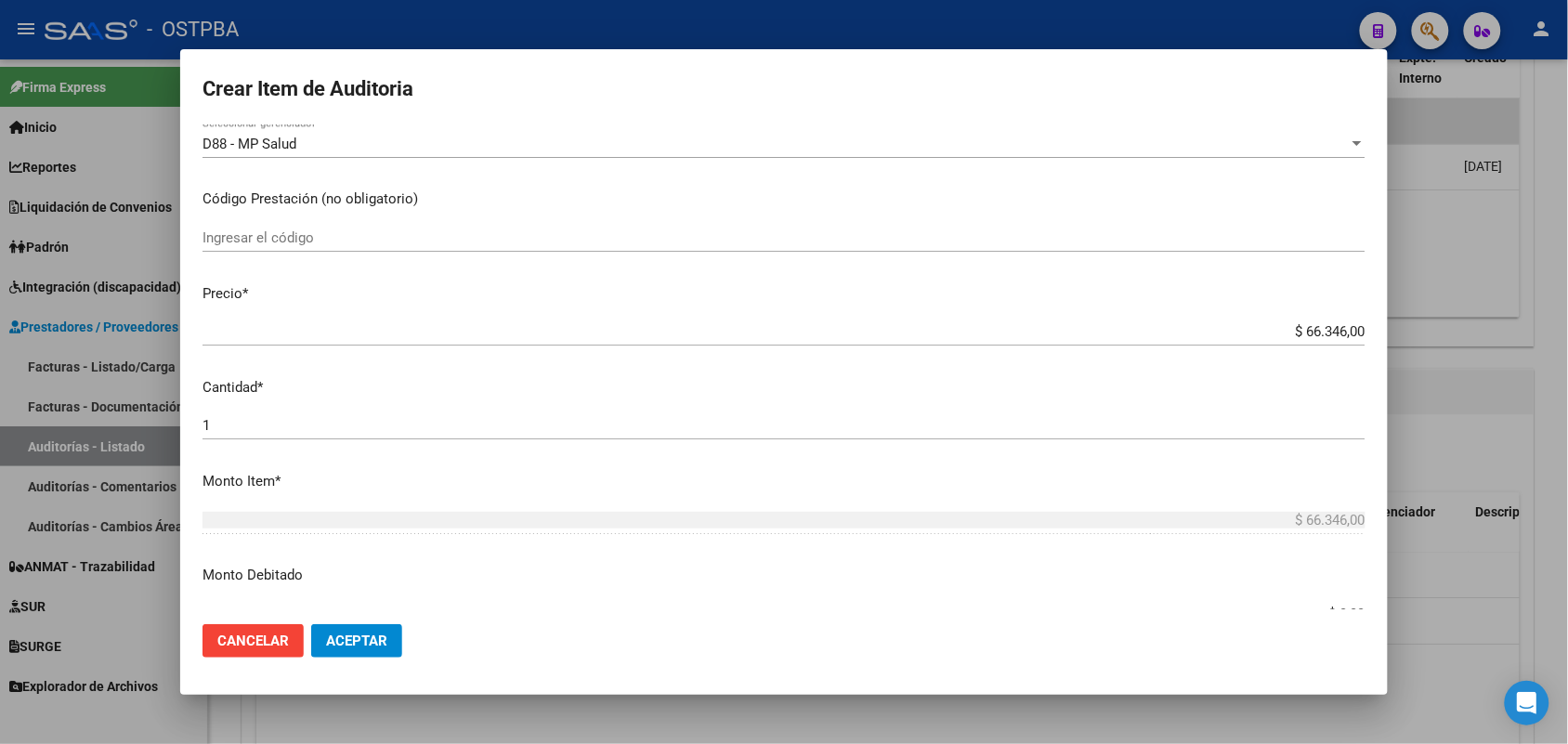
scroll to position [348, 0]
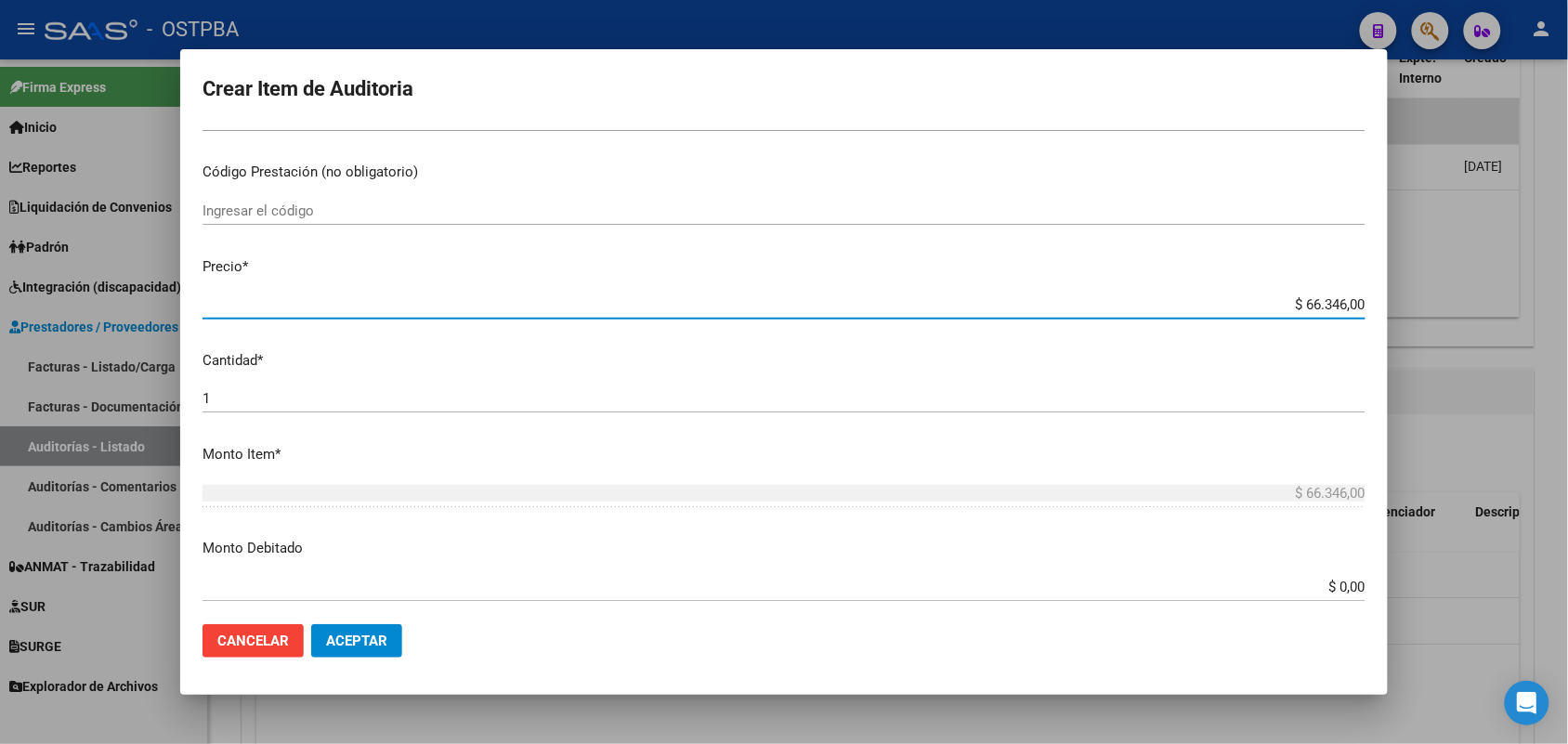
drag, startPoint x: 1264, startPoint y: 302, endPoint x: 1403, endPoint y: 304, distance: 139.0
click at [1403, 304] on div "Crear Item de Auditoria 18631789 Nro Documento 27186317896 CUIL Afiliado Activo…" at bounding box center [784, 372] width 1568 height 744
type input "$ 0,03"
type input "$ 0,34"
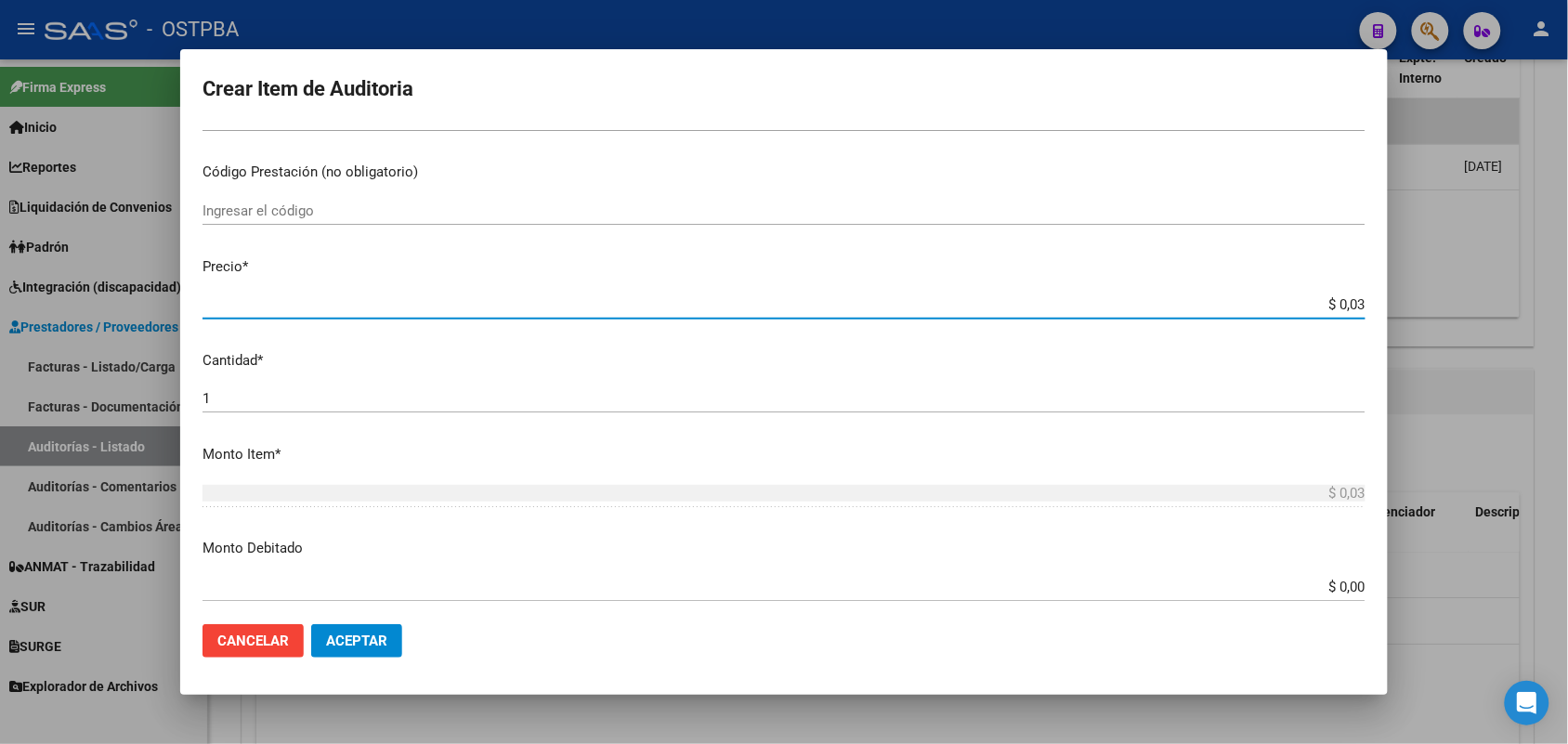
type input "$ 0,34"
type input "$ 3,42"
type input "$ 34,20"
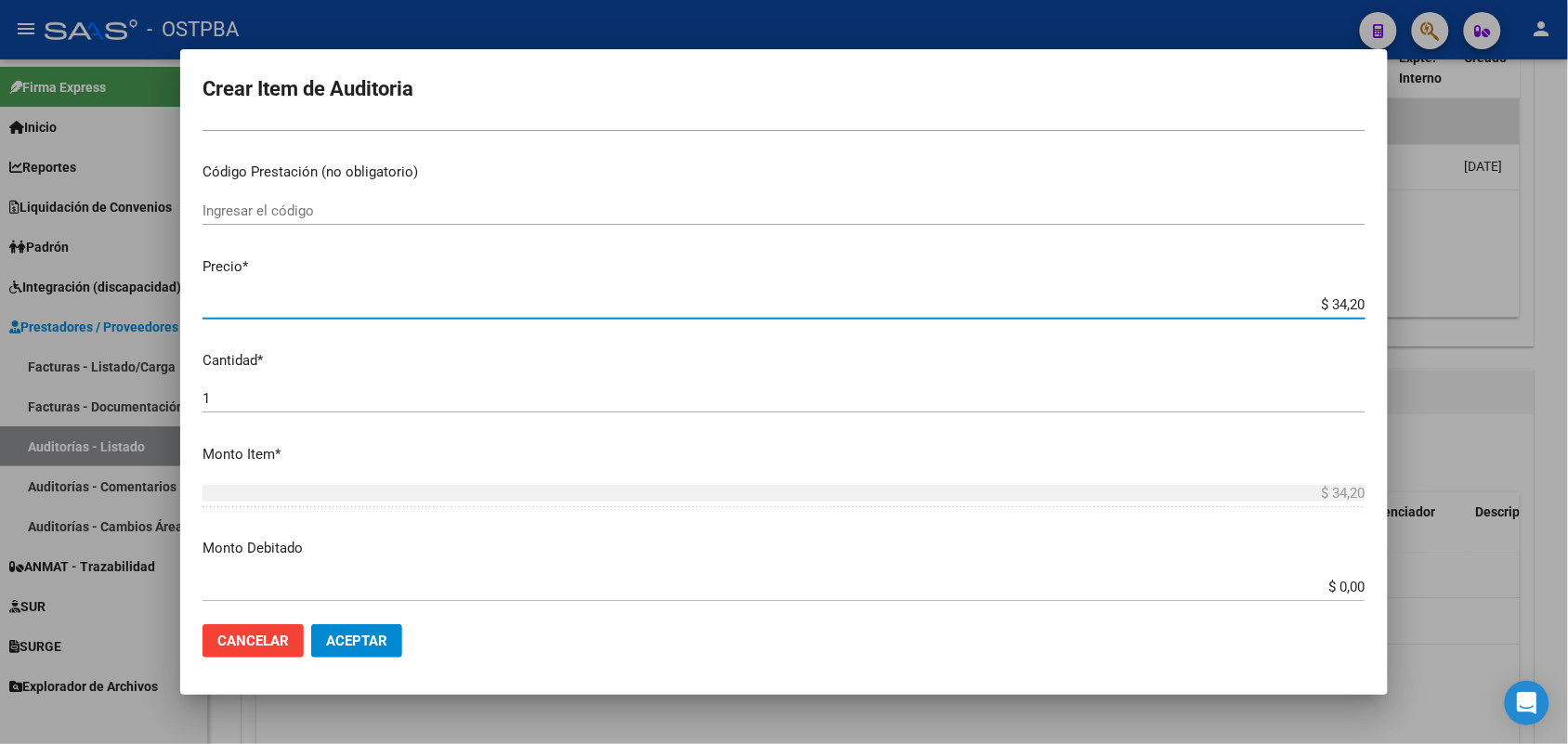
type input "$ 342,04"
type input "$ 3.420,40"
type input "$ 34.204,00"
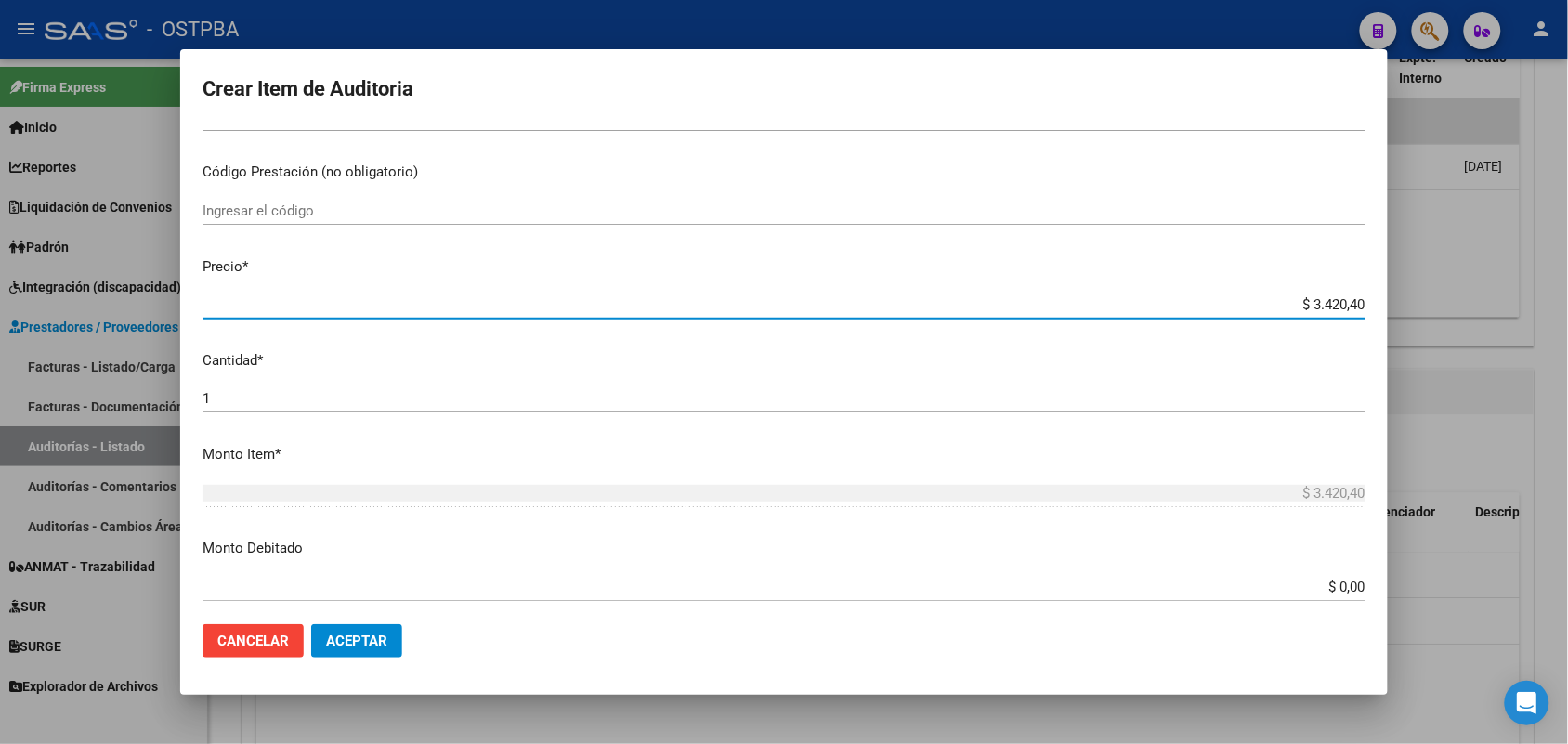
type input "$ 34.204,00"
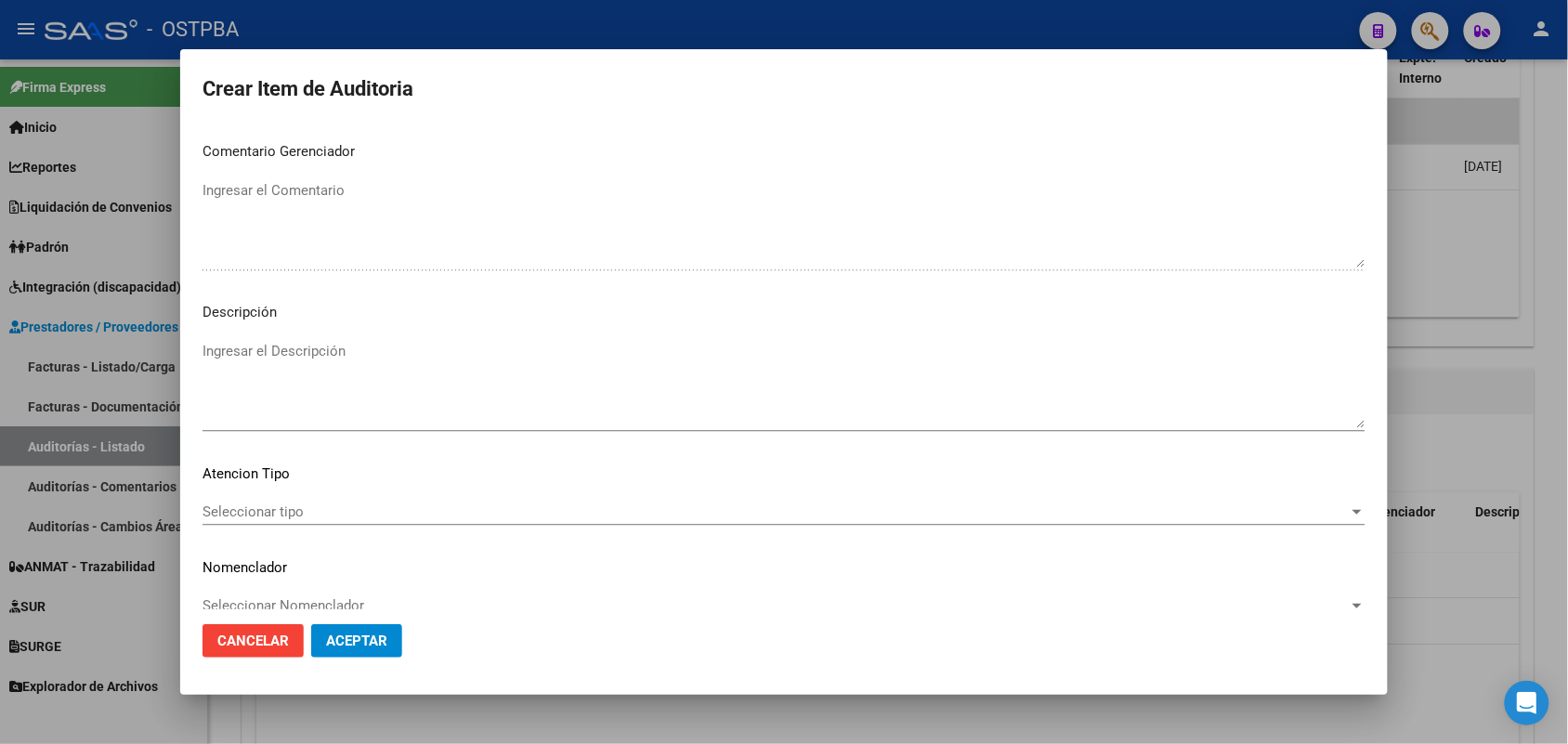
scroll to position [1187, 0]
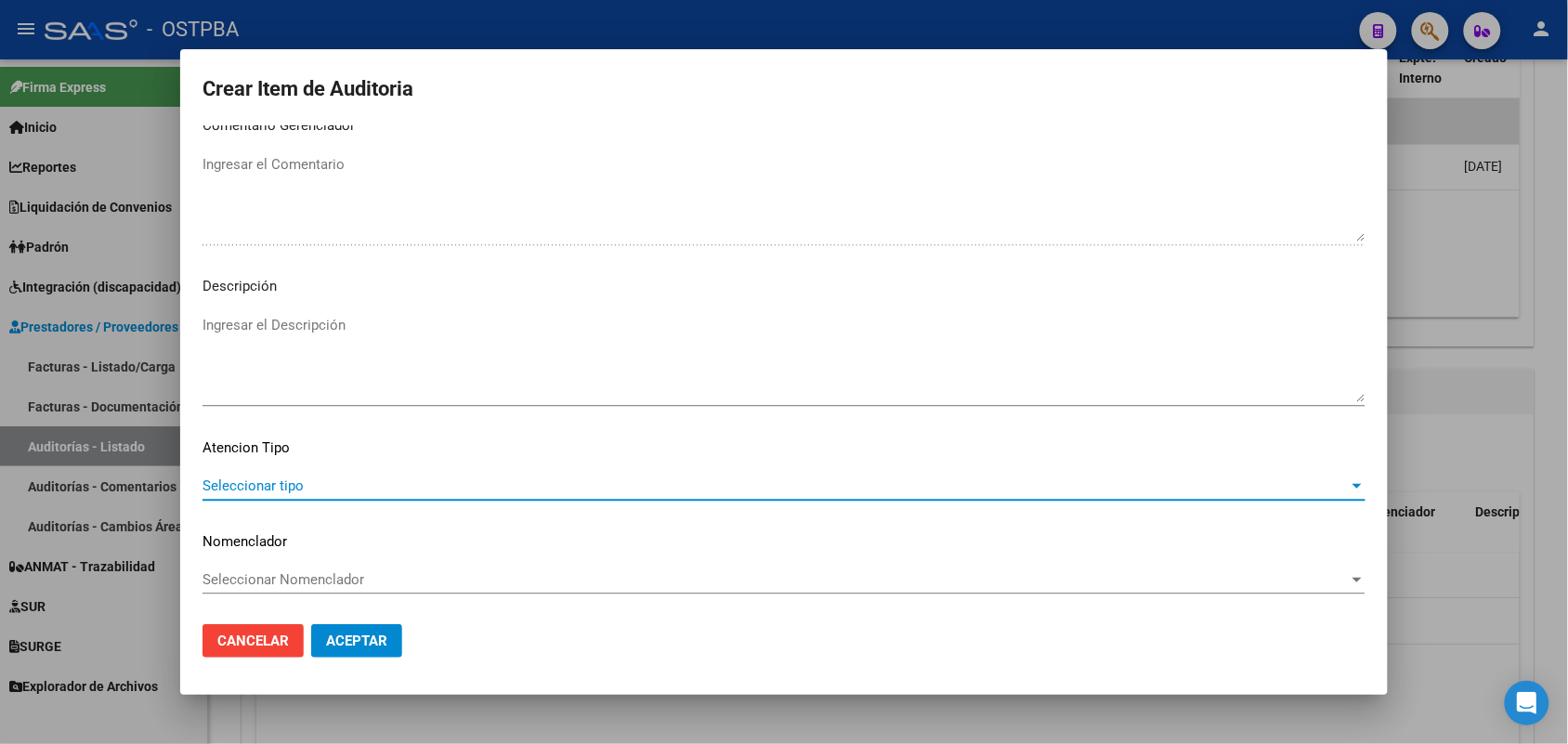
click at [274, 484] on span "Seleccionar tipo" at bounding box center [776, 485] width 1147 height 16
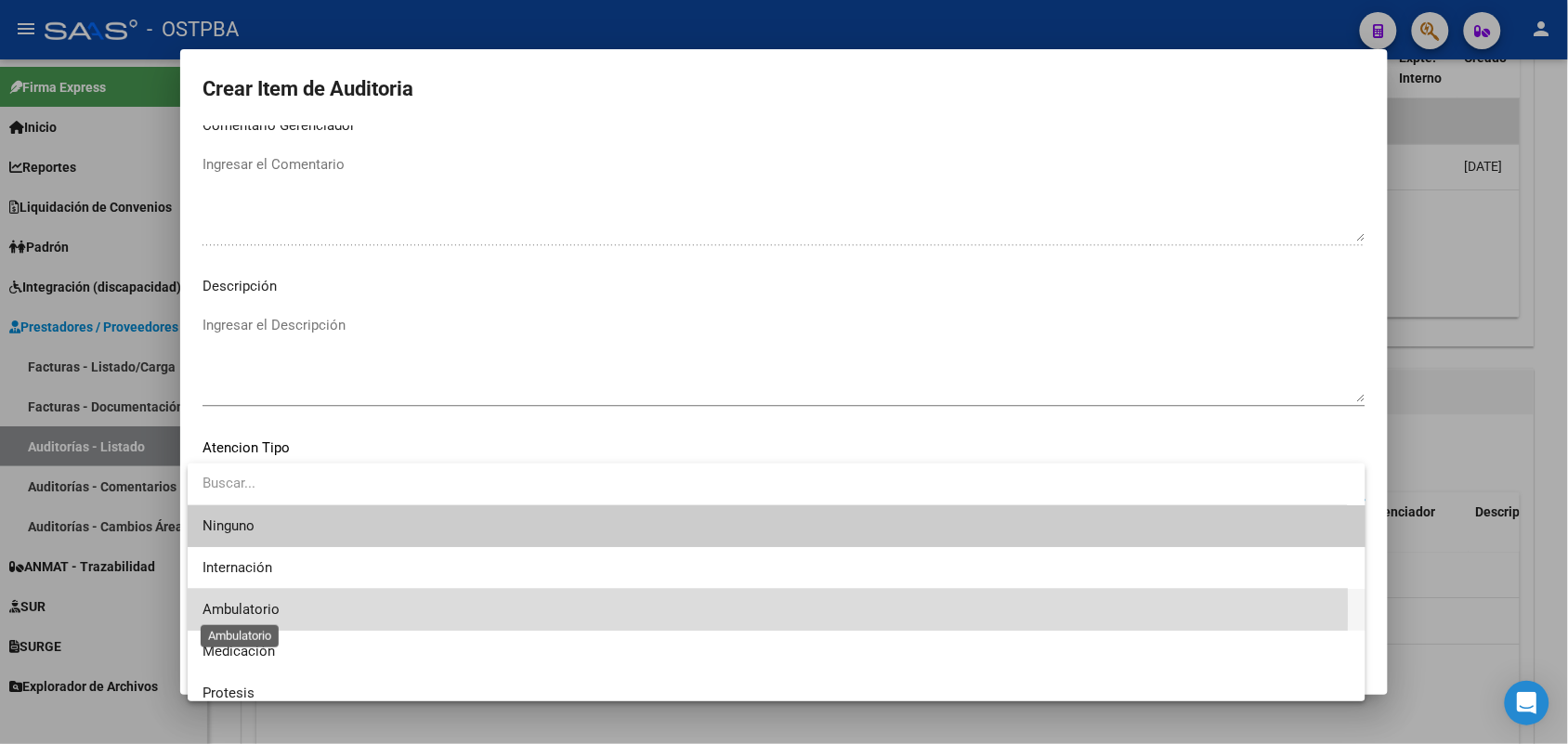
click at [271, 608] on span "Ambulatorio" at bounding box center [241, 609] width 77 height 16
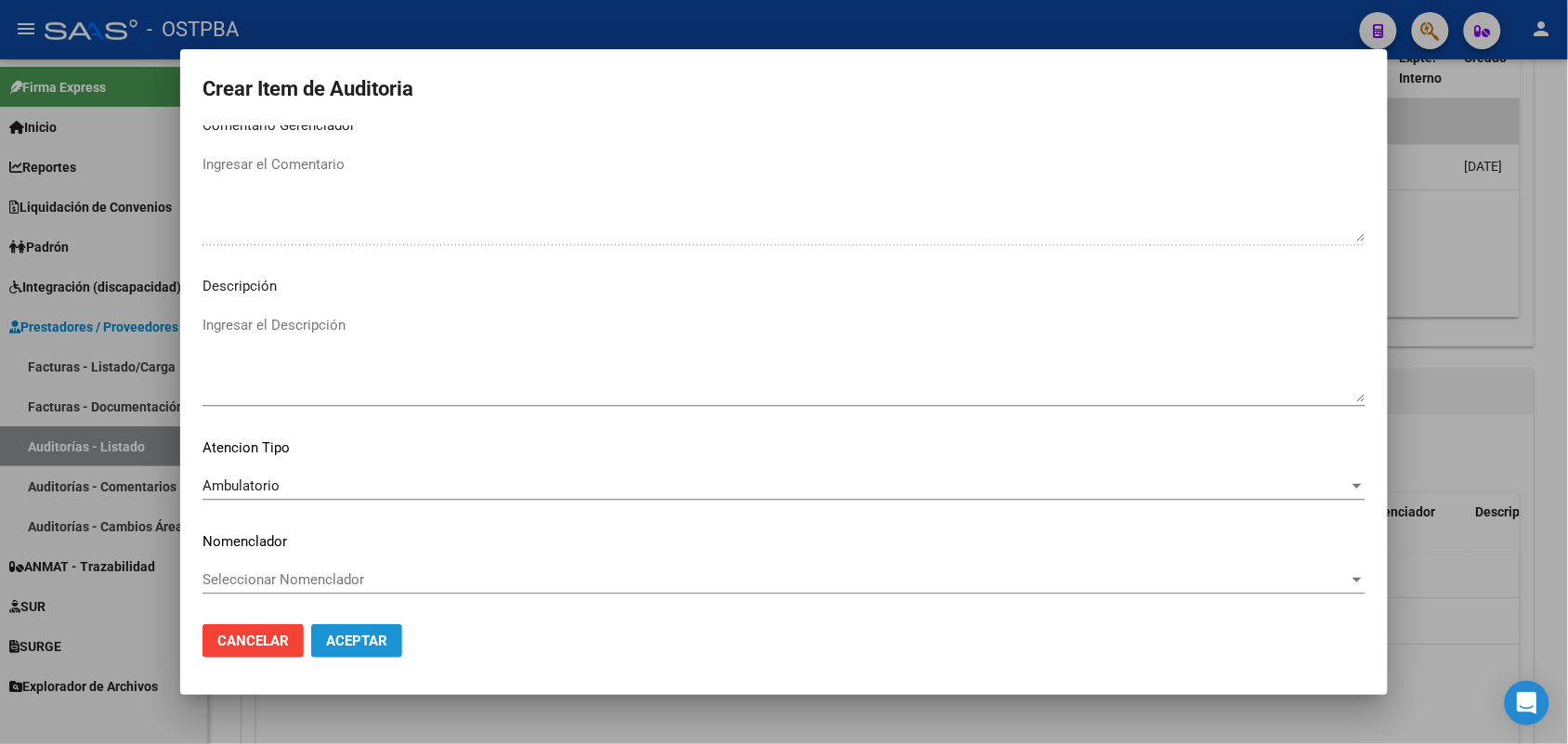
click at [353, 642] on span "Aceptar" at bounding box center [357, 640] width 62 height 16
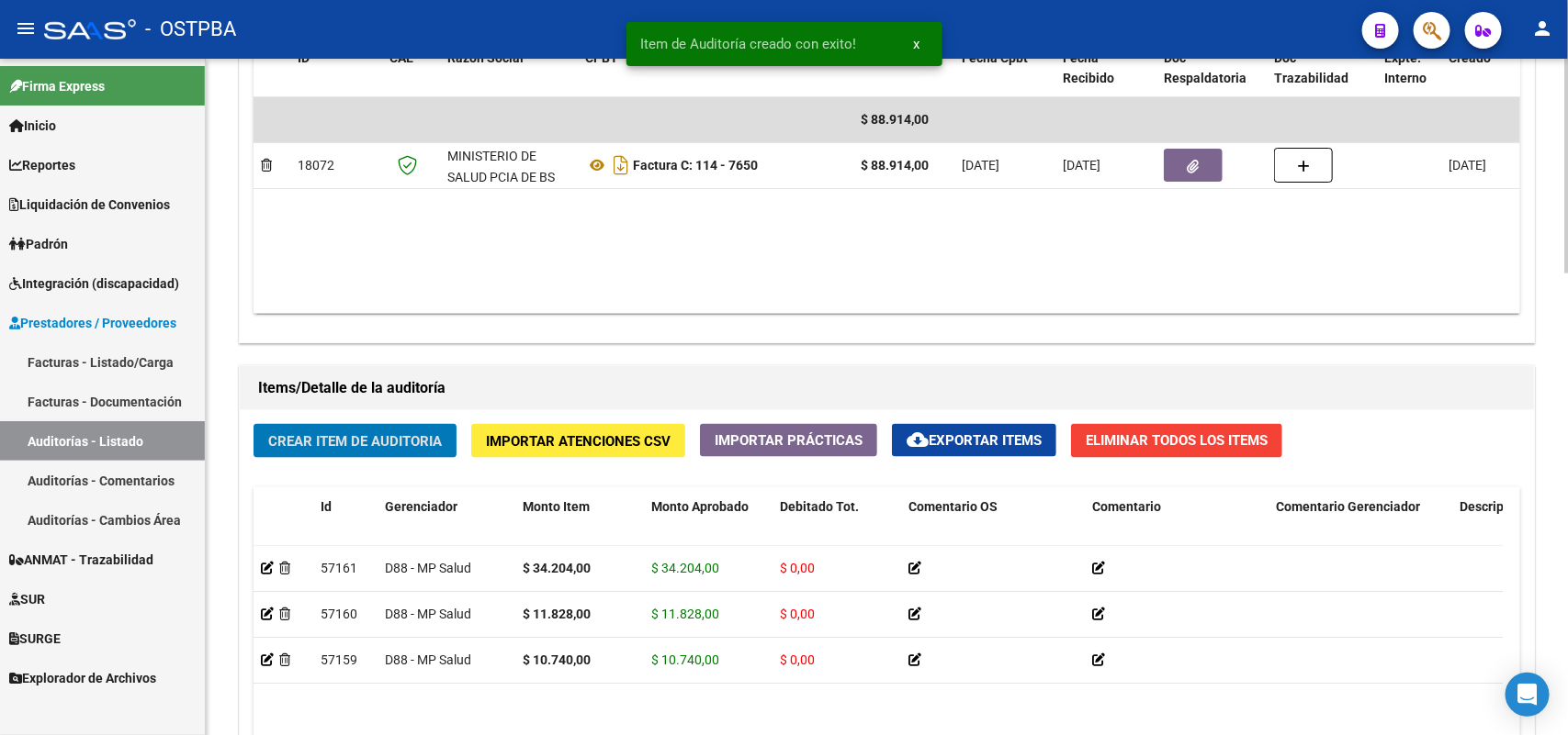
click at [387, 433] on span "Crear Item de Auditoria" at bounding box center [354, 441] width 173 height 16
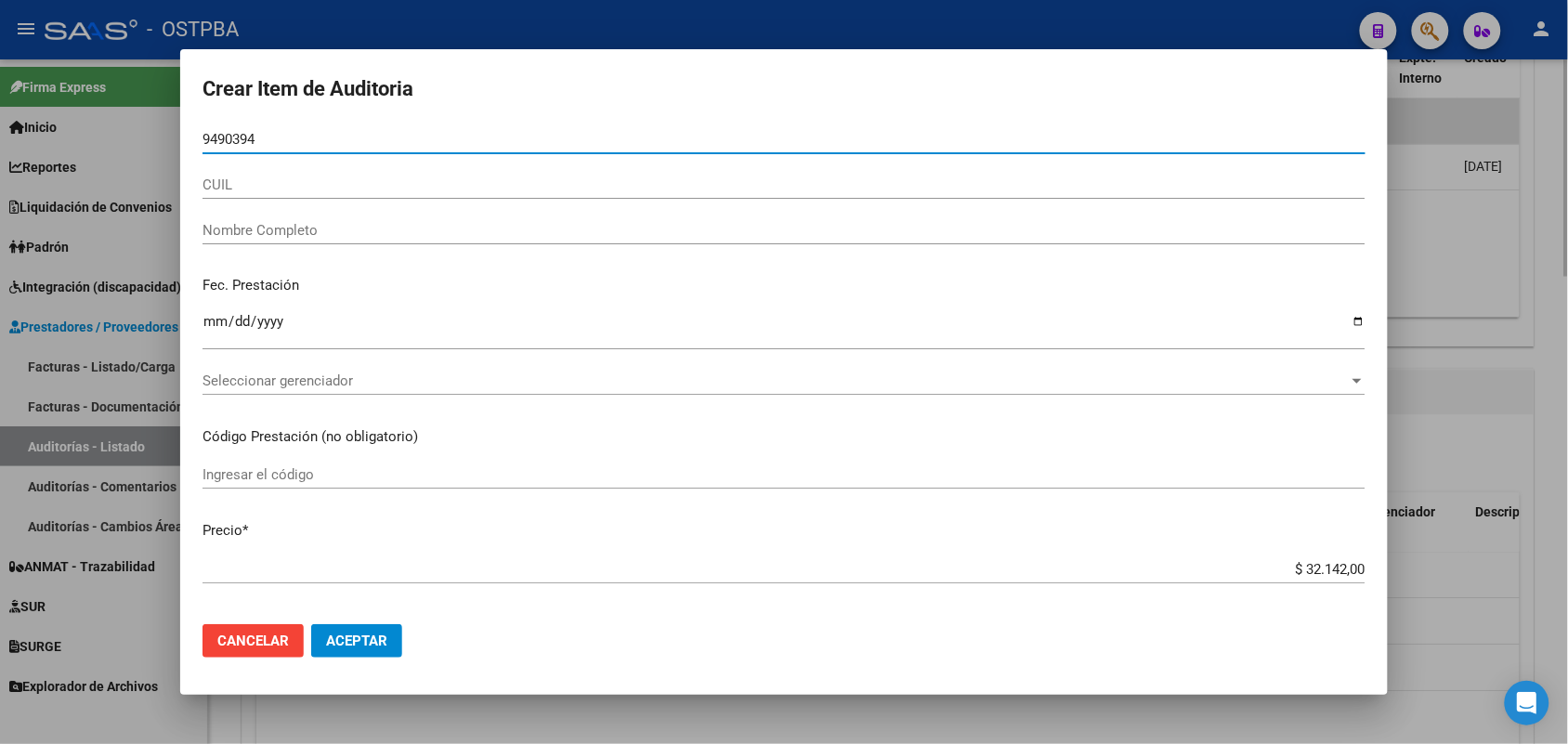
type input "94903943"
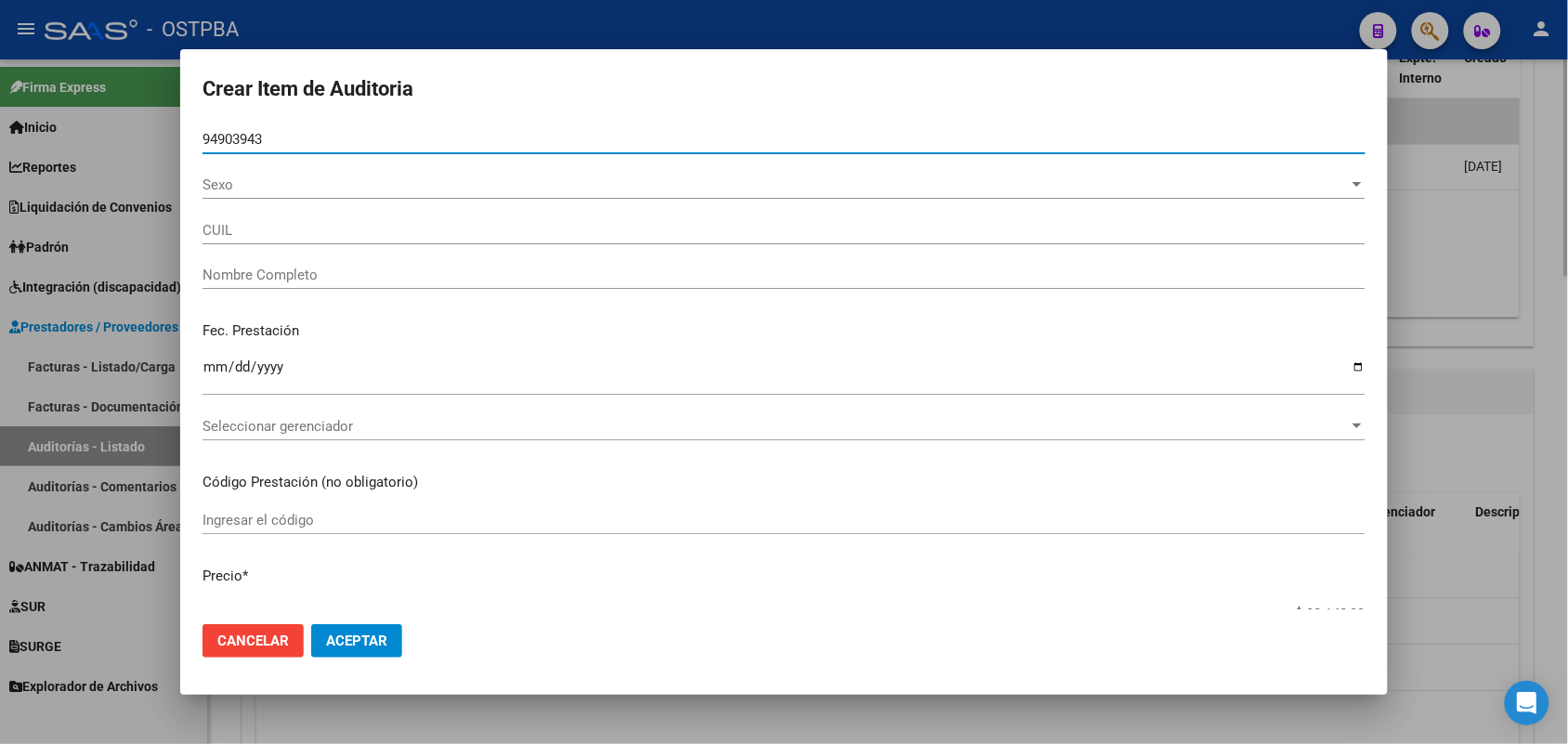
type input "27949039434"
type input "[PERSON_NAME] -"
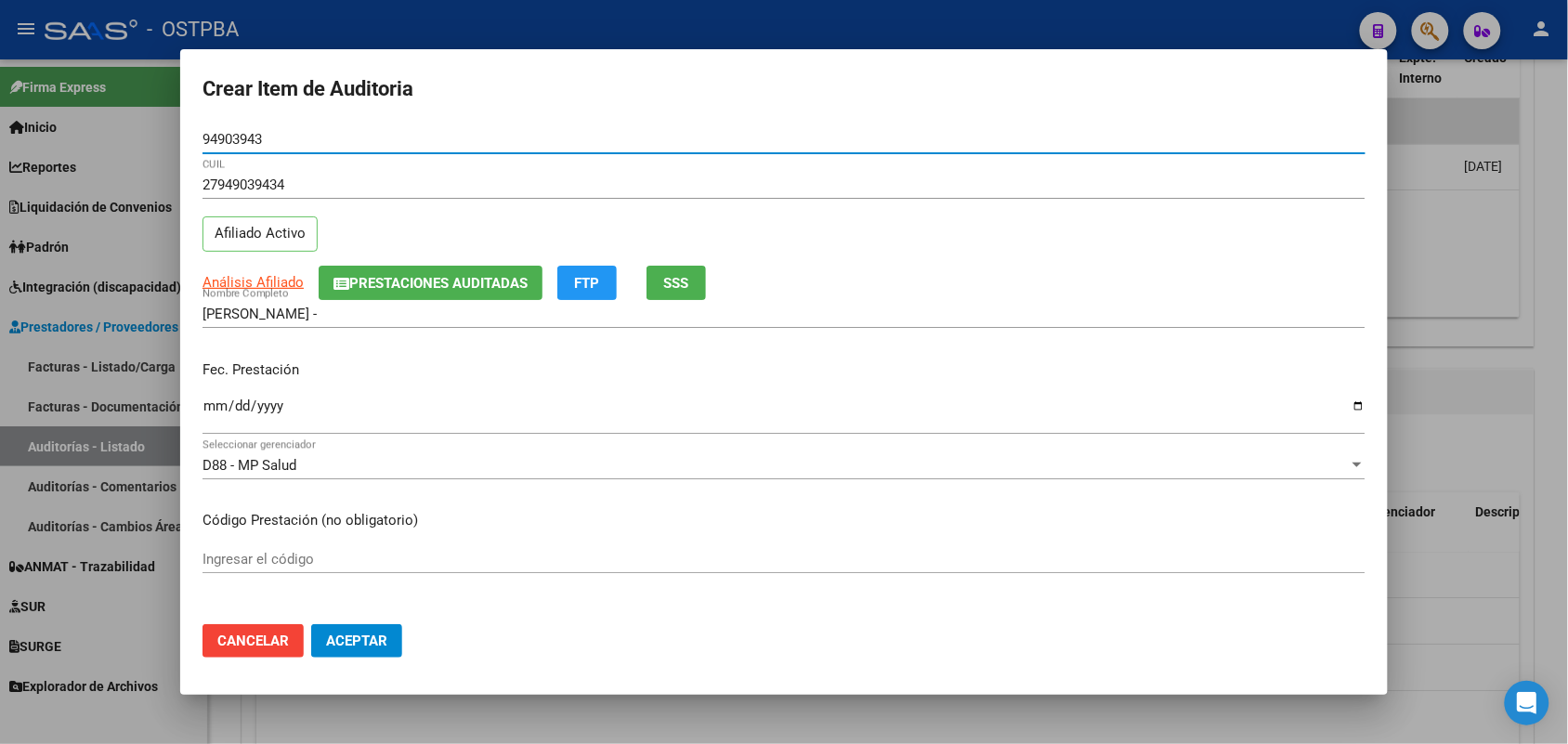
type input "94903943"
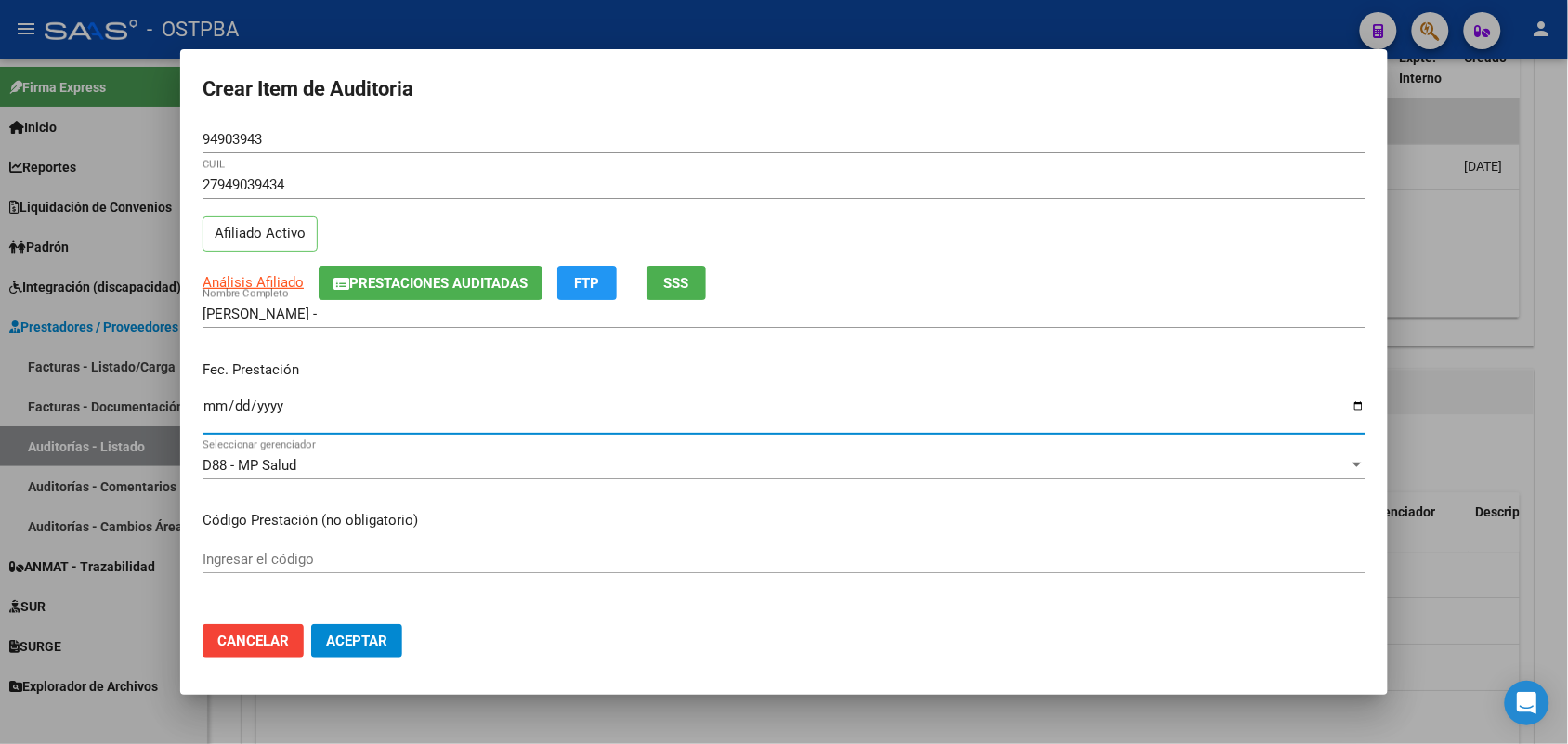
click at [219, 421] on input "Ingresar la fecha" at bounding box center [784, 413] width 1163 height 30
type input "[DATE]"
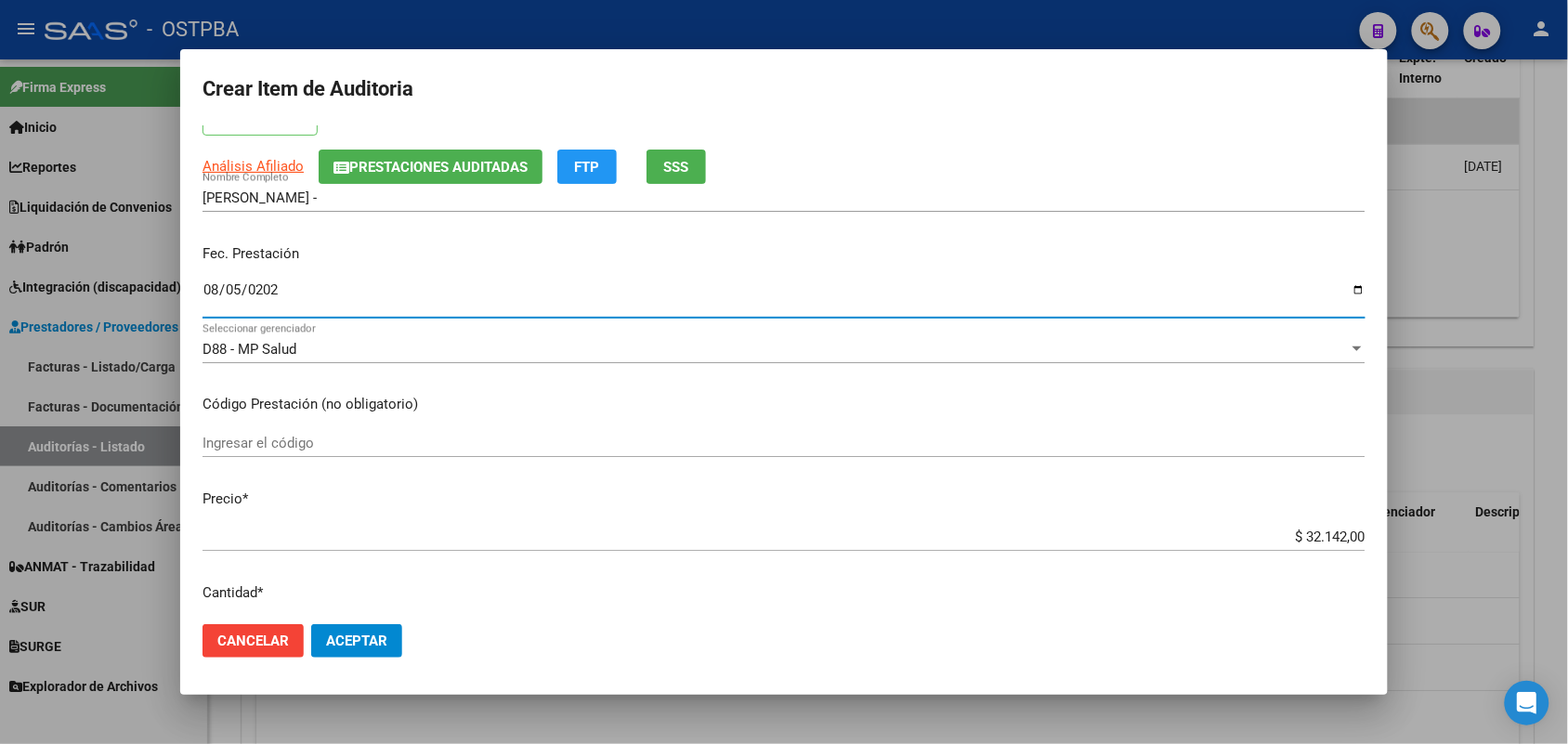
scroll to position [232, 0]
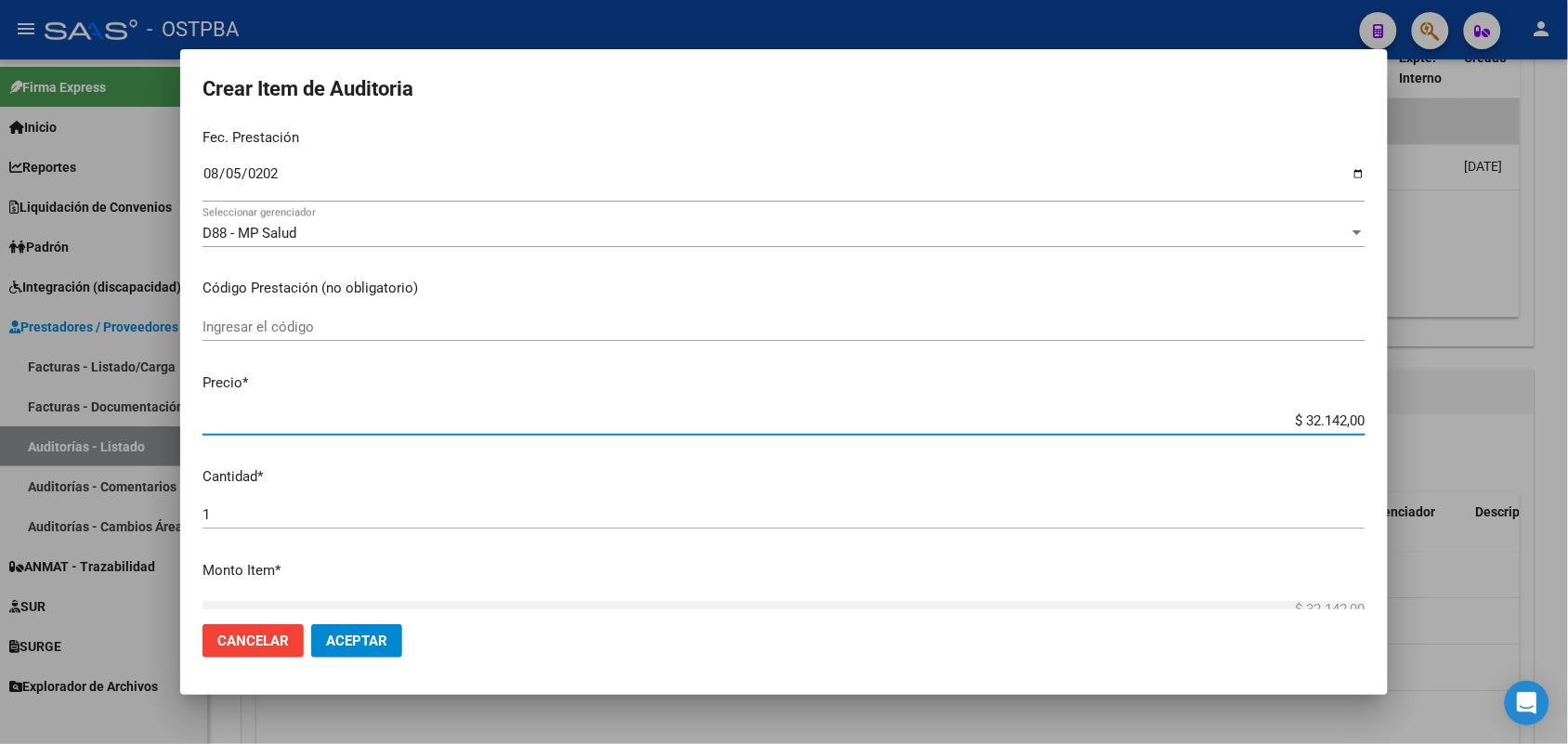
drag, startPoint x: 1256, startPoint y: 420, endPoint x: 1371, endPoint y: 405, distance: 116.0
click at [1371, 405] on mat-dialog-content "94903943 Nro Documento 27949039434 CUIL Afiliado Activo Análisis Afiliado Prest…" at bounding box center [784, 367] width 1208 height 484
type input "$ 0,02"
type input "$ 0,22"
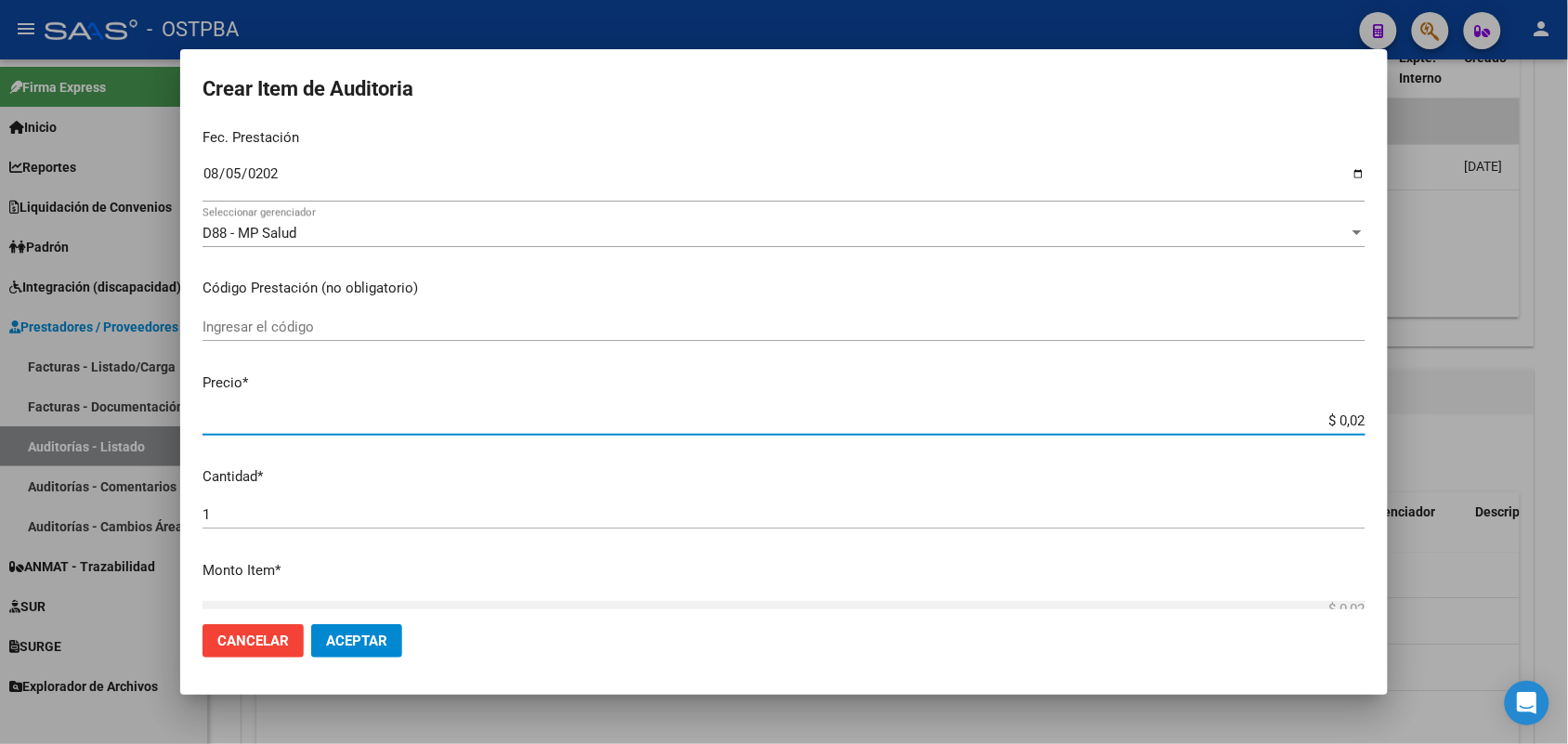
type input "$ 0,22"
type input "$ 2,26"
type input "$ 22,64"
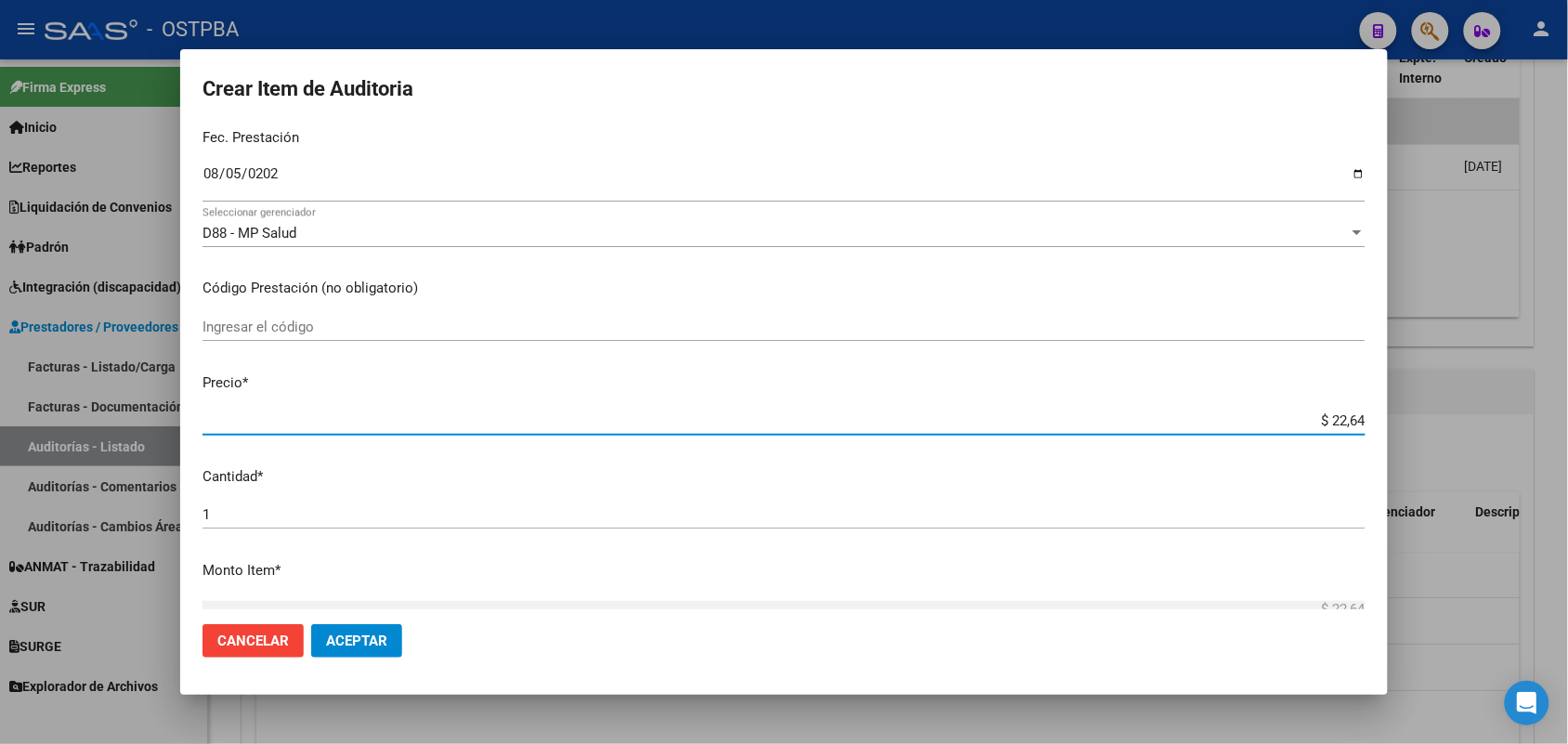
type input "$ 226,43"
type input "$ 2.264,30"
type input "$ 22.643,00"
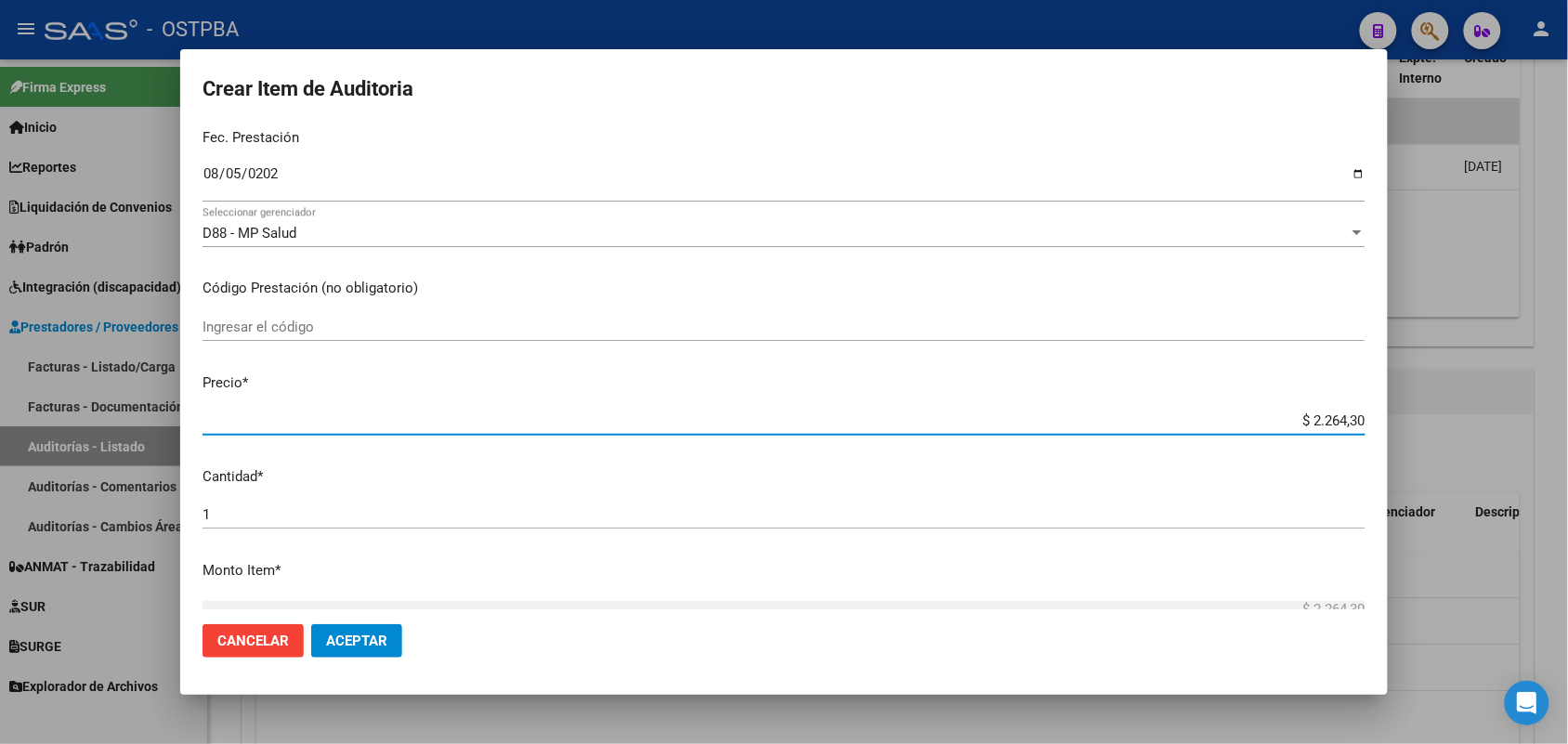
type input "$ 22.643,00"
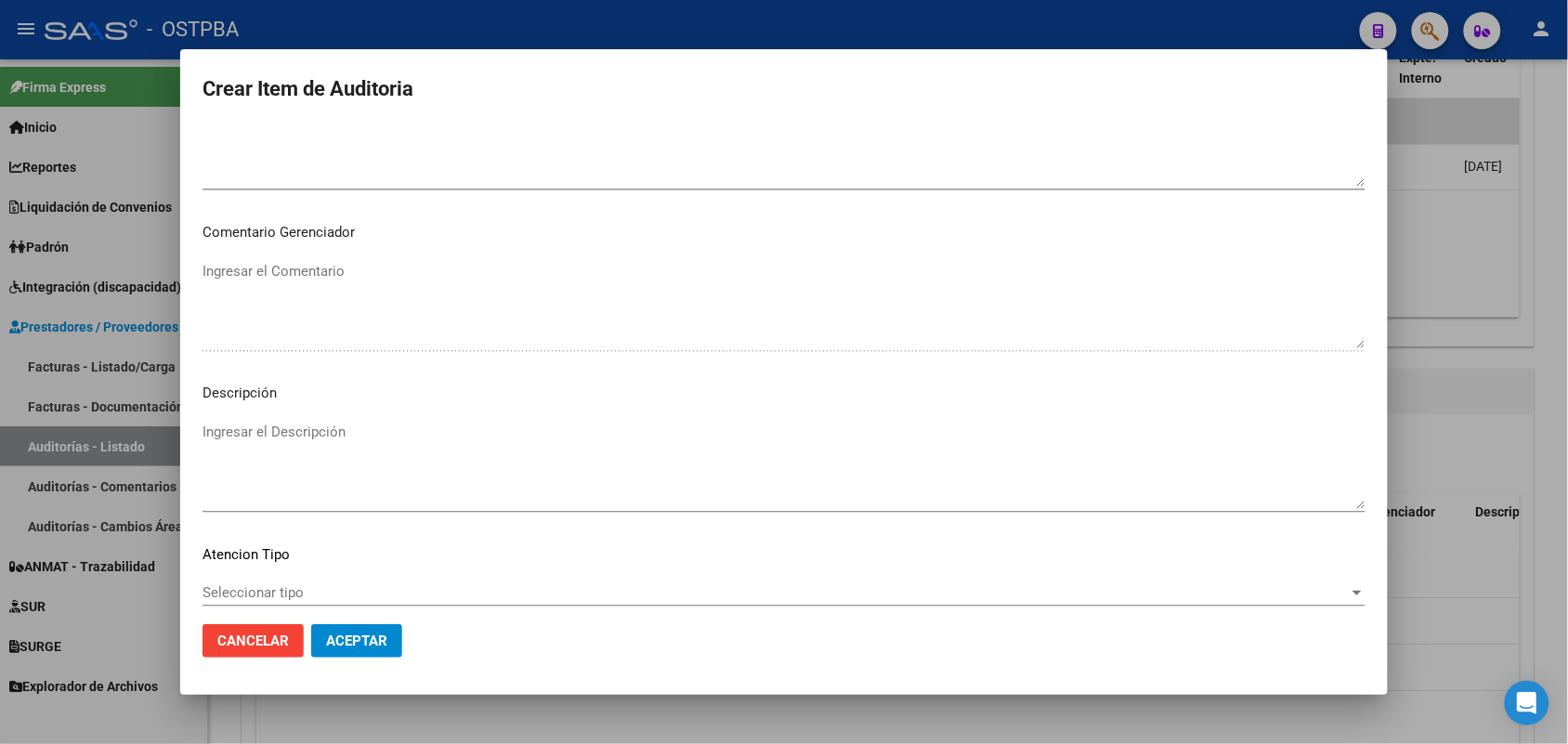
scroll to position [1161, 0]
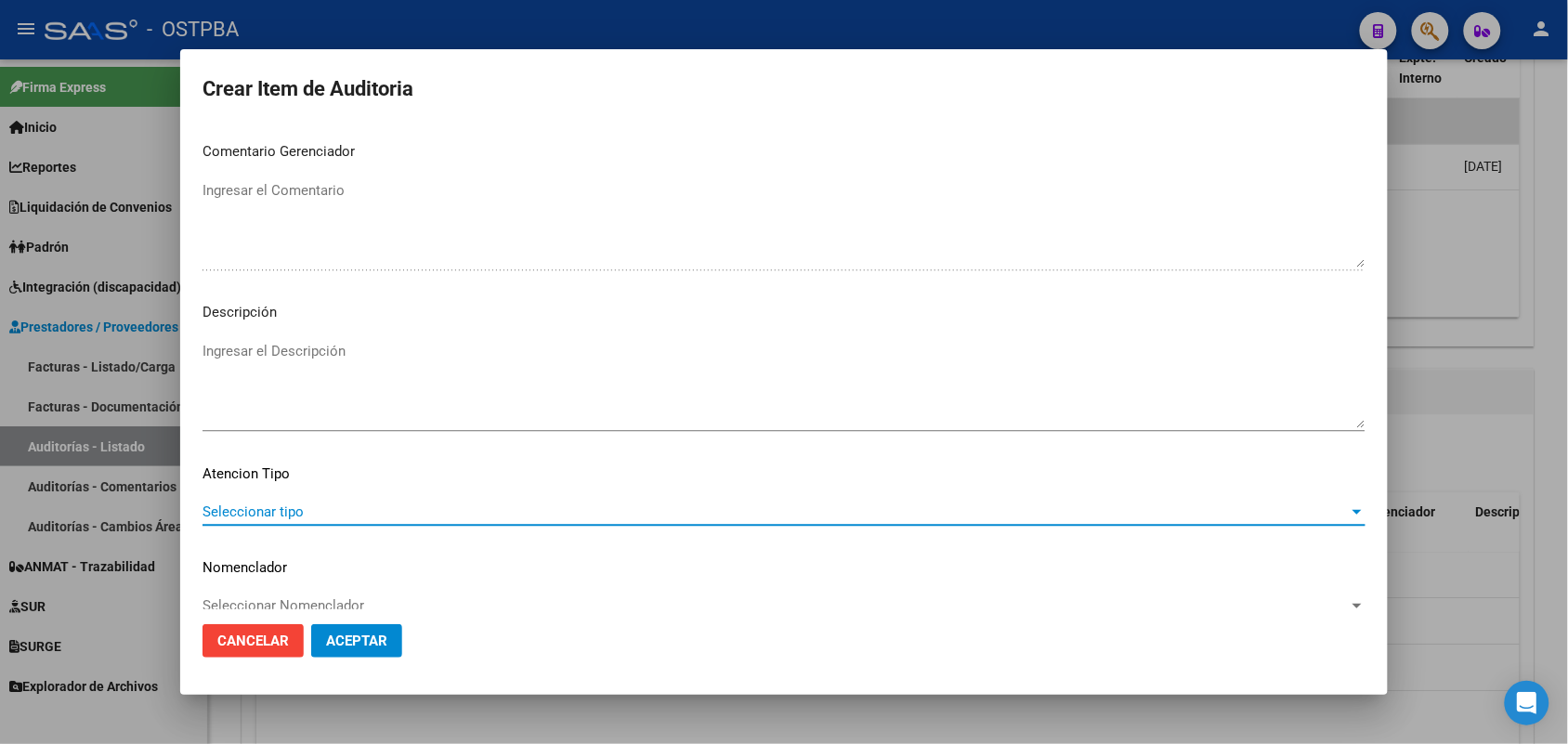
click at [274, 509] on span "Seleccionar tipo" at bounding box center [776, 511] width 1147 height 16
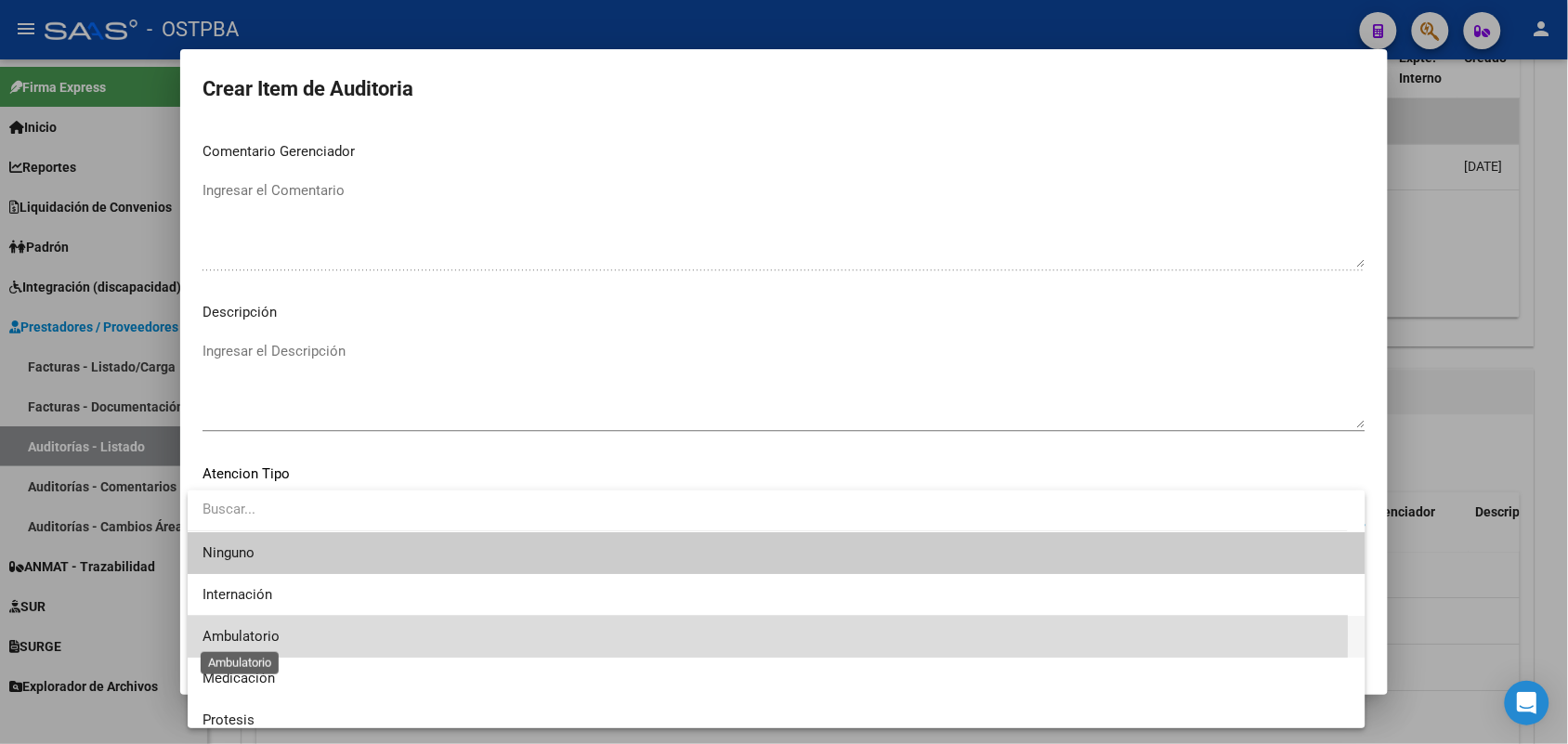
click at [271, 633] on span "Ambulatorio" at bounding box center [241, 636] width 77 height 16
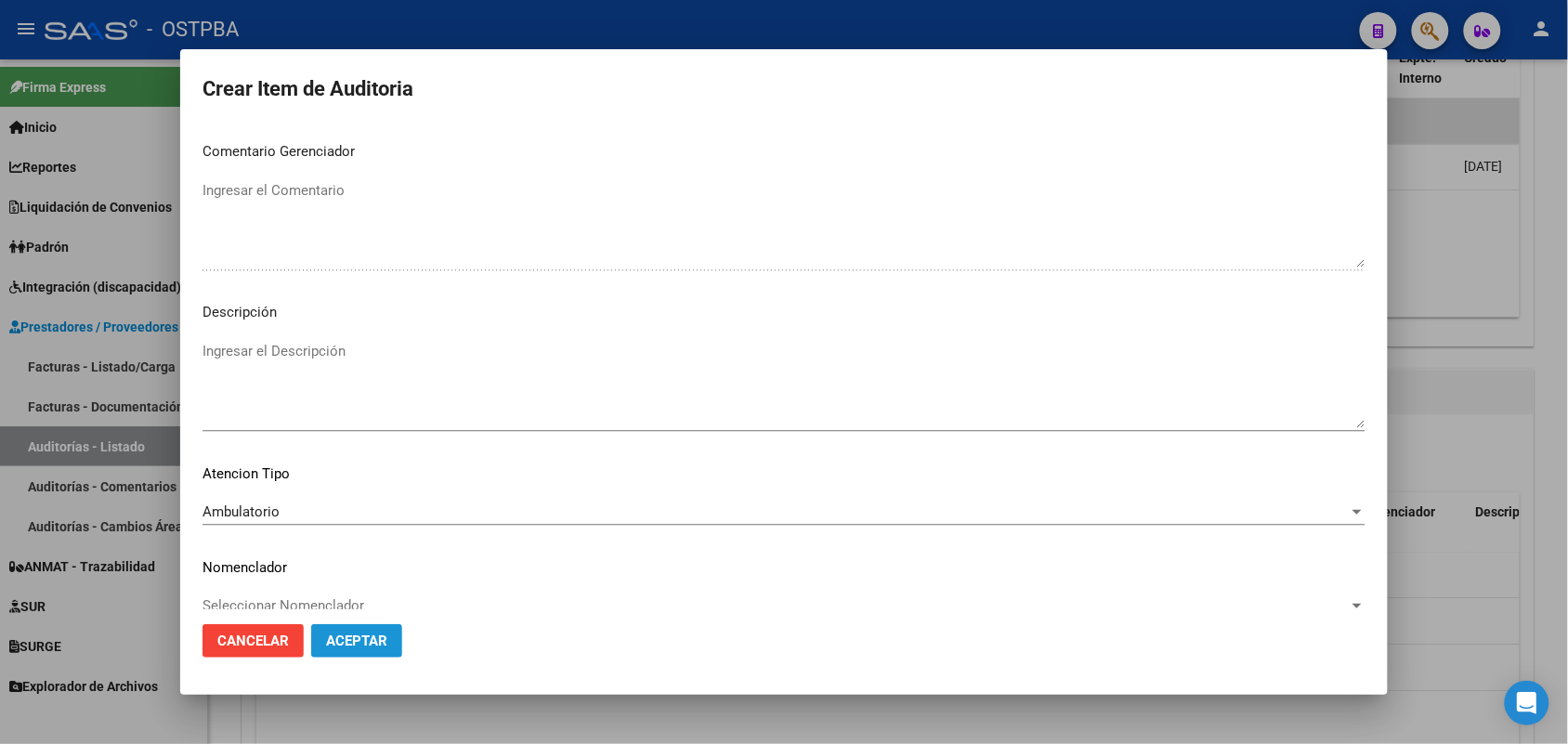
click at [364, 638] on span "Aceptar" at bounding box center [357, 640] width 62 height 16
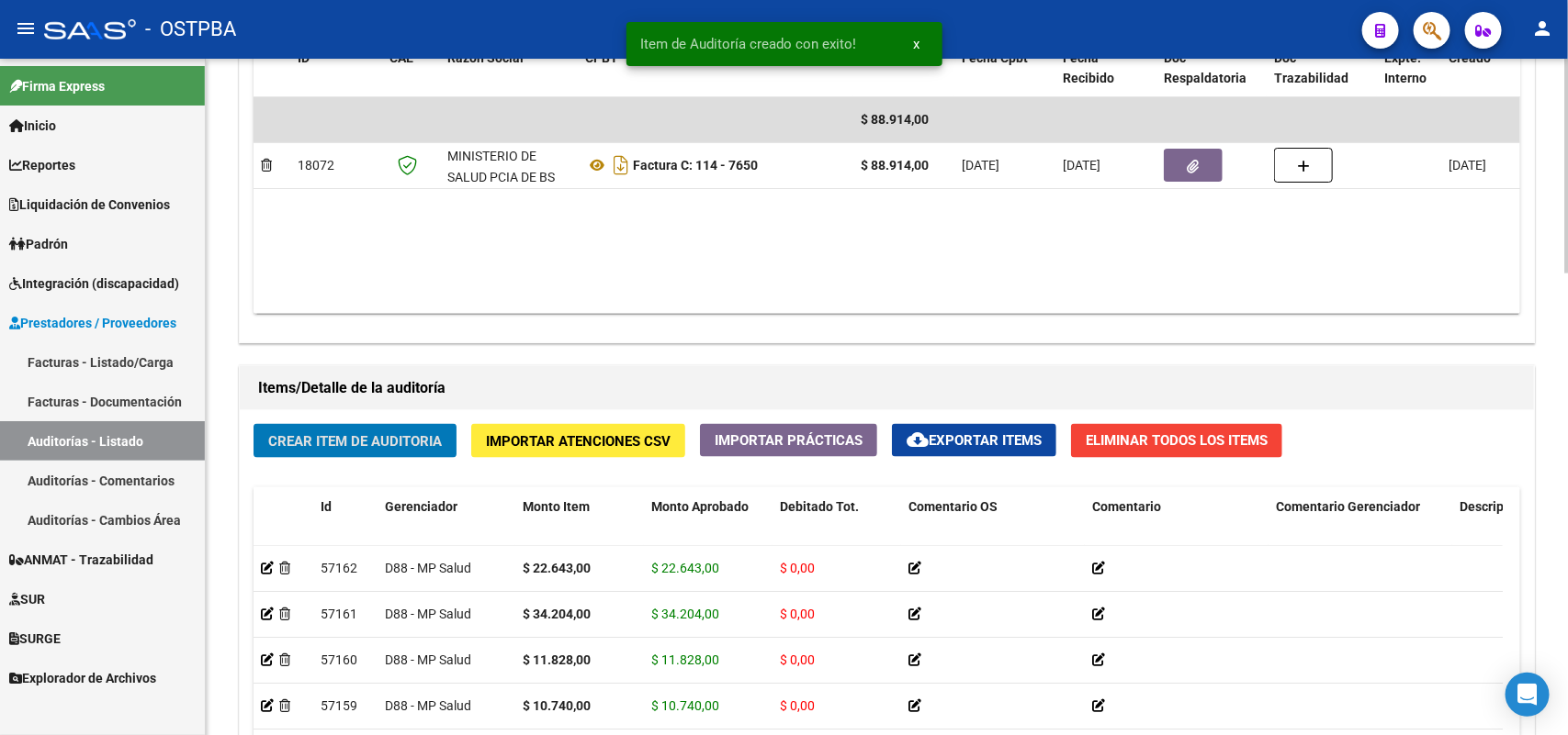
click at [418, 439] on span "Crear Item de Auditoria" at bounding box center [354, 441] width 173 height 16
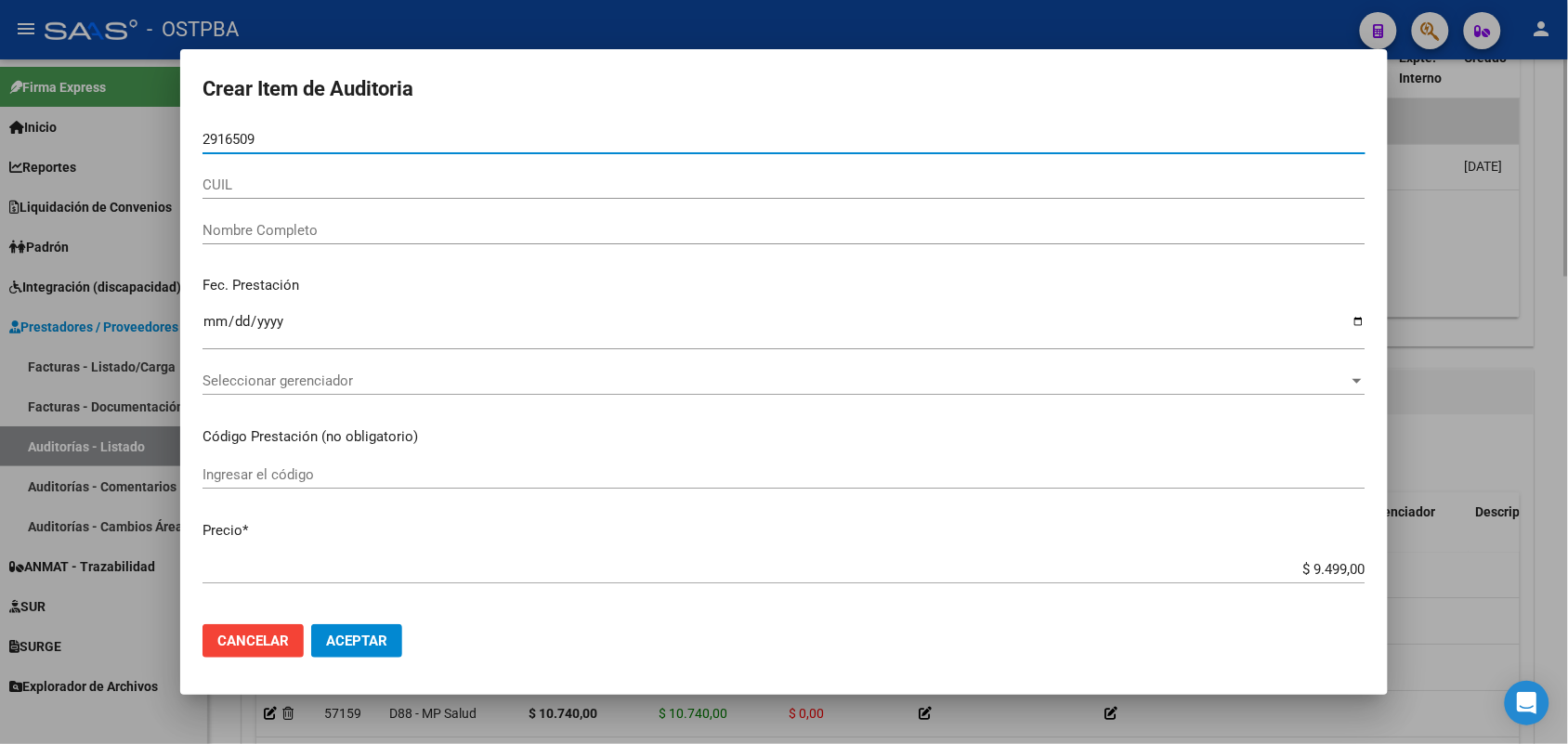
type input "29165097"
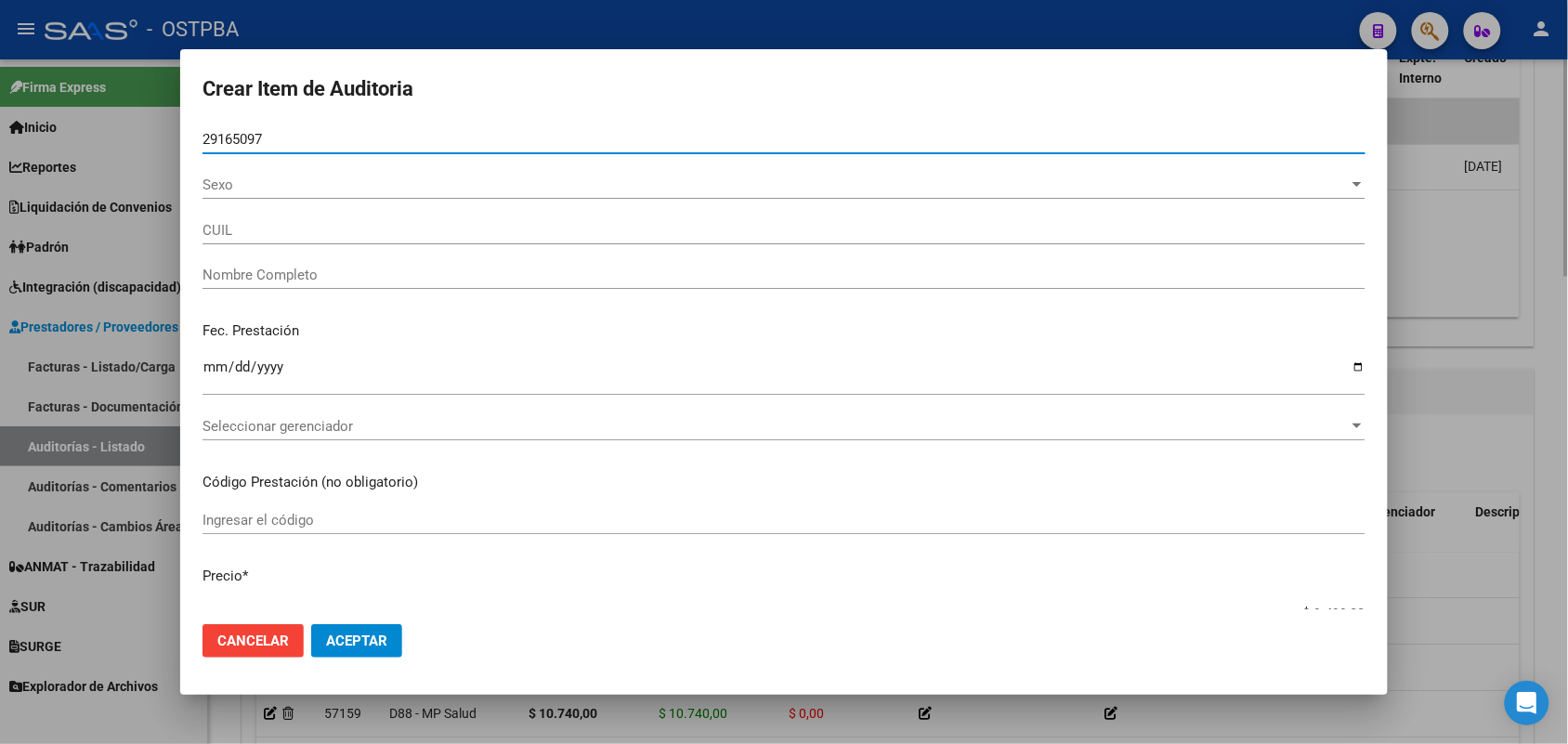
type input "27291650975"
type input "[PERSON_NAME] -"
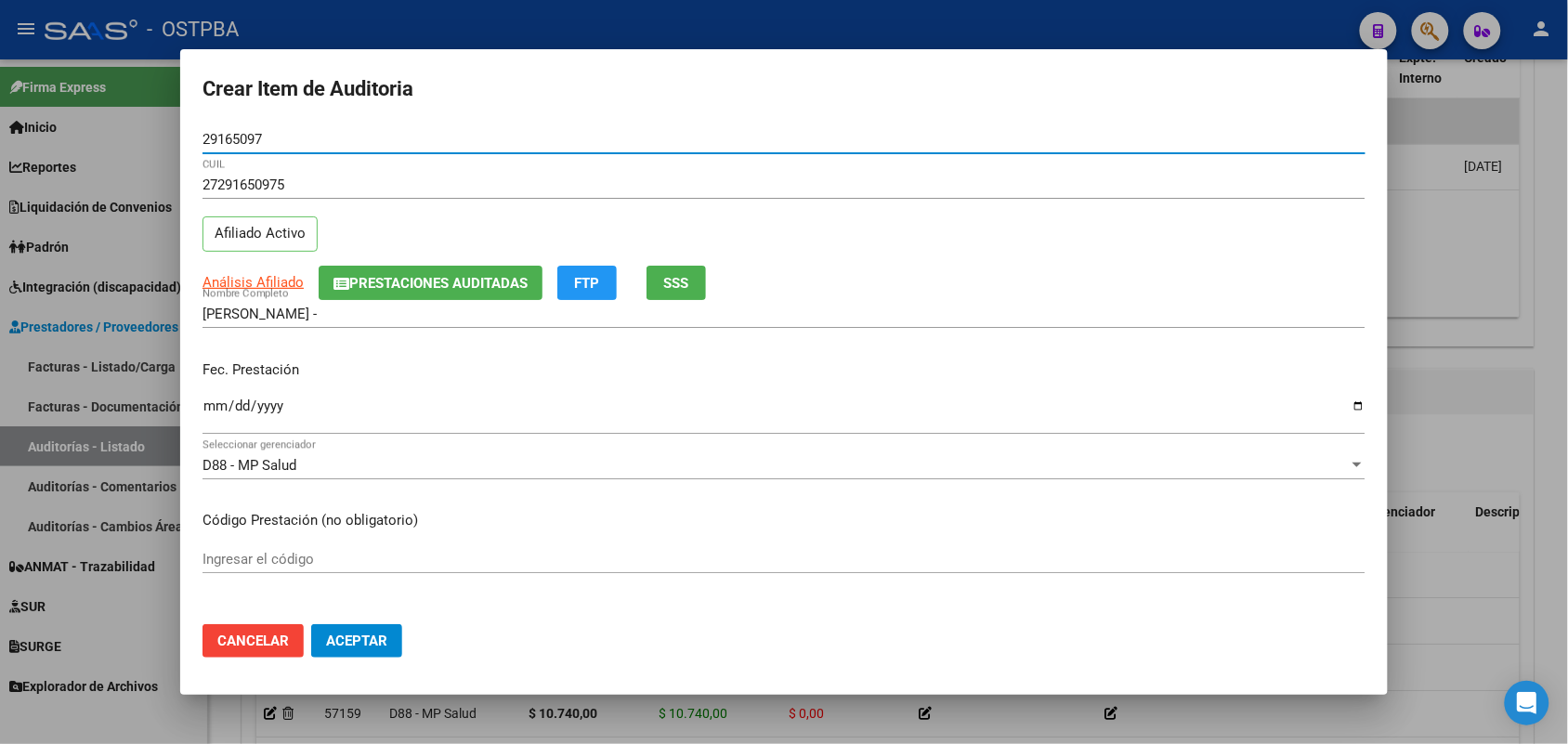
type input "29165097"
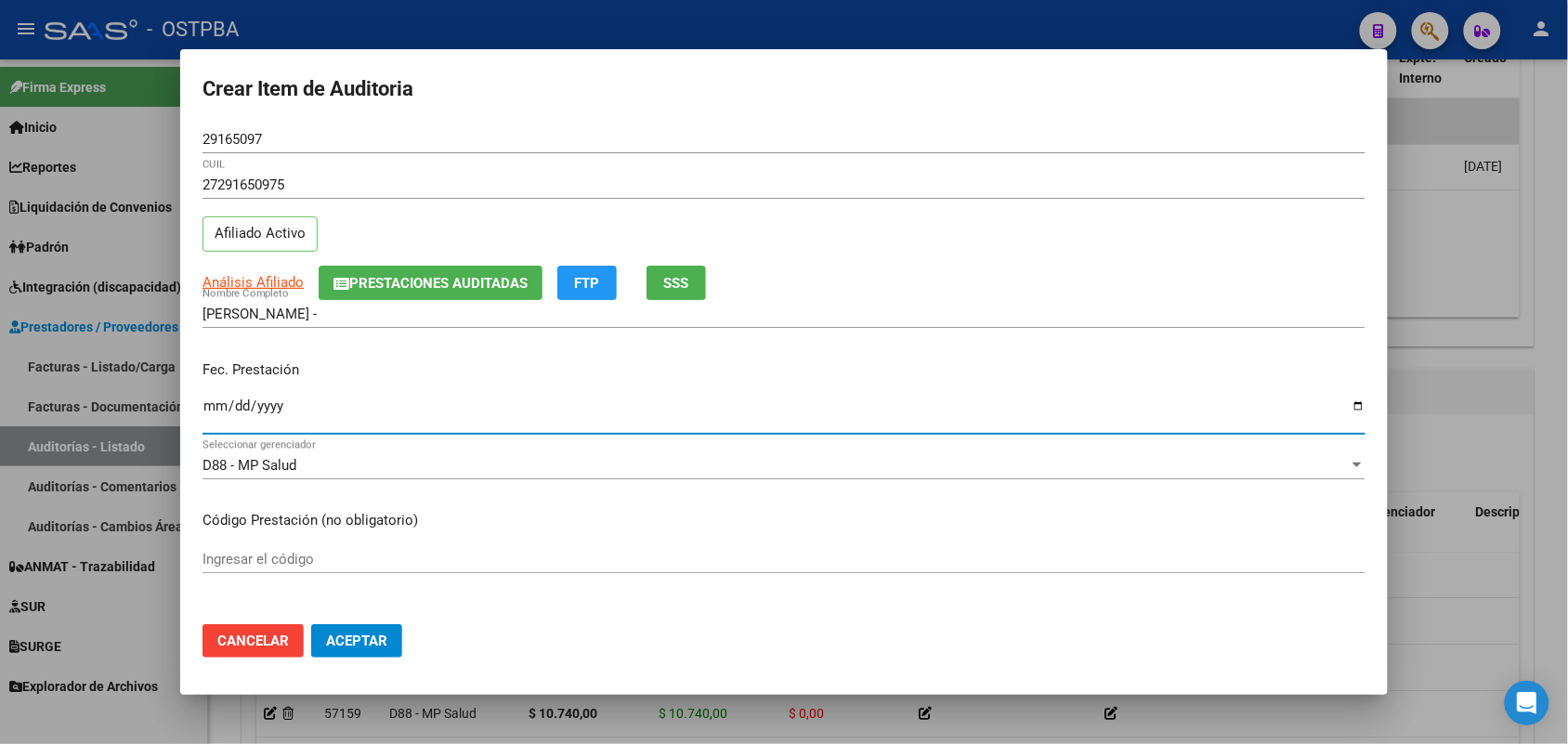
click at [215, 413] on input "Ingresar la fecha" at bounding box center [784, 413] width 1163 height 30
type input "[DATE]"
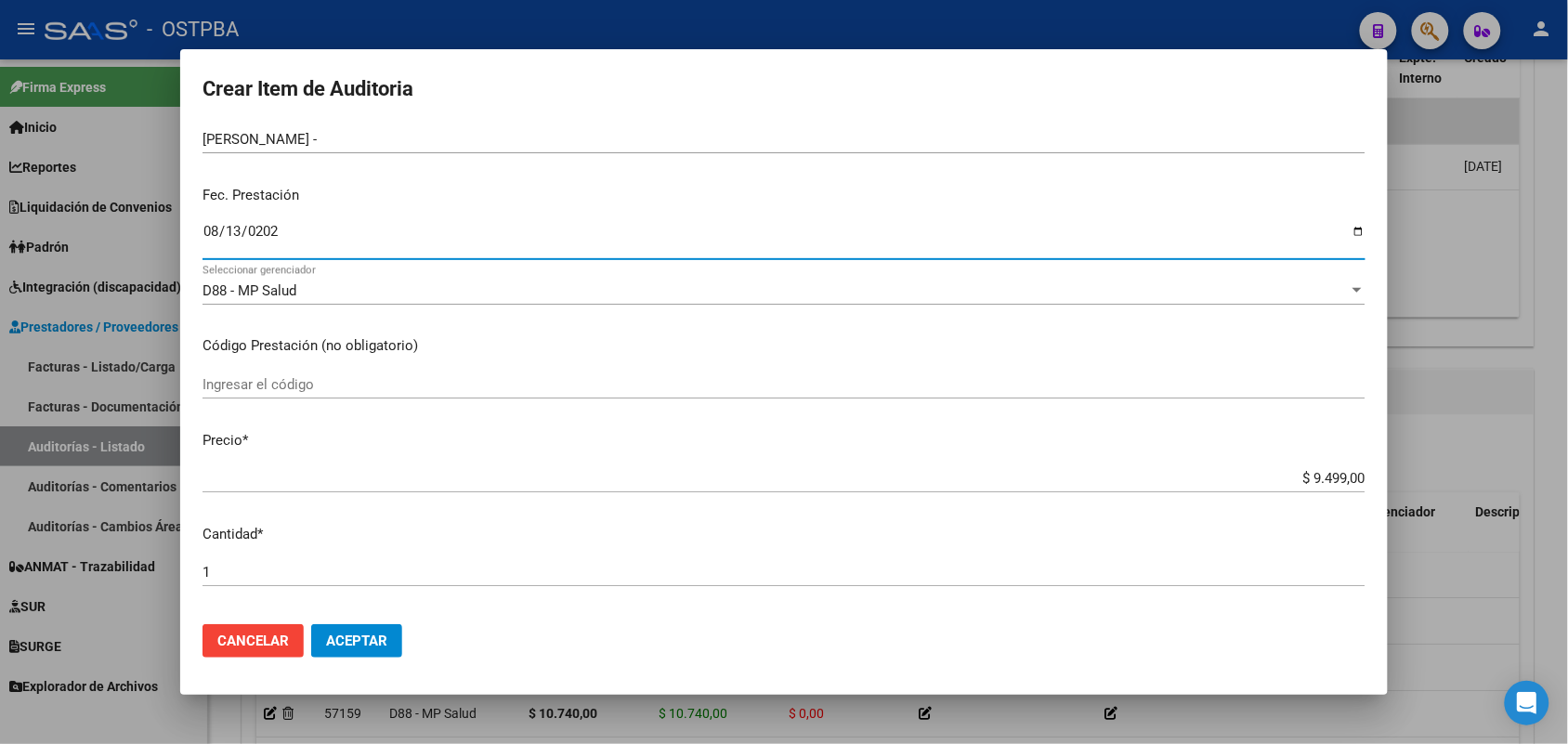
scroll to position [232, 0]
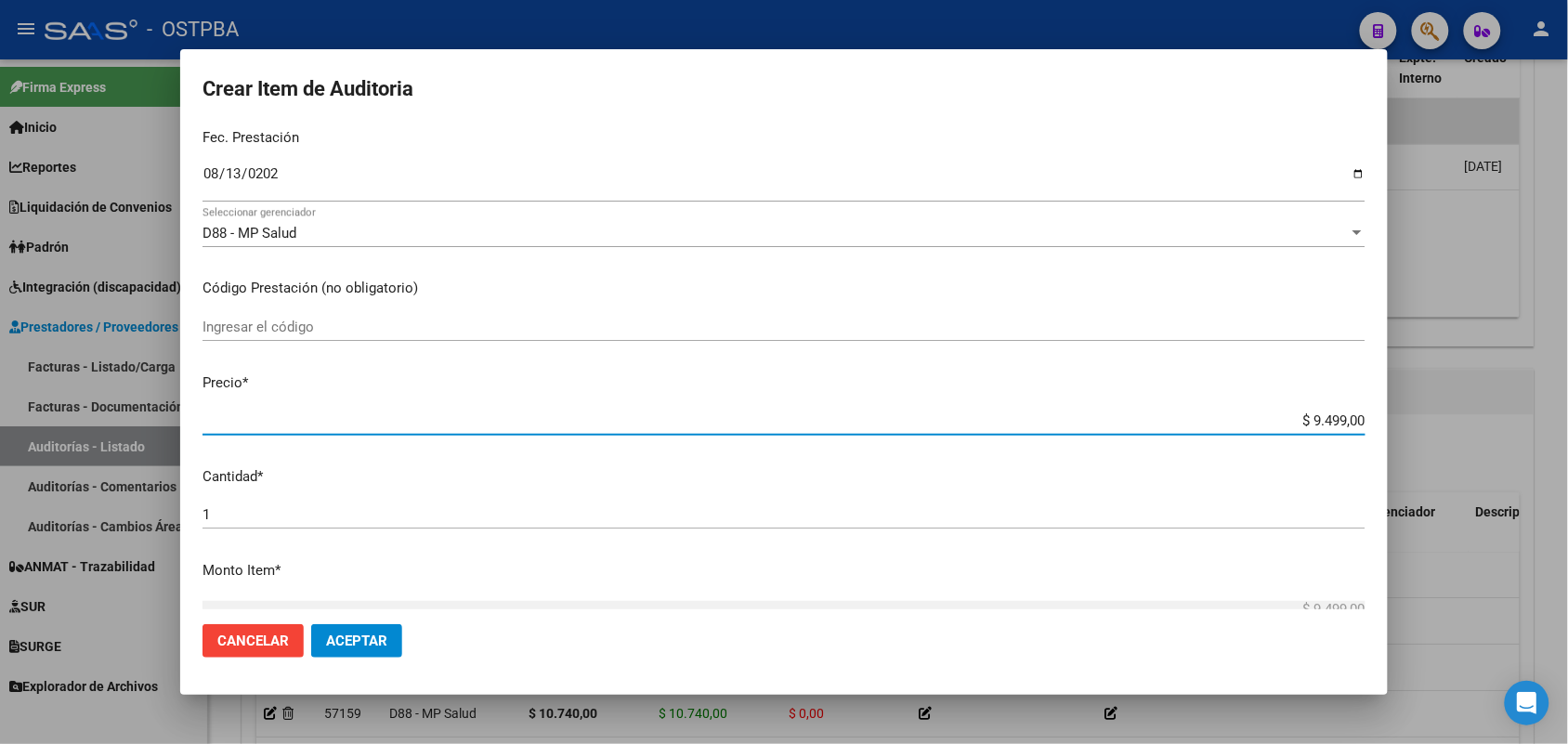
drag, startPoint x: 1273, startPoint y: 423, endPoint x: 1361, endPoint y: 421, distance: 88.0
click at [1361, 421] on app-form-text-field "Precio * $ 9.499,00 Ingresar el precio" at bounding box center [791, 402] width 1178 height 58
type input "$ 0,05"
type input "$ 0,59"
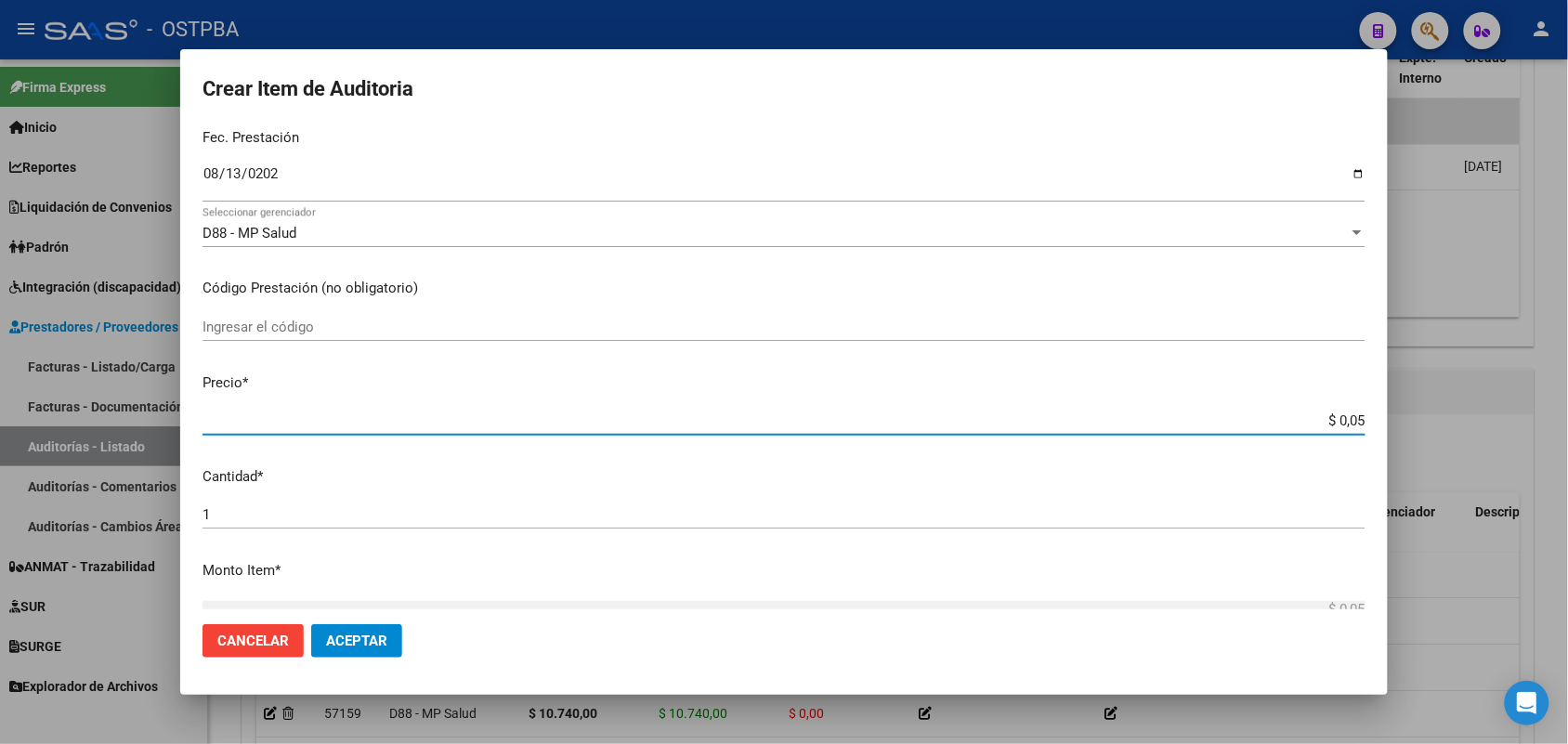
type input "$ 0,59"
type input "$ 5,91"
type input "$ 59,14"
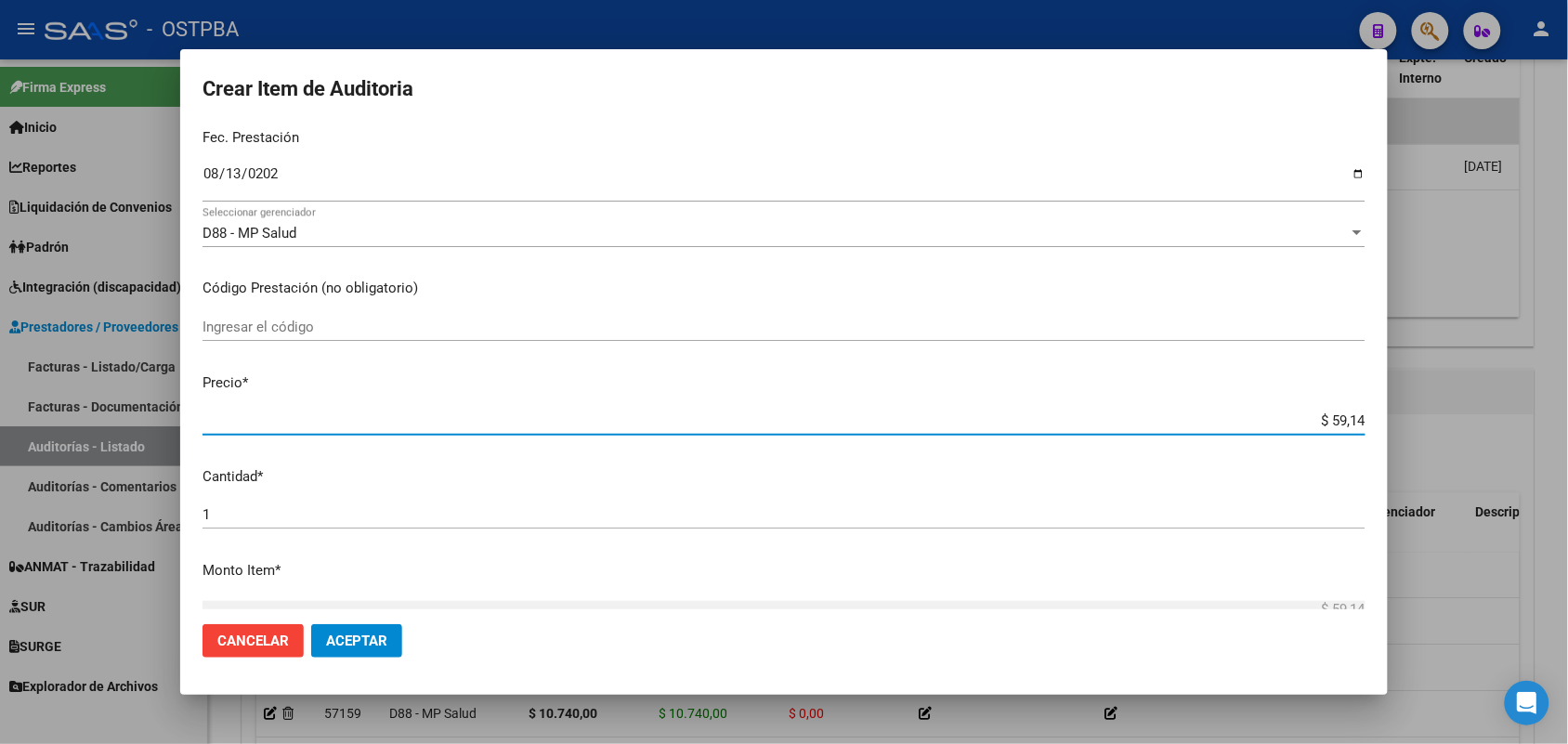
type input "$ 591,40"
type input "$ 5.914,00"
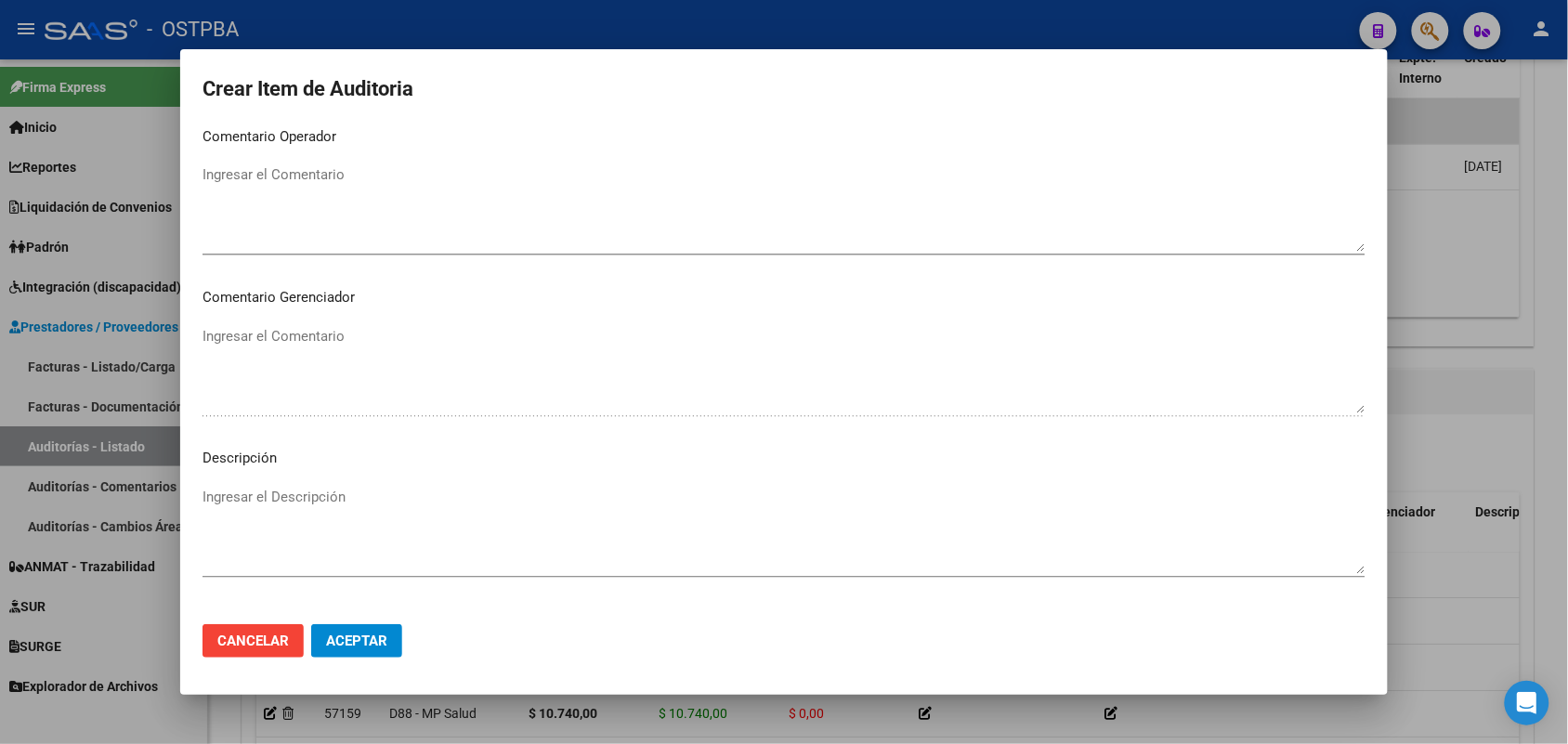
scroll to position [1187, 0]
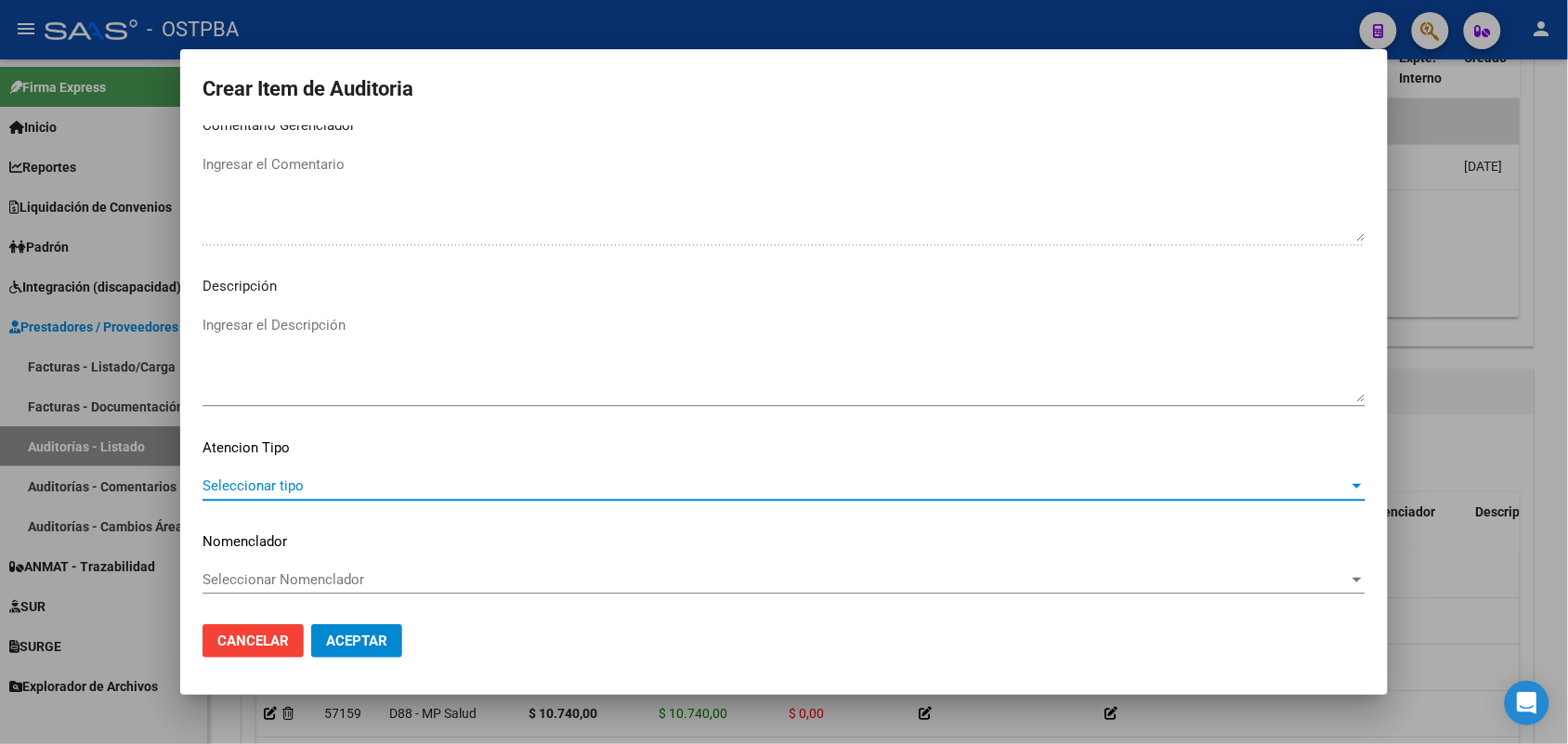
click at [265, 483] on span "Seleccionar tipo" at bounding box center [776, 485] width 1147 height 16
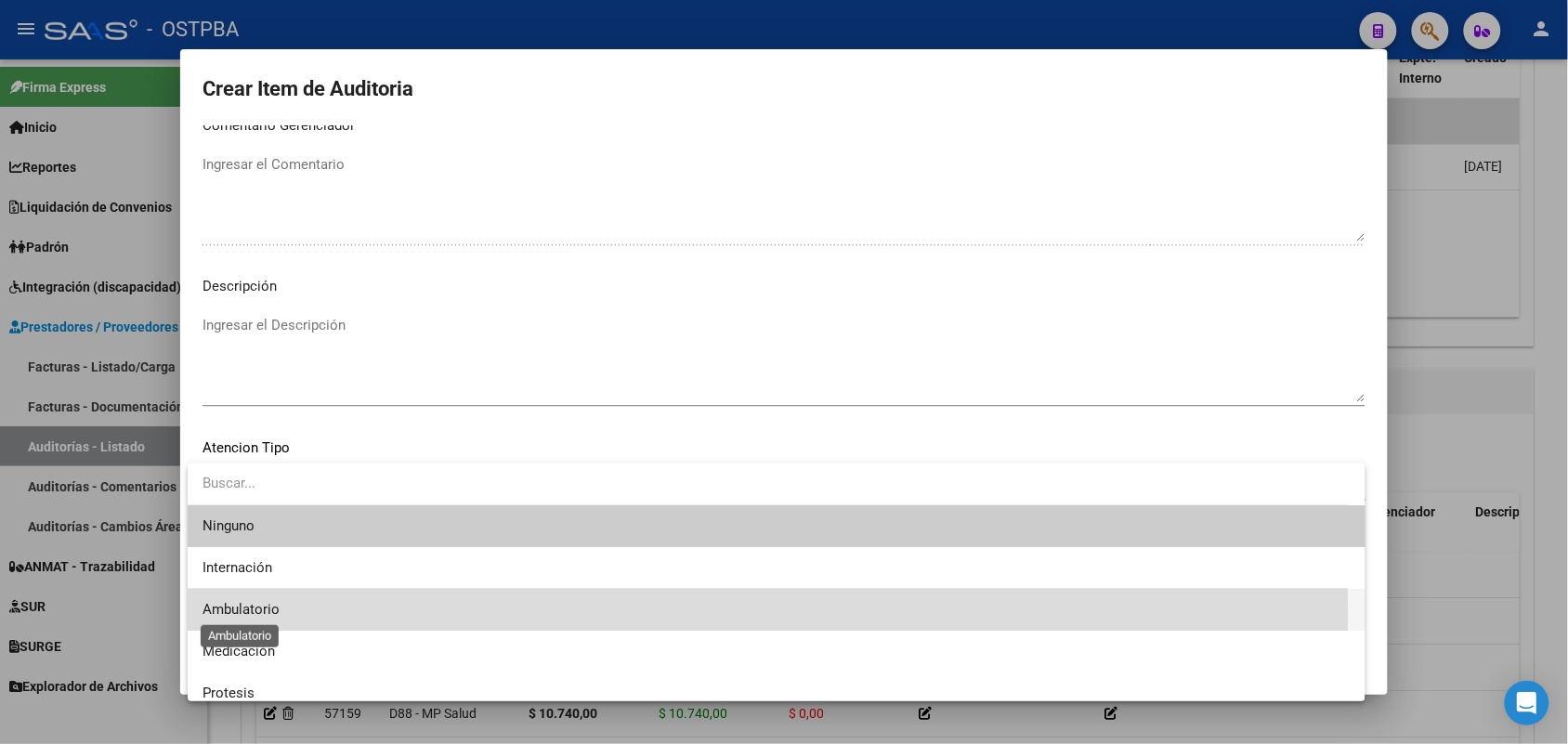
click at [257, 606] on span "Ambulatorio" at bounding box center [241, 609] width 77 height 16
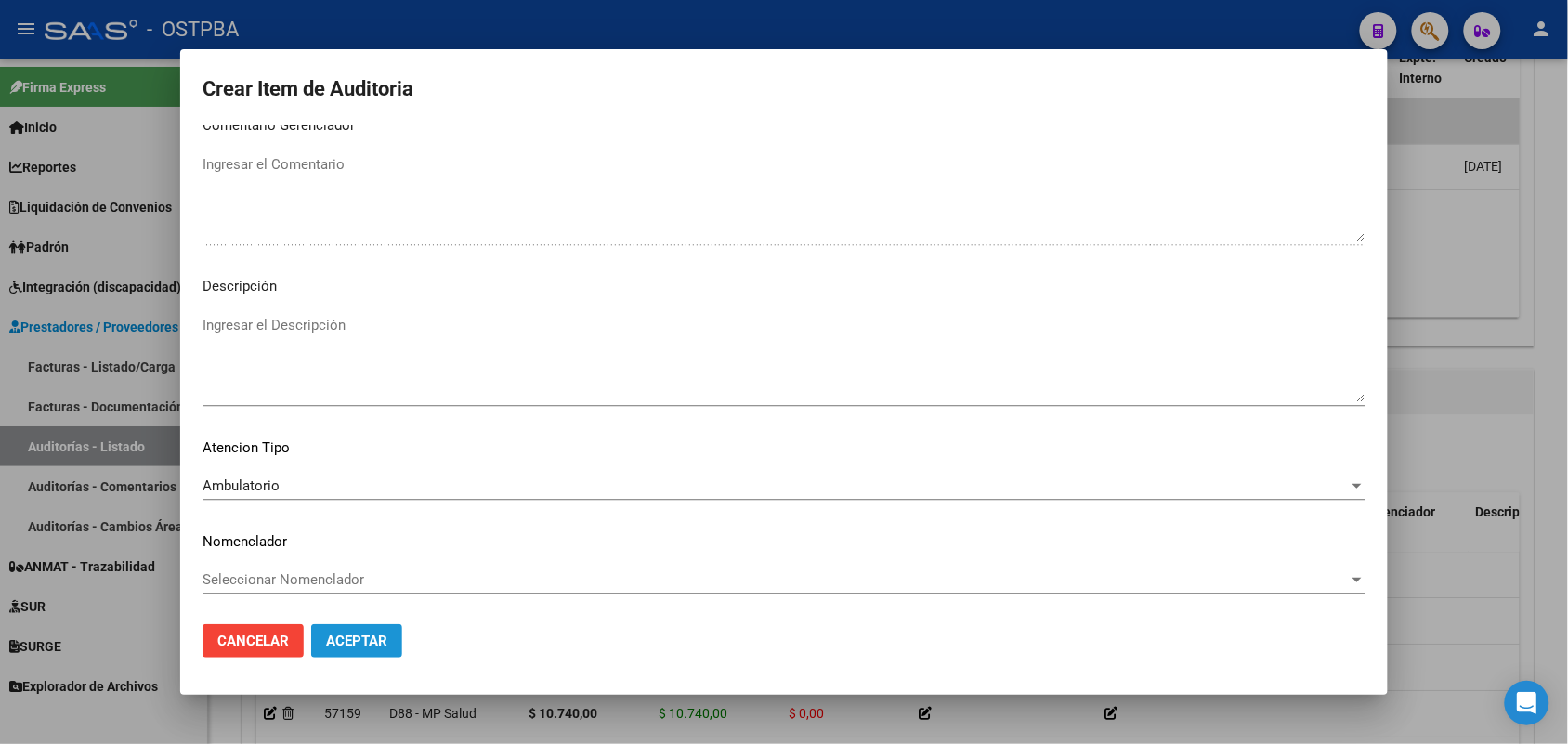
click at [376, 638] on span "Aceptar" at bounding box center [357, 640] width 62 height 16
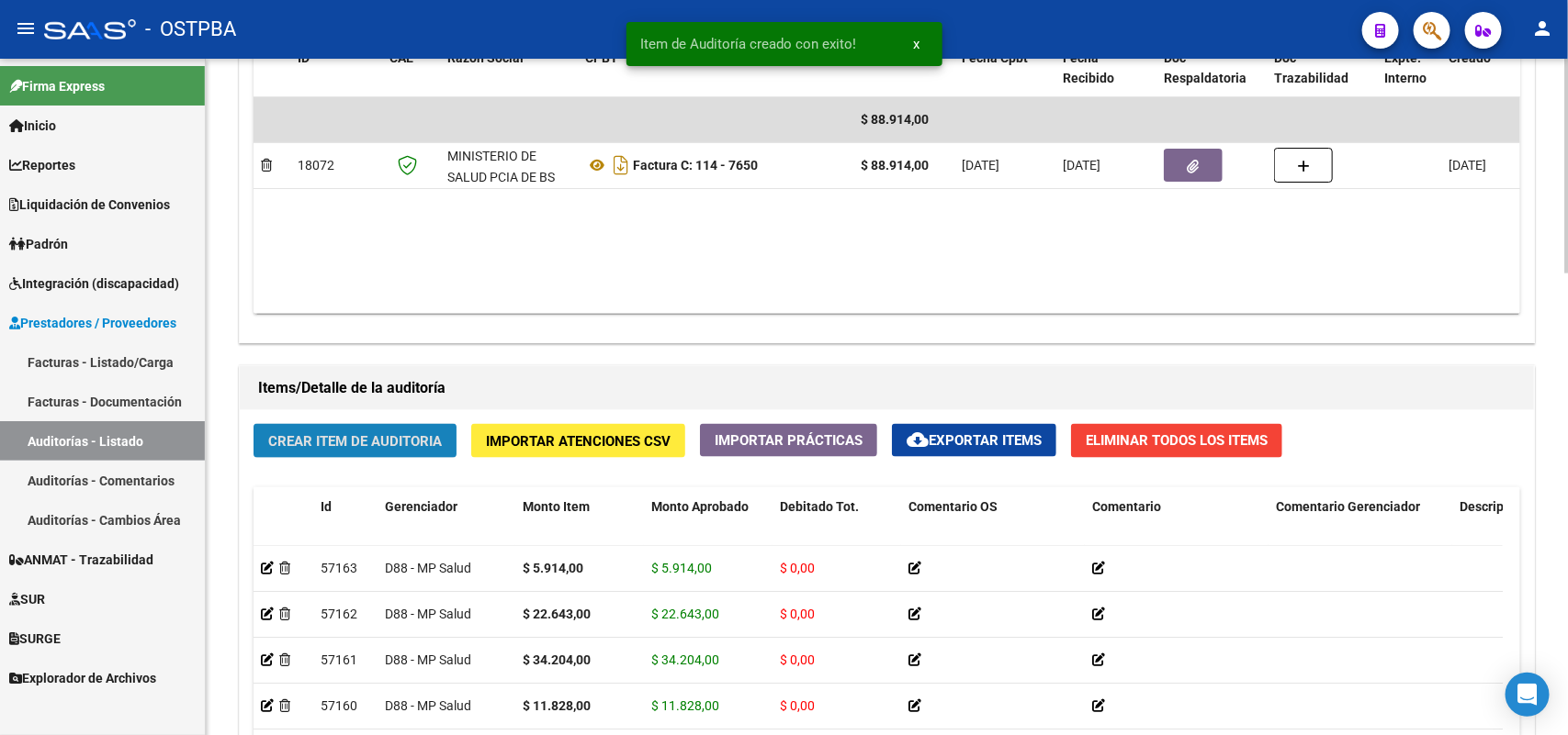
click at [410, 443] on span "Crear Item de Auditoria" at bounding box center [354, 441] width 173 height 16
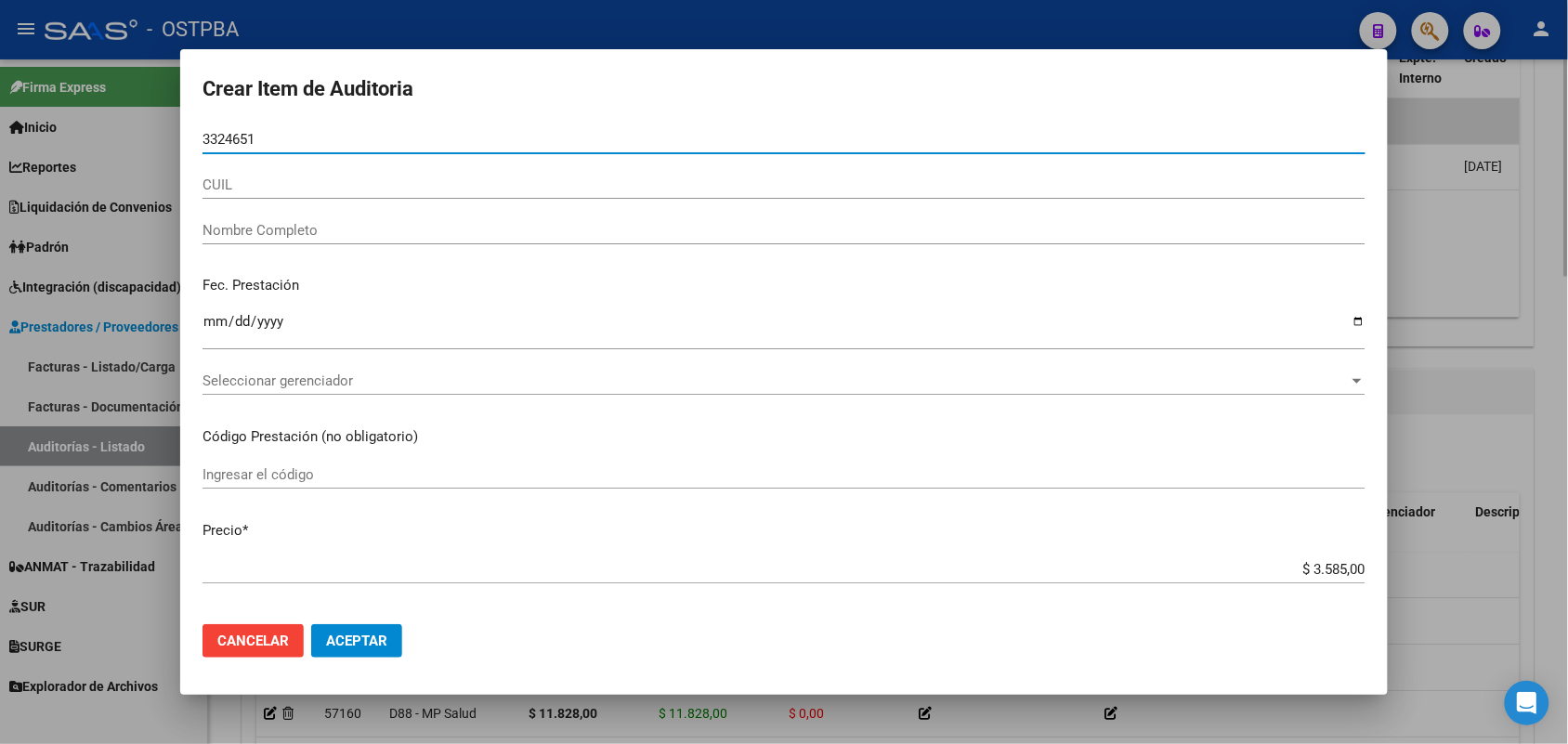
type input "33246511"
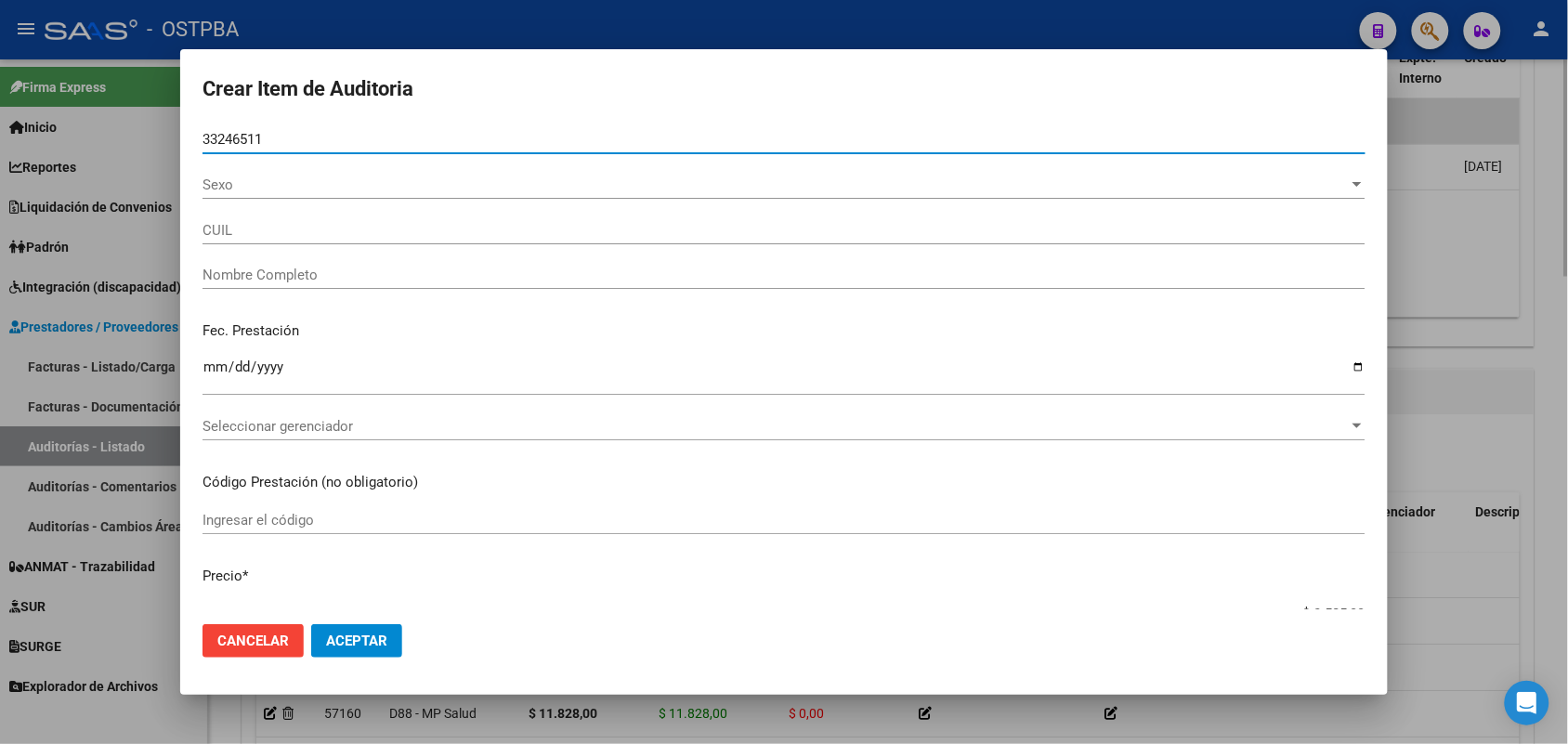
type input "27332465118"
type input "[PERSON_NAME] [PERSON_NAME]"
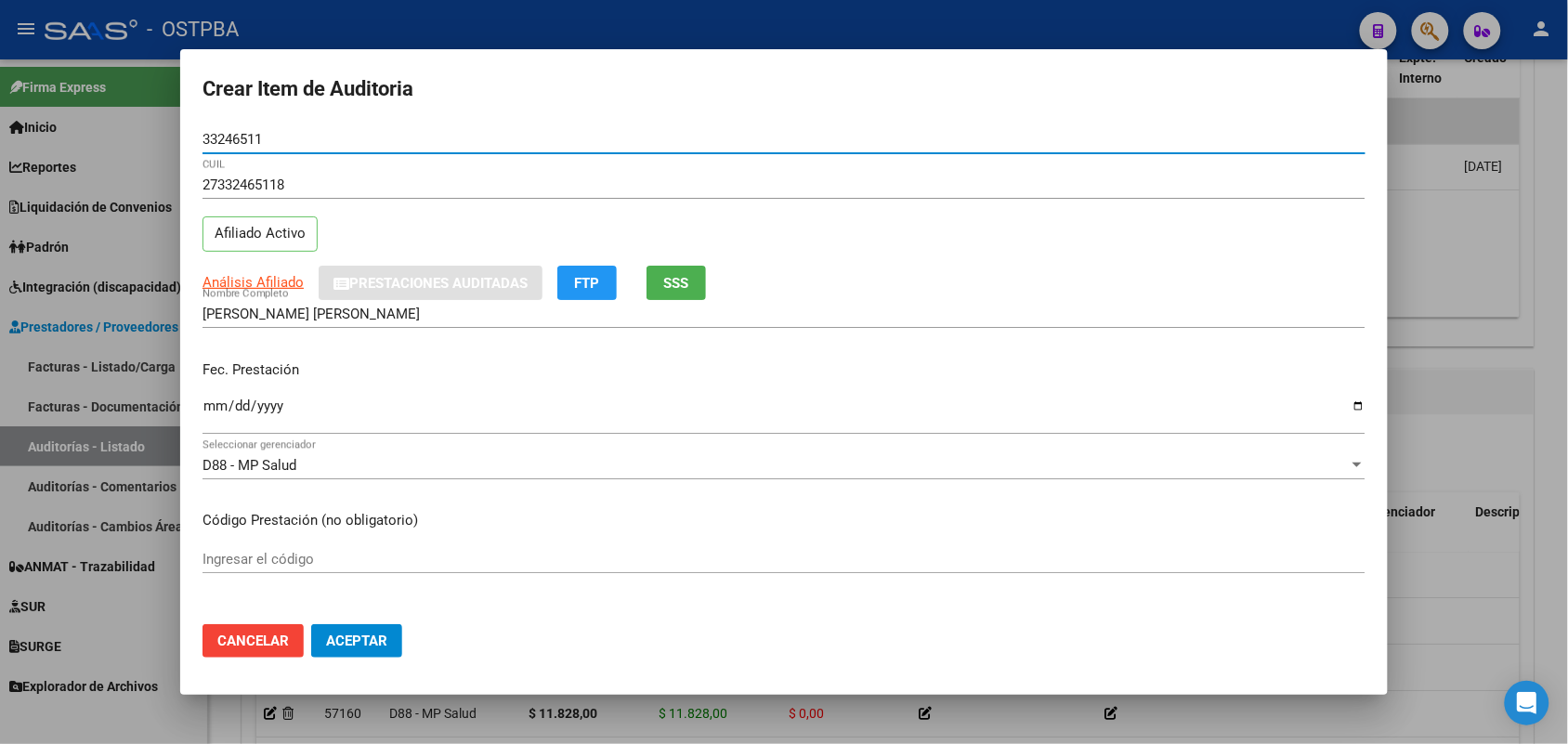
type input "33246511"
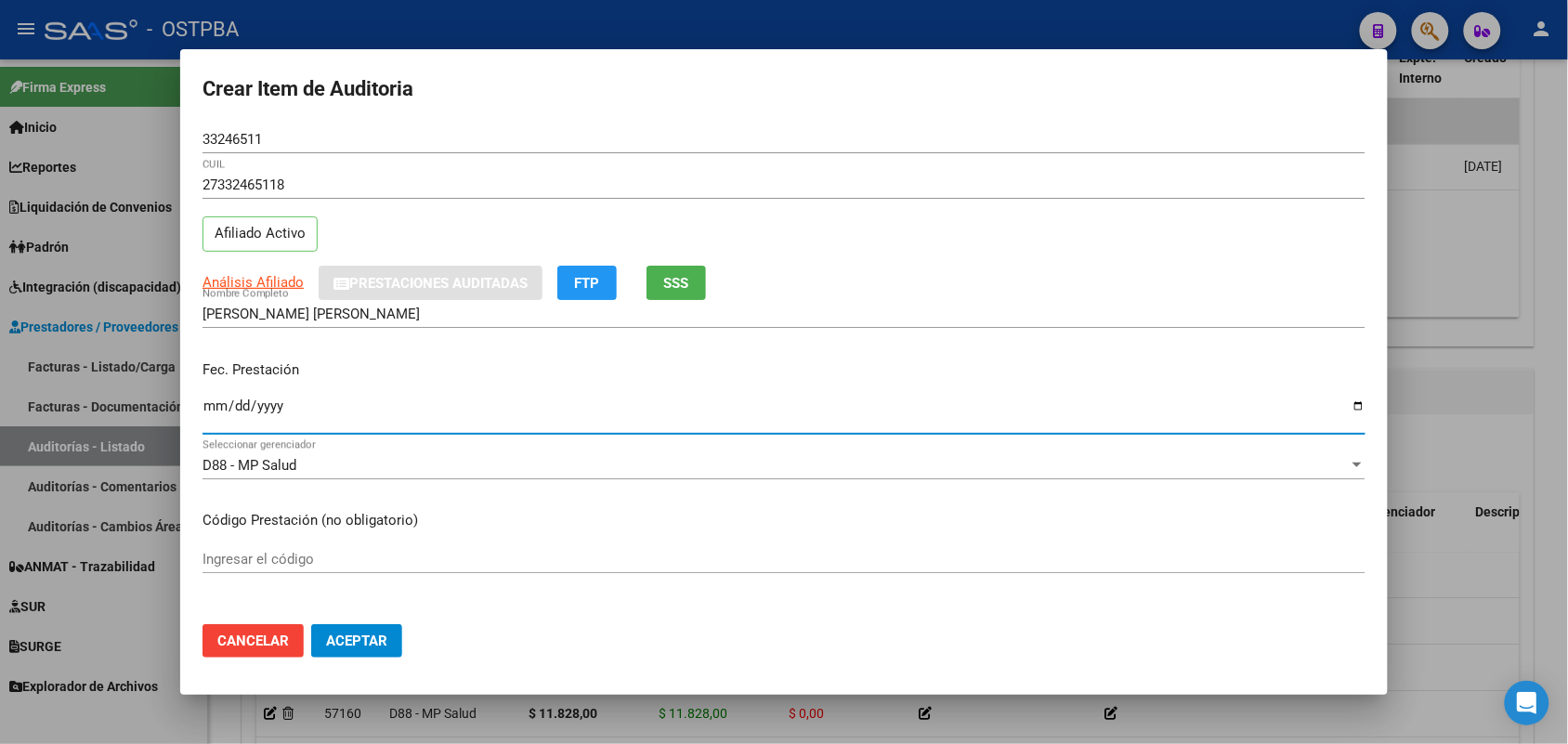
click at [209, 411] on input "Ingresar la fecha" at bounding box center [784, 413] width 1163 height 30
type input "[DATE]"
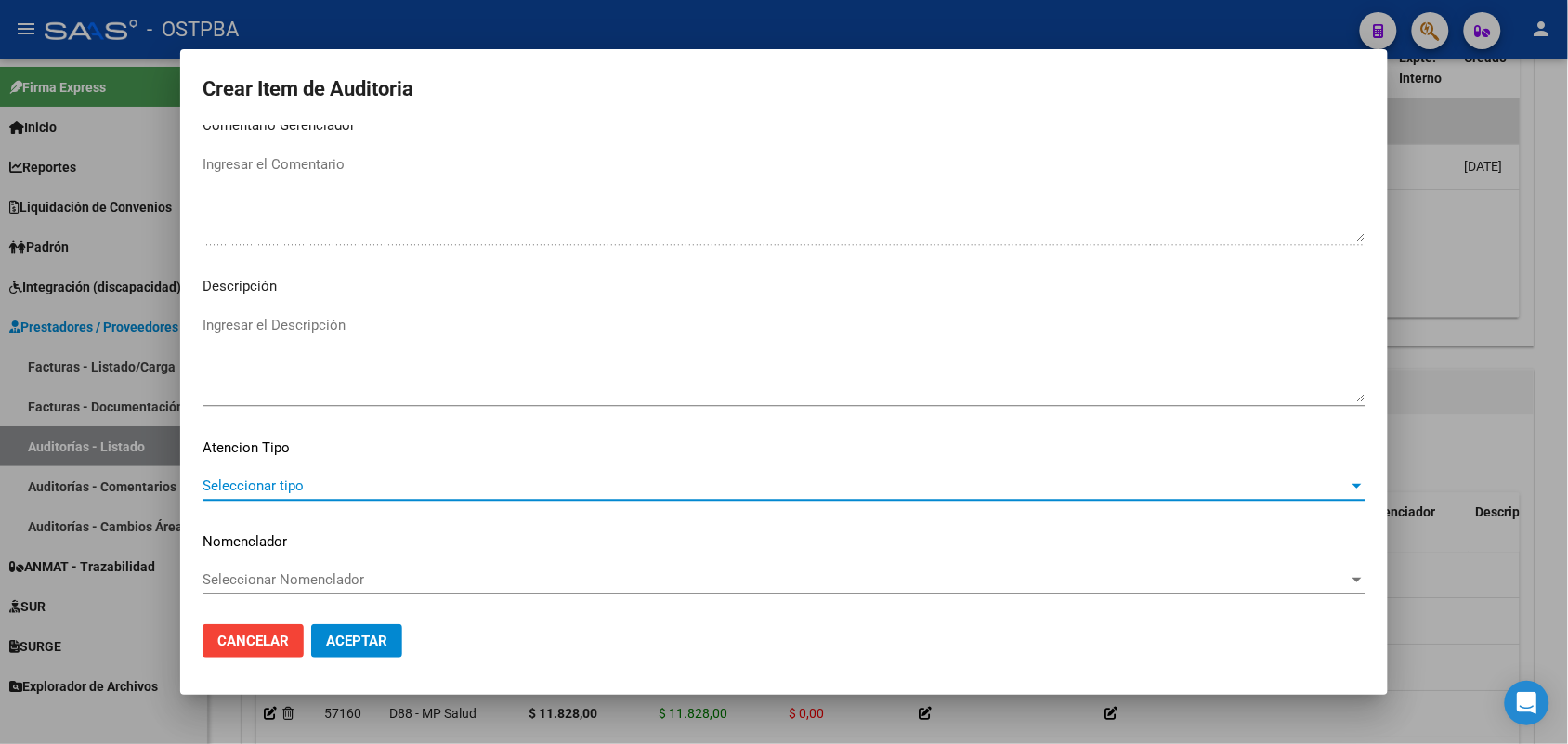
click at [293, 481] on span "Seleccionar tipo" at bounding box center [776, 485] width 1147 height 16
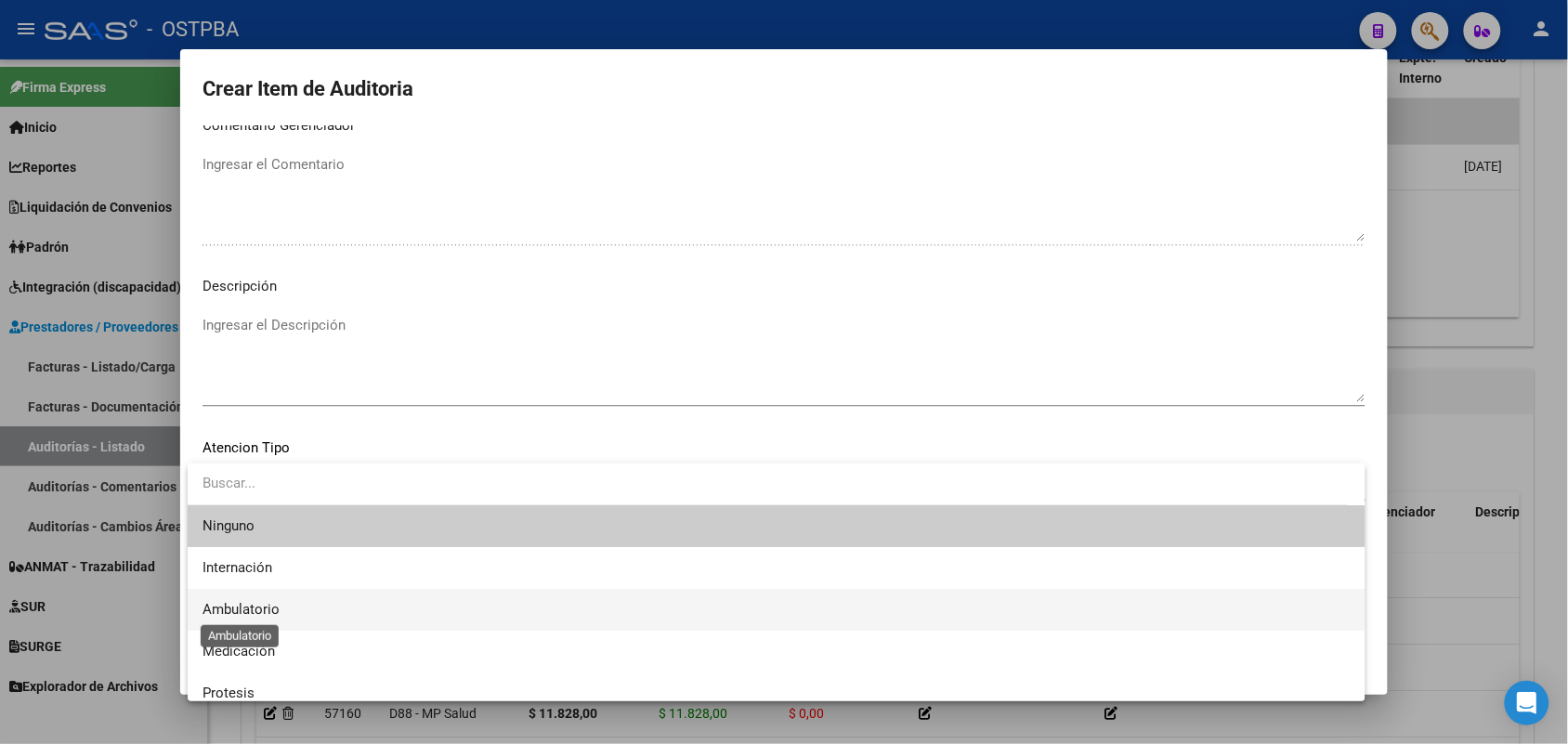
click at [258, 606] on span "Ambulatorio" at bounding box center [241, 609] width 77 height 16
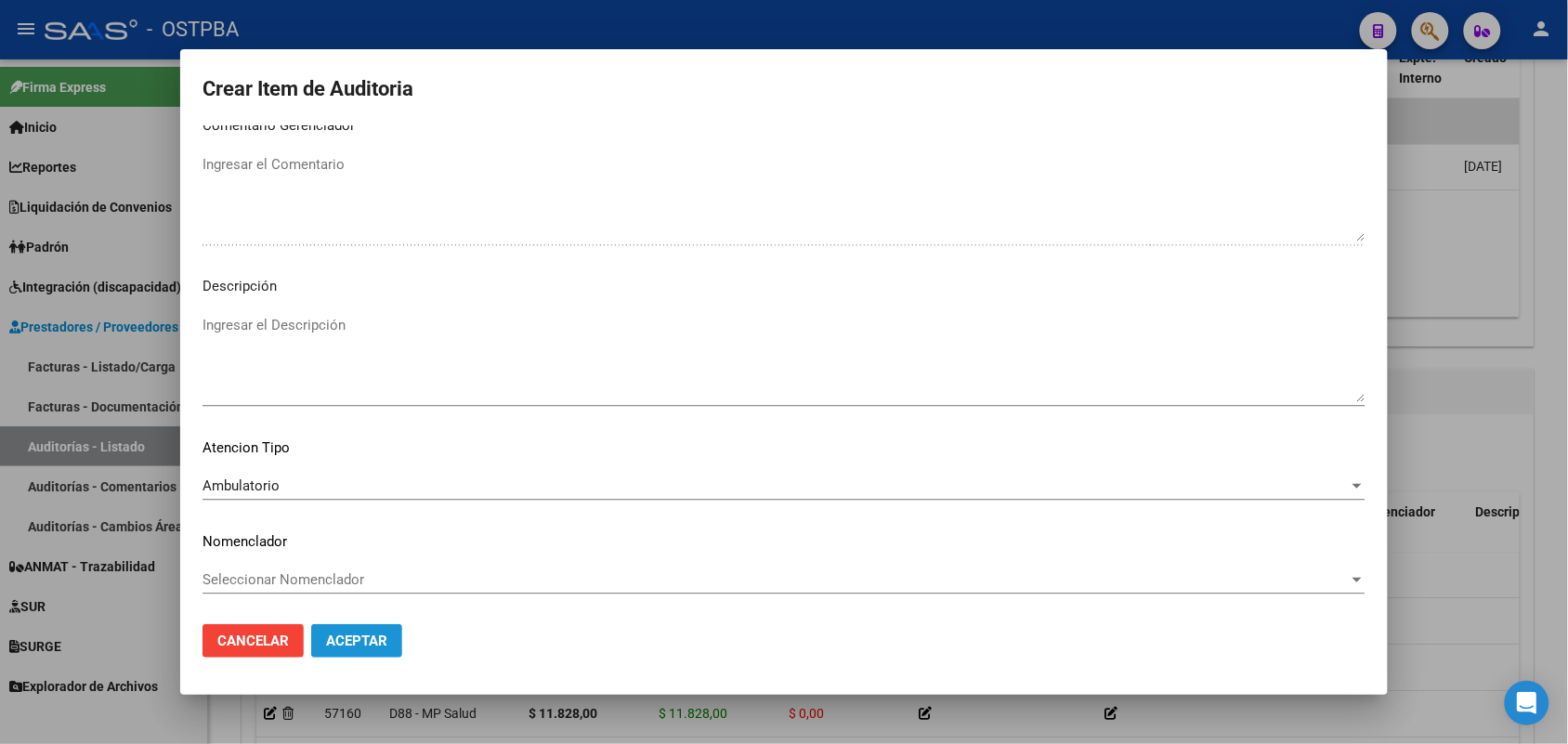
click at [365, 643] on span "Aceptar" at bounding box center [357, 640] width 62 height 16
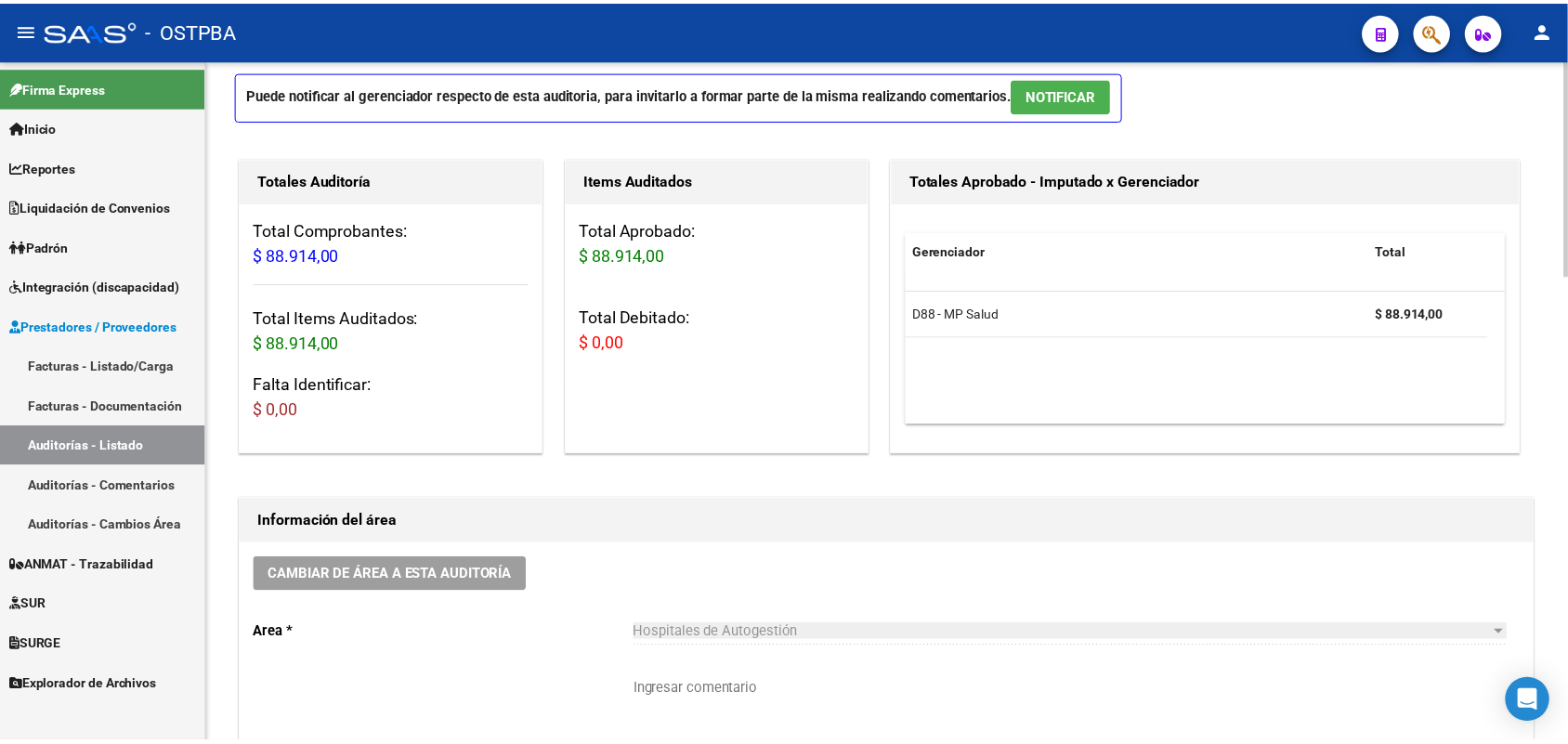
scroll to position [0, 0]
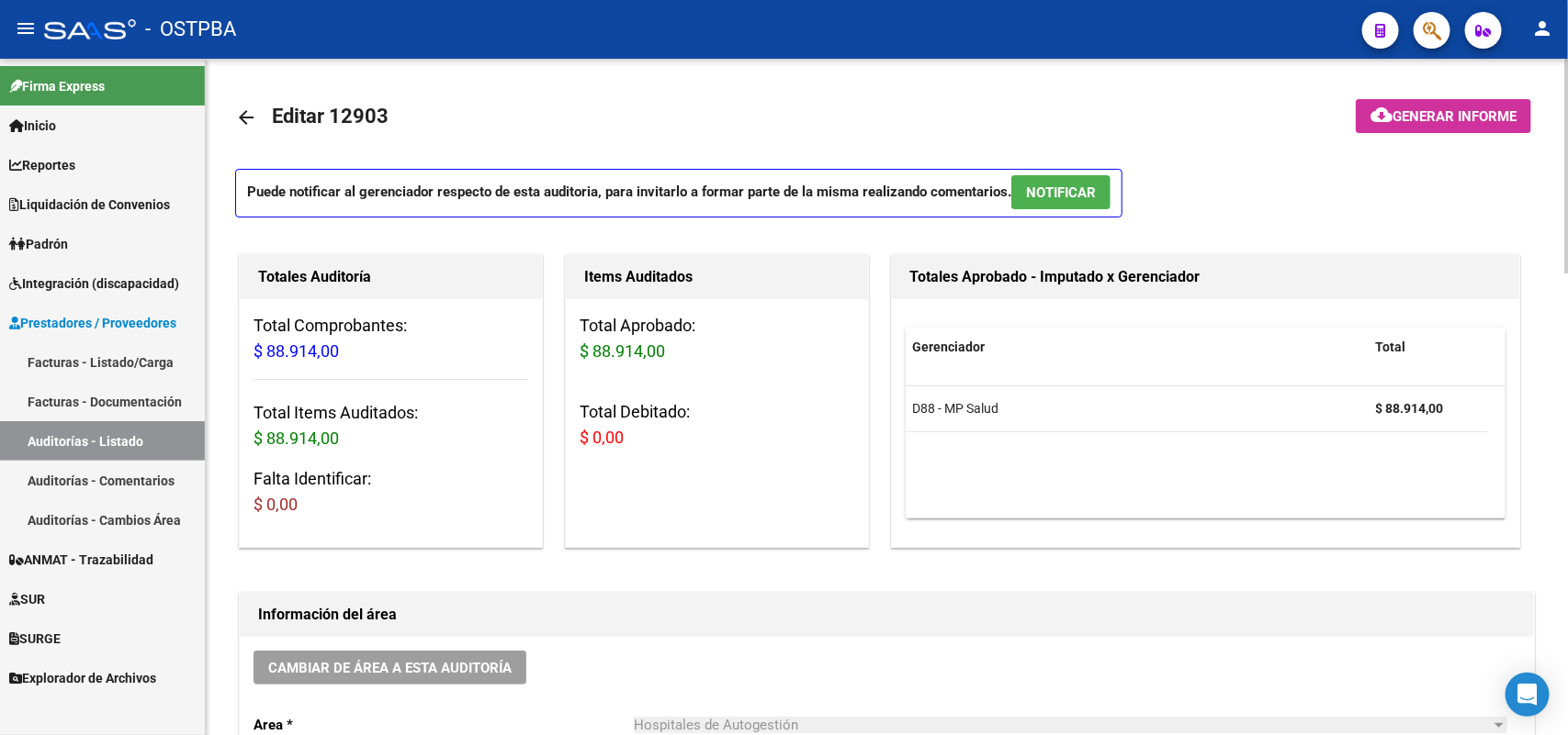
click at [1457, 114] on span "Generar informe" at bounding box center [1454, 116] width 124 height 16
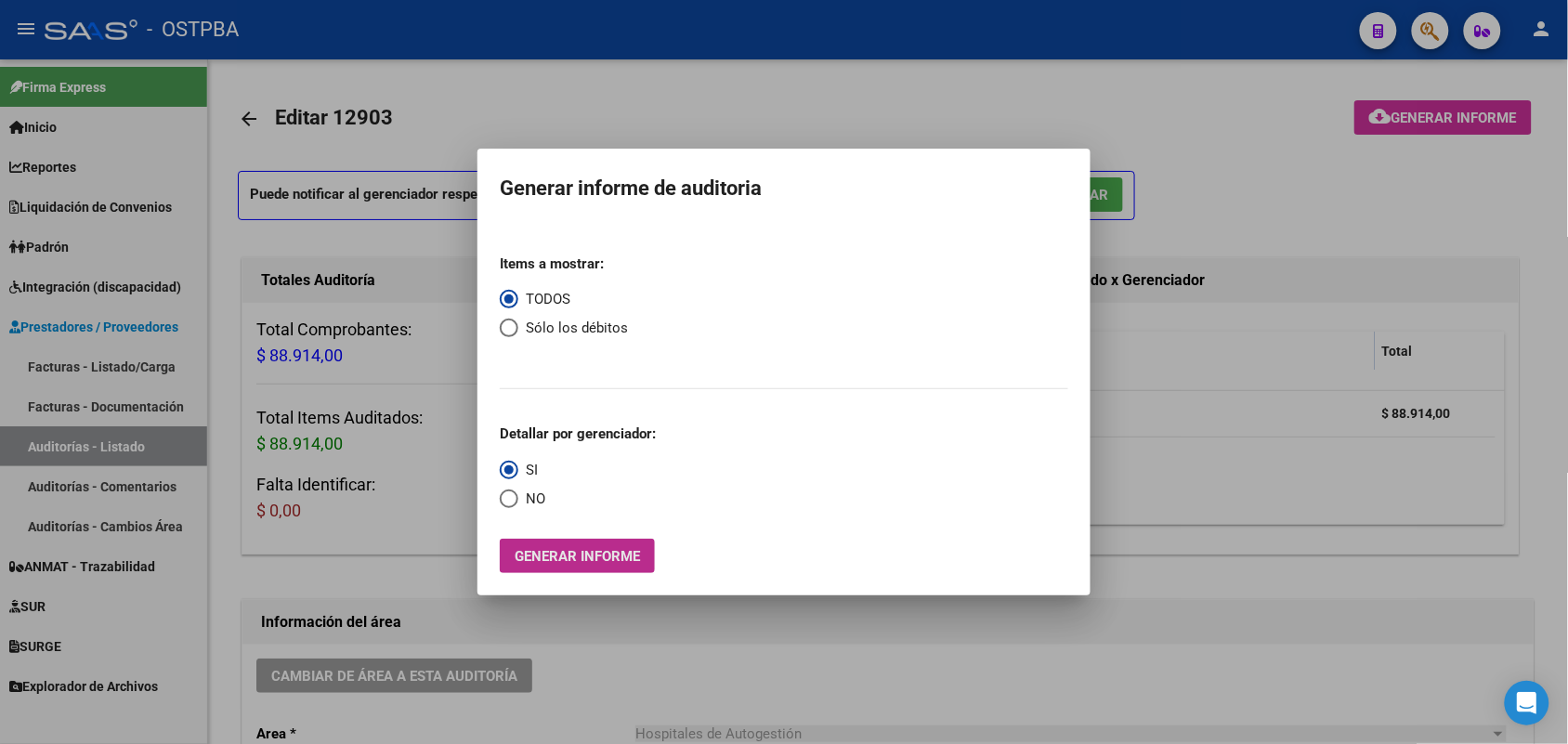
click at [600, 548] on span "Generar informe" at bounding box center [577, 556] width 125 height 16
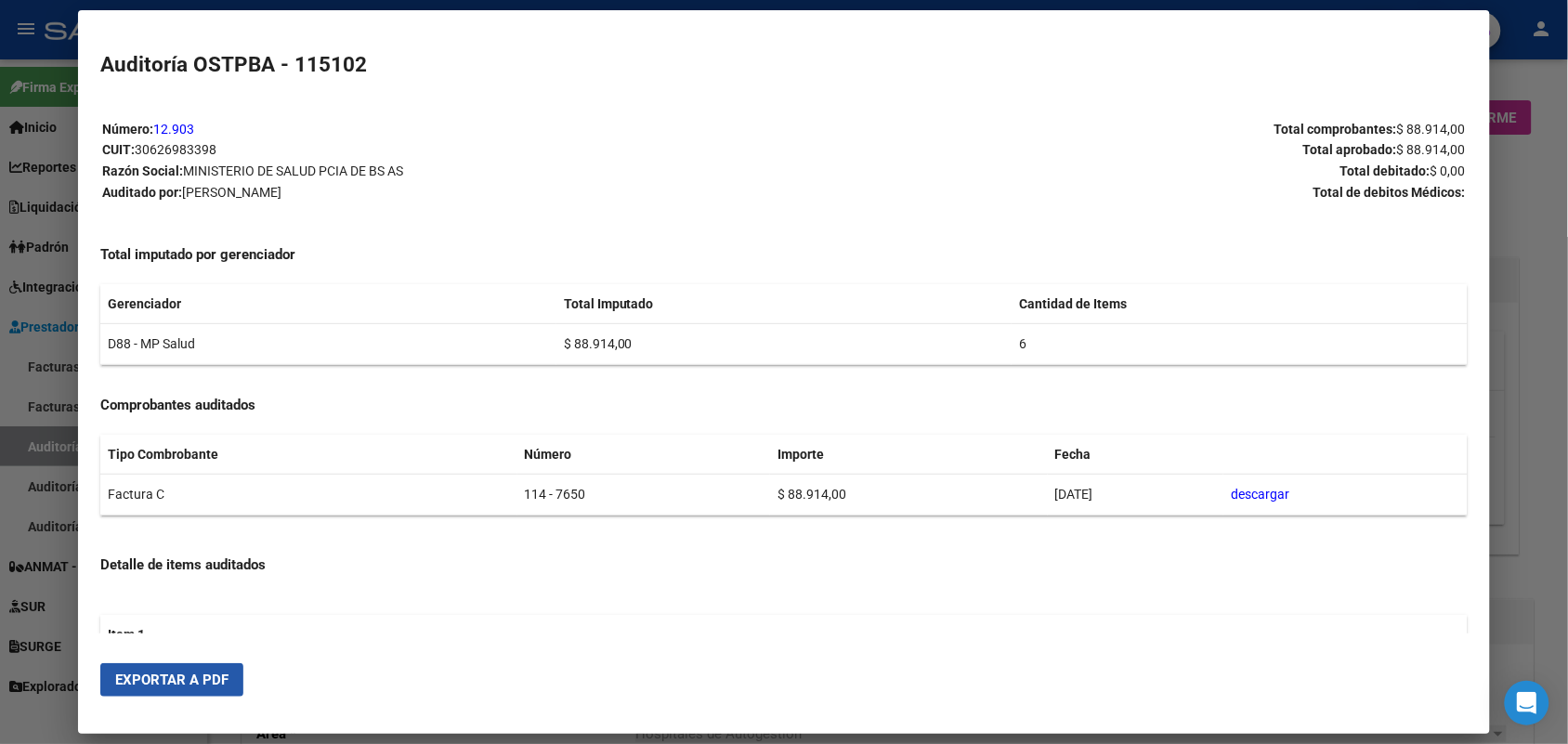
click at [168, 676] on span "Exportar a PDF" at bounding box center [173, 679] width 114 height 16
click at [1511, 353] on div at bounding box center [784, 372] width 1568 height 744
